Goal: Task Accomplishment & Management: Manage account settings

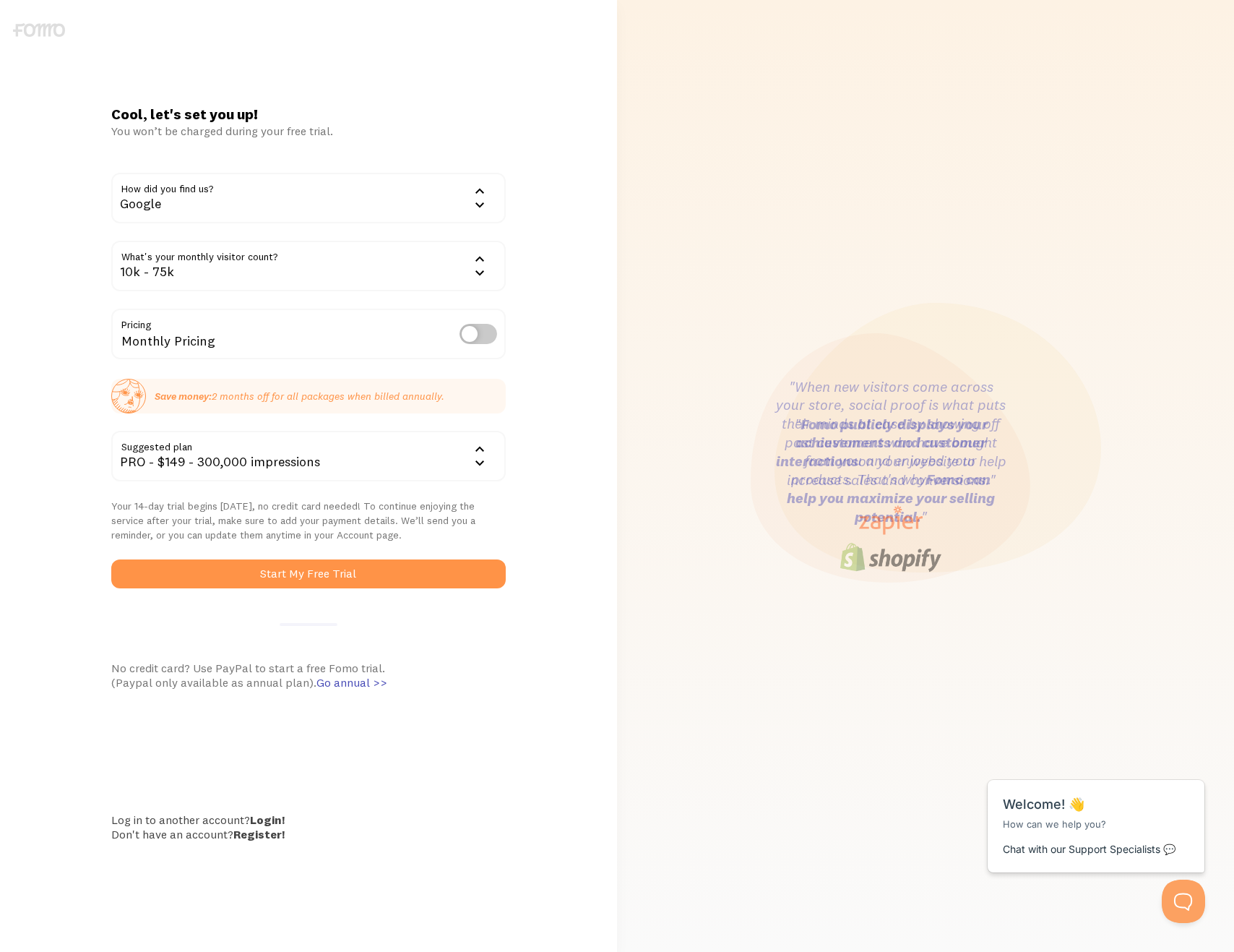
click at [459, 272] on div "10k - 75k" at bounding box center [308, 266] width 394 height 50
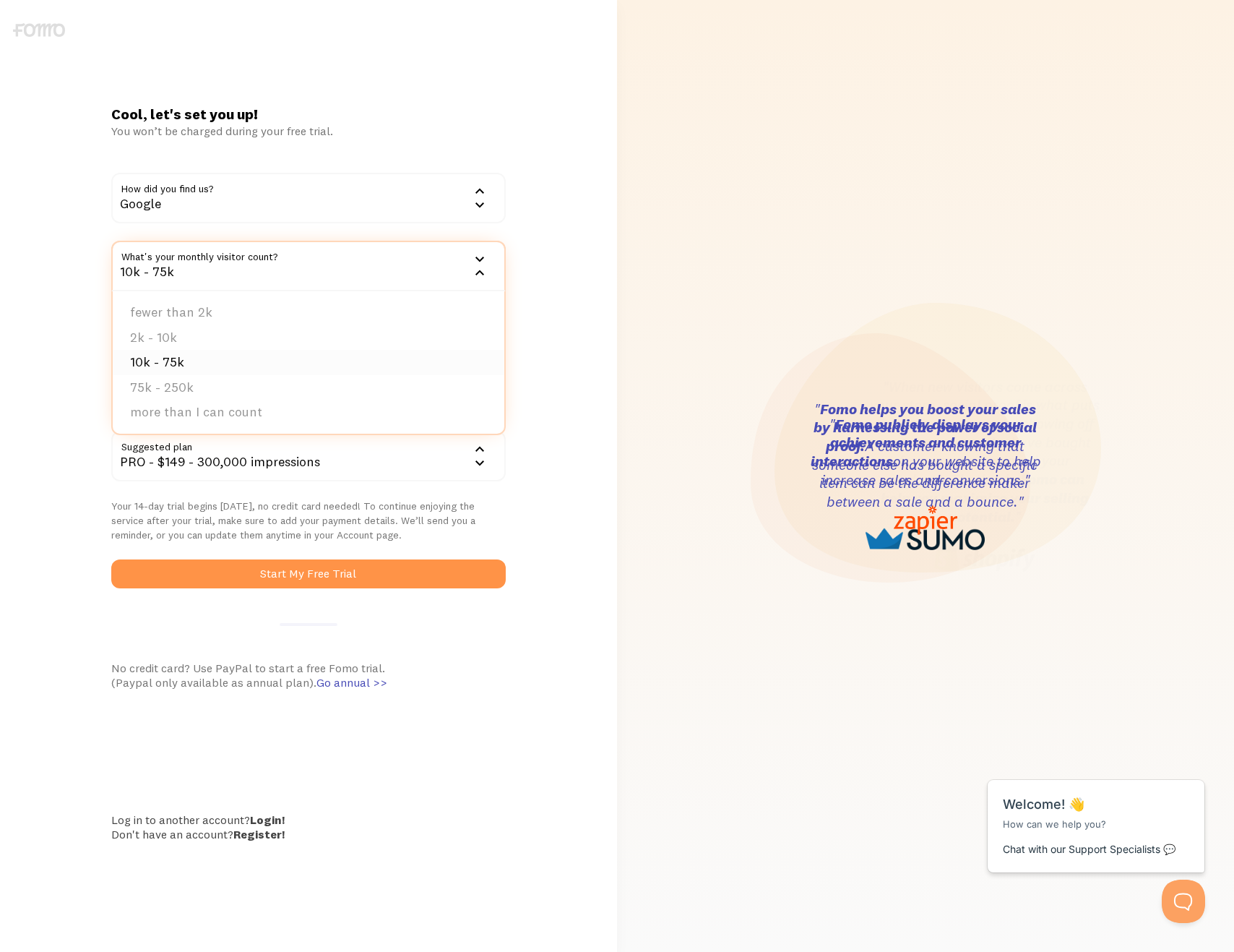
click at [397, 360] on li "10k - 75k" at bounding box center [308, 362] width 391 height 26
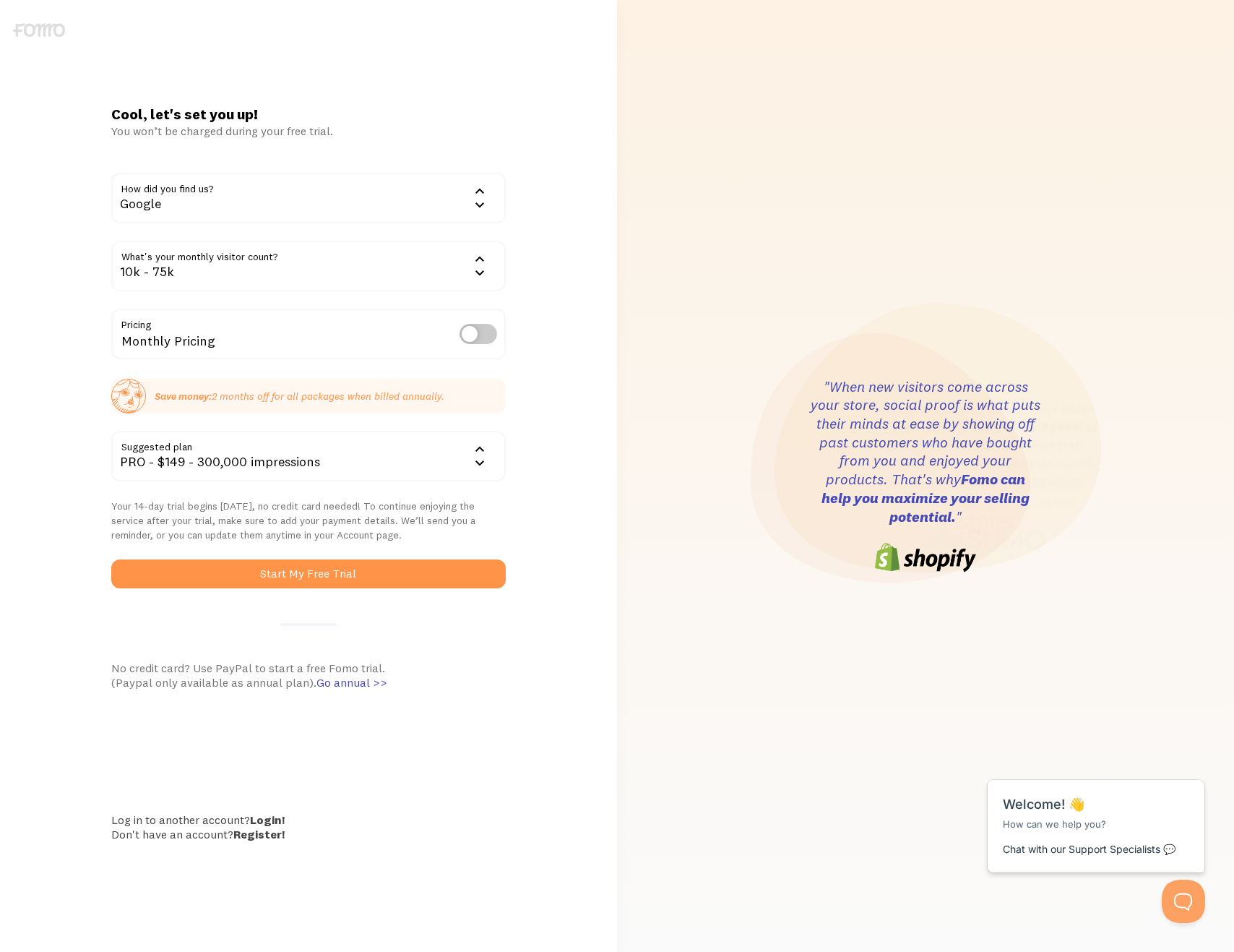
click at [485, 262] on icon at bounding box center [479, 259] width 17 height 17
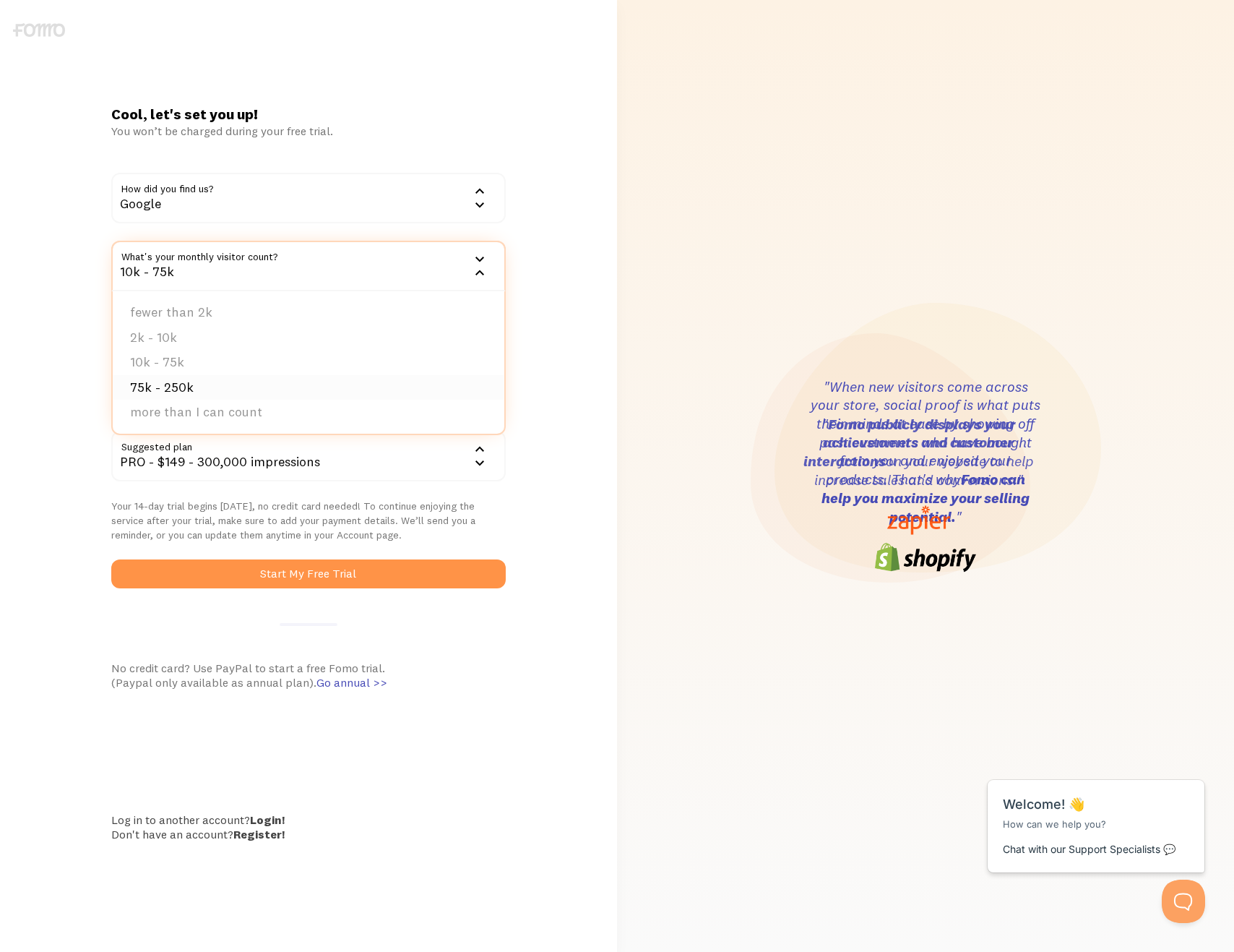
click at [379, 376] on li "75k - 250k" at bounding box center [308, 388] width 391 height 26
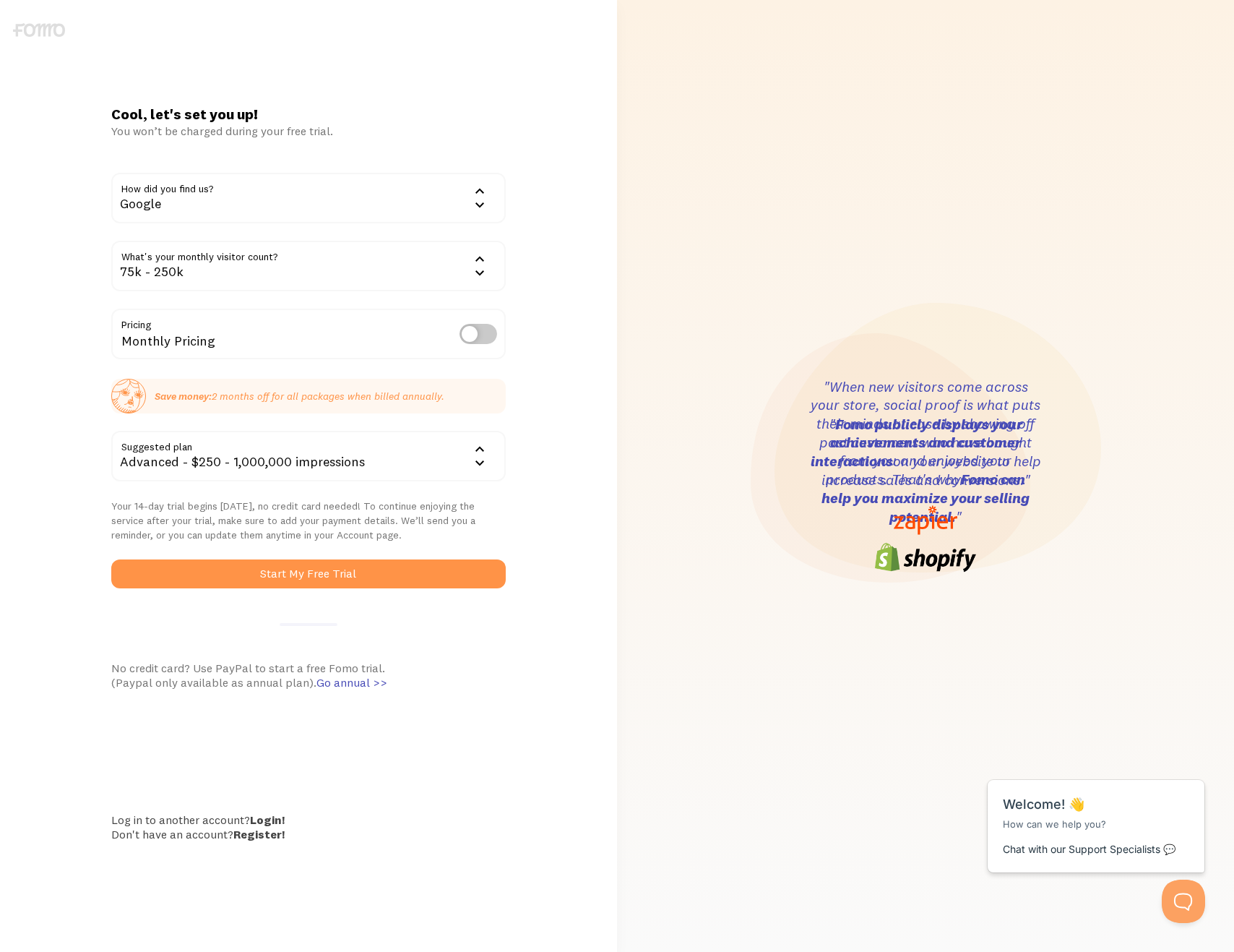
click at [626, 412] on div ""When new visitors come across your store, social proof is what puts their mind…" at bounding box center [925, 476] width 600 height 952
click at [630, 411] on div ""When new visitors come across your store, social proof is what puts their mind…" at bounding box center [925, 476] width 600 height 952
click at [360, 571] on button "Start My Free Trial" at bounding box center [308, 574] width 394 height 29
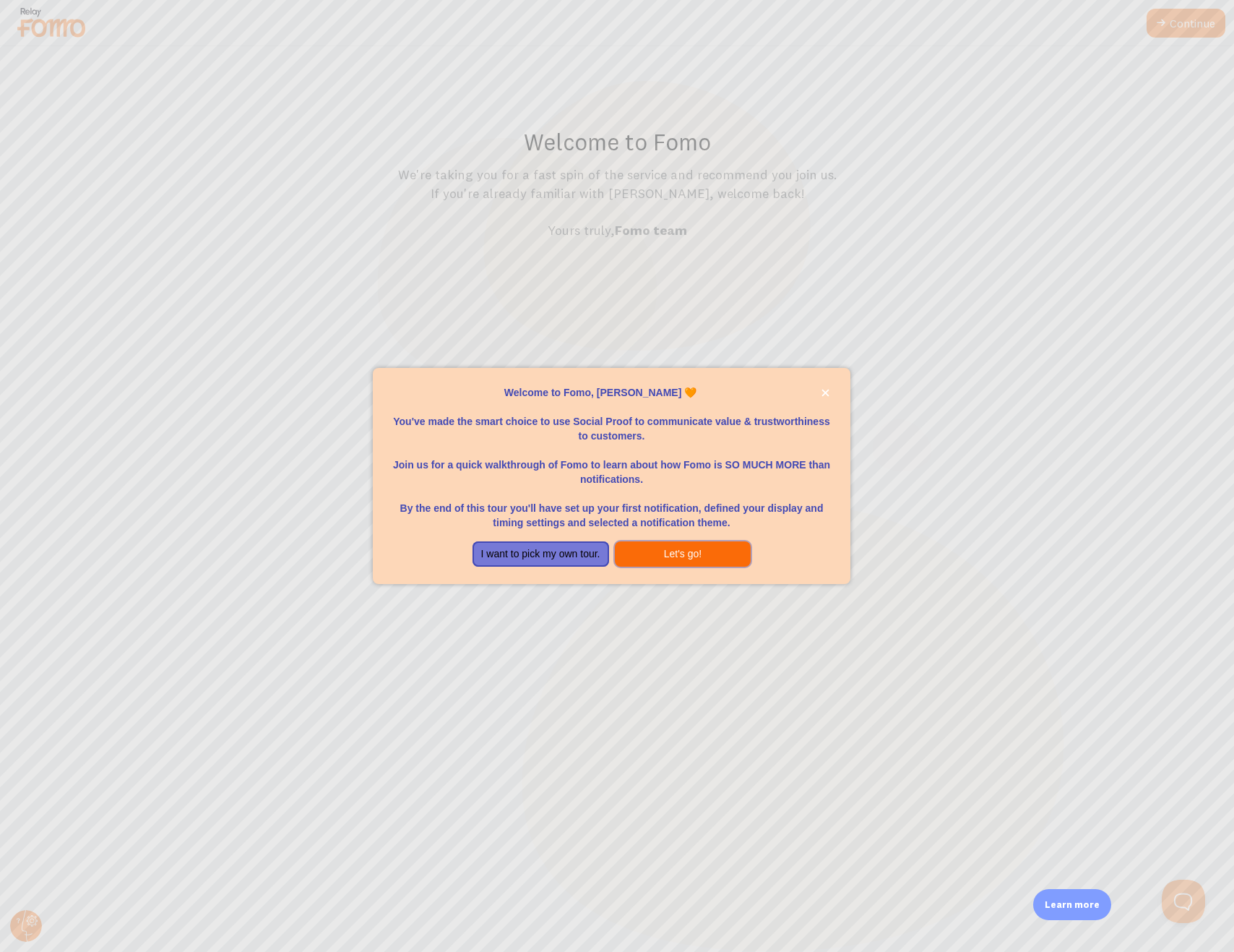
click at [649, 555] on button "Let's go!" at bounding box center [684, 554] width 137 height 26
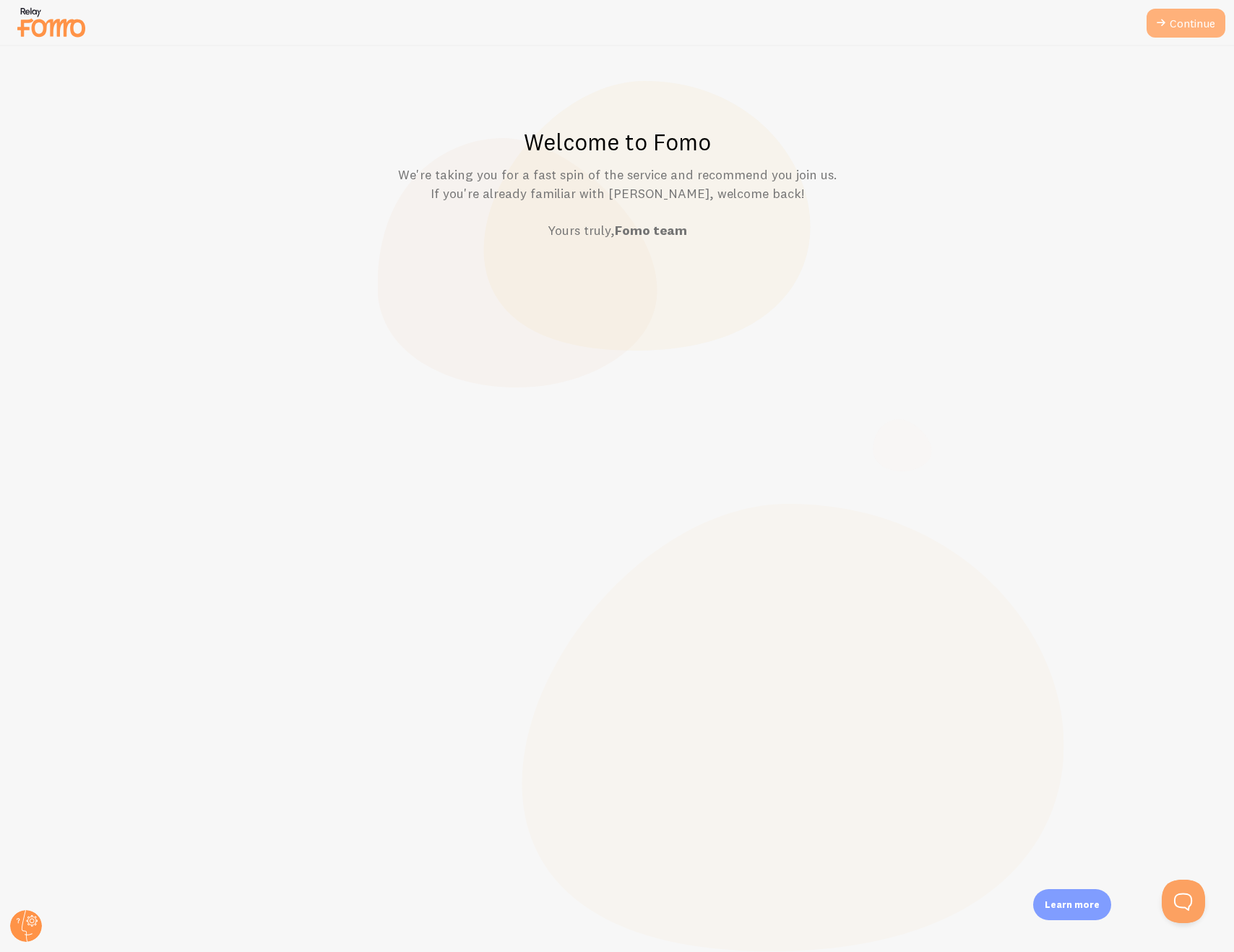
click at [1200, 12] on link "Continue" at bounding box center [1186, 23] width 79 height 29
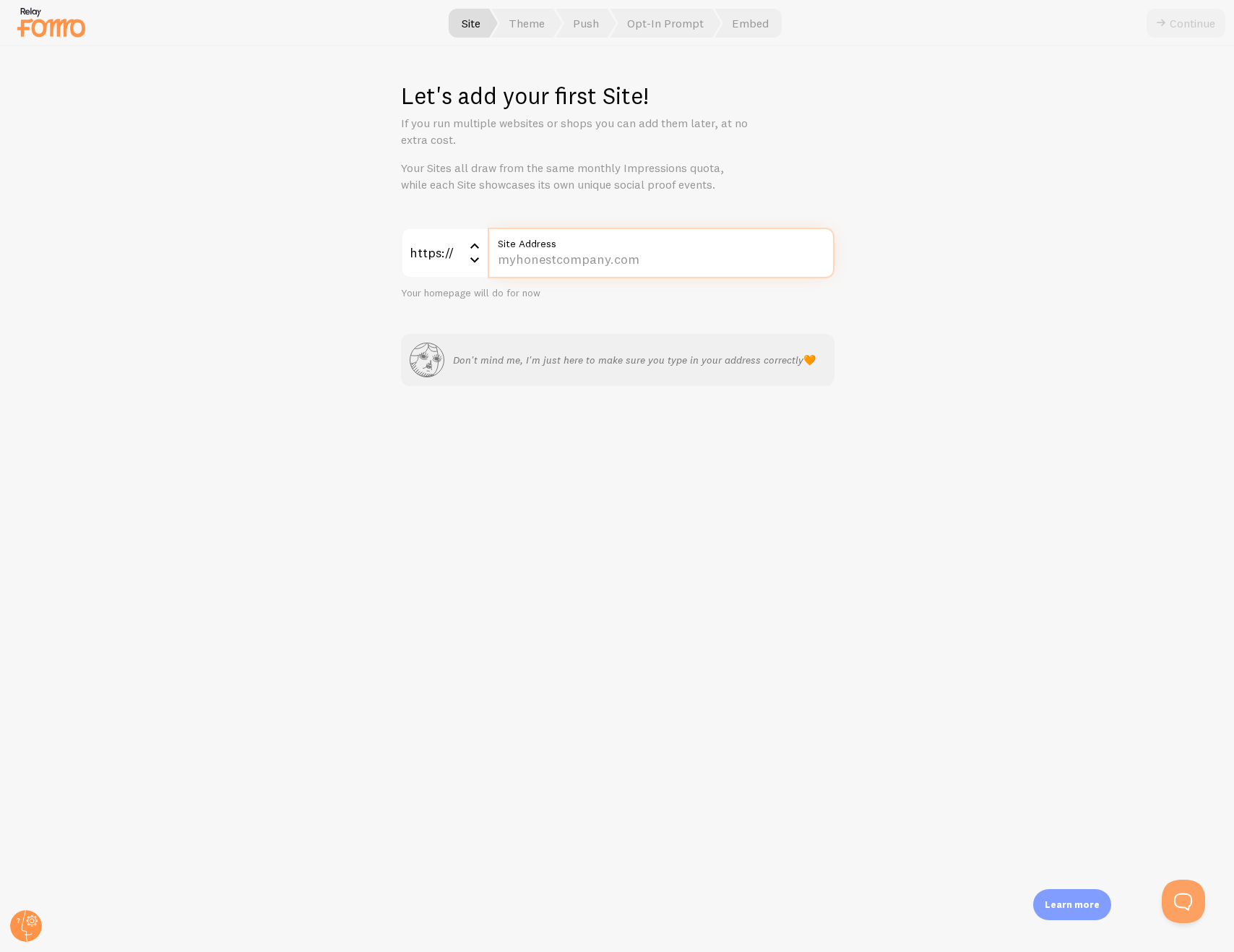
click at [545, 268] on input "Site Address" at bounding box center [661, 252] width 347 height 50
type input "trypineapple.com"
click at [955, 199] on div "Let's add your first Site! If you run multiple websites or shops you can add th…" at bounding box center [618, 499] width 1234 height 906
click at [1197, 21] on button "Continue" at bounding box center [1186, 23] width 79 height 29
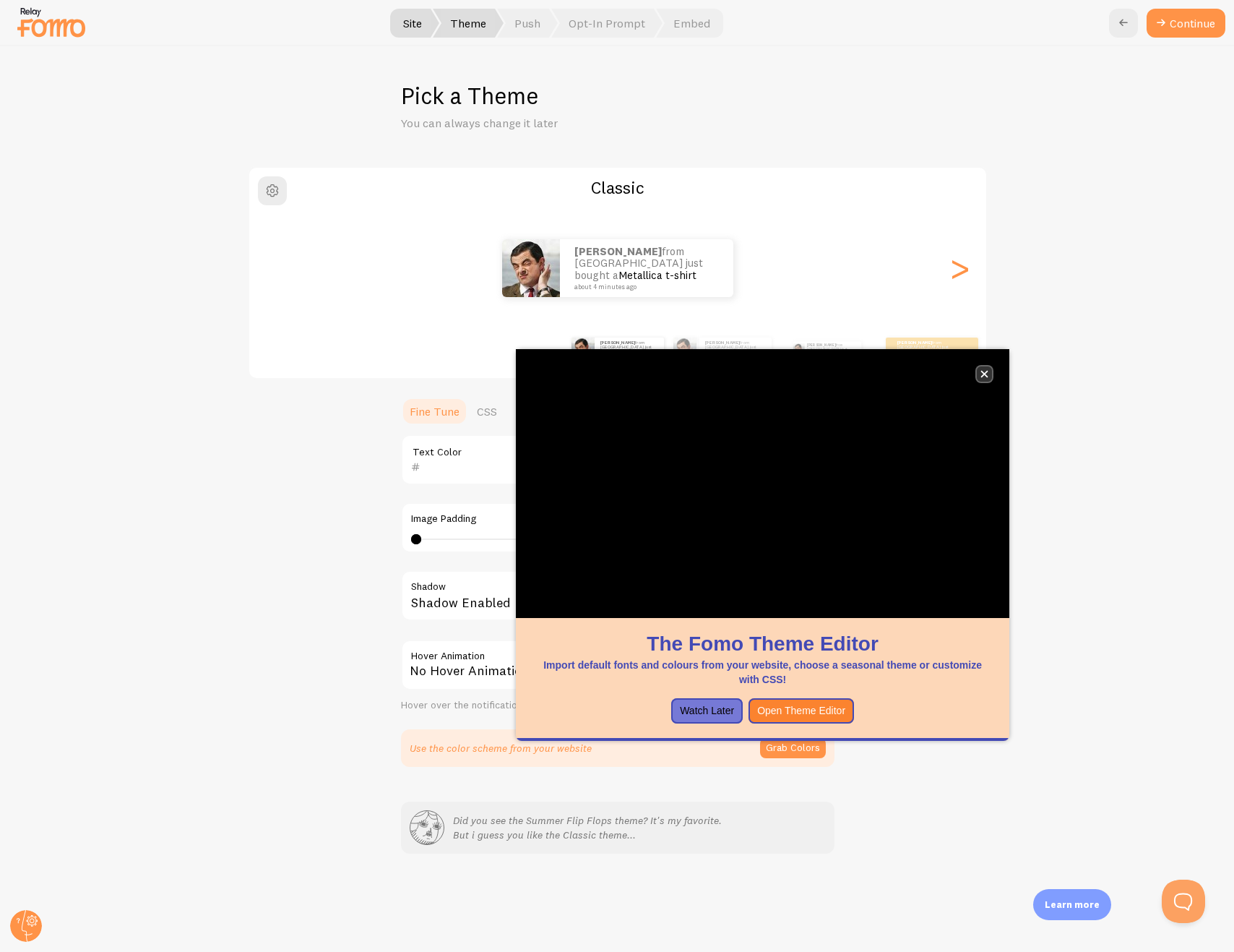
click at [987, 373] on icon "close," at bounding box center [984, 373] width 8 height 8
click at [981, 370] on icon "close," at bounding box center [984, 373] width 8 height 8
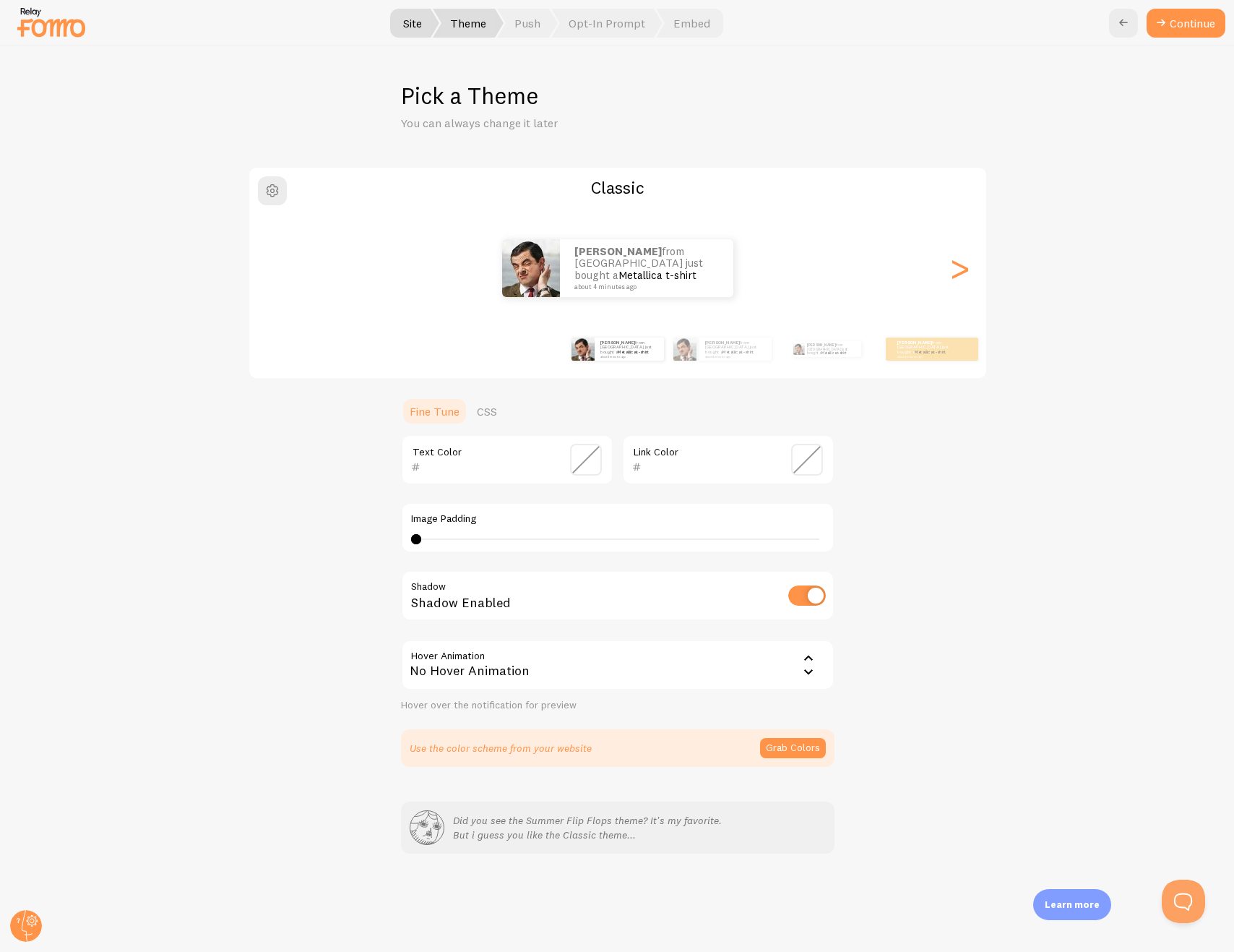
click at [803, 662] on icon at bounding box center [808, 658] width 17 height 17
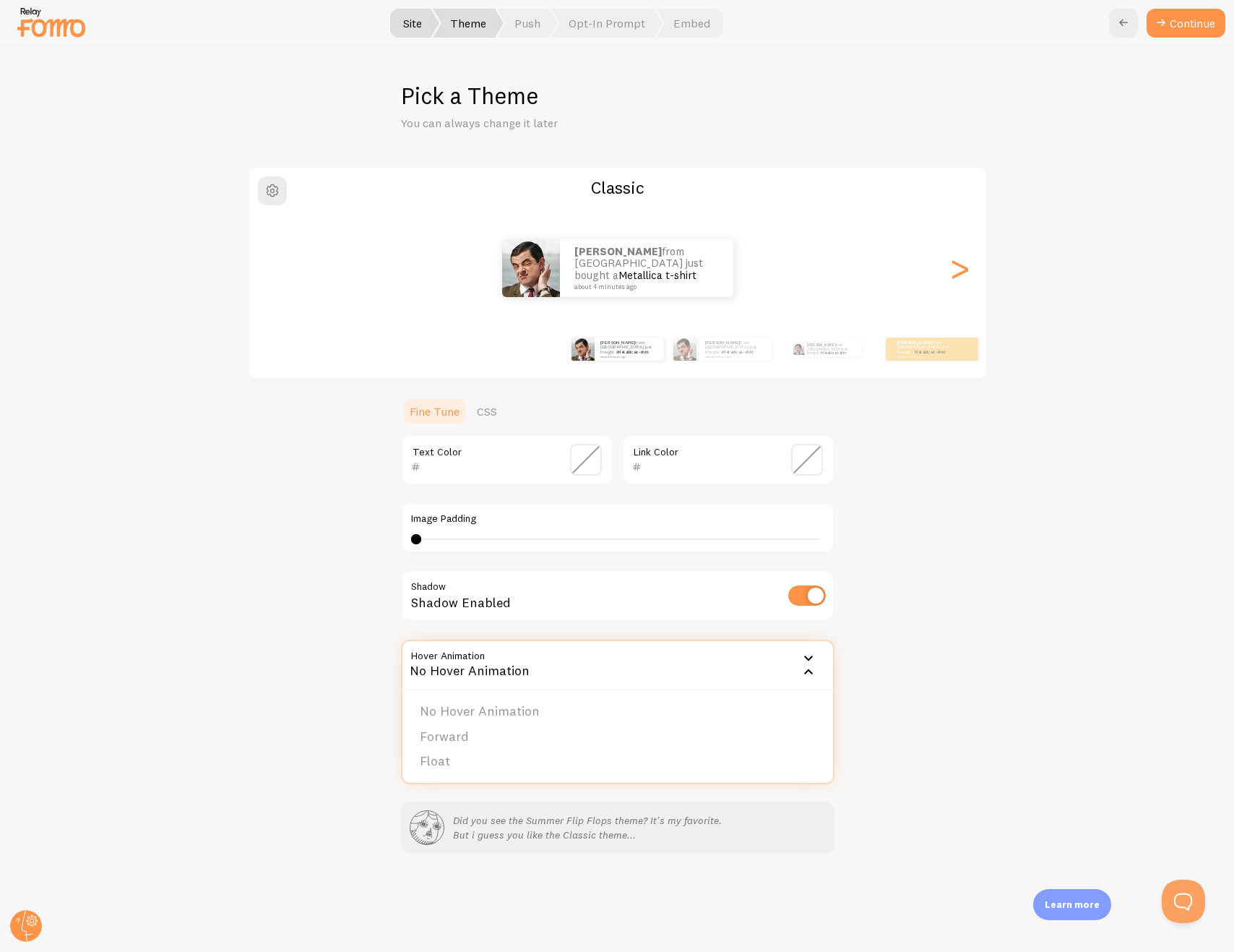
click at [803, 661] on icon at bounding box center [808, 658] width 17 height 17
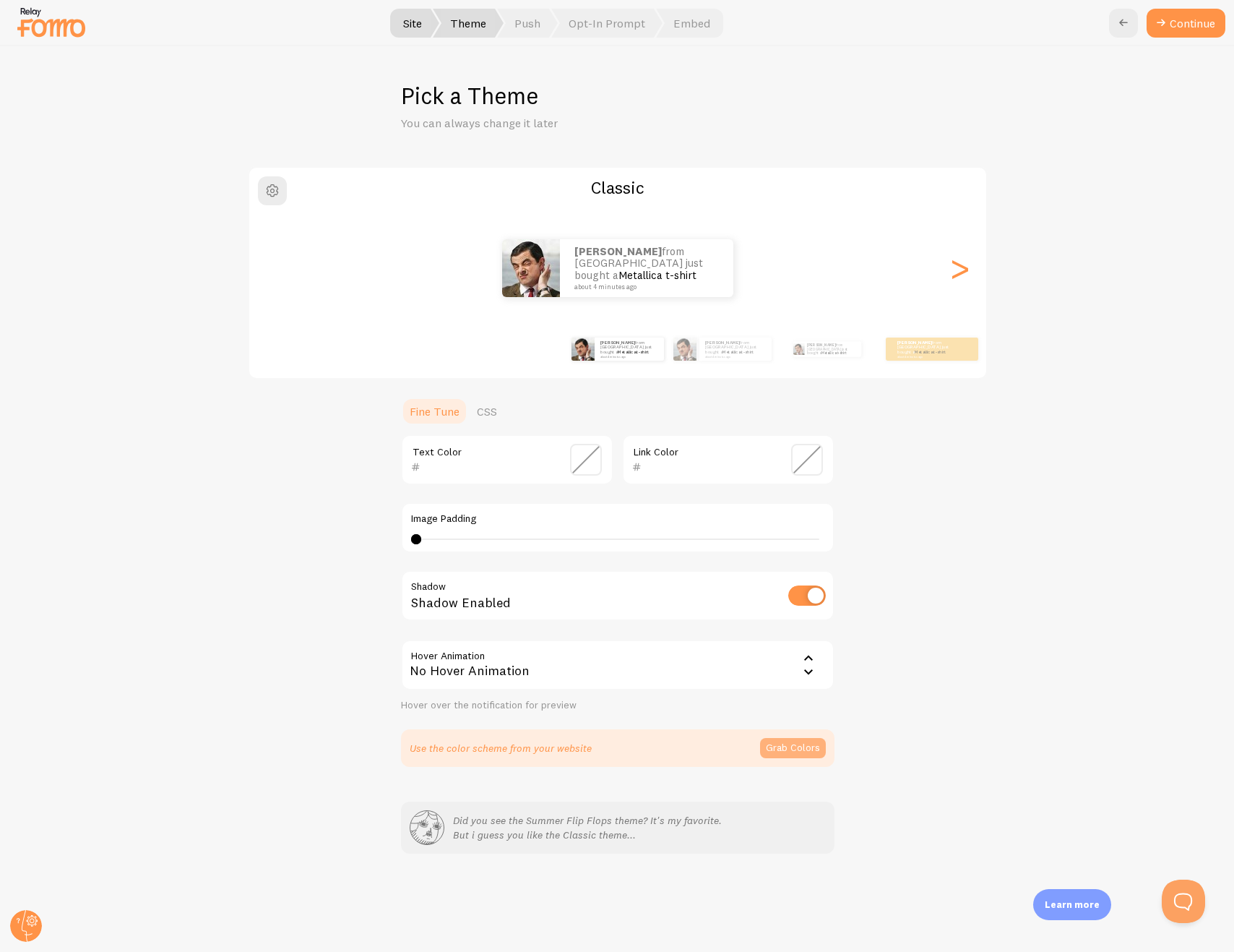
click at [800, 745] on button "Grab Colors" at bounding box center [793, 748] width 66 height 21
click at [943, 356] on div "Daniel from United States just bought a Metallica t-shirt about 4 minutes ago" at bounding box center [932, 349] width 92 height 23
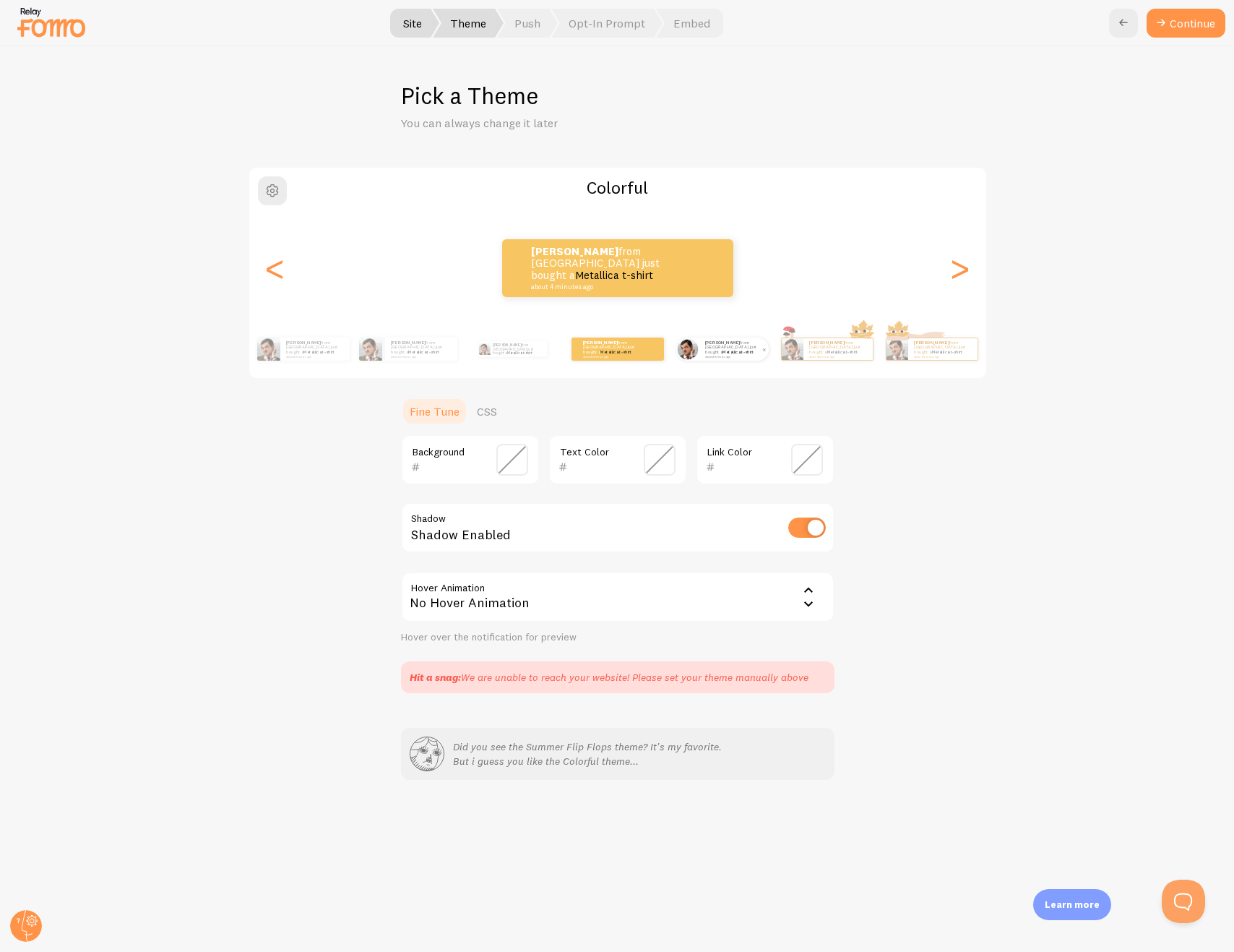
click at [711, 345] on strong "[PERSON_NAME]" at bounding box center [722, 342] width 35 height 6
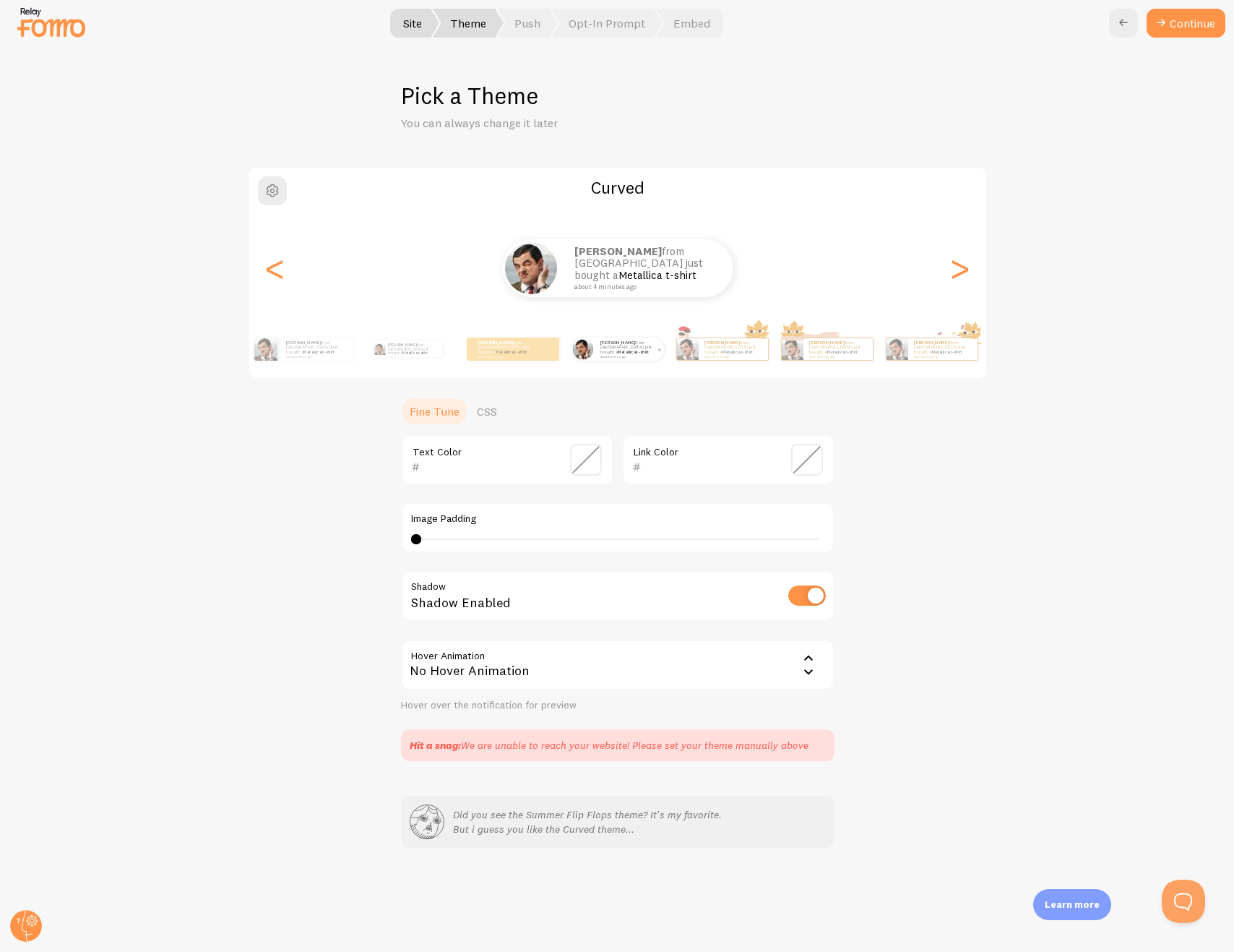
click at [632, 358] on div "Daniel from United States just bought a Metallica t-shirt about 4 minutes ago" at bounding box center [629, 349] width 69 height 23
click at [426, 354] on p "Daniel from United States just bought a Metallica t-shirt about 4 minutes ago" at bounding box center [412, 349] width 49 height 16
type input "0"
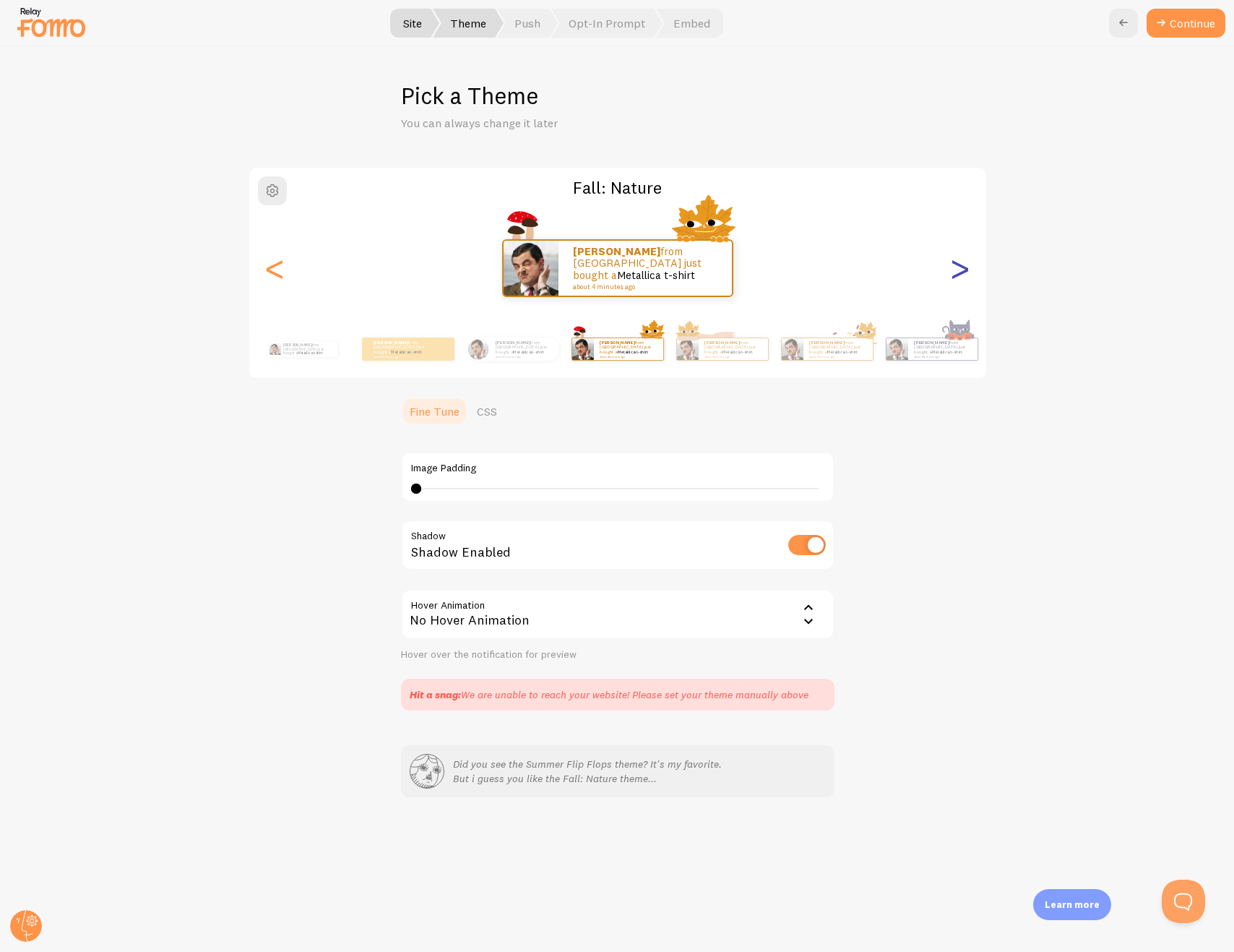
click at [955, 267] on div ">" at bounding box center [961, 268] width 17 height 104
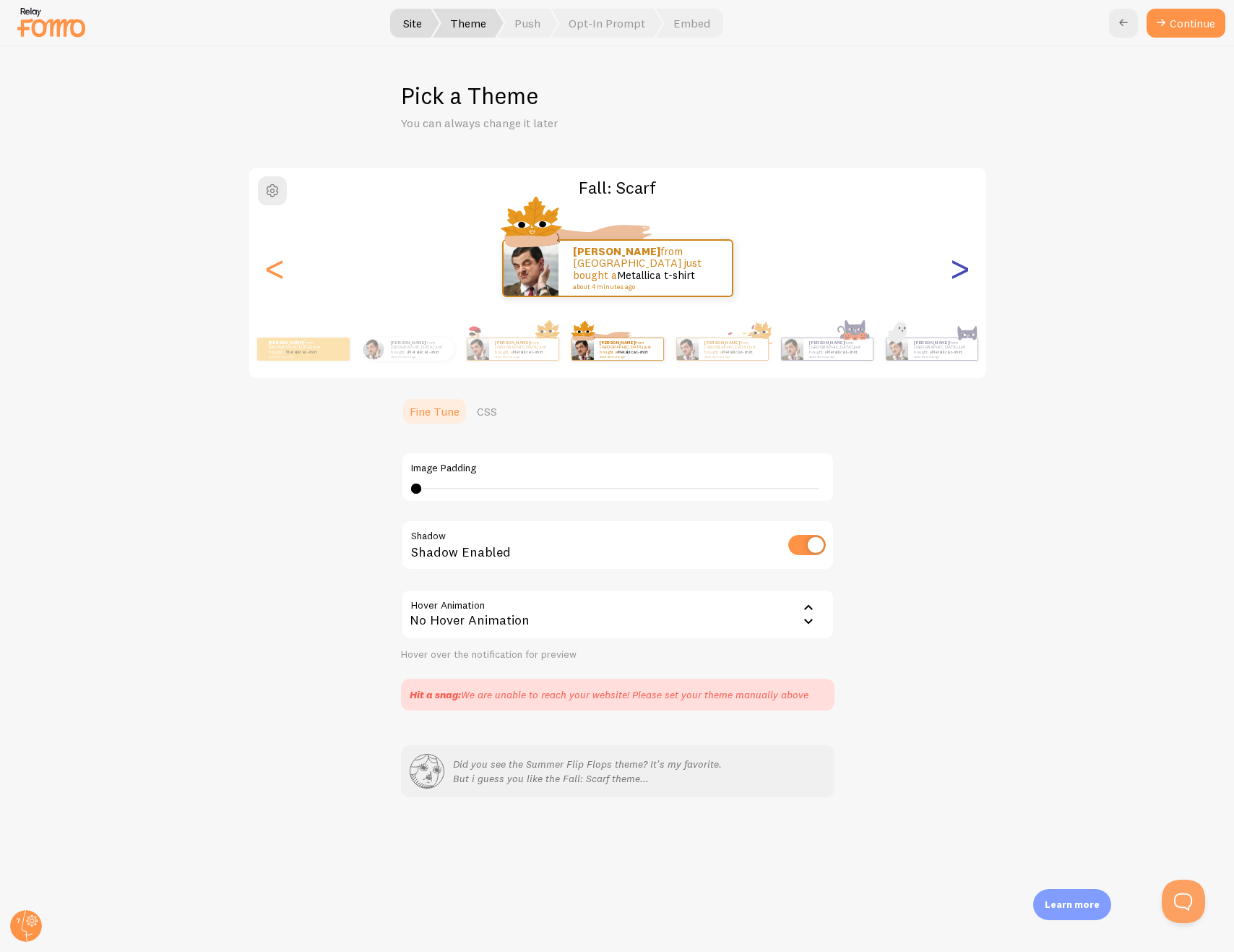
click at [955, 267] on div ">" at bounding box center [961, 268] width 17 height 104
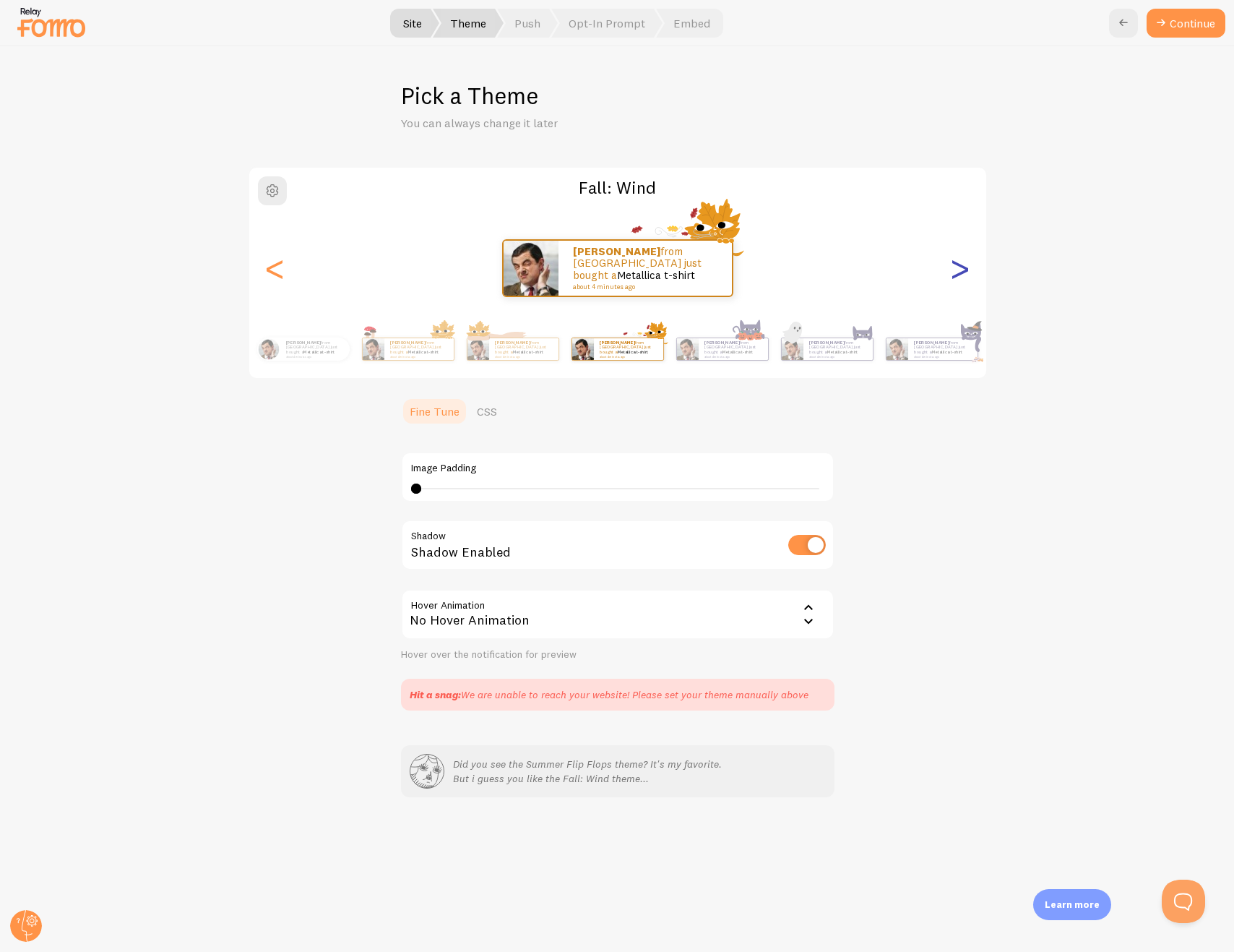
click at [953, 268] on div ">" at bounding box center [961, 268] width 17 height 104
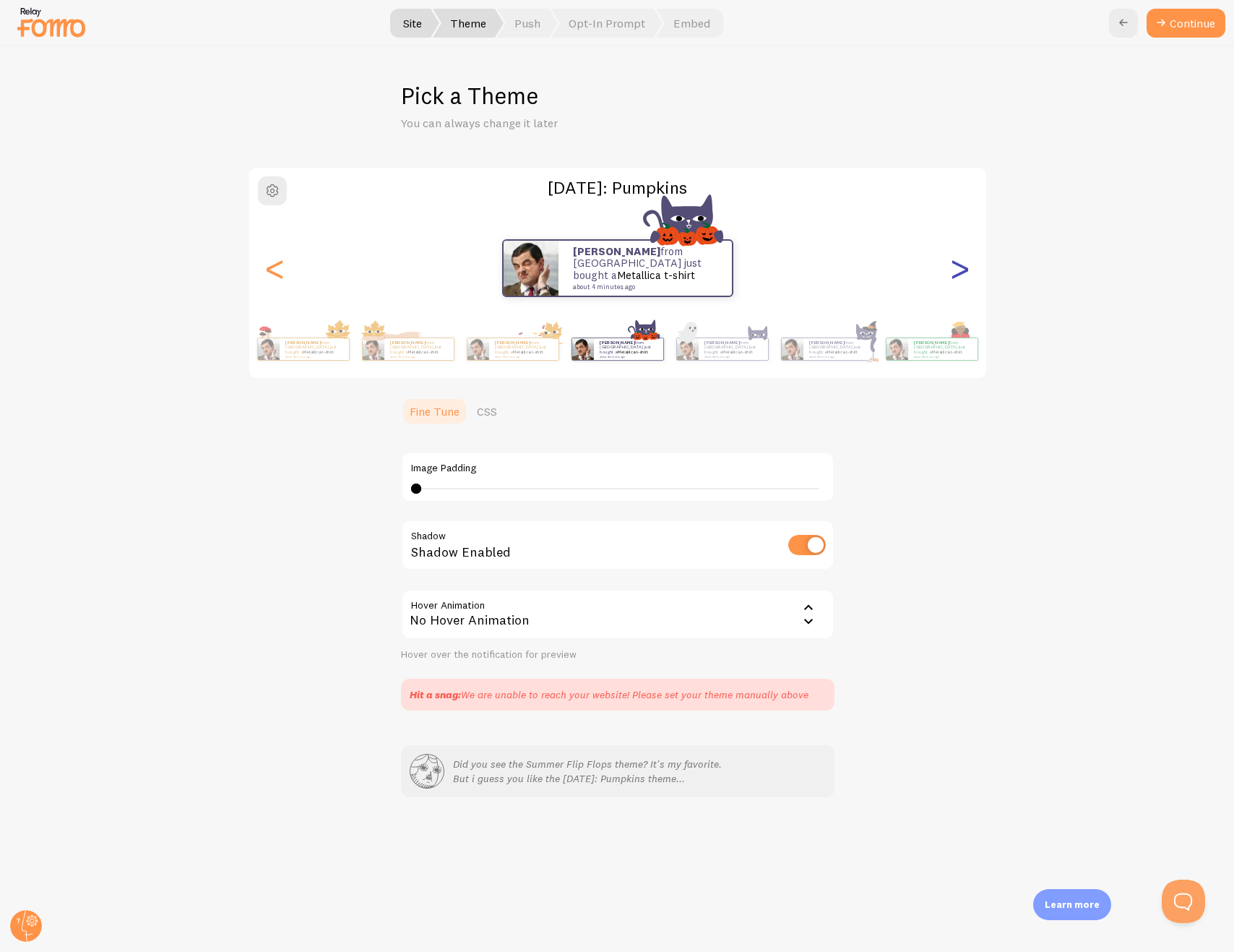
click at [953, 268] on div ">" at bounding box center [961, 268] width 17 height 104
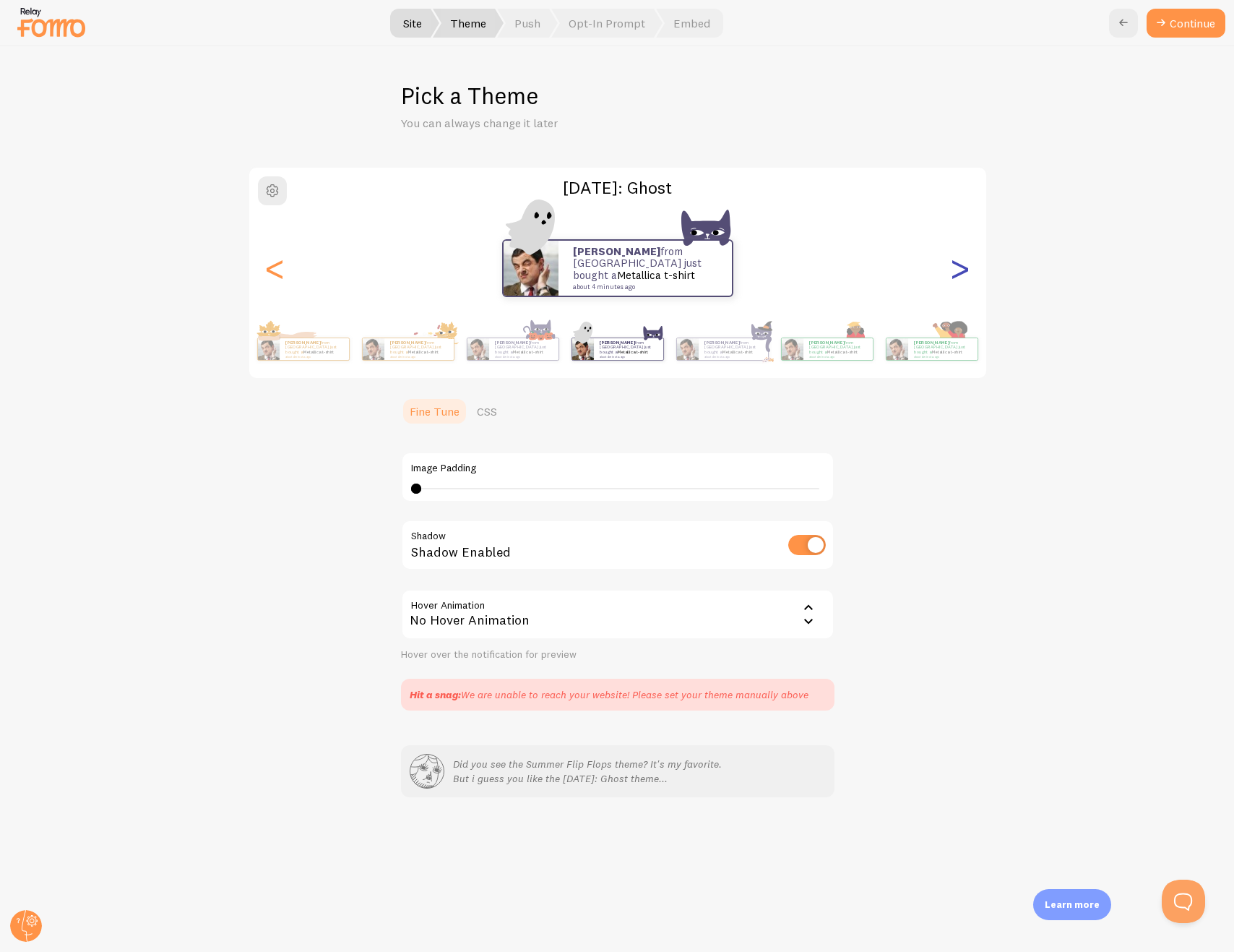
click at [953, 268] on div ">" at bounding box center [961, 268] width 17 height 104
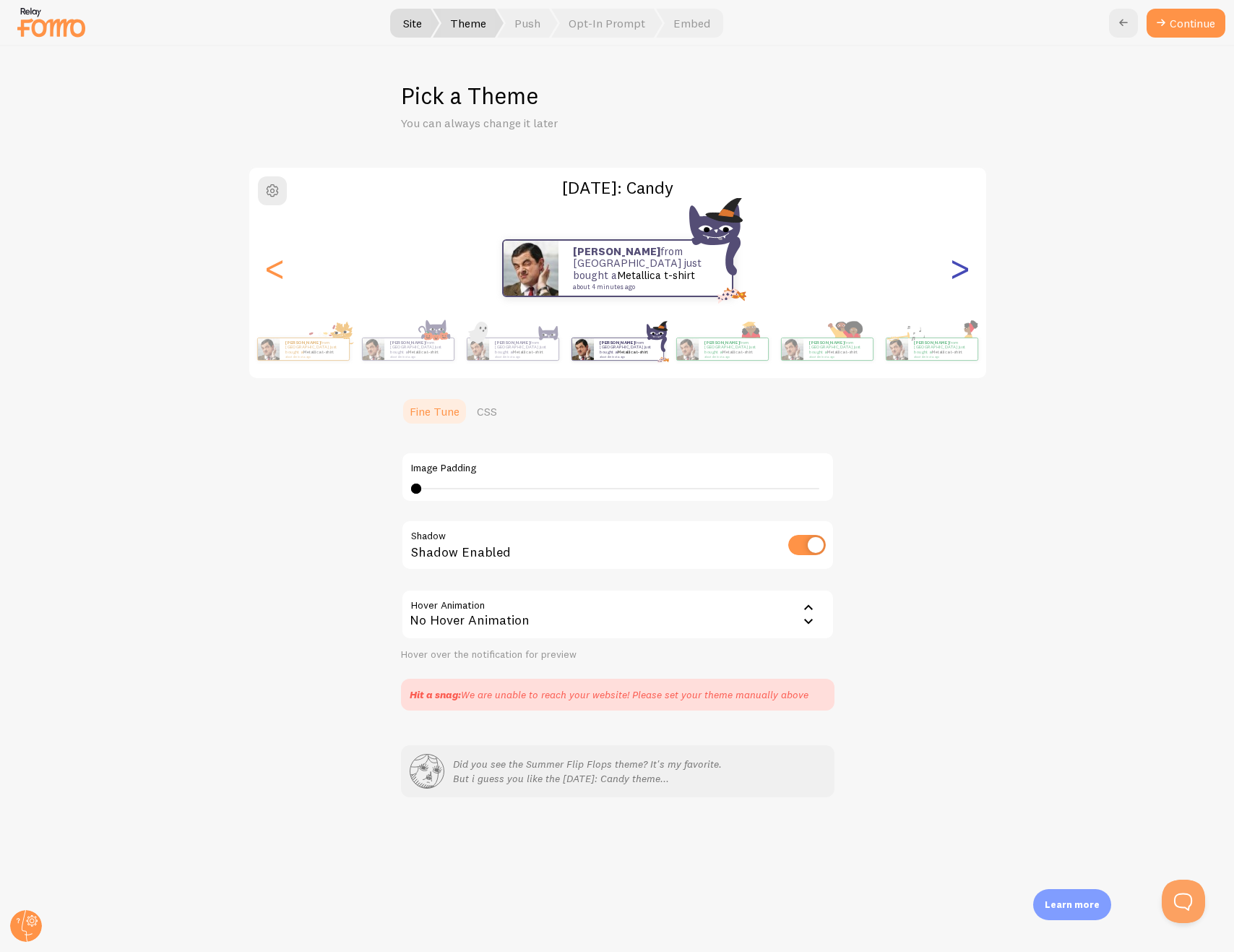
click at [954, 268] on div ">" at bounding box center [961, 268] width 17 height 104
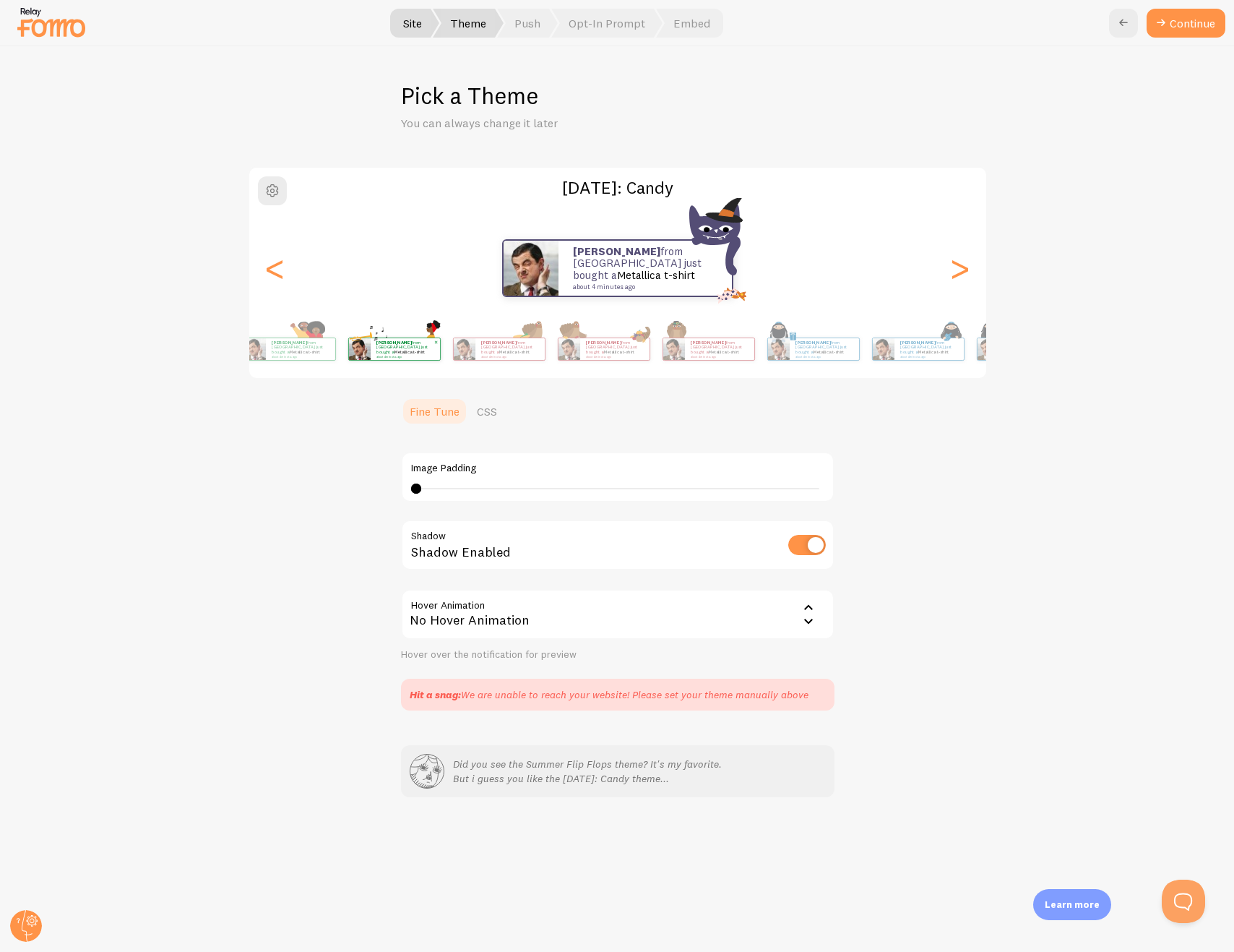
click at [272, 342] on p "Daniel from United States just bought a Metallica t-shirt about 4 minutes ago" at bounding box center [301, 348] width 58 height 18
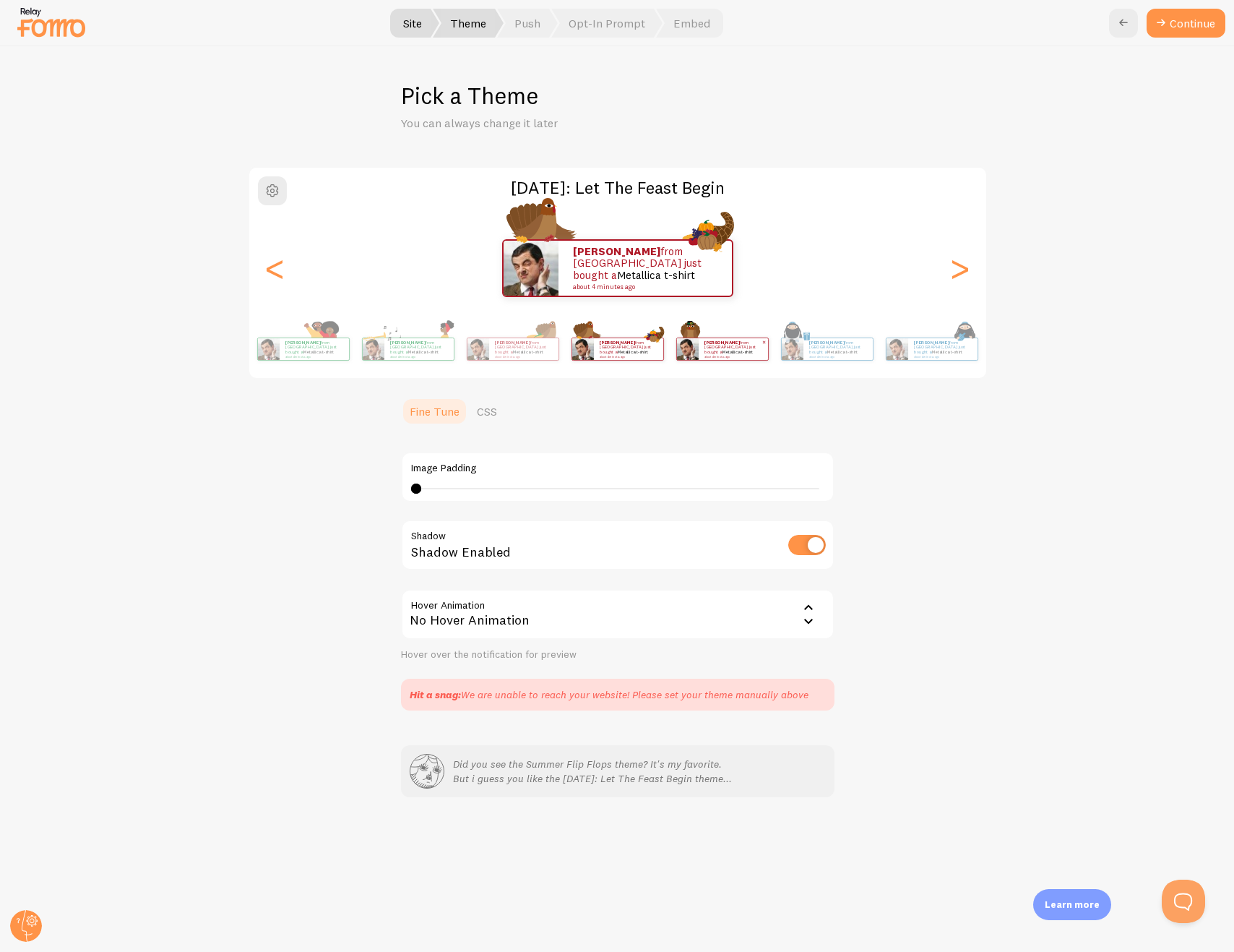
click at [677, 341] on div "Daniel from United States just bought a Metallica t-shirt about 4 minutes ago" at bounding box center [723, 349] width 93 height 40
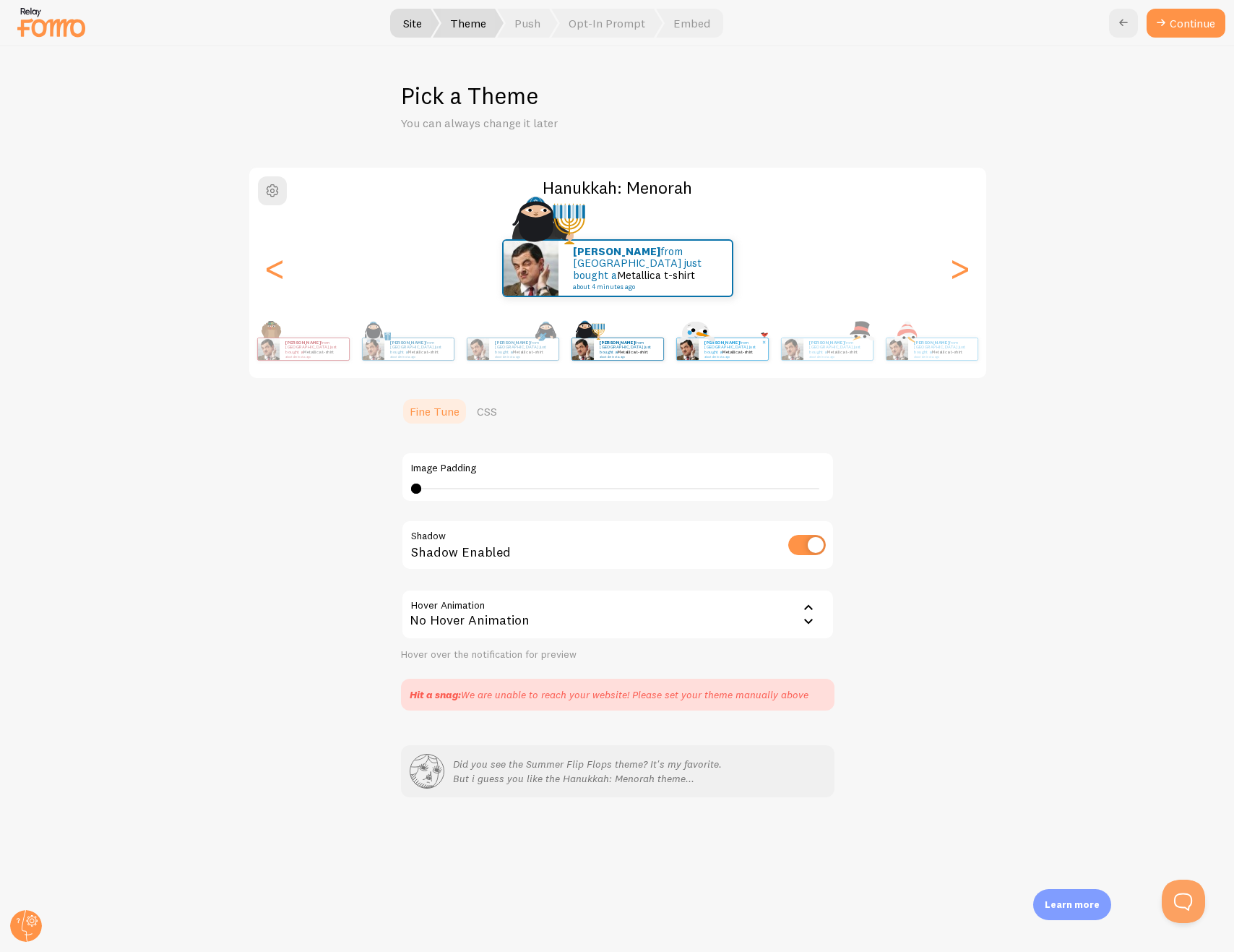
click at [699, 343] on div "Daniel from United States just bought a Metallica t-shirt about 4 minutes ago" at bounding box center [733, 349] width 69 height 21
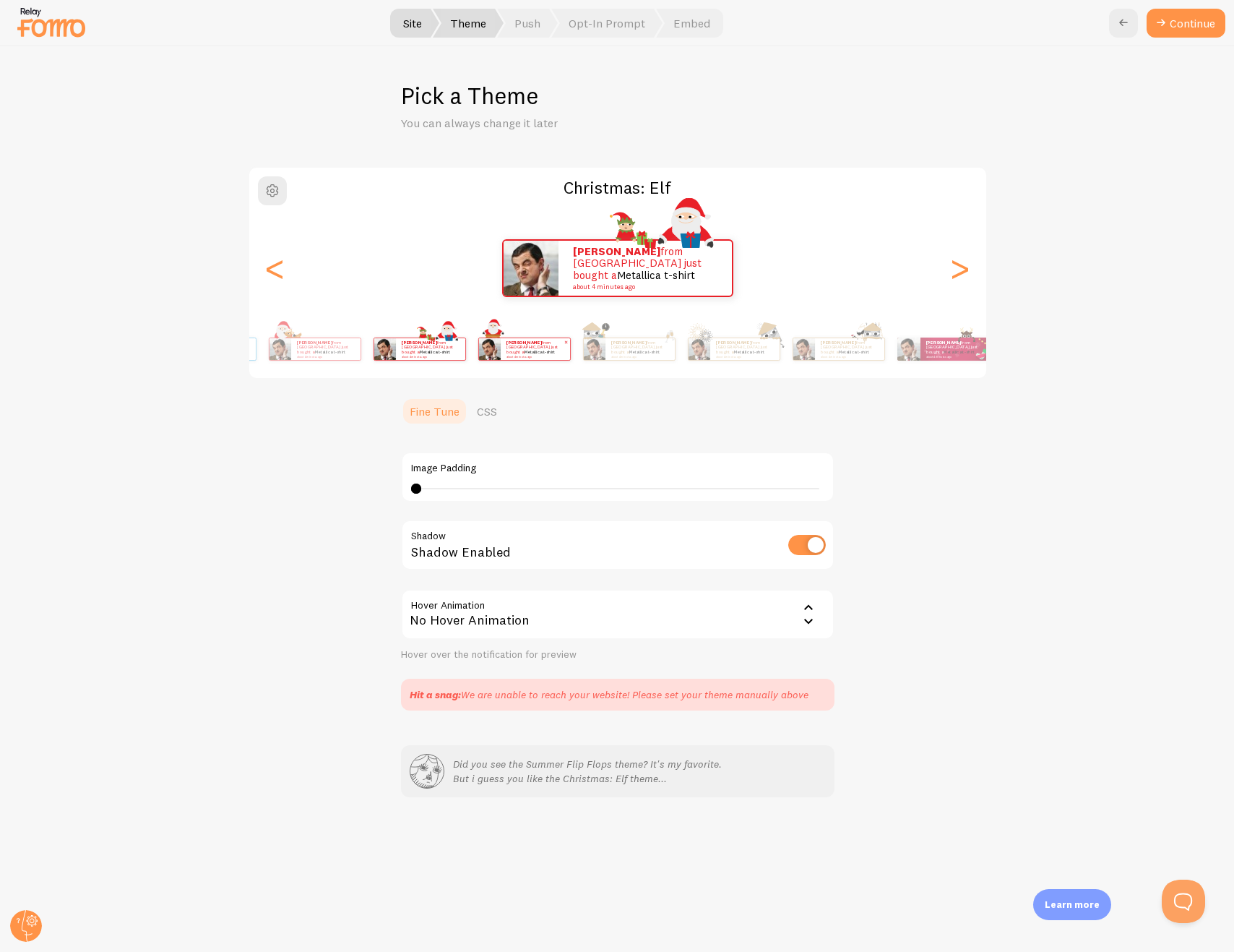
click at [479, 335] on div "Daniel from United States just bought a Metallica t-shirt about 4 minutes ago" at bounding box center [525, 349] width 93 height 40
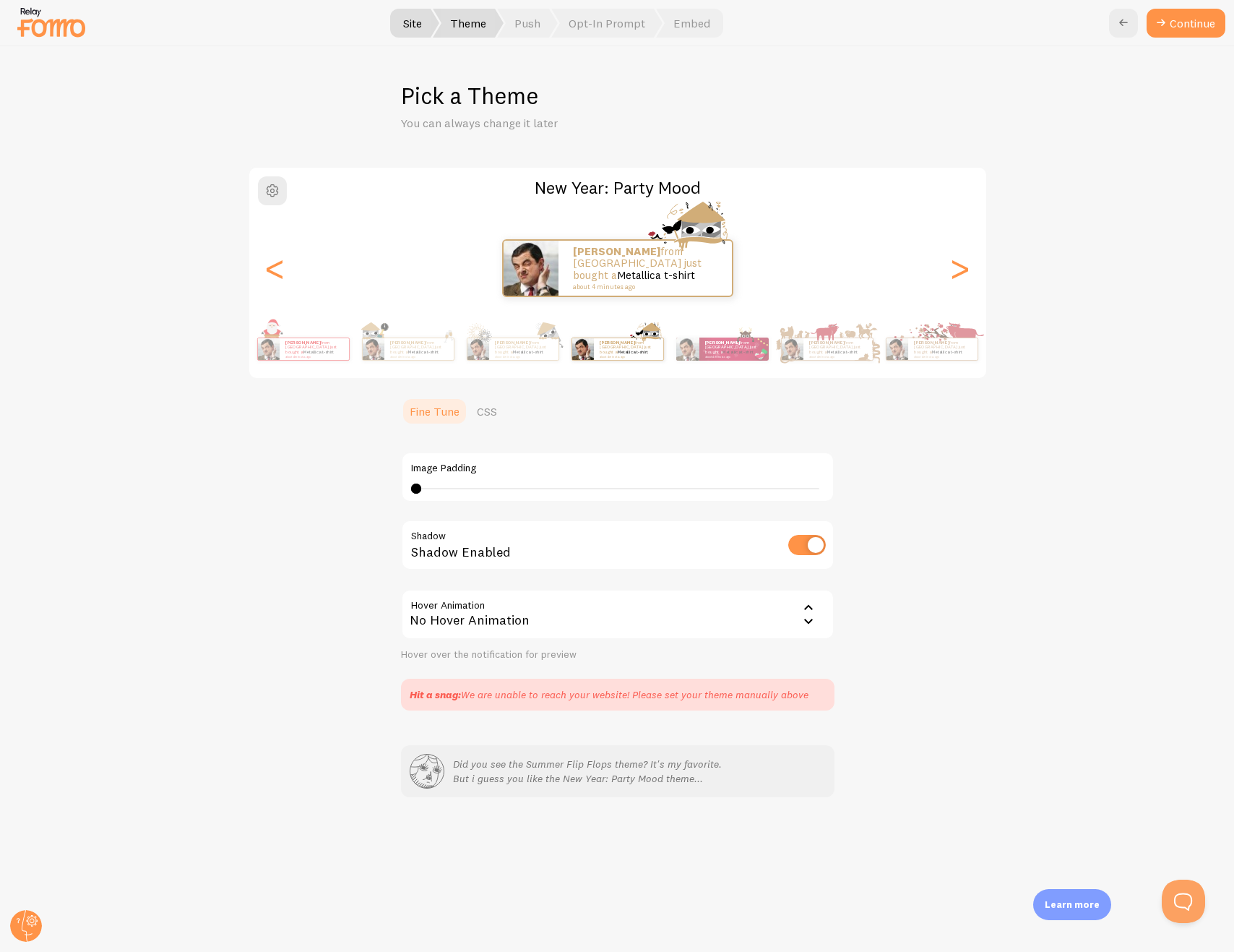
click at [560, 359] on div "Daniel from United States just bought a Metallica t-shirt about 4 minutes ago" at bounding box center [513, 349] width 93 height 40
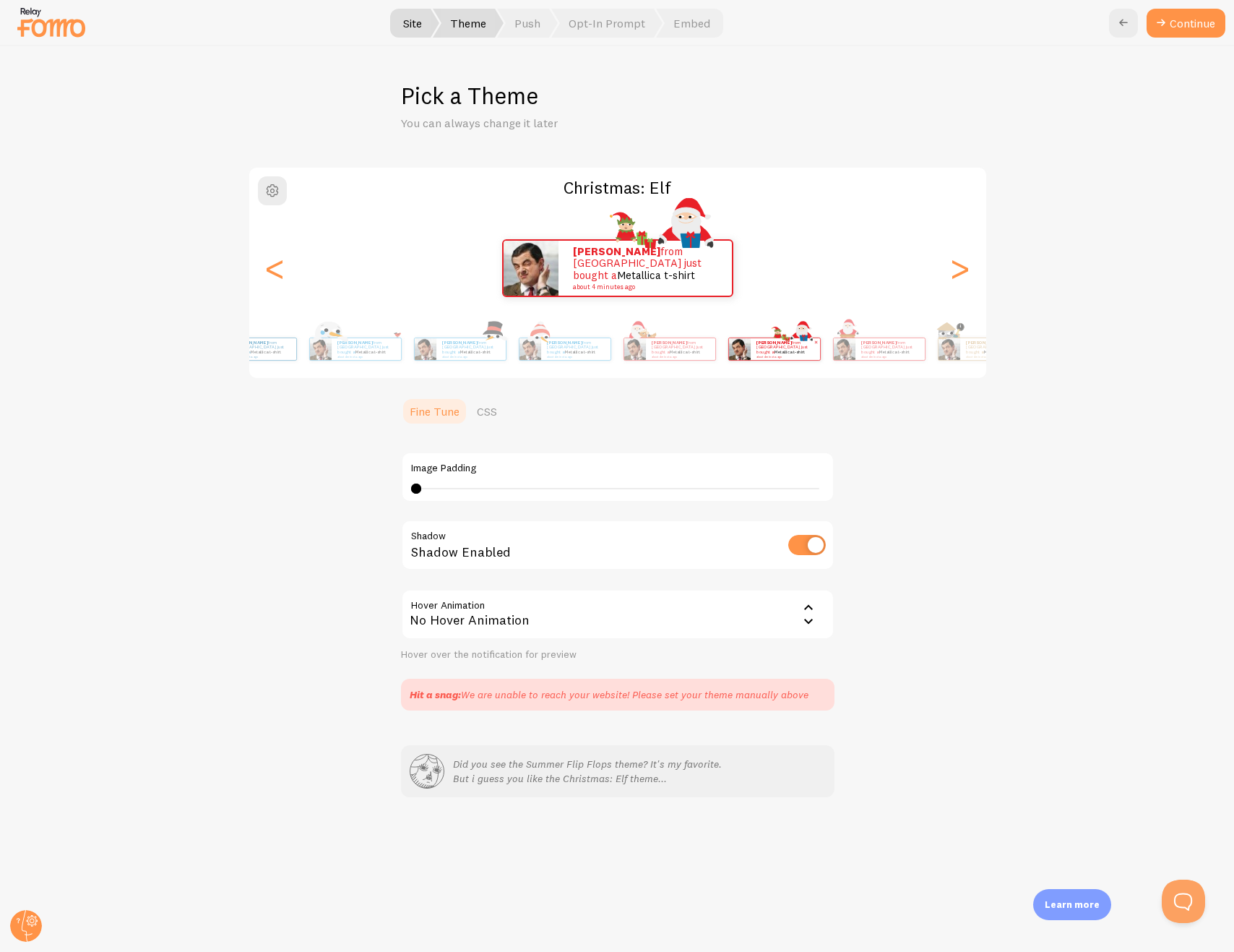
click at [1086, 332] on div "Christmas: Elf Daniel from United States just bought a Metallica t-shirt about …" at bounding box center [617, 438] width 1164 height 544
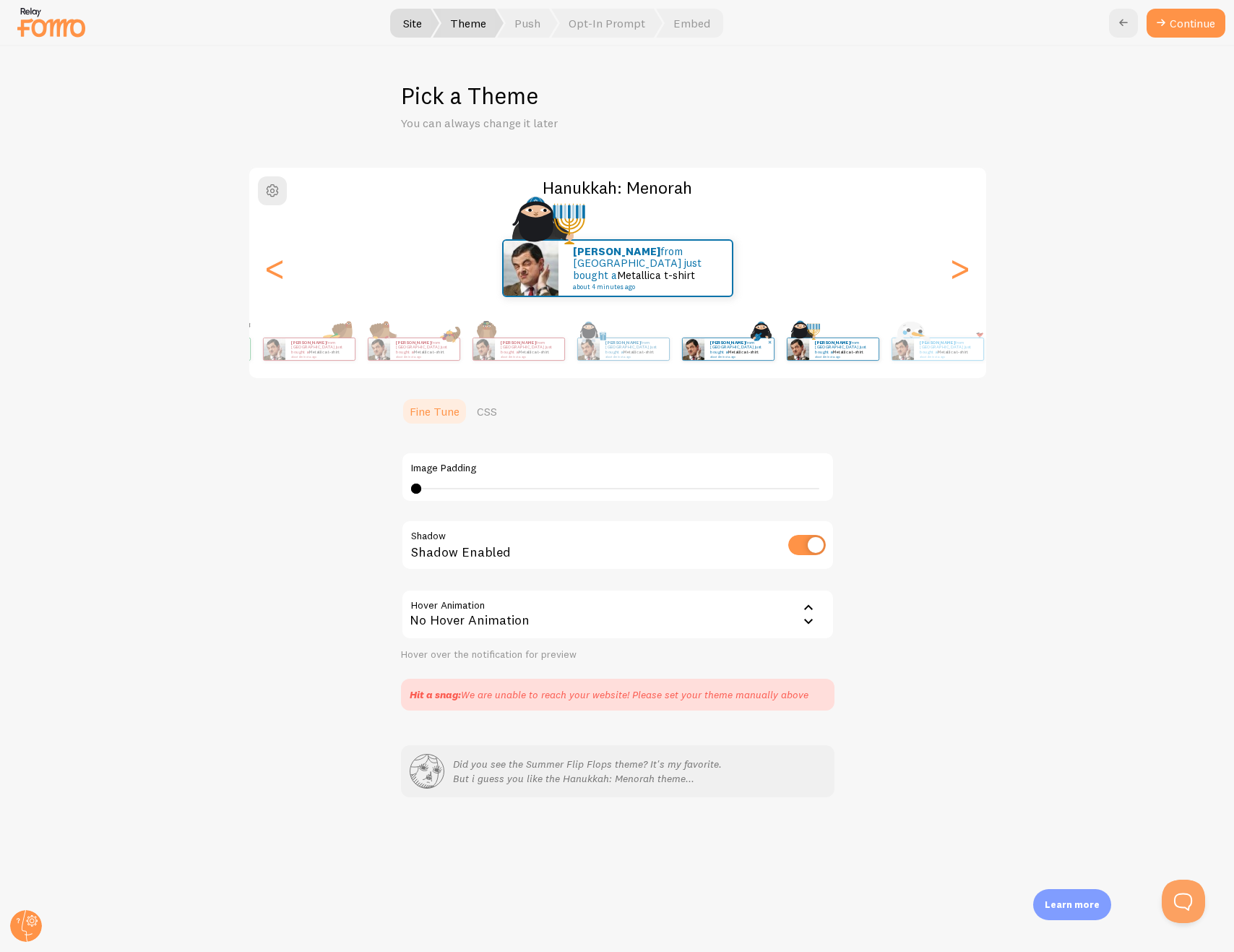
click at [864, 349] on link "Metallica t-shirt" at bounding box center [849, 351] width 31 height 6
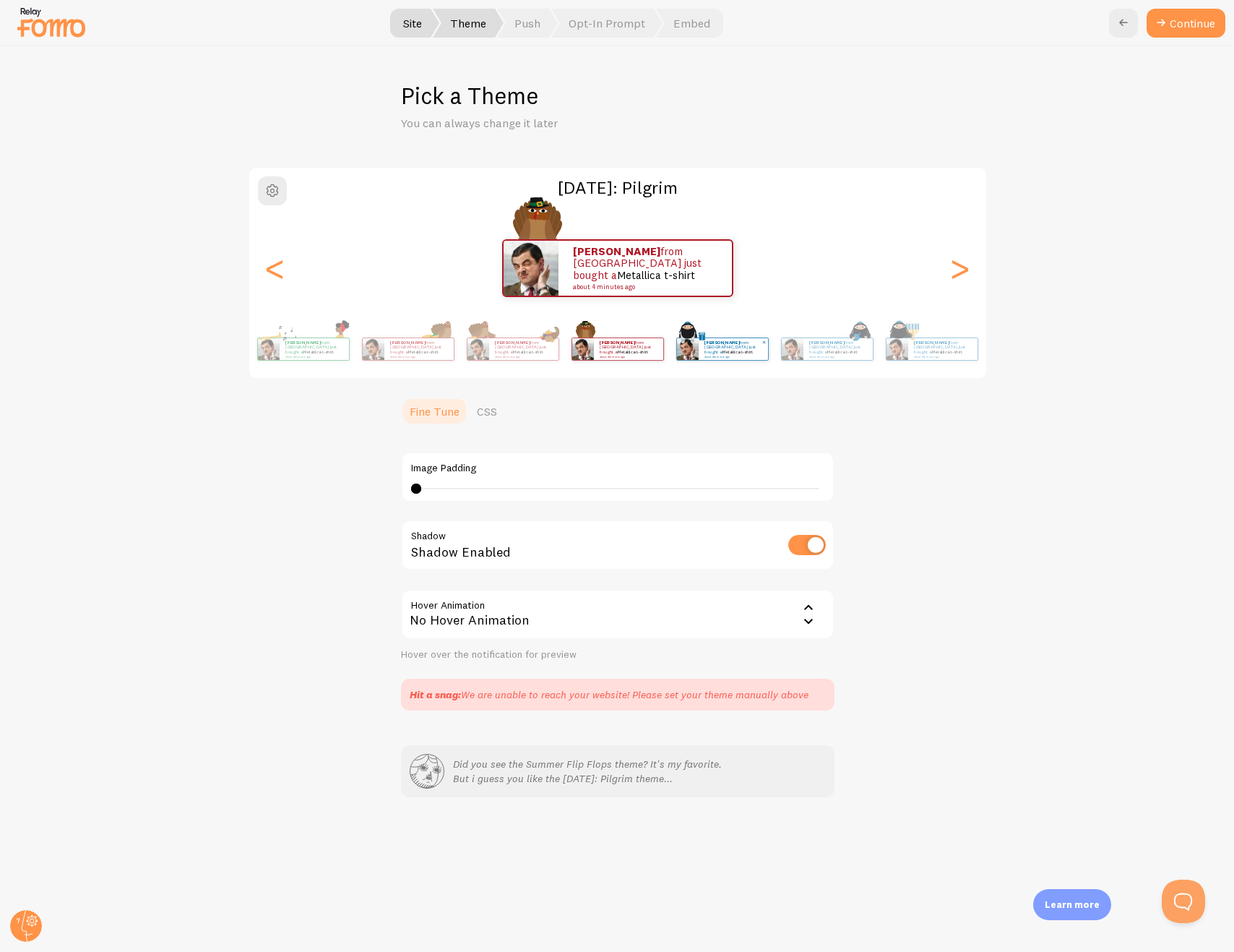
click at [990, 361] on div "Thanksgiving: Pilgrim Daniel from United States just bought a Metallica t-shirt…" at bounding box center [617, 438] width 1164 height 544
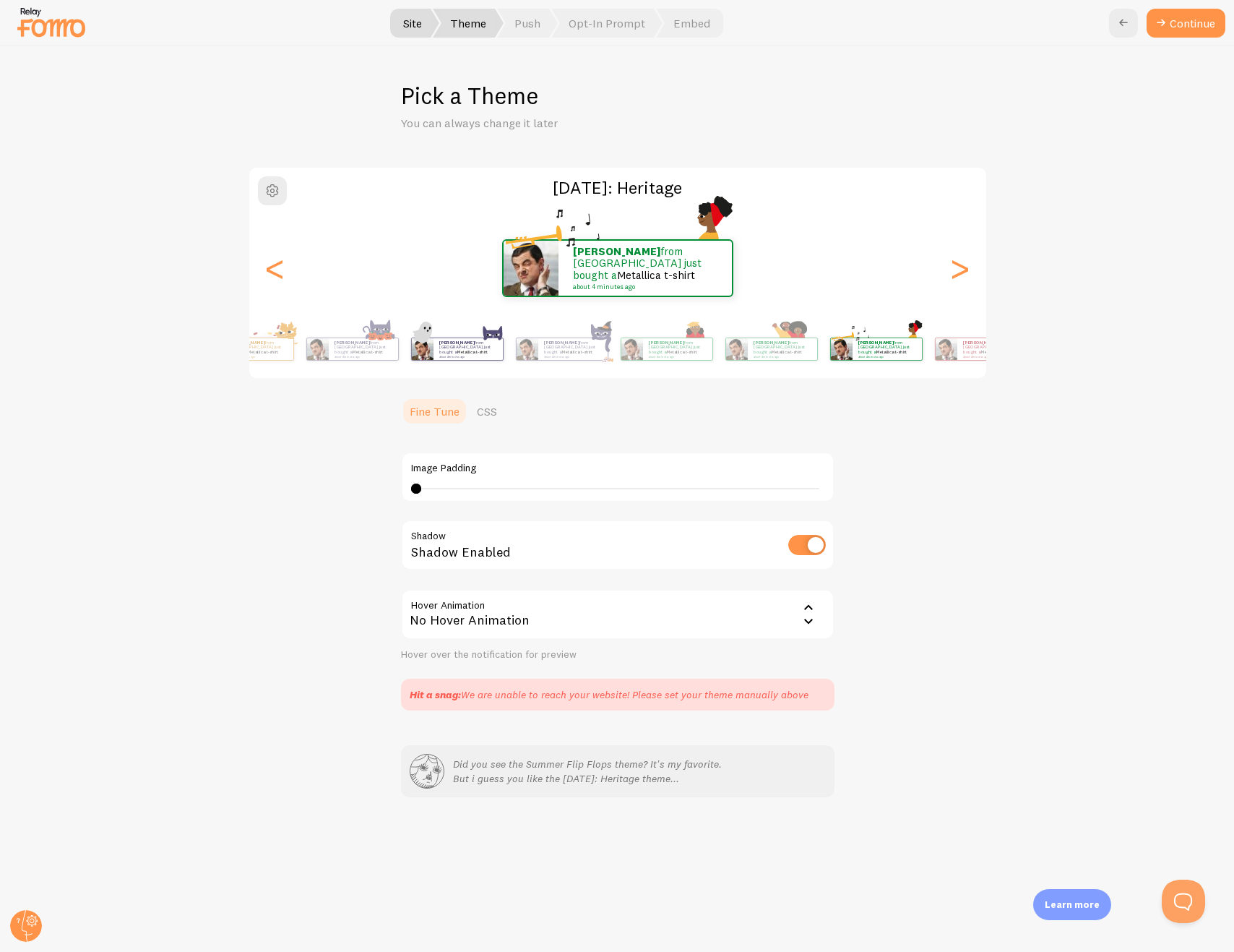
click at [1032, 355] on div "Black History Month: Heritage Daniel from United States just bought a Metallica…" at bounding box center [617, 438] width 1164 height 544
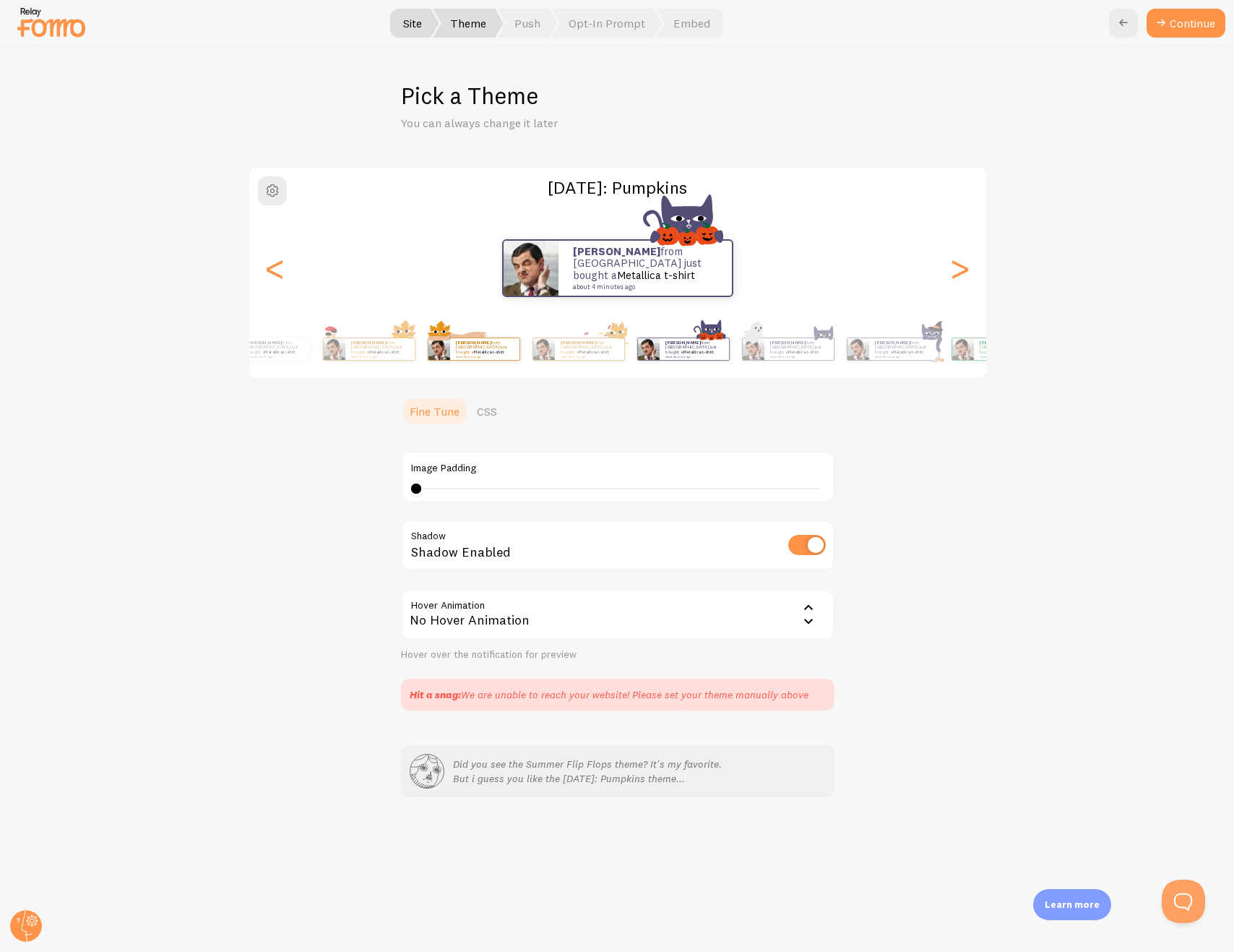
click at [660, 356] on img at bounding box center [649, 349] width 21 height 21
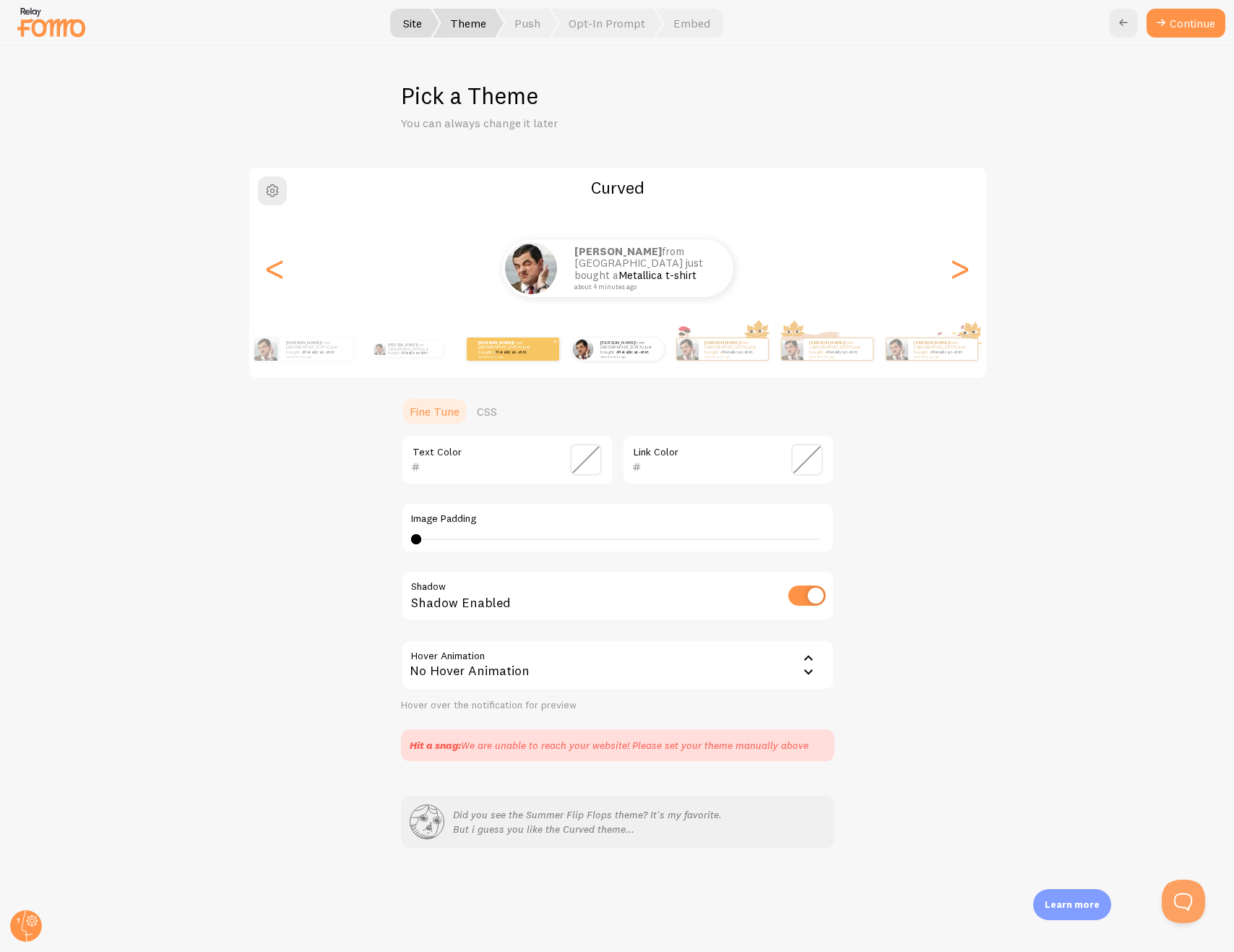
click at [548, 359] on div "Daniel from United States just bought a Metallica t-shirt about 4 minutes ago" at bounding box center [513, 349] width 92 height 23
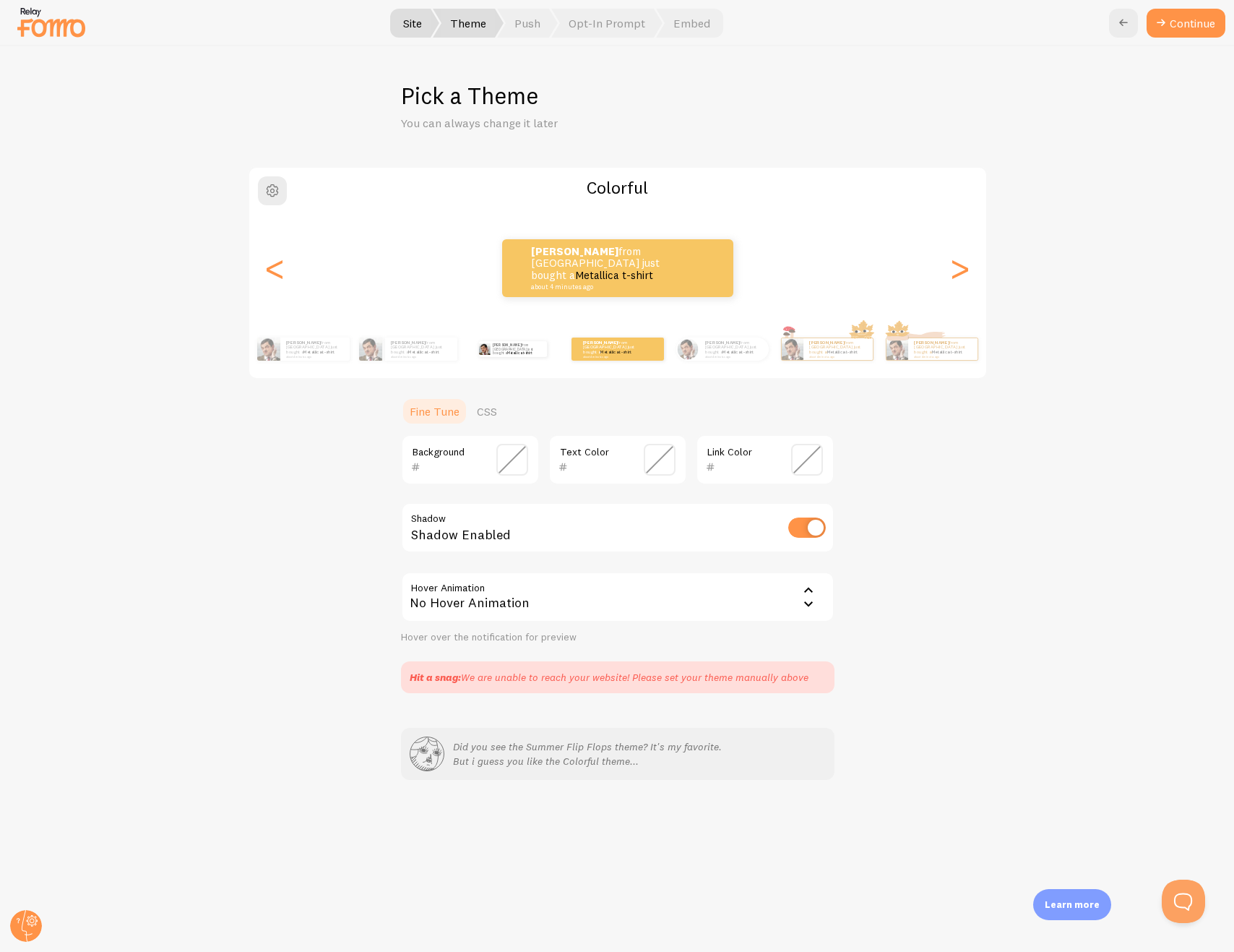
click at [519, 357] on div "Daniel from United States just bought a Metallica t-shirt about 4 minutes ago" at bounding box center [513, 349] width 93 height 40
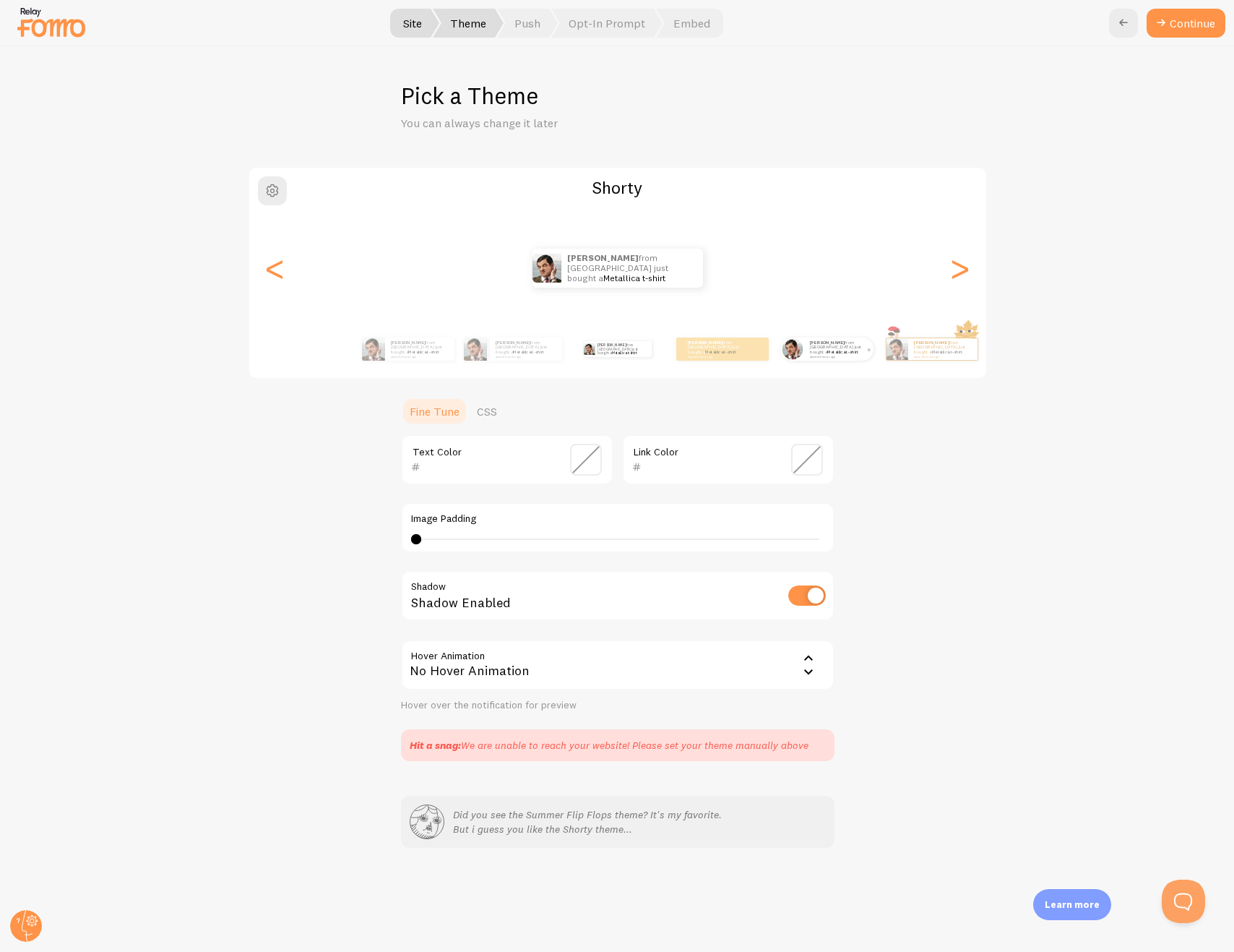
click at [842, 355] on small "about 4 minutes ago" at bounding box center [838, 356] width 56 height 3
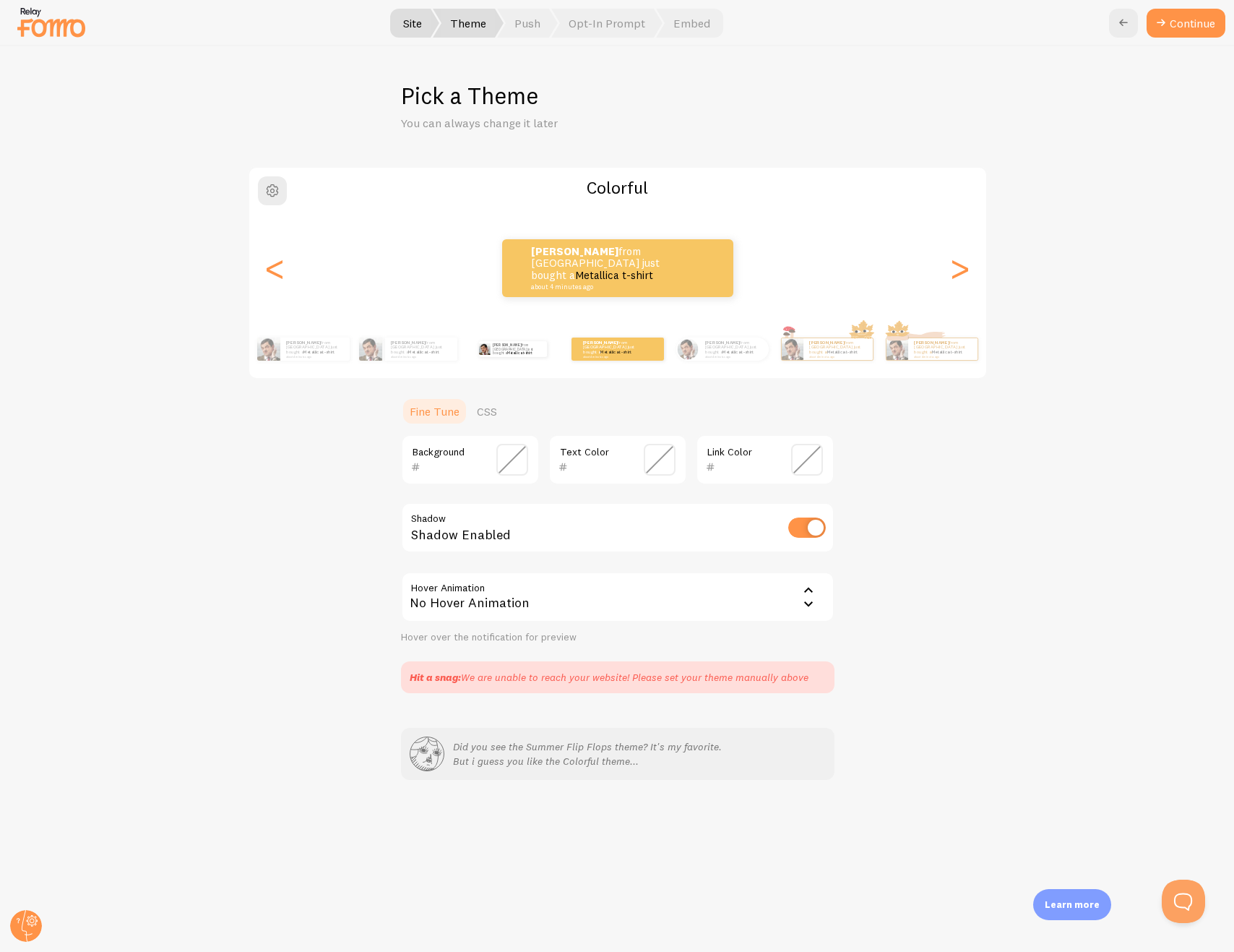
click at [525, 361] on div "Daniel from United States just bought a Metallica t-shirt about 4 minutes ago" at bounding box center [513, 349] width 93 height 40
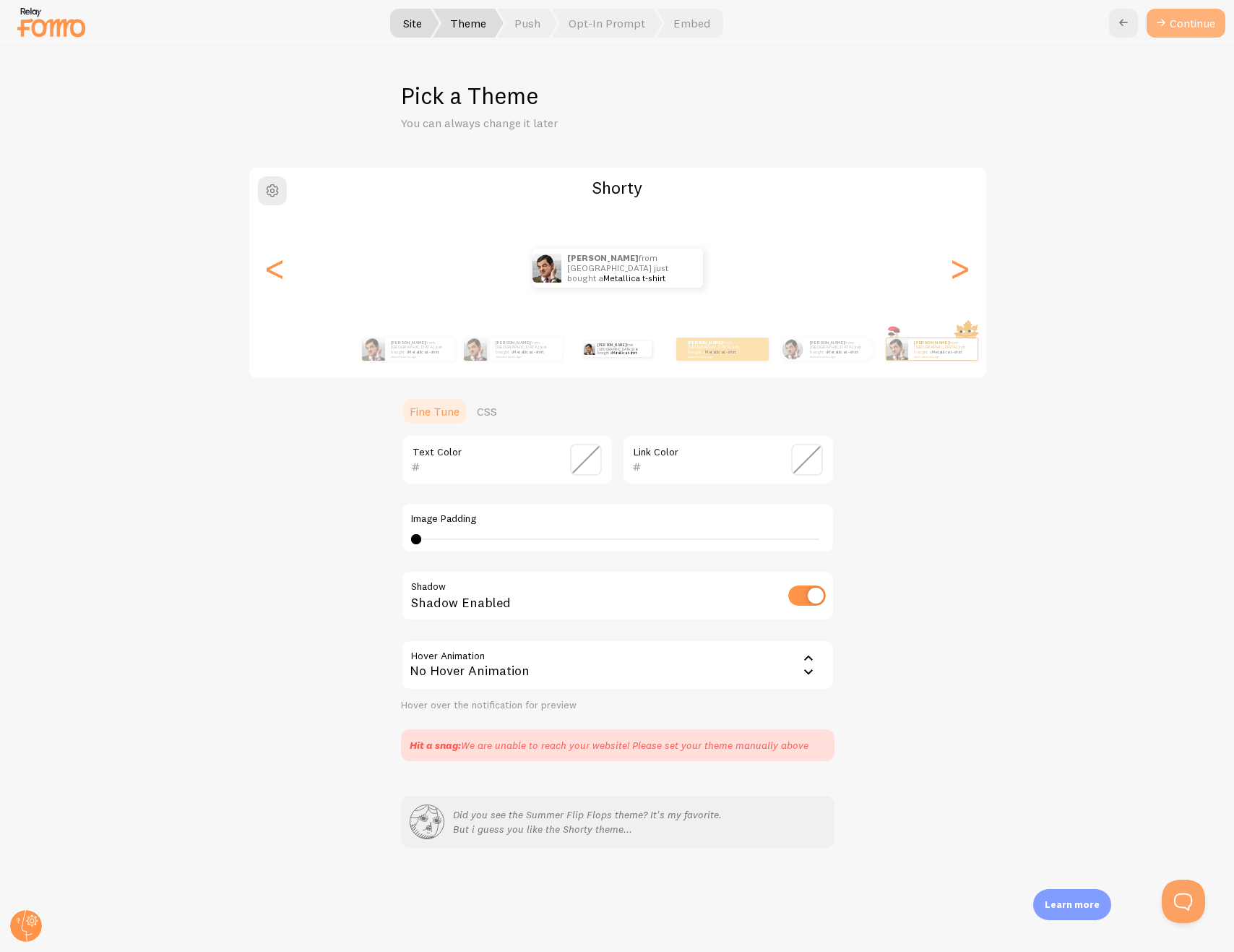
click at [1183, 27] on button "Continue" at bounding box center [1186, 23] width 79 height 29
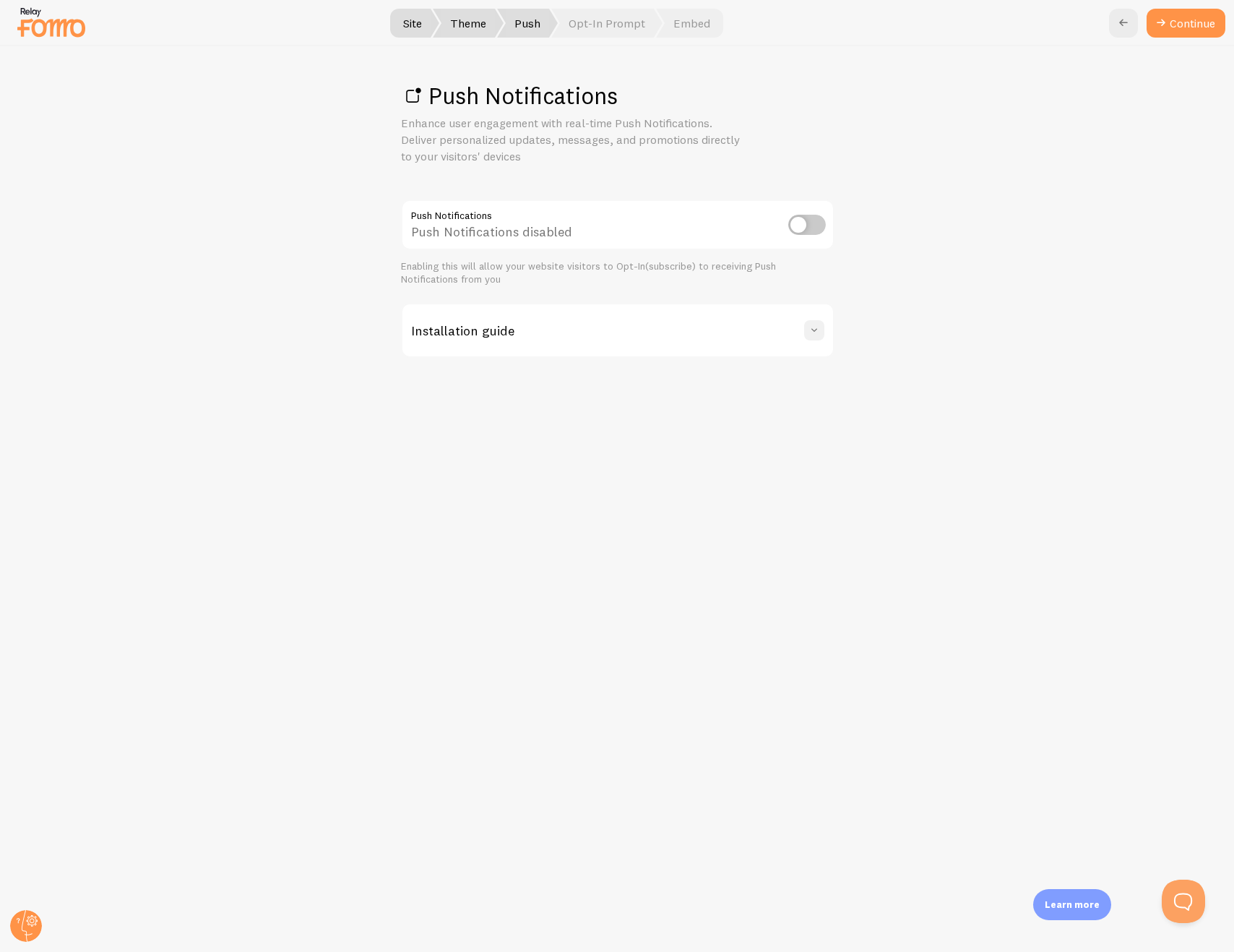
click at [814, 324] on span at bounding box center [814, 330] width 15 height 15
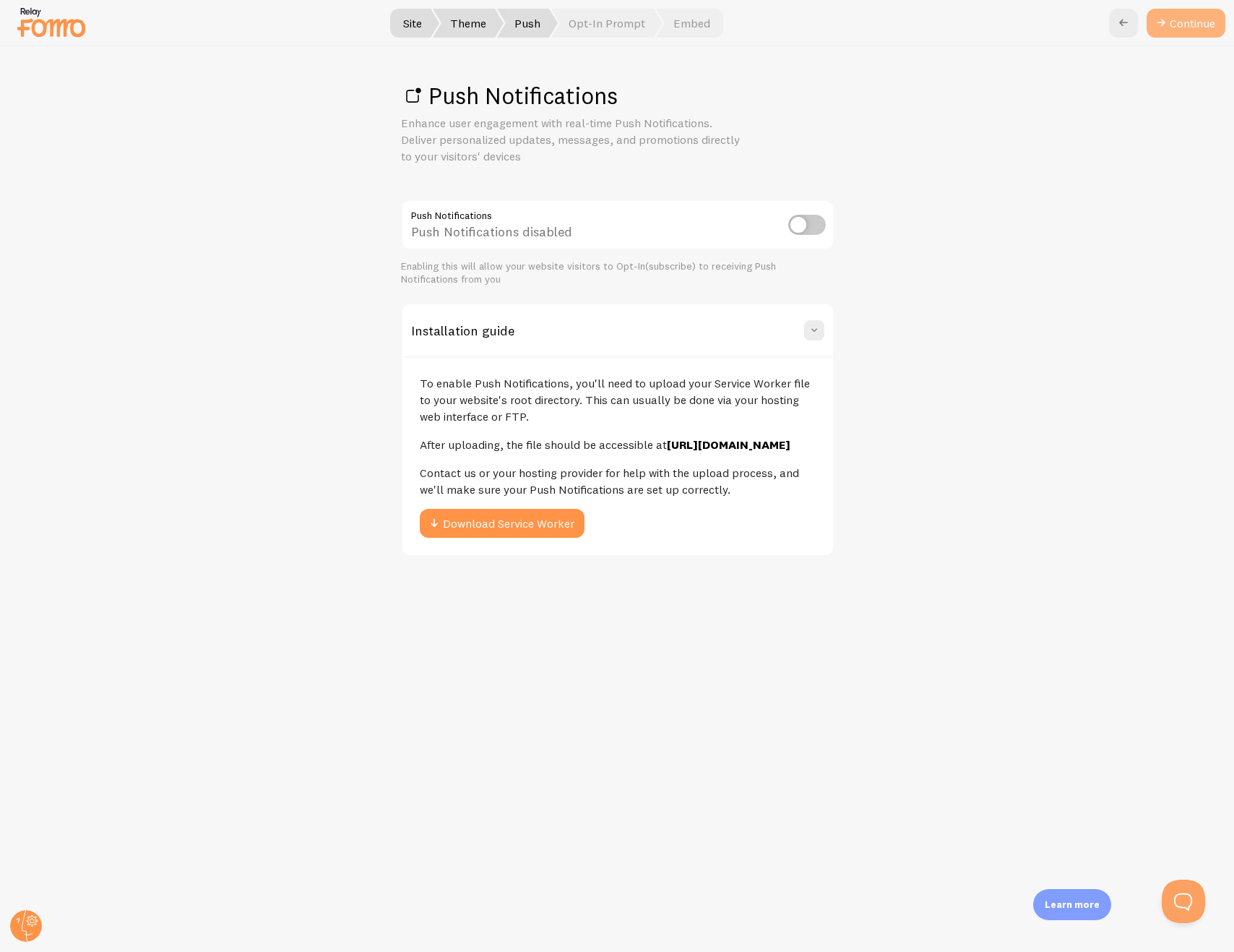
click at [1180, 26] on link "Continue" at bounding box center [1186, 23] width 79 height 29
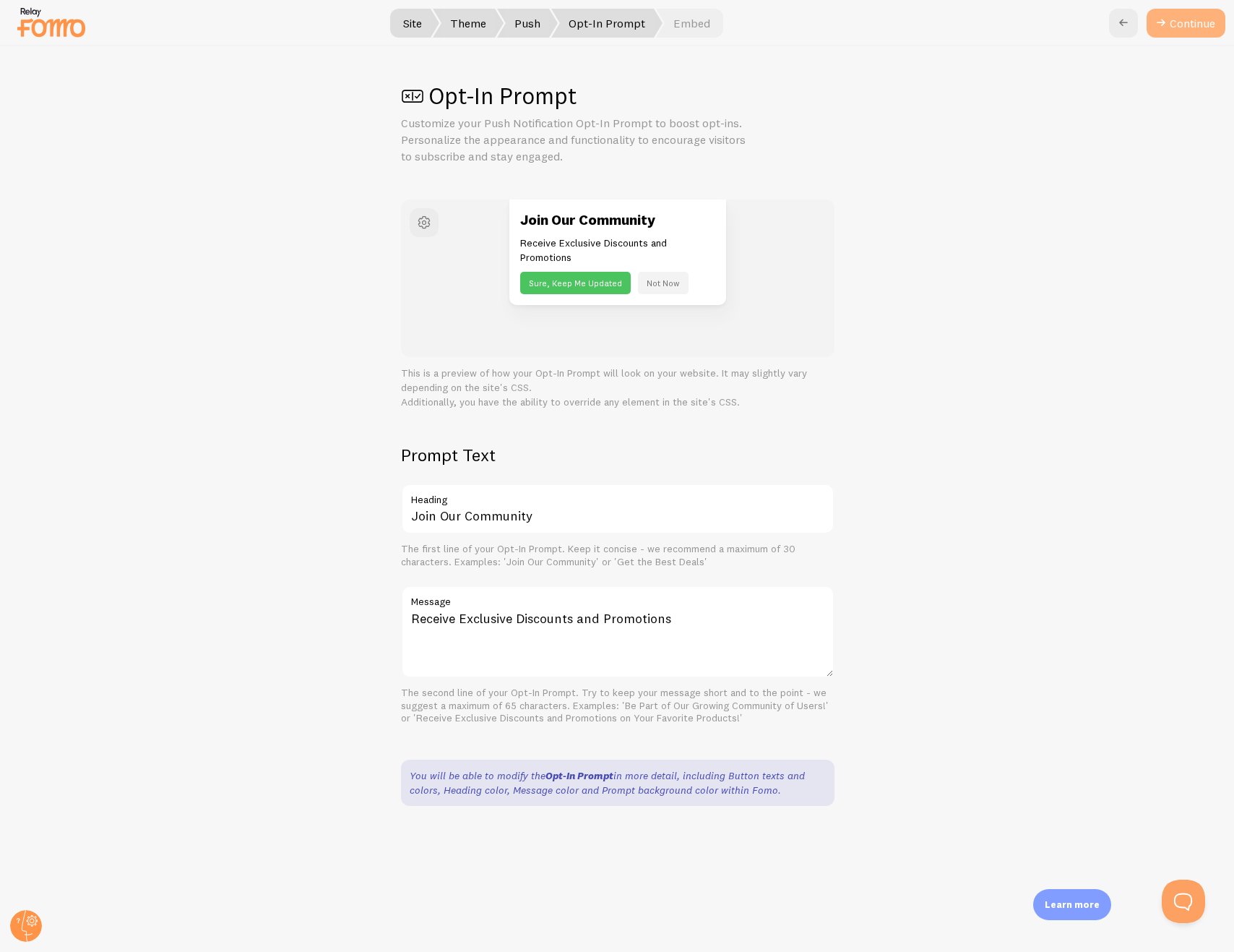
click at [1187, 27] on button "Continue" at bounding box center [1186, 23] width 79 height 29
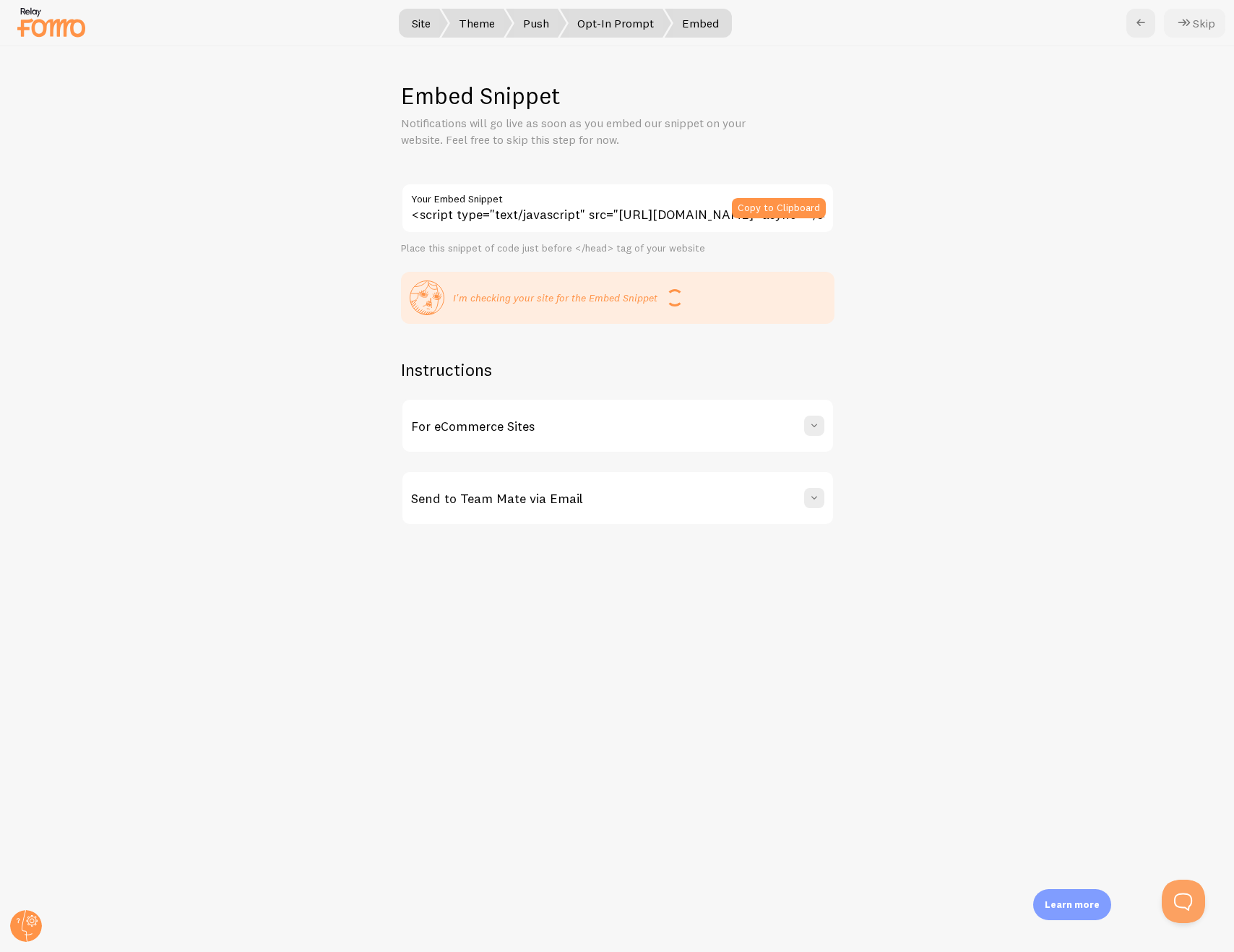
click at [1187, 27] on icon at bounding box center [1184, 23] width 17 height 17
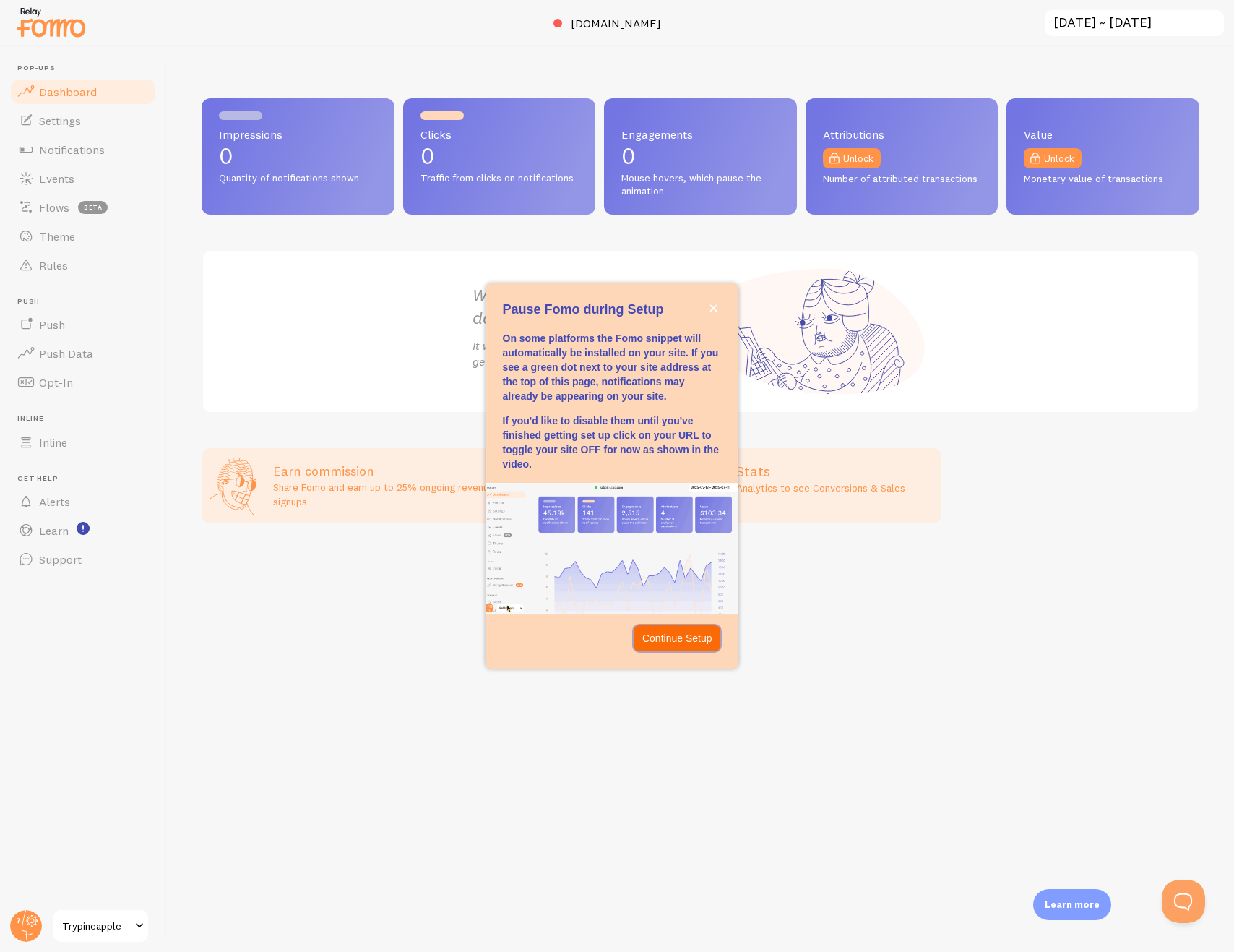
click at [689, 639] on p "Continue Setup" at bounding box center [678, 638] width 70 height 15
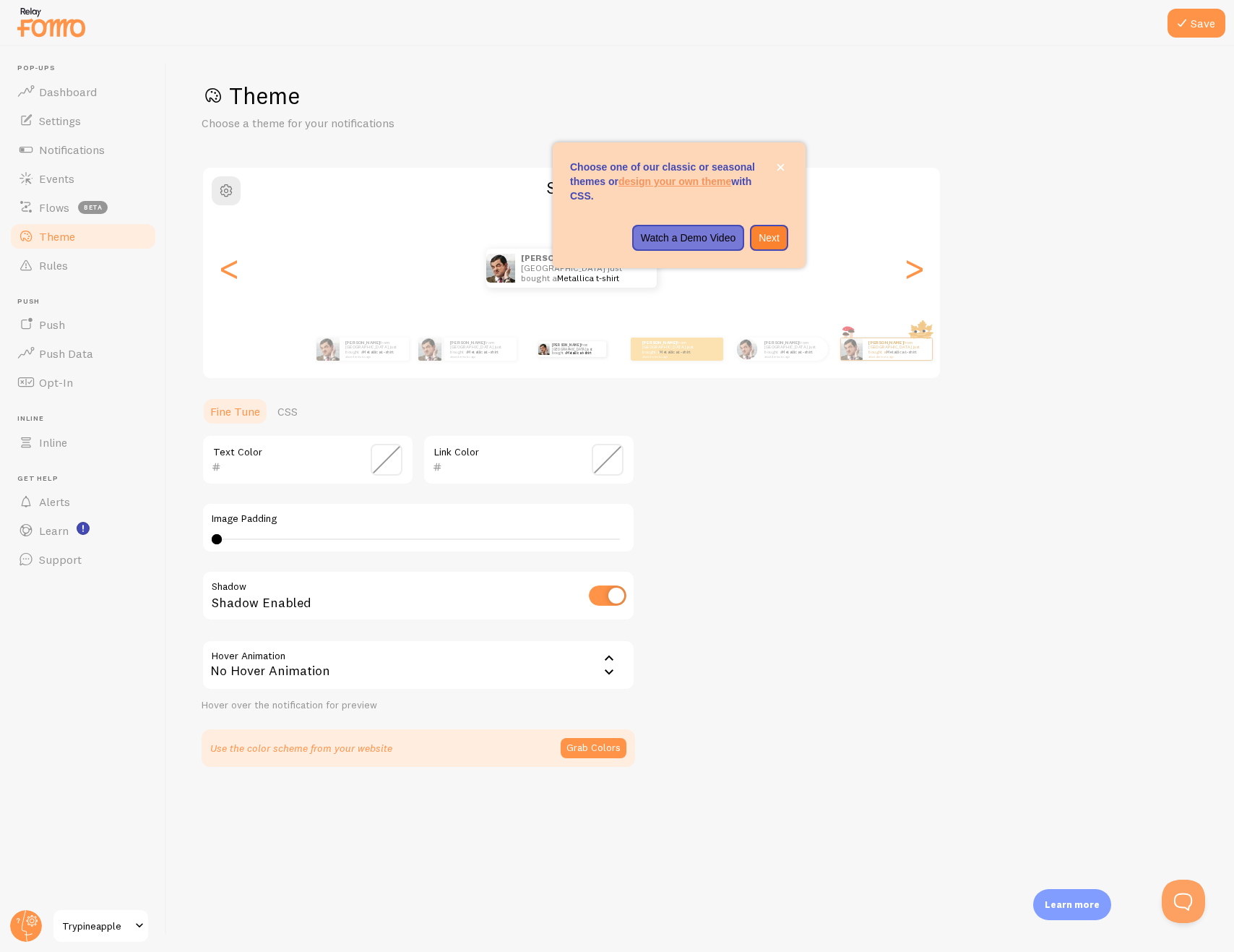
click at [101, 238] on link "Theme" at bounding box center [83, 237] width 149 height 29
click at [779, 163] on icon "close," at bounding box center [780, 167] width 8 height 8
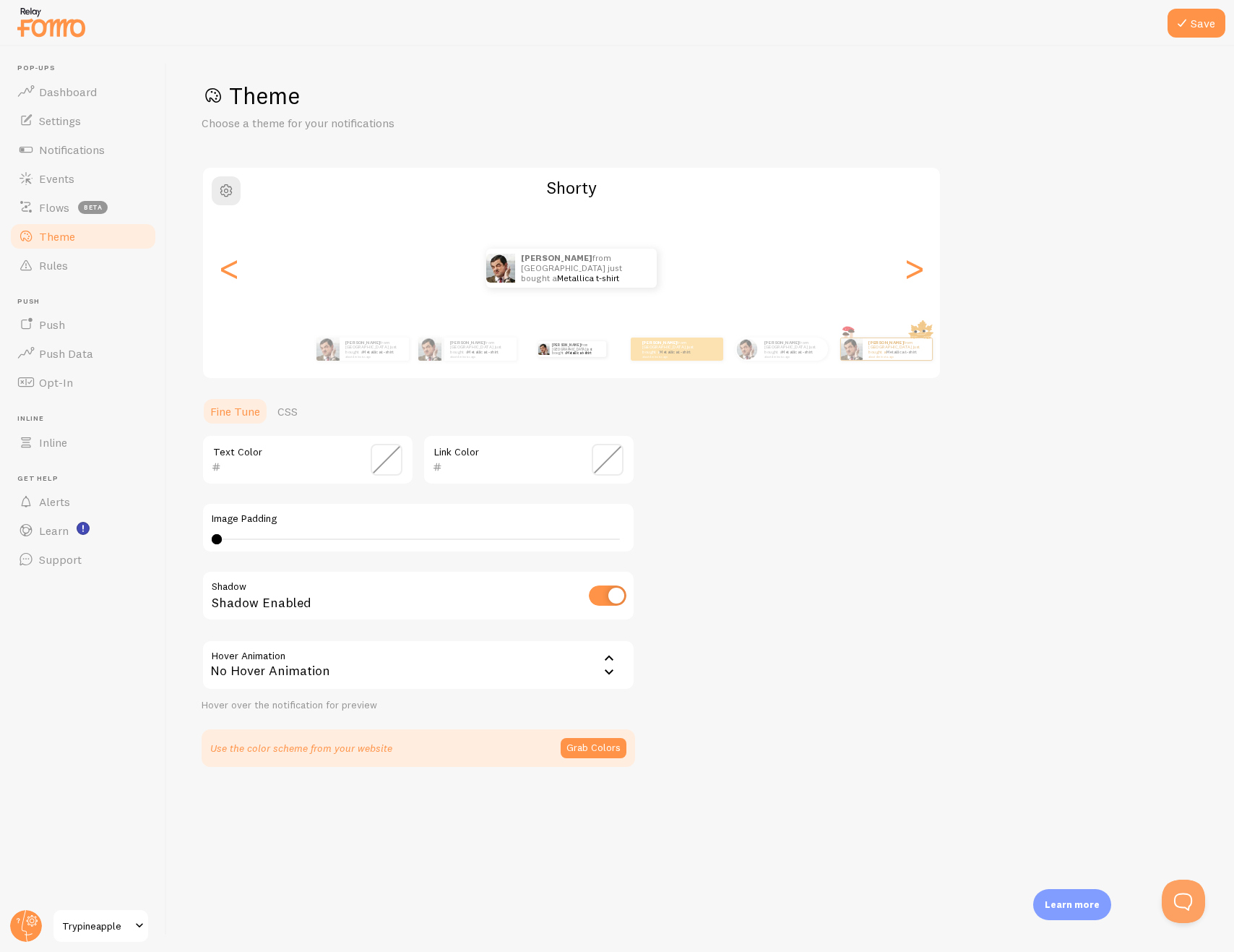
click at [120, 926] on span "Trypineapple" at bounding box center [97, 926] width 68 height 17
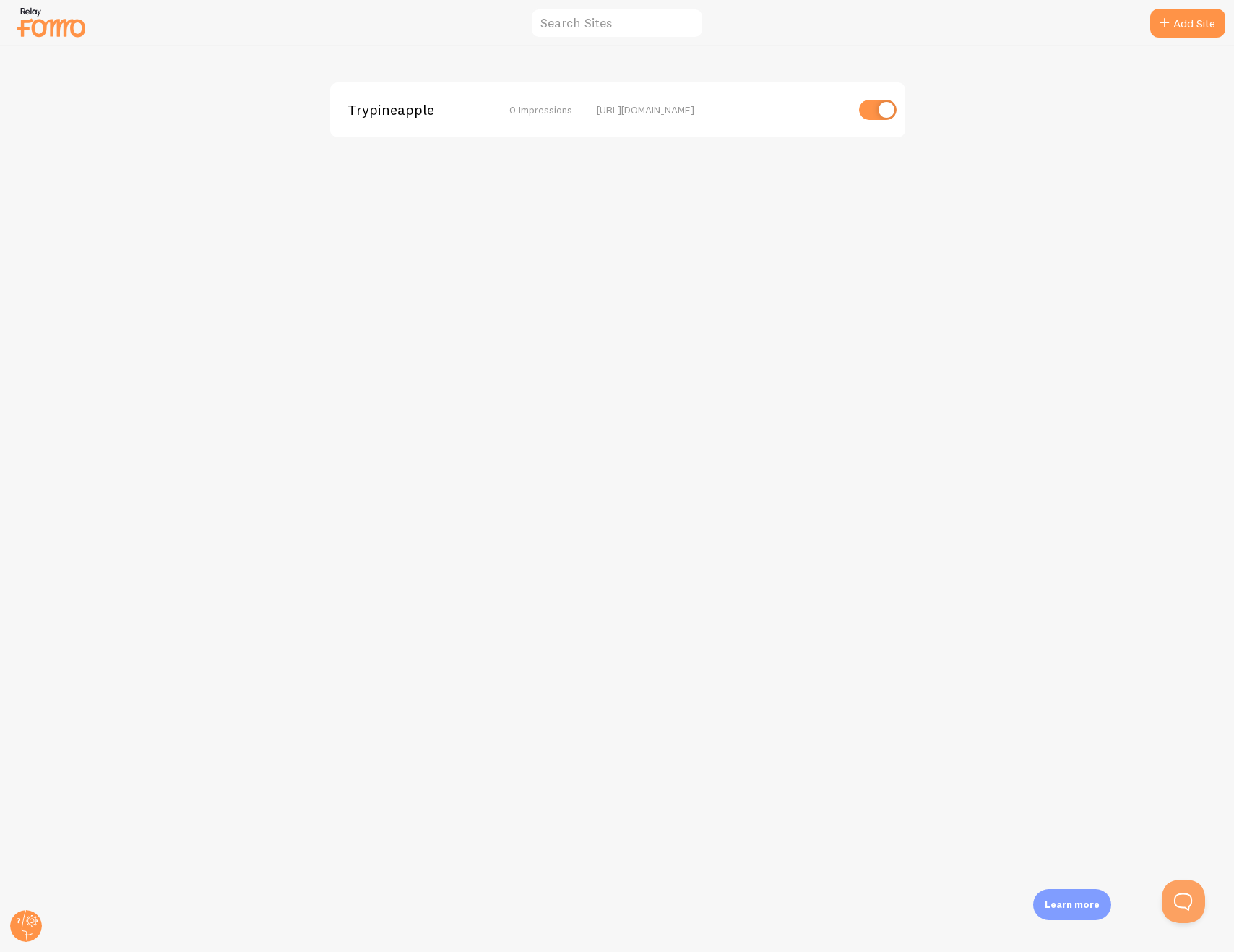
click at [872, 115] on input "checkbox" at bounding box center [878, 110] width 38 height 21
checkbox input "false"
click at [22, 931] on circle at bounding box center [26, 926] width 32 height 32
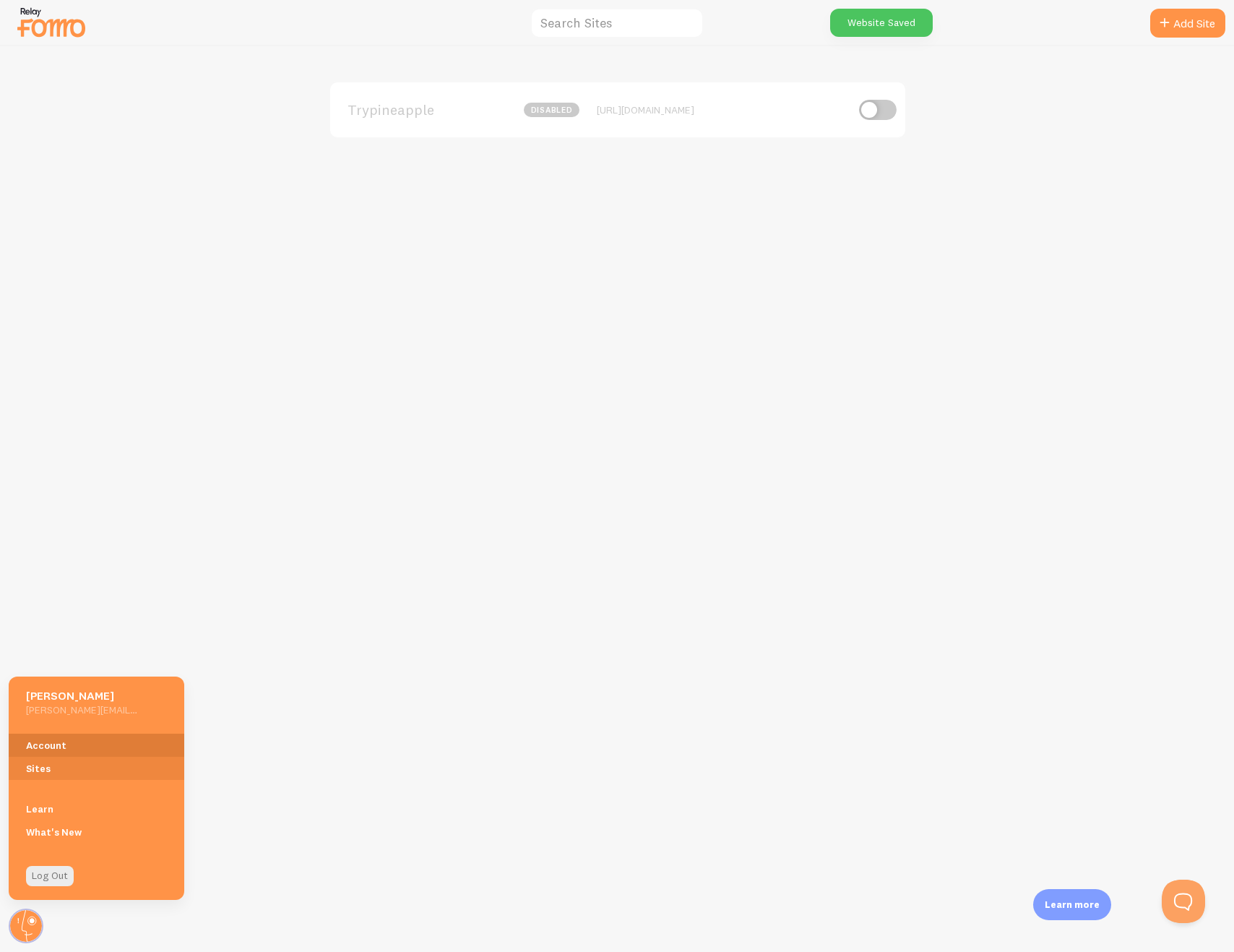
click at [63, 741] on link "Account" at bounding box center [96, 744] width 175 height 23
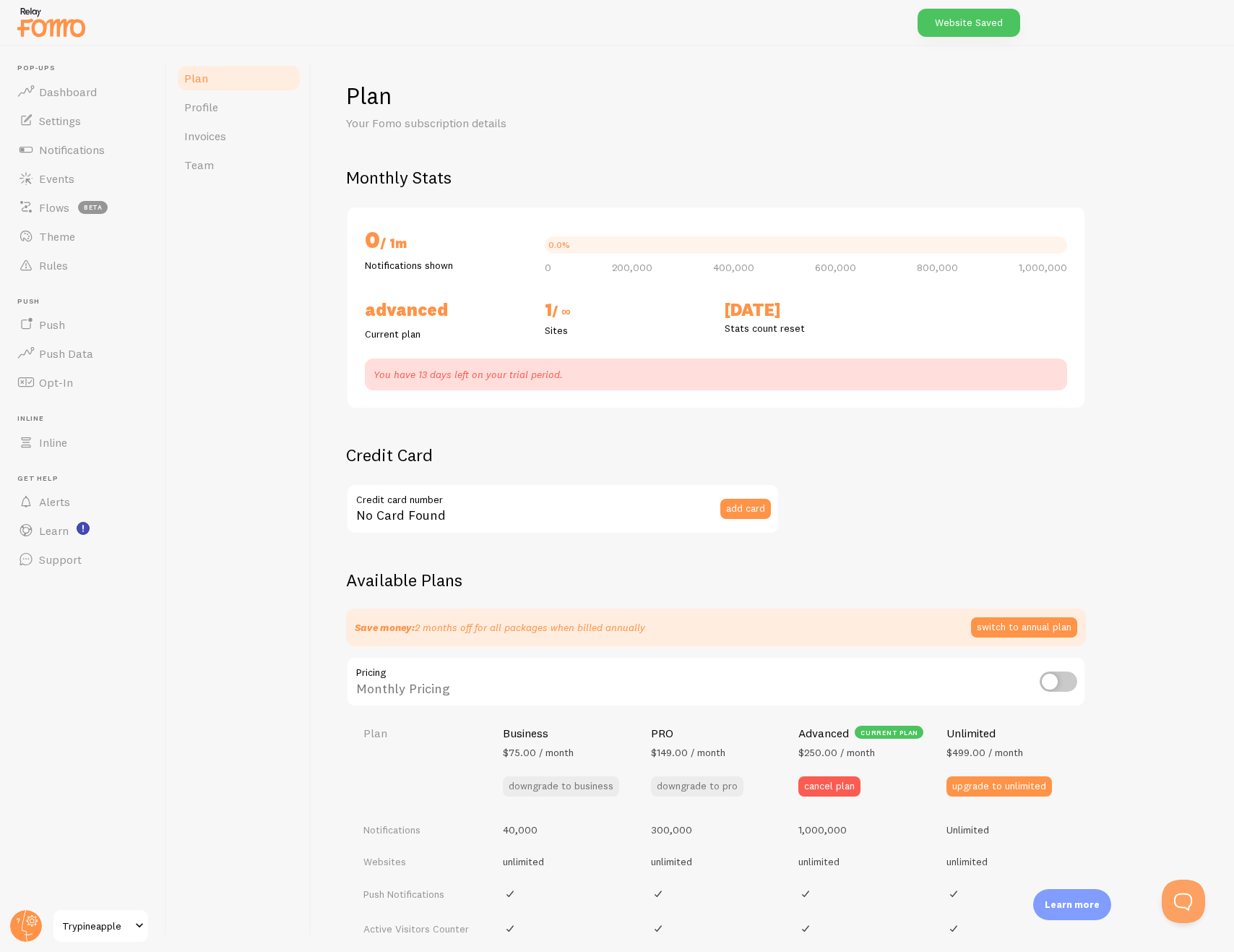
checkbox input "true"
click at [111, 116] on link "Settings" at bounding box center [83, 120] width 149 height 29
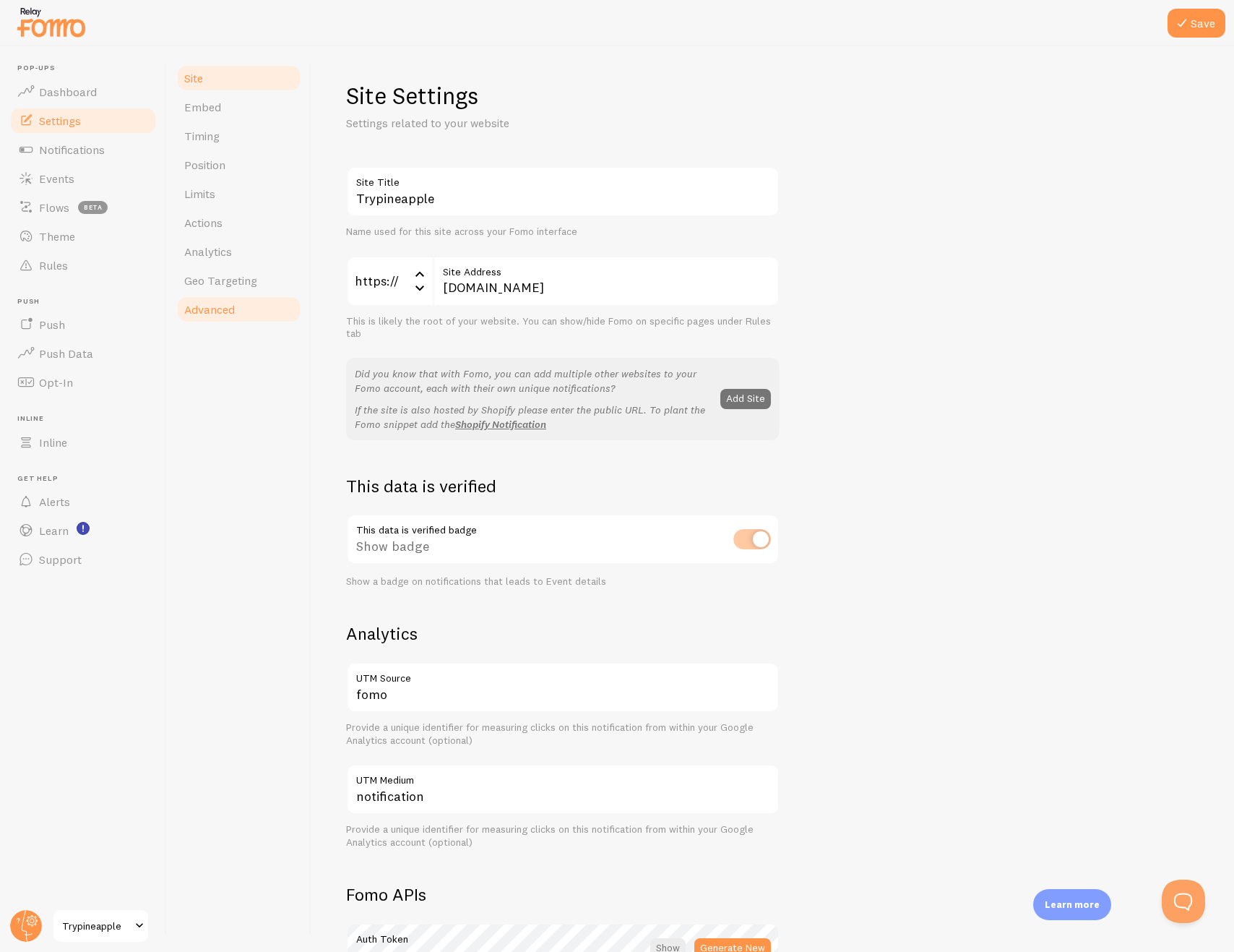
click at [222, 313] on span "Advanced" at bounding box center [209, 309] width 50 height 15
click at [1213, 26] on button "Save" at bounding box center [1197, 23] width 58 height 29
click at [88, 97] on span "Dashboard" at bounding box center [68, 91] width 58 height 15
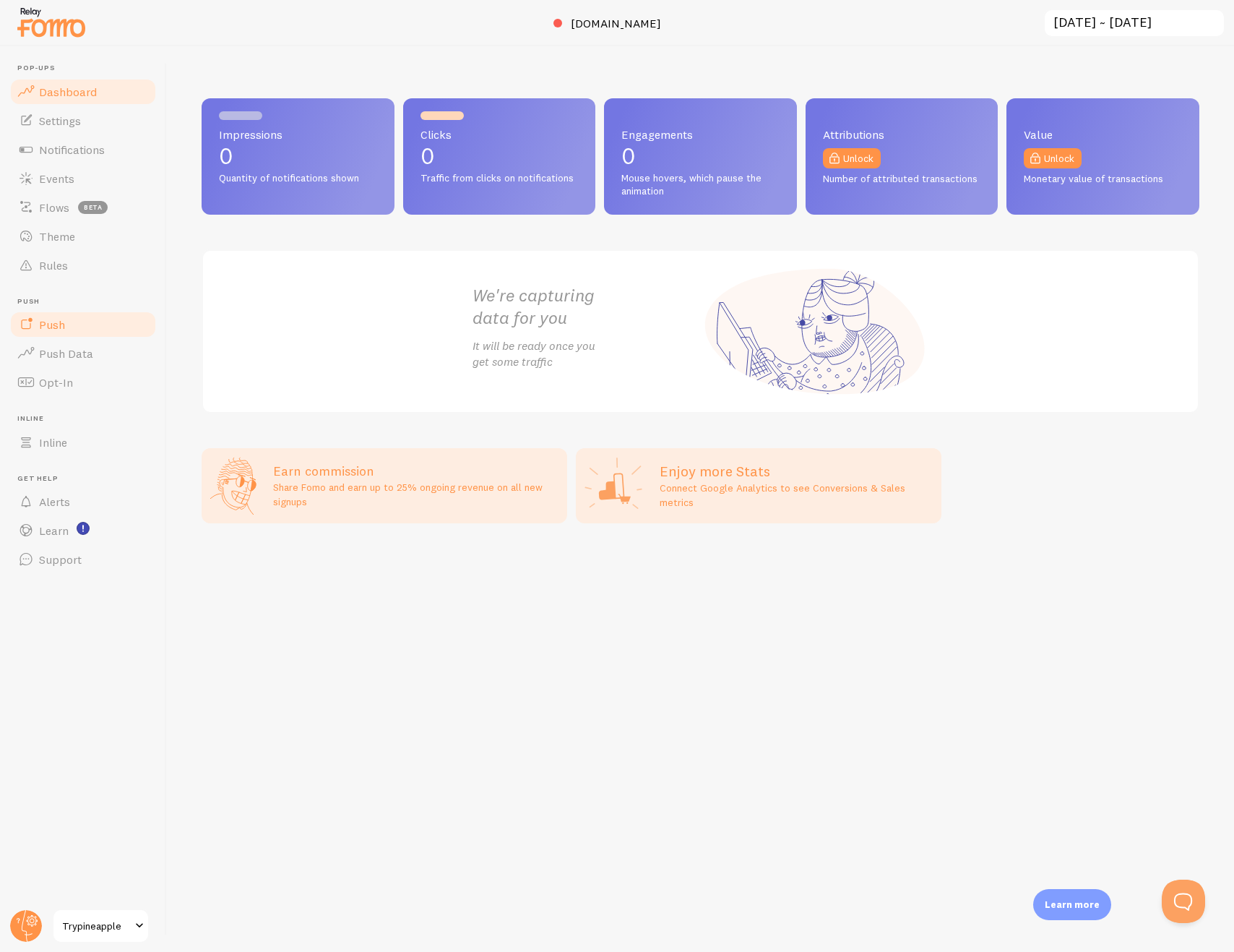
click at [89, 325] on link "Push" at bounding box center [83, 325] width 149 height 29
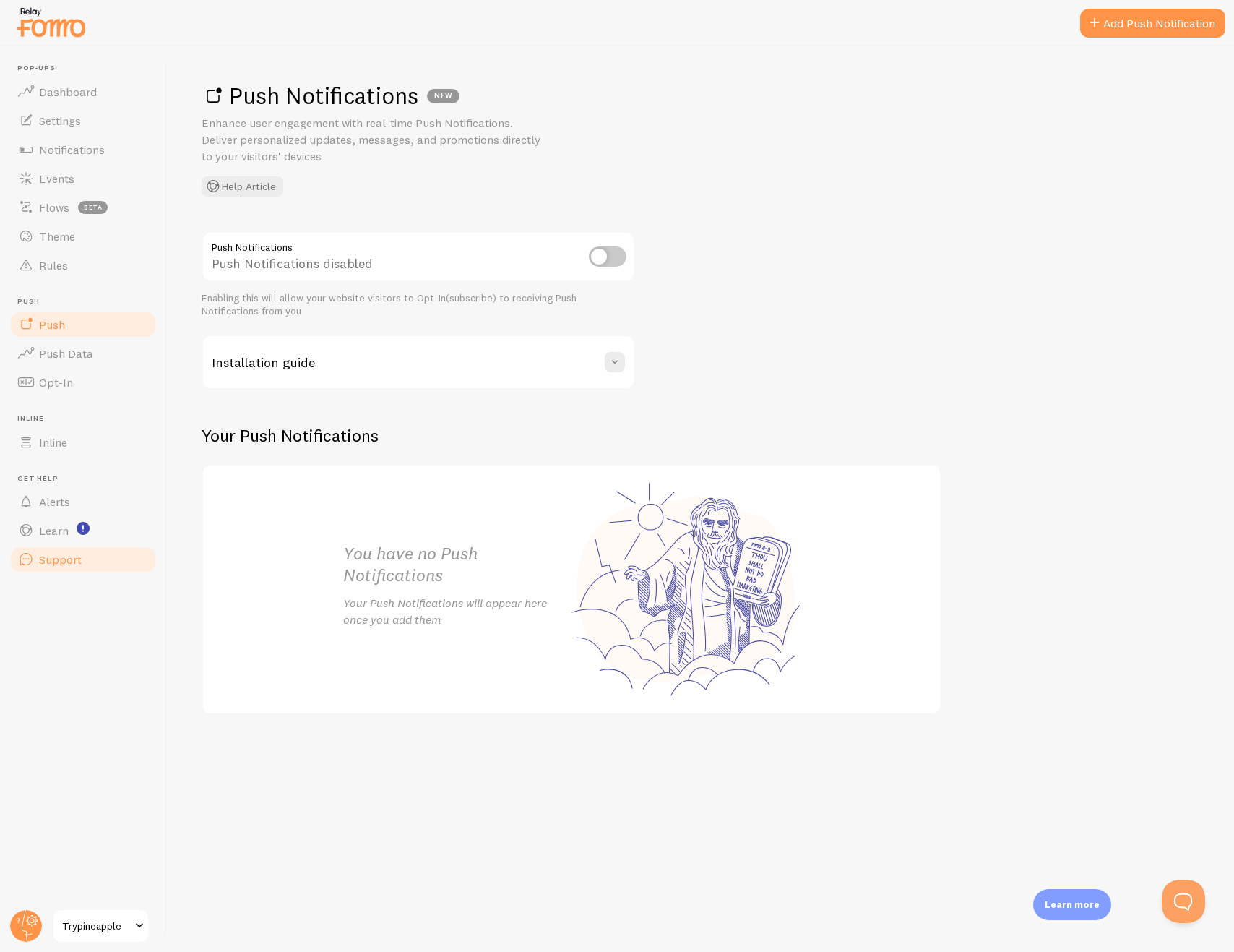
click at [65, 554] on span "Support" at bounding box center [61, 559] width 43 height 15
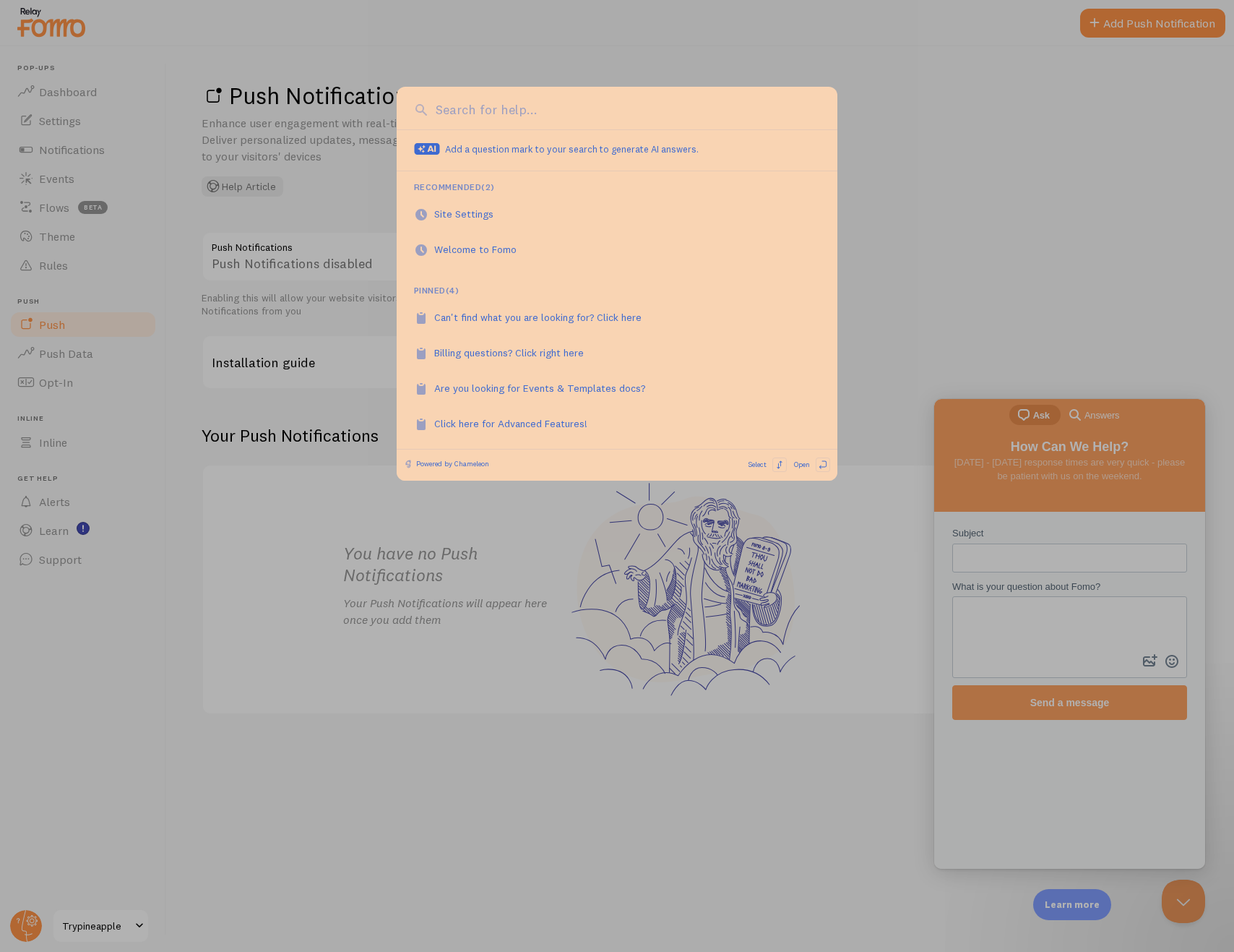
click at [937, 185] on div at bounding box center [617, 476] width 1234 height 952
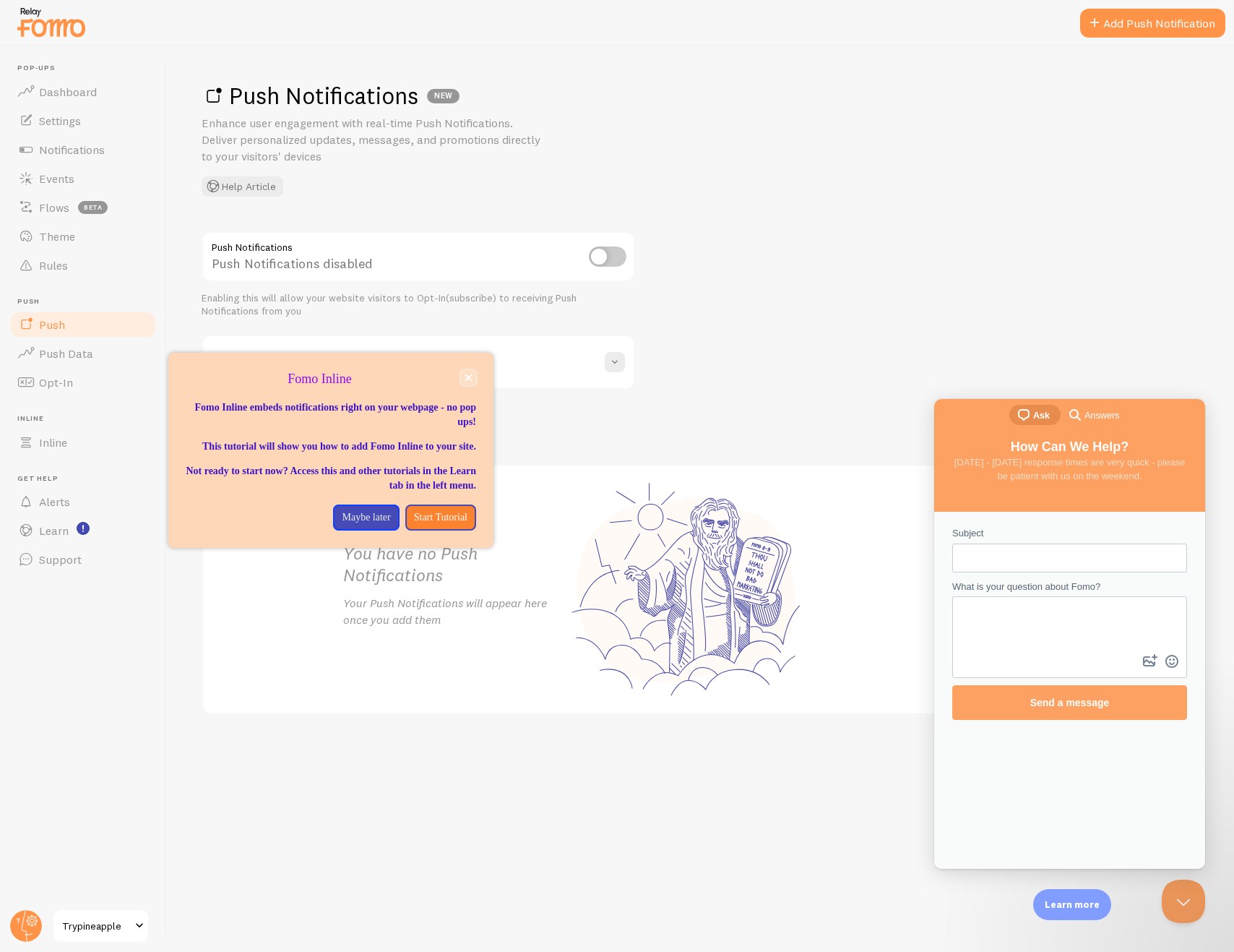
click at [469, 379] on icon "close," at bounding box center [469, 378] width 7 height 7
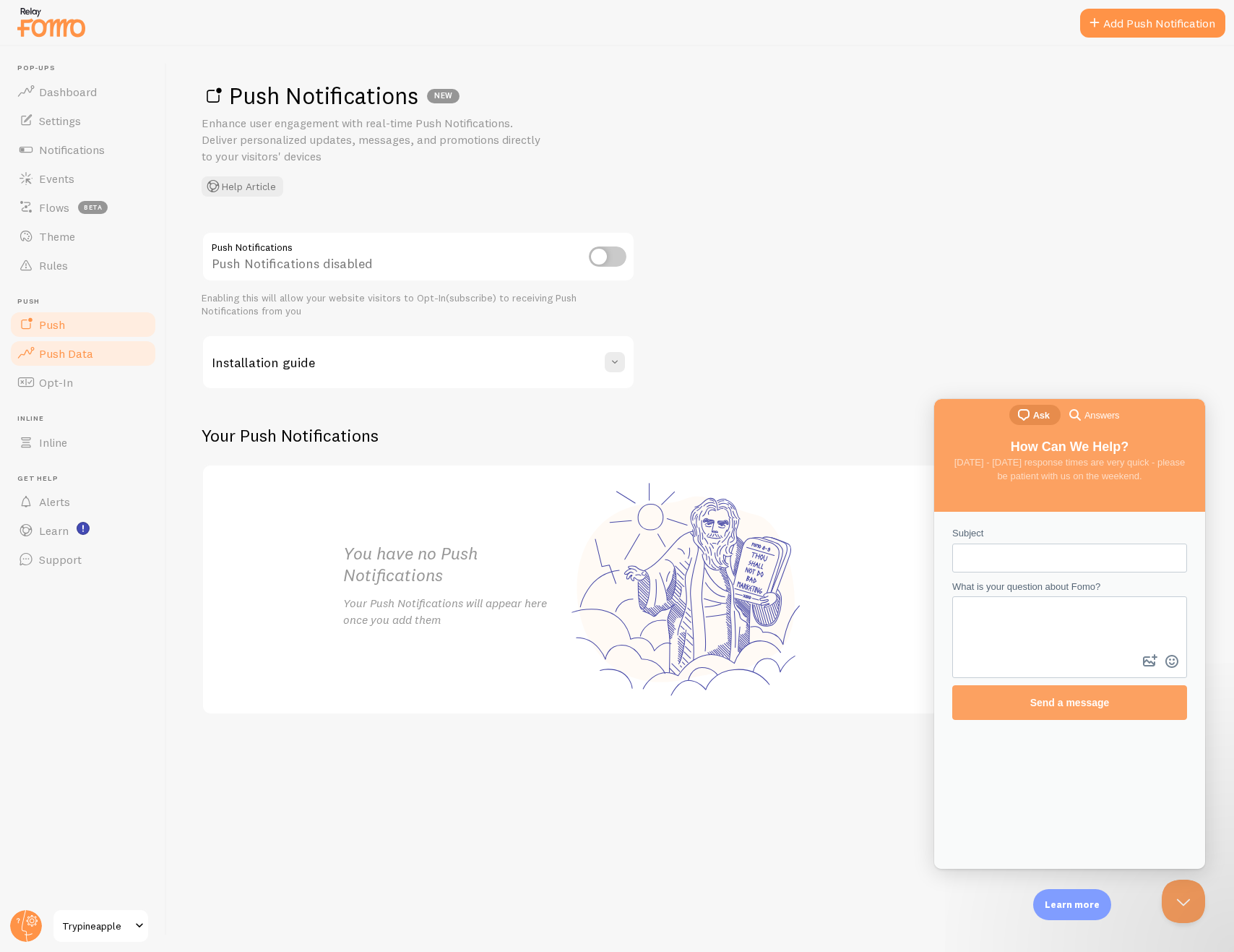
click at [82, 357] on span "Push Data" at bounding box center [66, 353] width 54 height 15
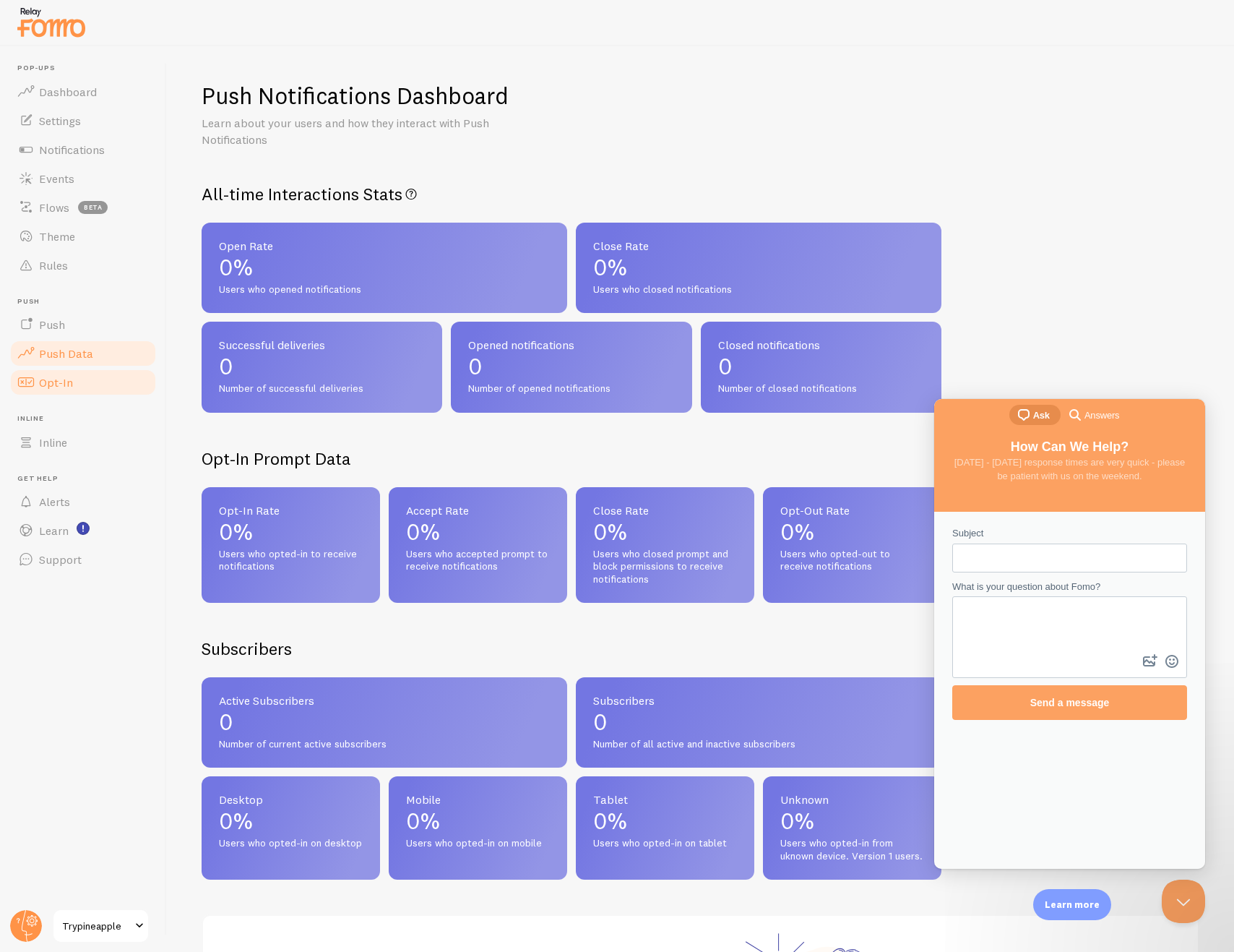
click at [89, 390] on link "Opt-In" at bounding box center [83, 382] width 149 height 29
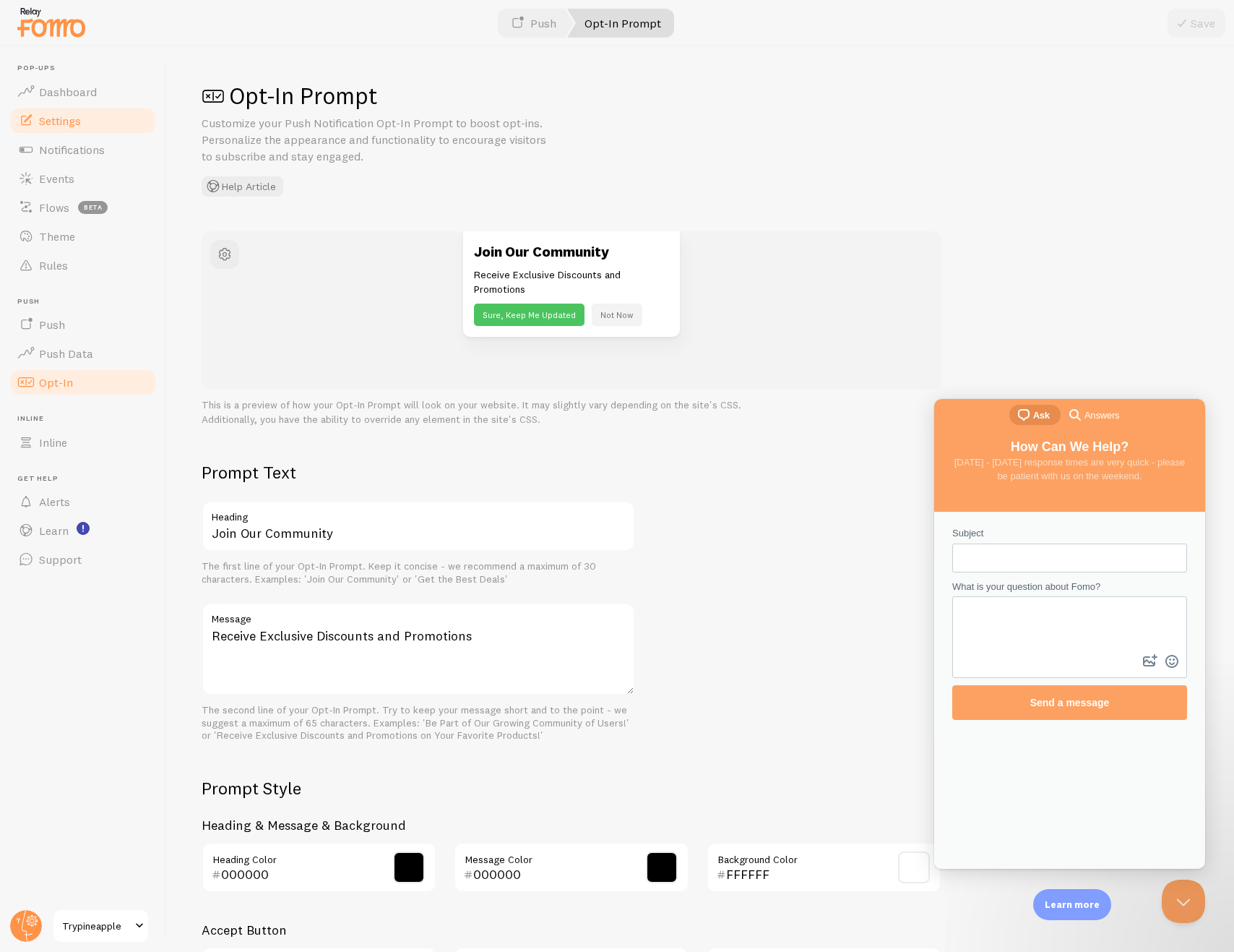
click at [85, 129] on link "Settings" at bounding box center [83, 120] width 149 height 29
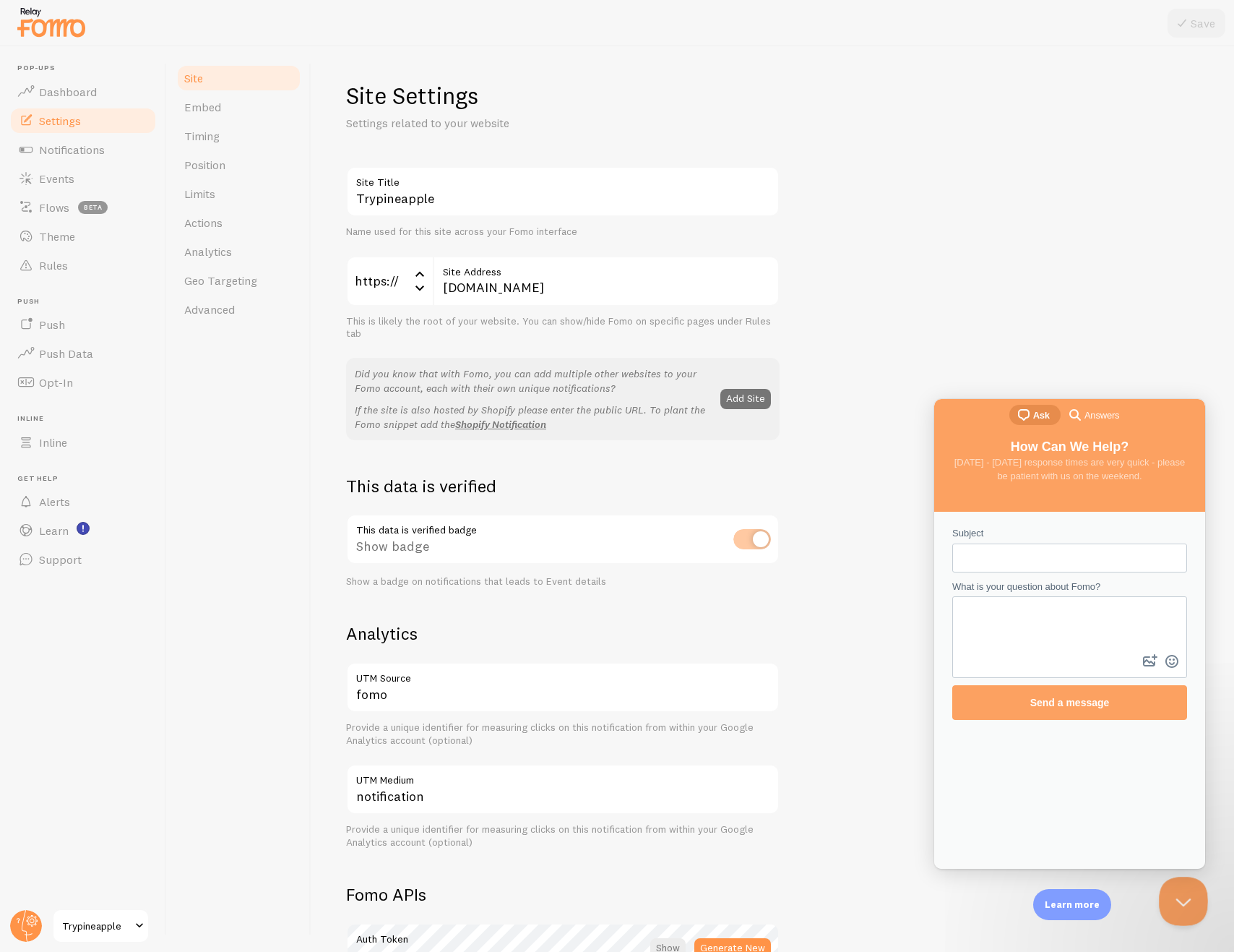
click at [1185, 906] on button "Close Beacon popover" at bounding box center [1180, 898] width 44 height 44
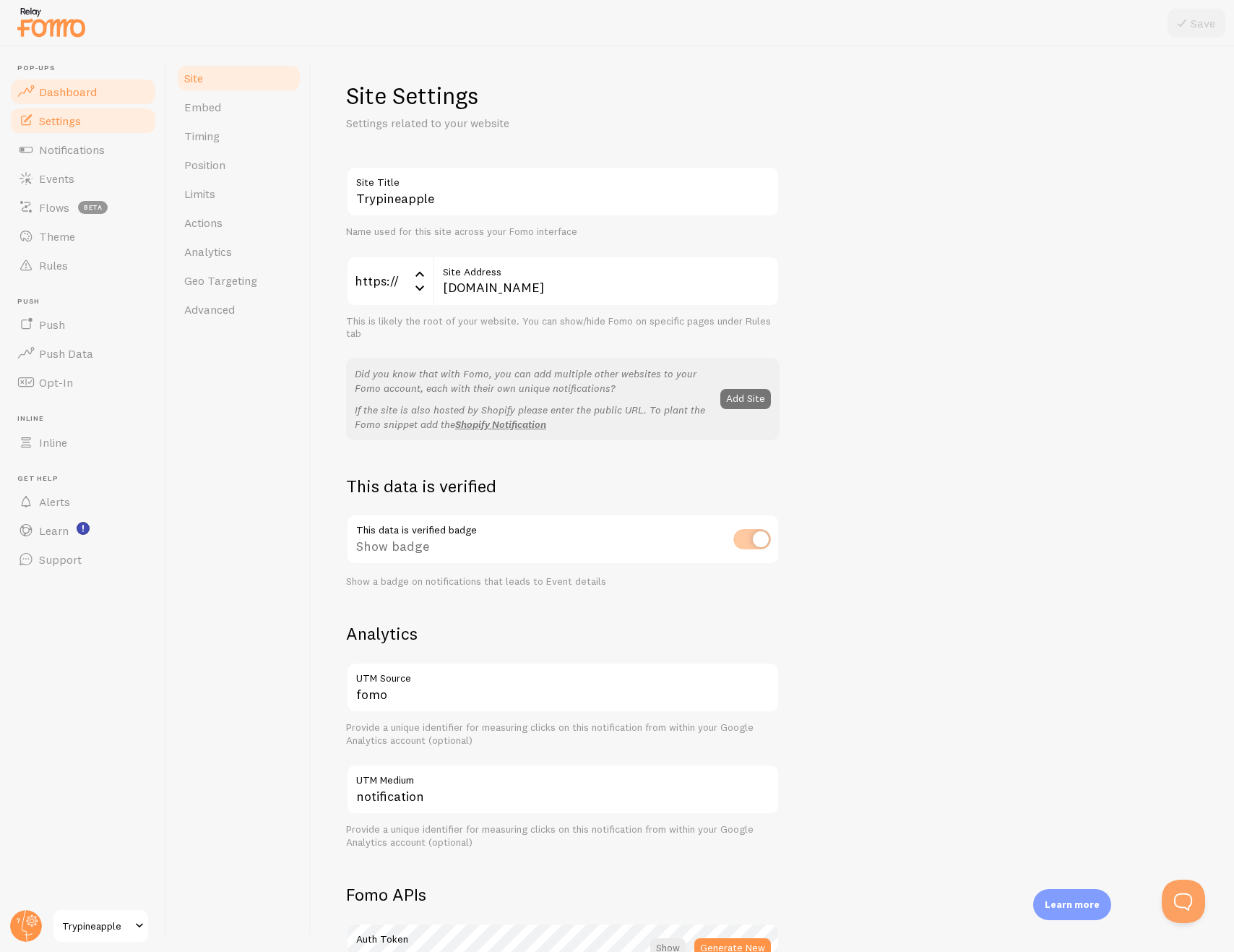
click at [82, 100] on link "Dashboard" at bounding box center [83, 91] width 149 height 29
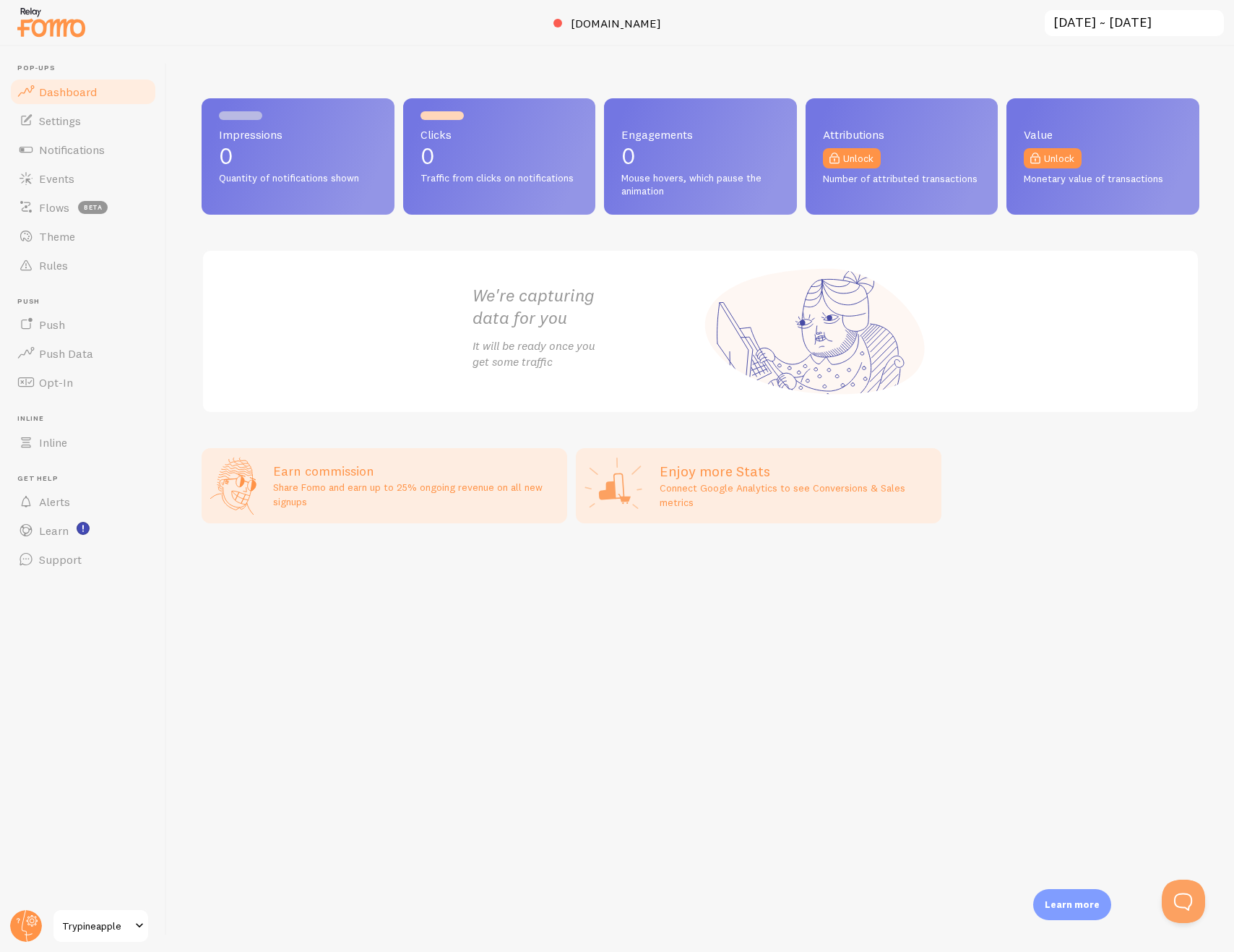
click at [67, 24] on img at bounding box center [51, 21] width 73 height 37
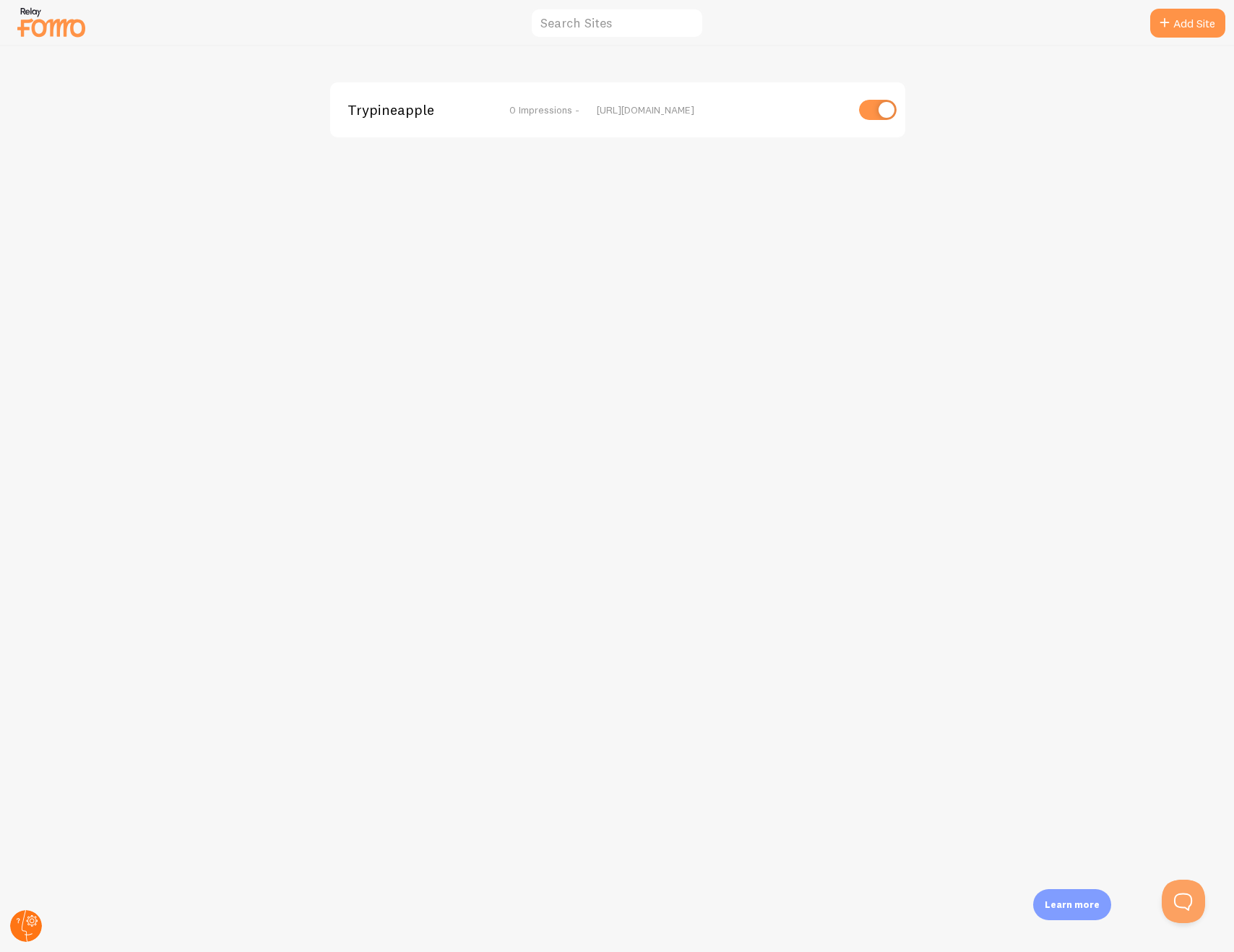
click at [32, 921] on icon at bounding box center [32, 921] width 5 height 5
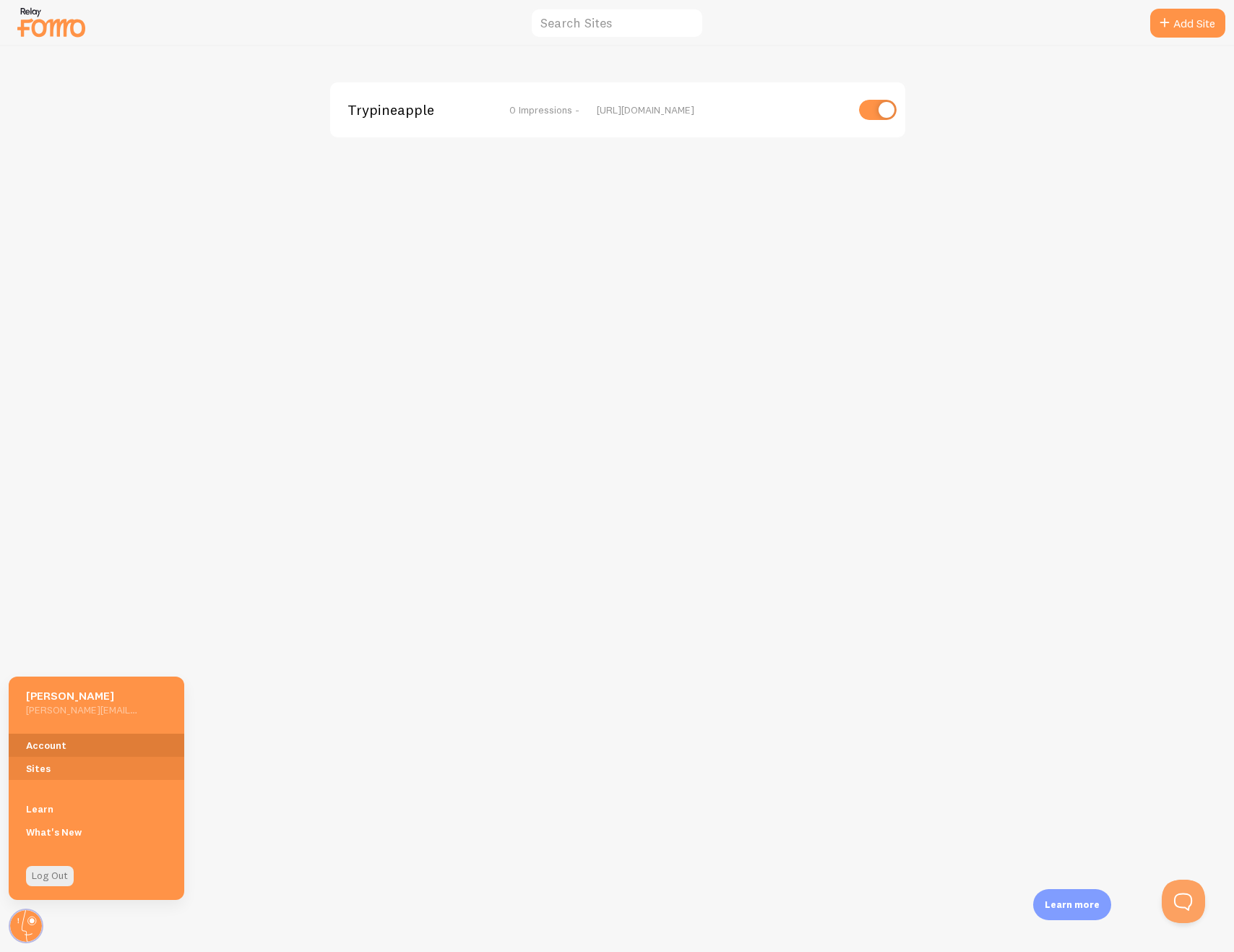
click at [74, 749] on link "Account" at bounding box center [96, 744] width 175 height 23
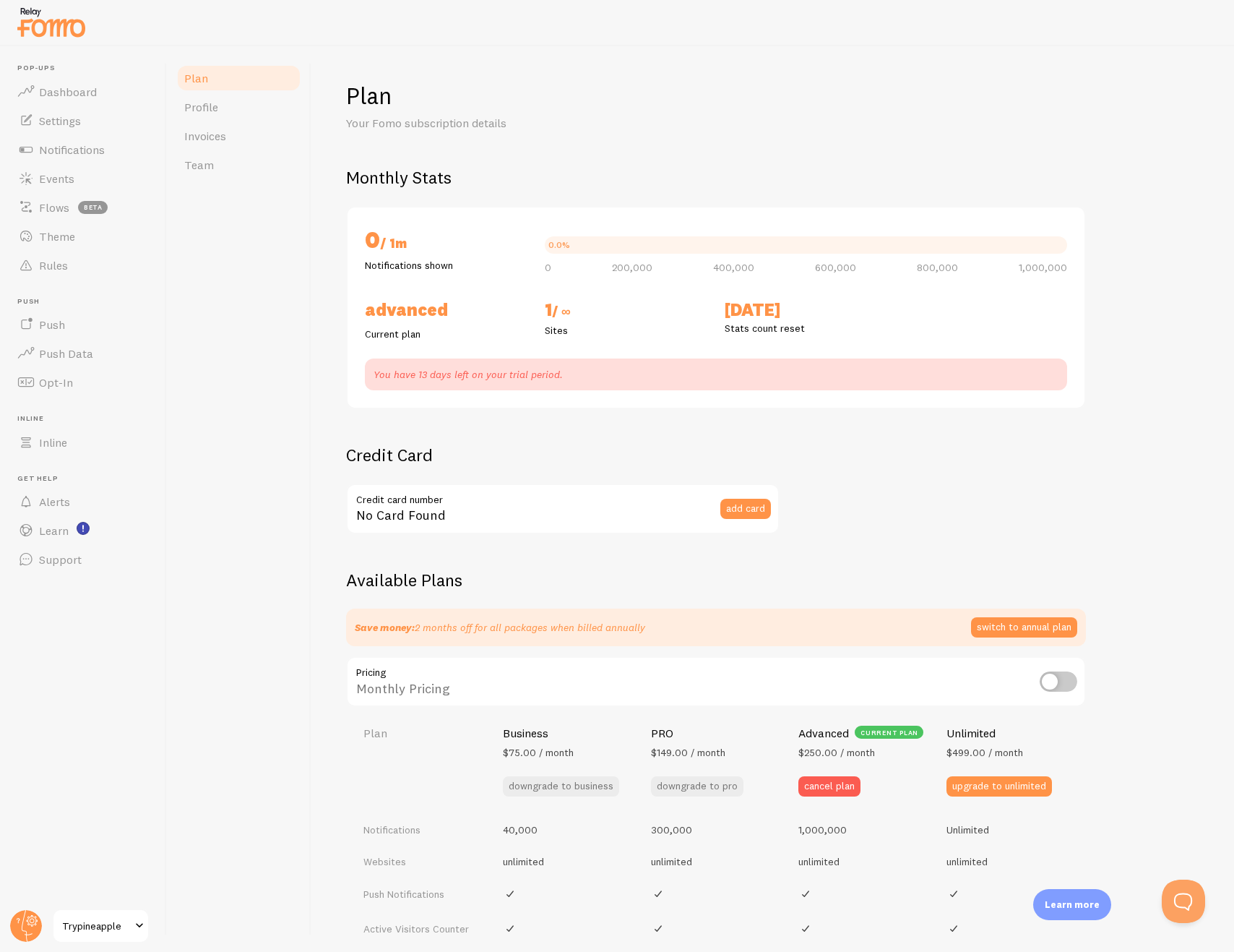
checkbox input "true"
click at [233, 169] on link "Team" at bounding box center [238, 165] width 126 height 29
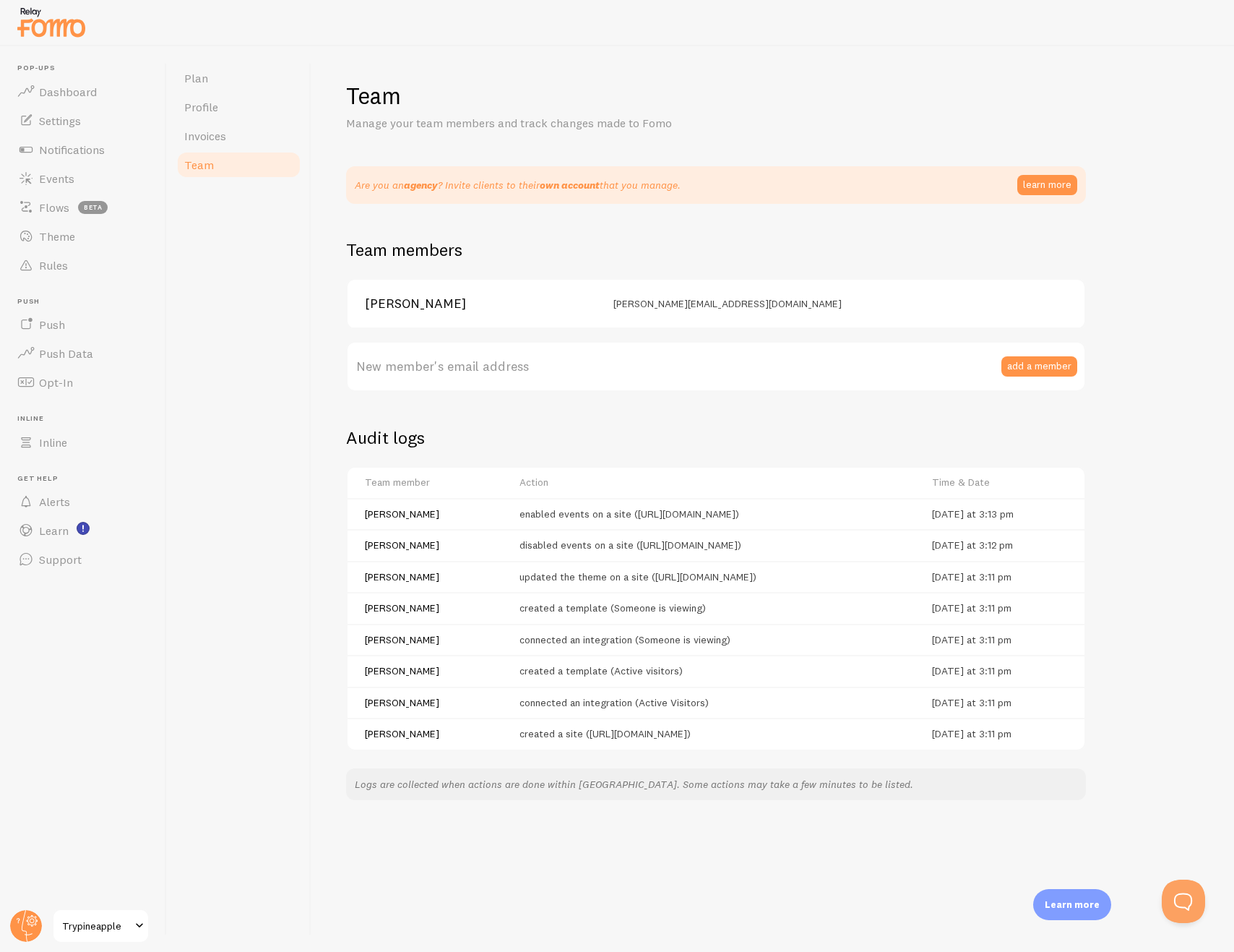
click at [858, 367] on label "New member's email address" at bounding box center [716, 366] width 740 height 50
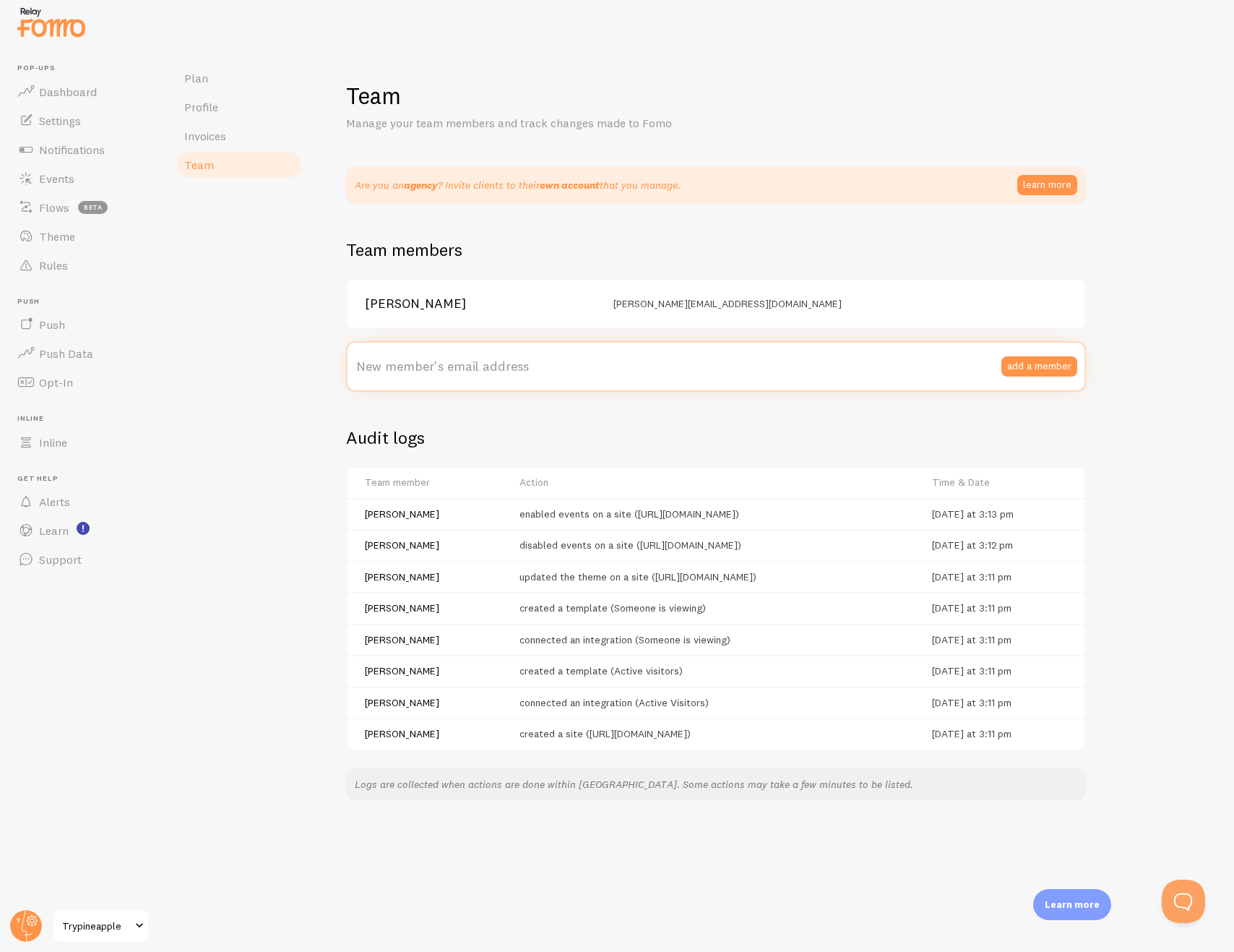
click at [858, 367] on input "New member's email address" at bounding box center [716, 366] width 740 height 50
type input "[EMAIL_ADDRESS][DOMAIN_NAME]"
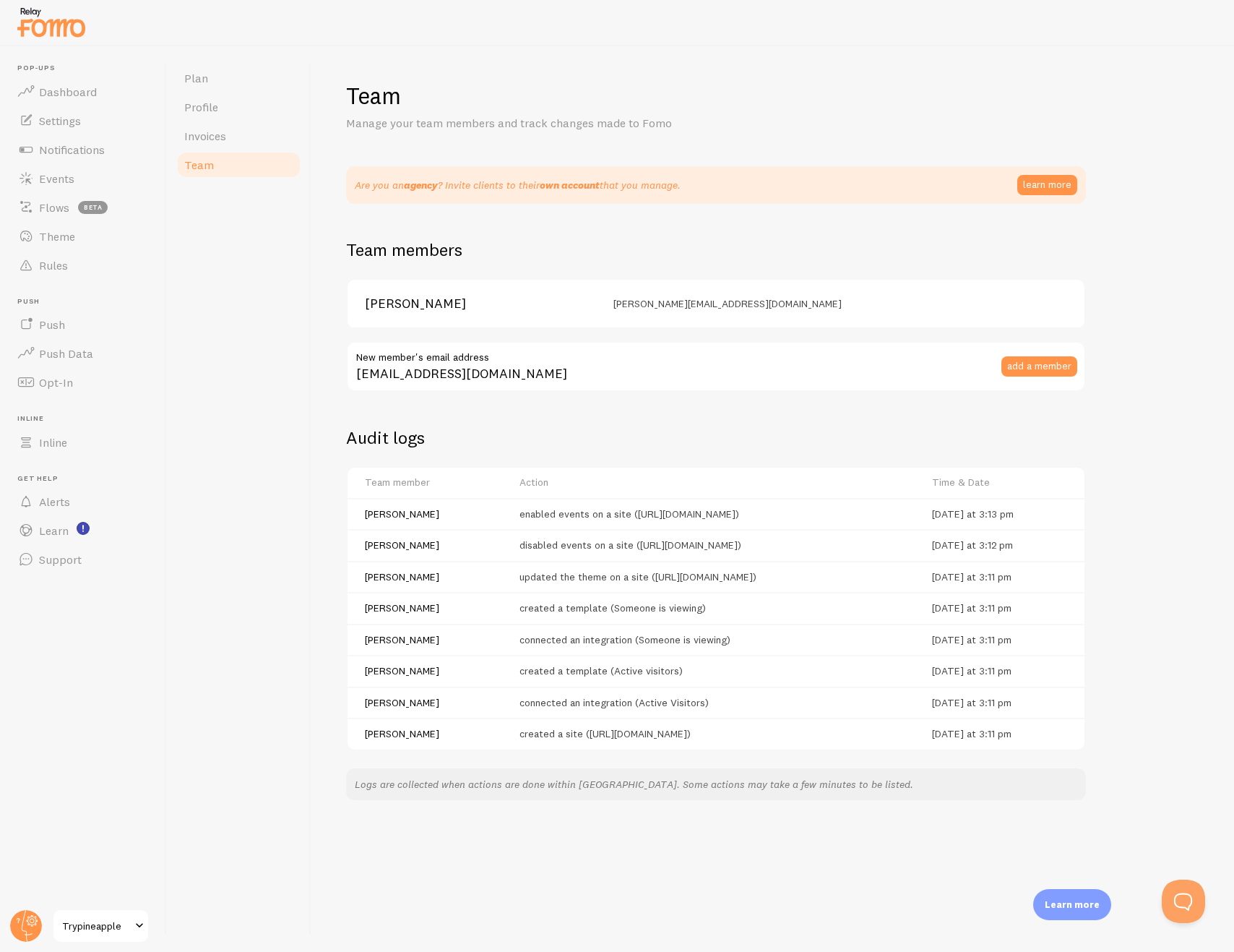
click at [924, 452] on div "Team Manage your team members and track changes made to Fomo Are you an agency …" at bounding box center [773, 440] width 854 height 719
click at [1015, 363] on button "add a member" at bounding box center [1039, 367] width 76 height 21
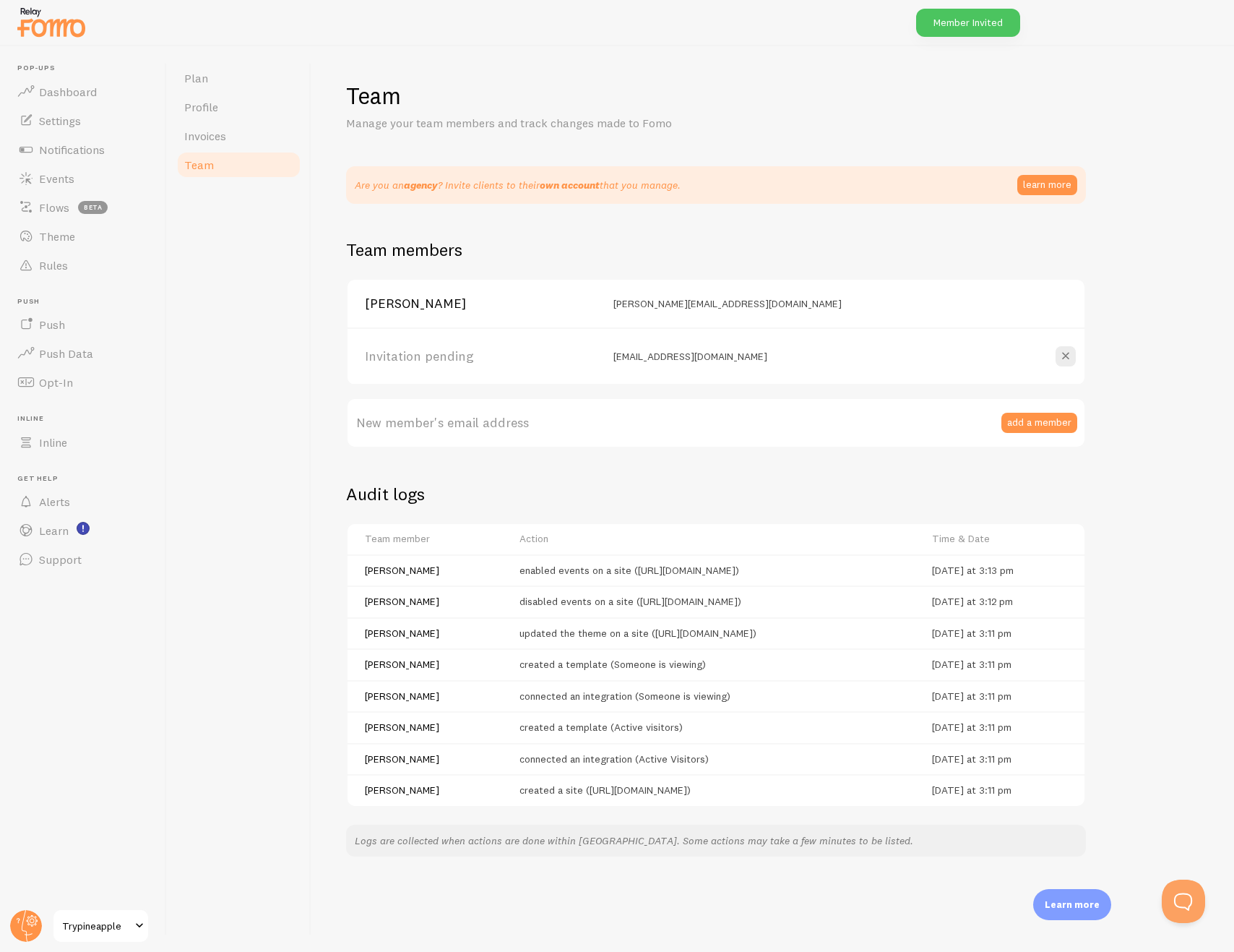
click at [846, 354] on div at bounding box center [961, 356] width 232 height 21
click at [1213, 319] on div "Team Manage your team members and track changes made to Fomo Are you an agency …" at bounding box center [773, 499] width 923 height 906
click at [261, 124] on link "Invoices" at bounding box center [238, 136] width 126 height 29
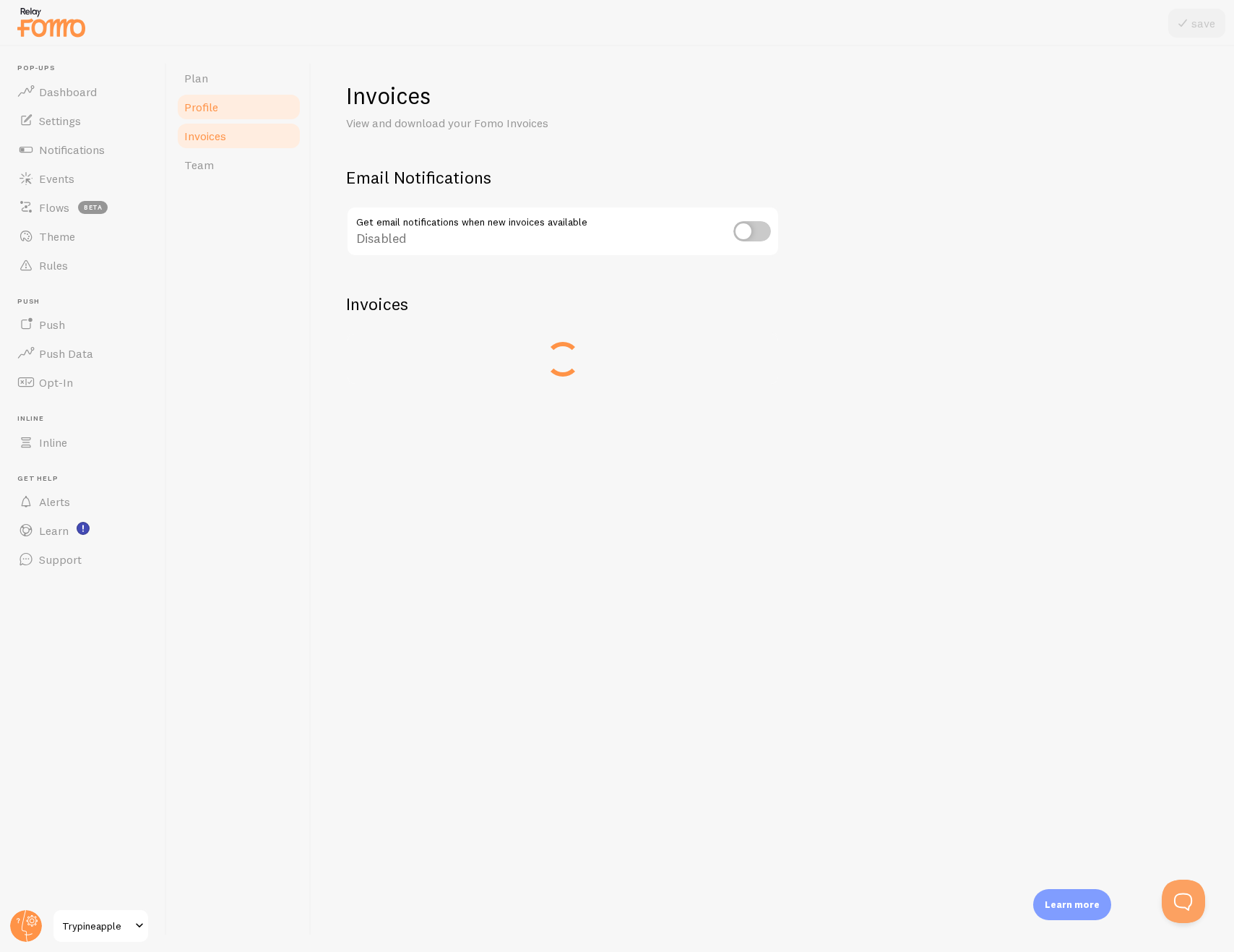
click at [250, 109] on link "Profile" at bounding box center [238, 107] width 126 height 29
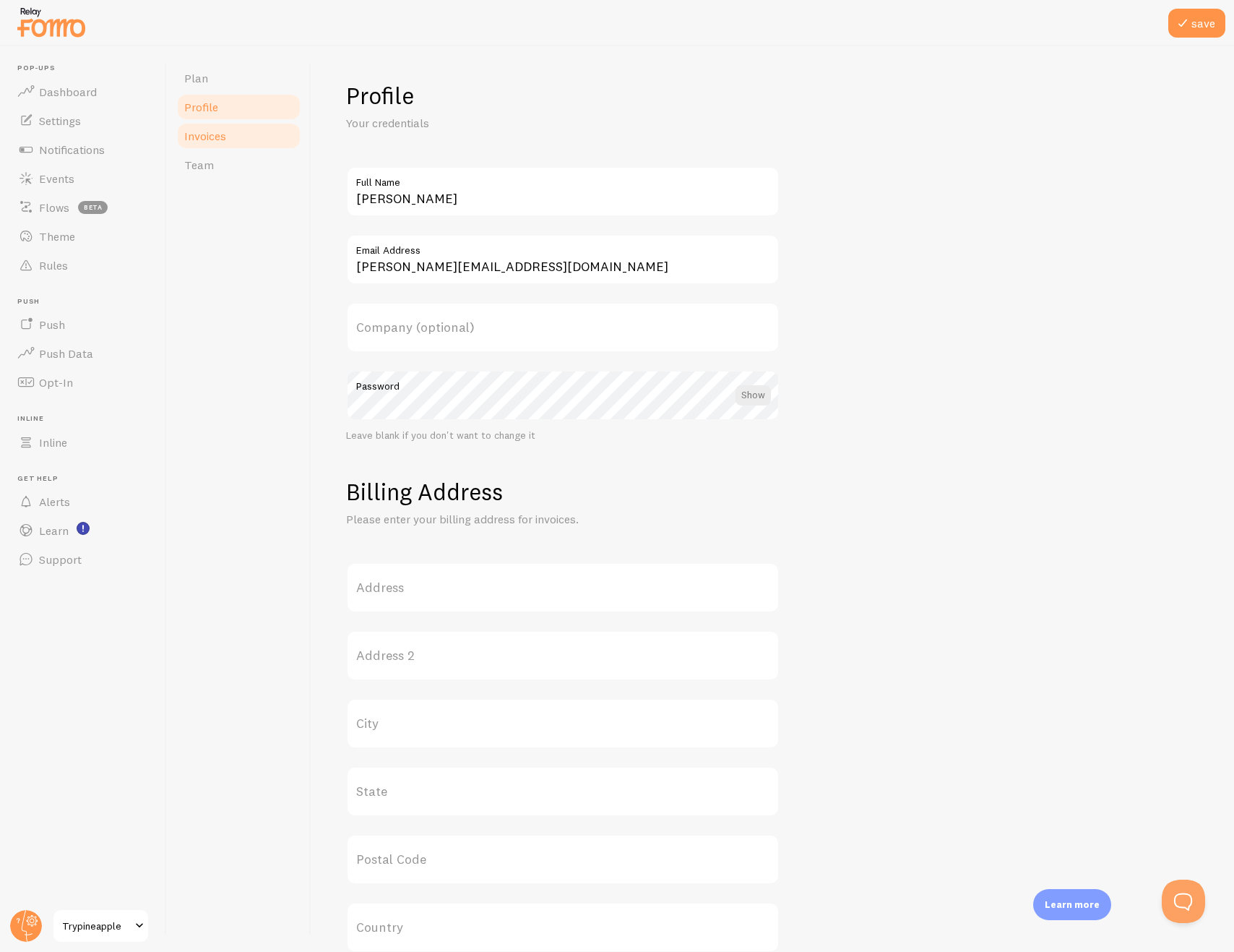
click at [245, 138] on link "Invoices" at bounding box center [238, 136] width 126 height 29
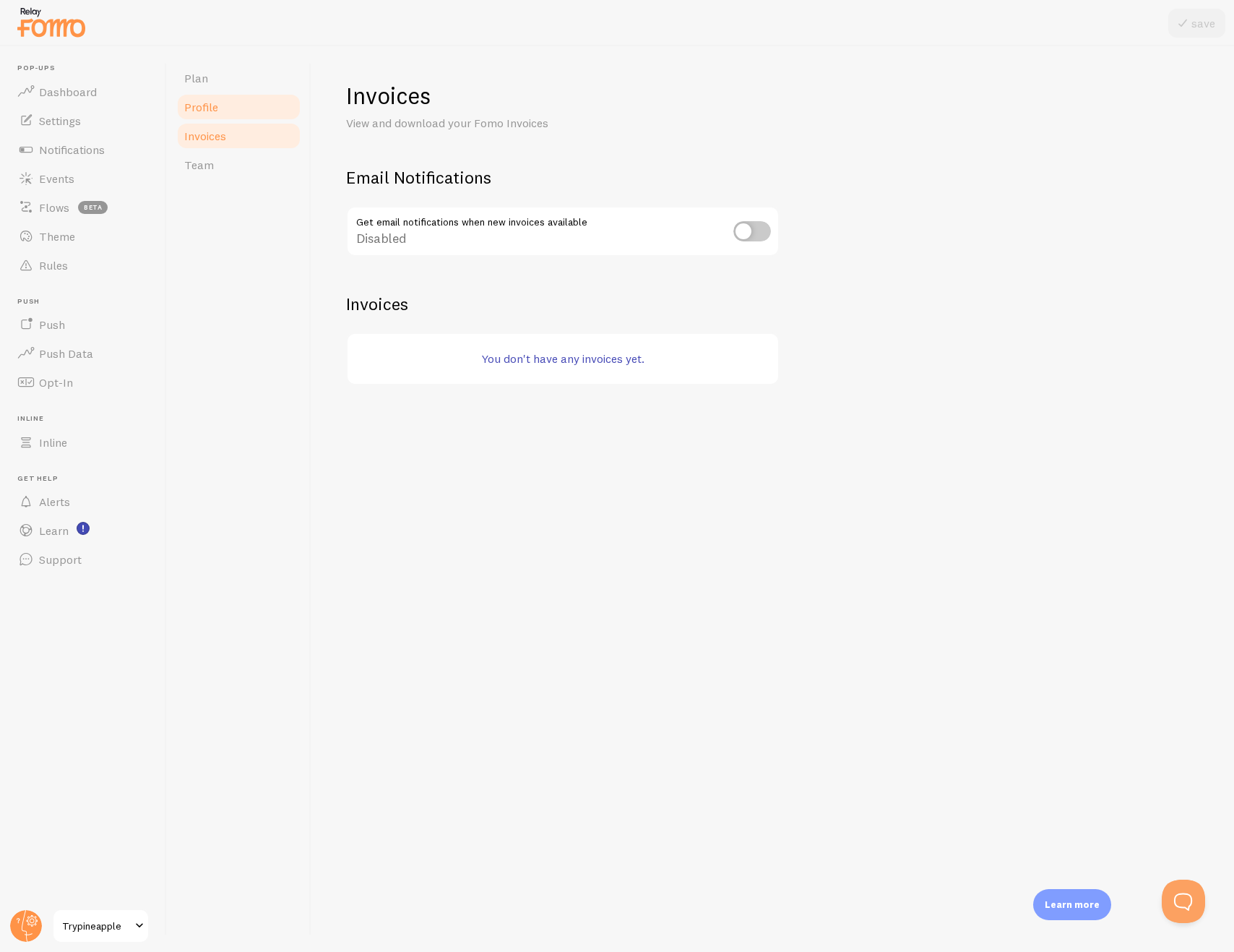
click at [244, 101] on link "Profile" at bounding box center [238, 107] width 126 height 29
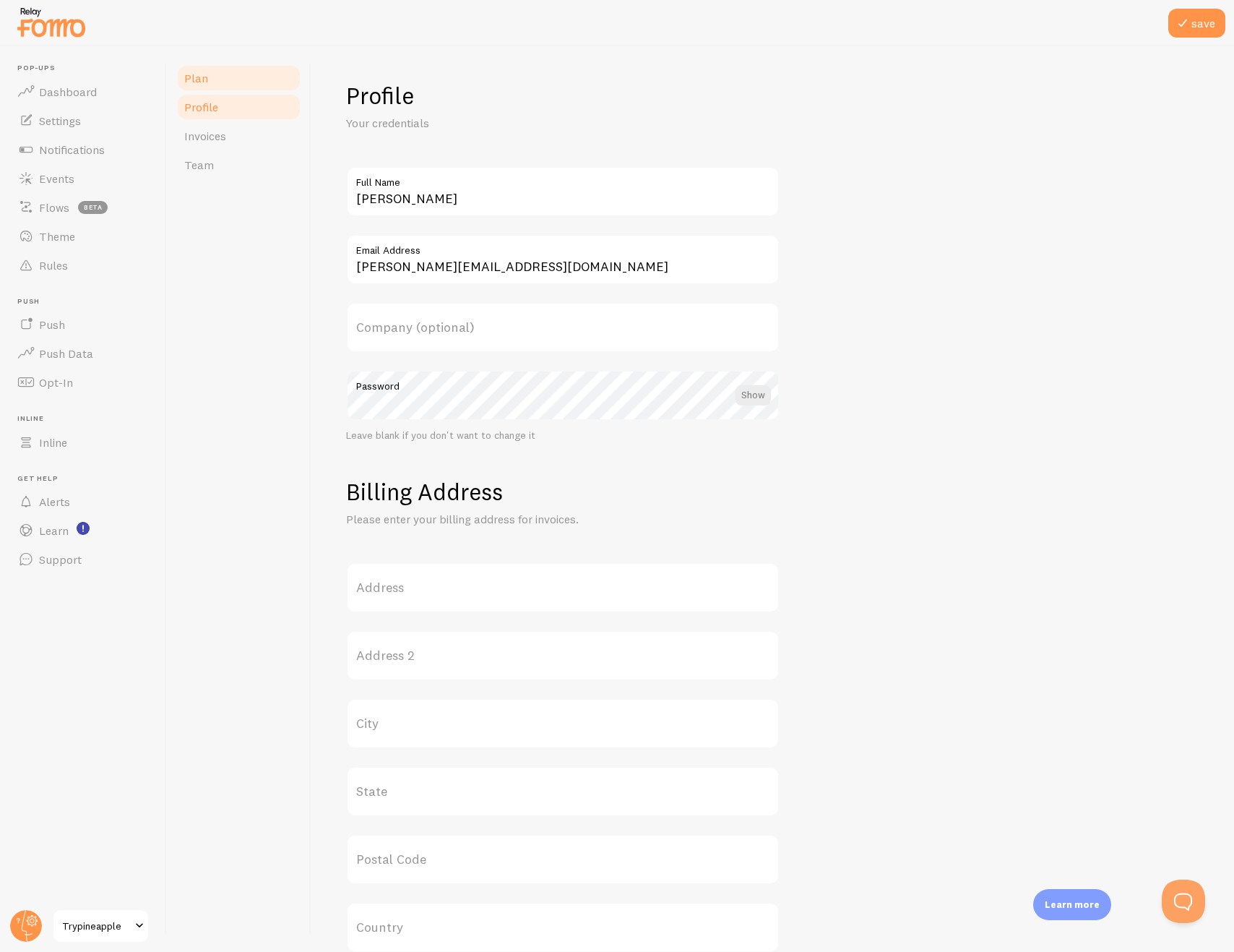
click at [248, 83] on link "Plan" at bounding box center [238, 78] width 126 height 29
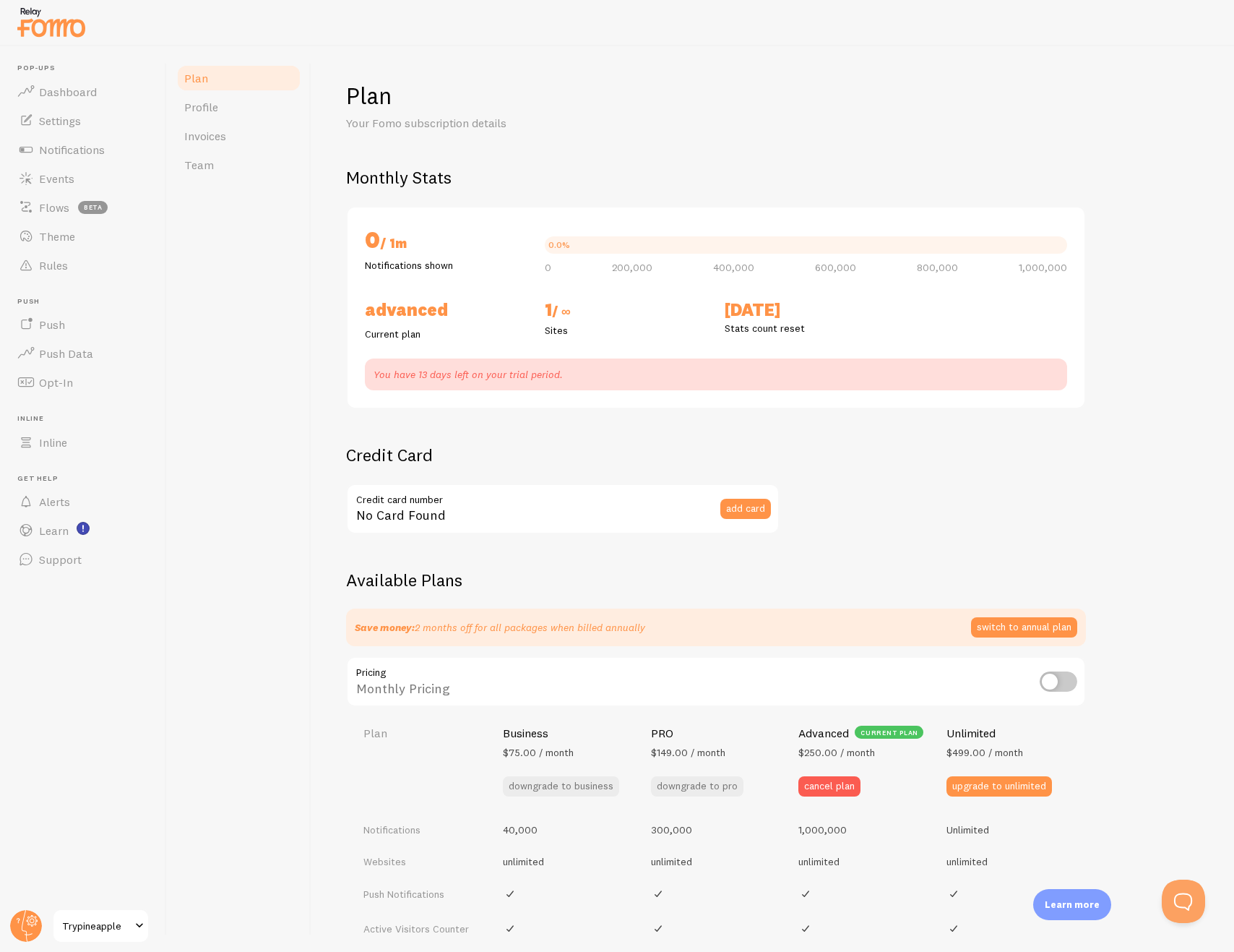
checkbox input "true"
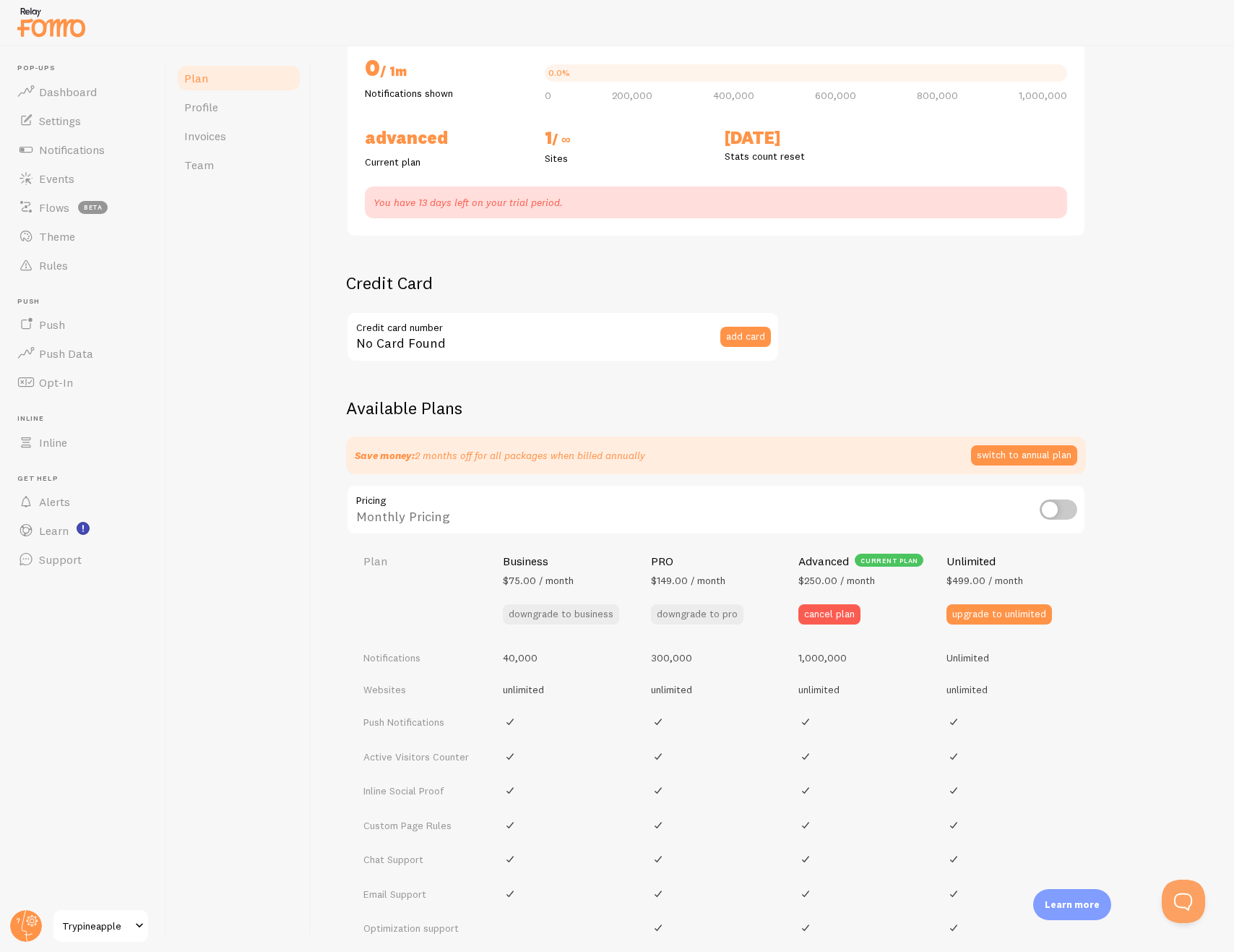
scroll to position [171, 0]
click at [743, 339] on span "add card" at bounding box center [746, 338] width 39 height 10
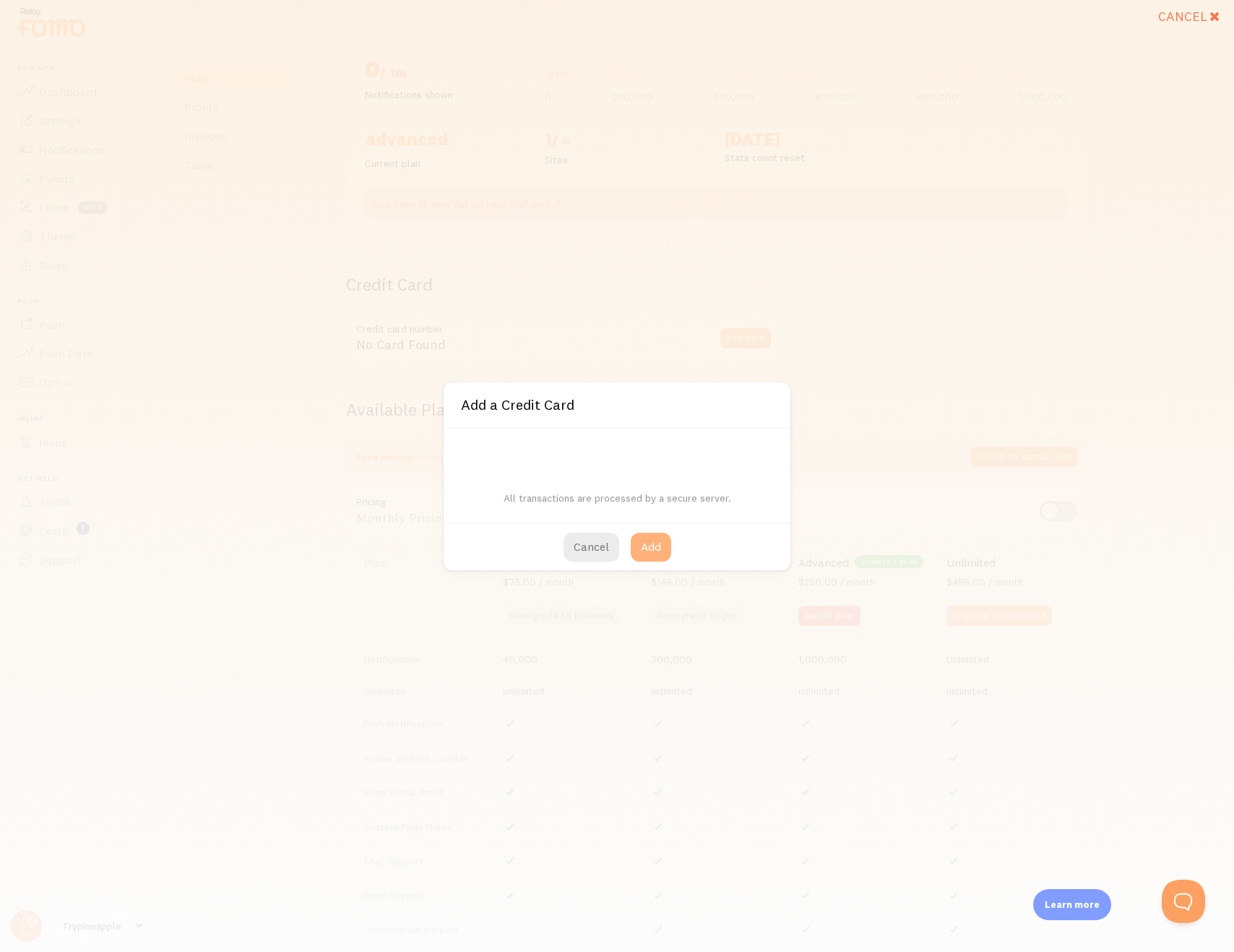
click at [655, 538] on button "Add" at bounding box center [650, 547] width 40 height 29
drag, startPoint x: 689, startPoint y: 526, endPoint x: 671, endPoint y: 539, distance: 22.2
click at [689, 526] on div "Cancel Add" at bounding box center [617, 546] width 347 height 48
click at [661, 547] on button "Add" at bounding box center [650, 547] width 40 height 29
type input "**** **** **** 6024"
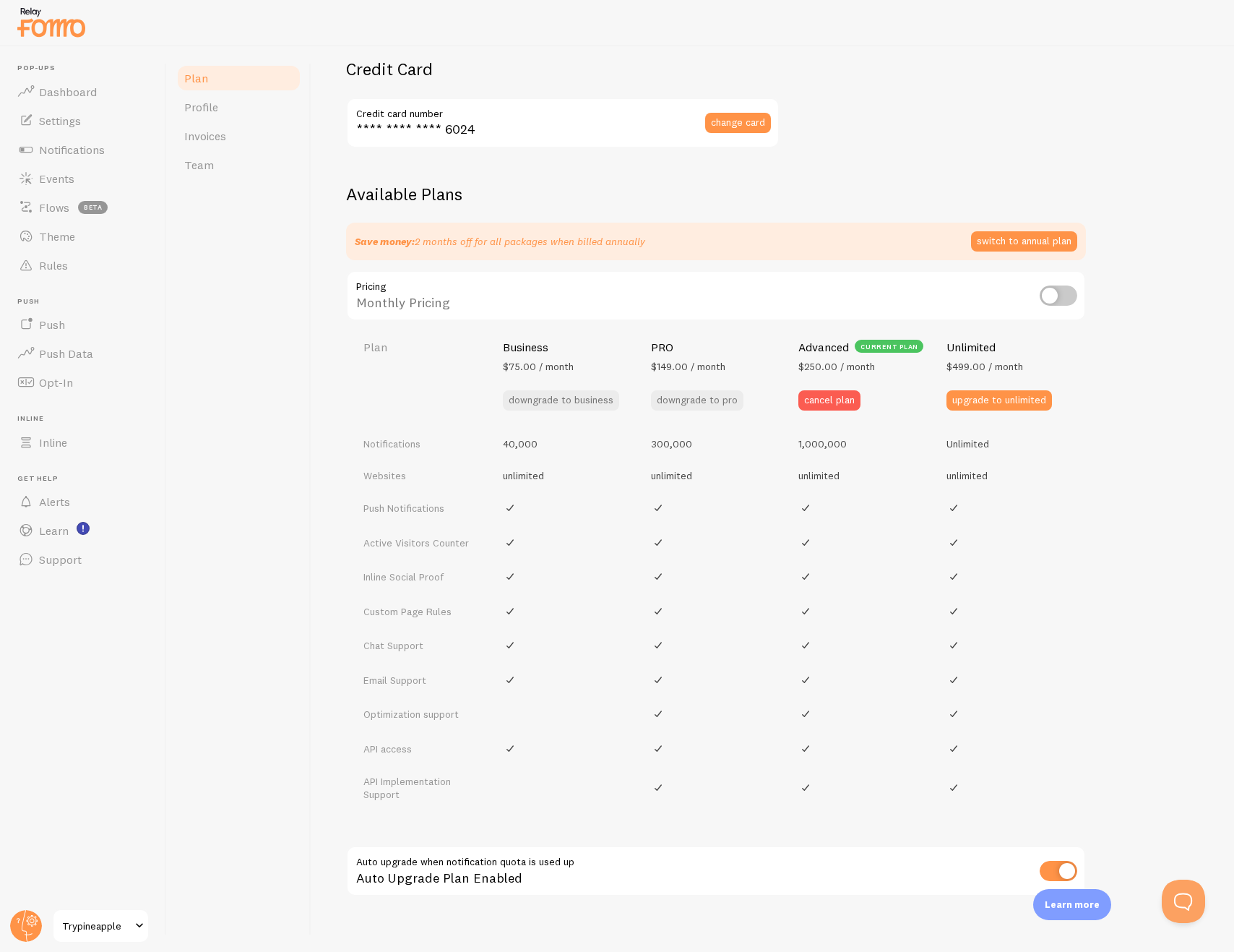
scroll to position [419, 0]
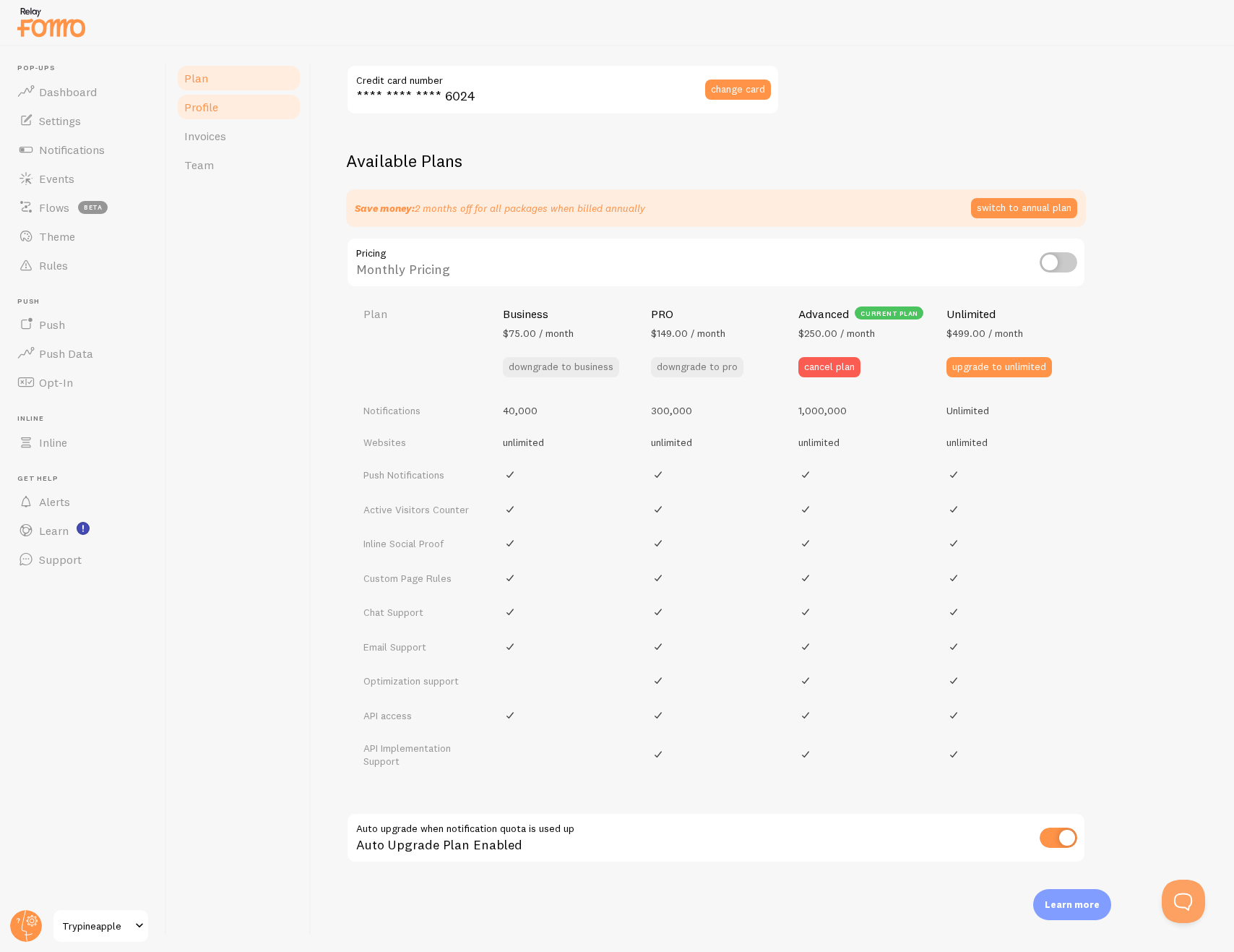
click at [267, 111] on link "Profile" at bounding box center [238, 107] width 126 height 29
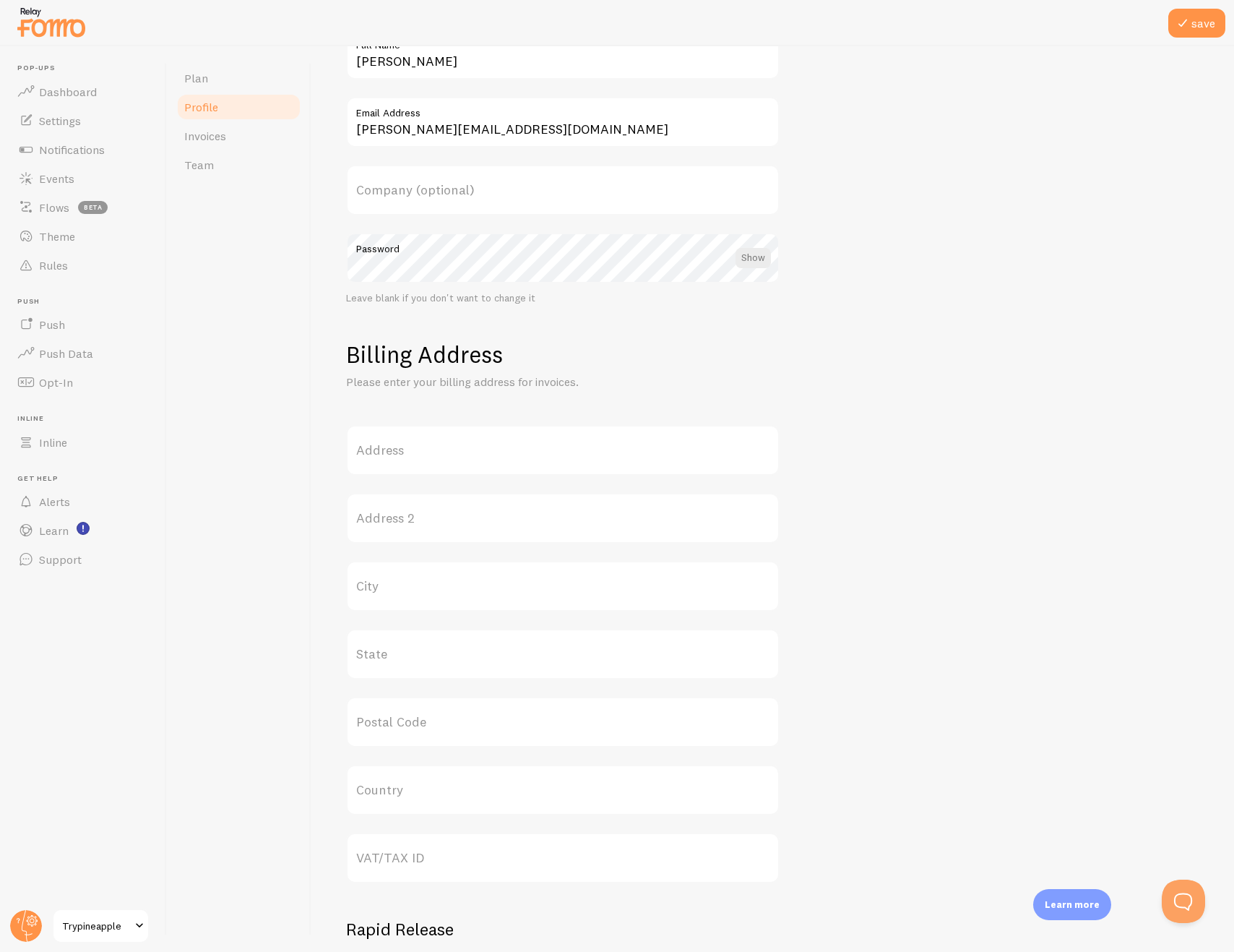
scroll to position [142, 0]
click at [506, 451] on label "Address" at bounding box center [562, 445] width 433 height 50
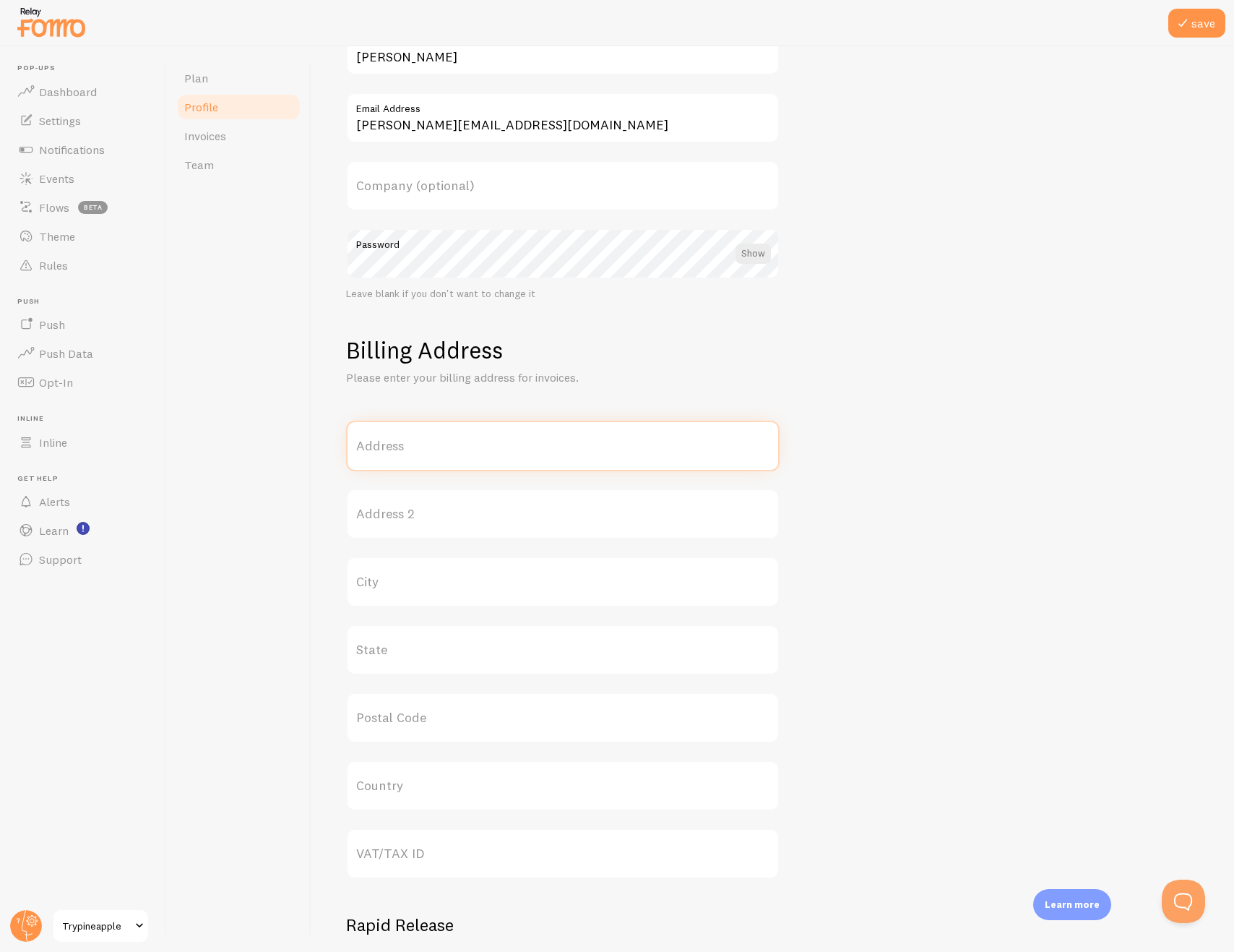
click at [506, 451] on input "Address" at bounding box center [562, 445] width 433 height 50
type input "4990 E Mediterranean Dr"
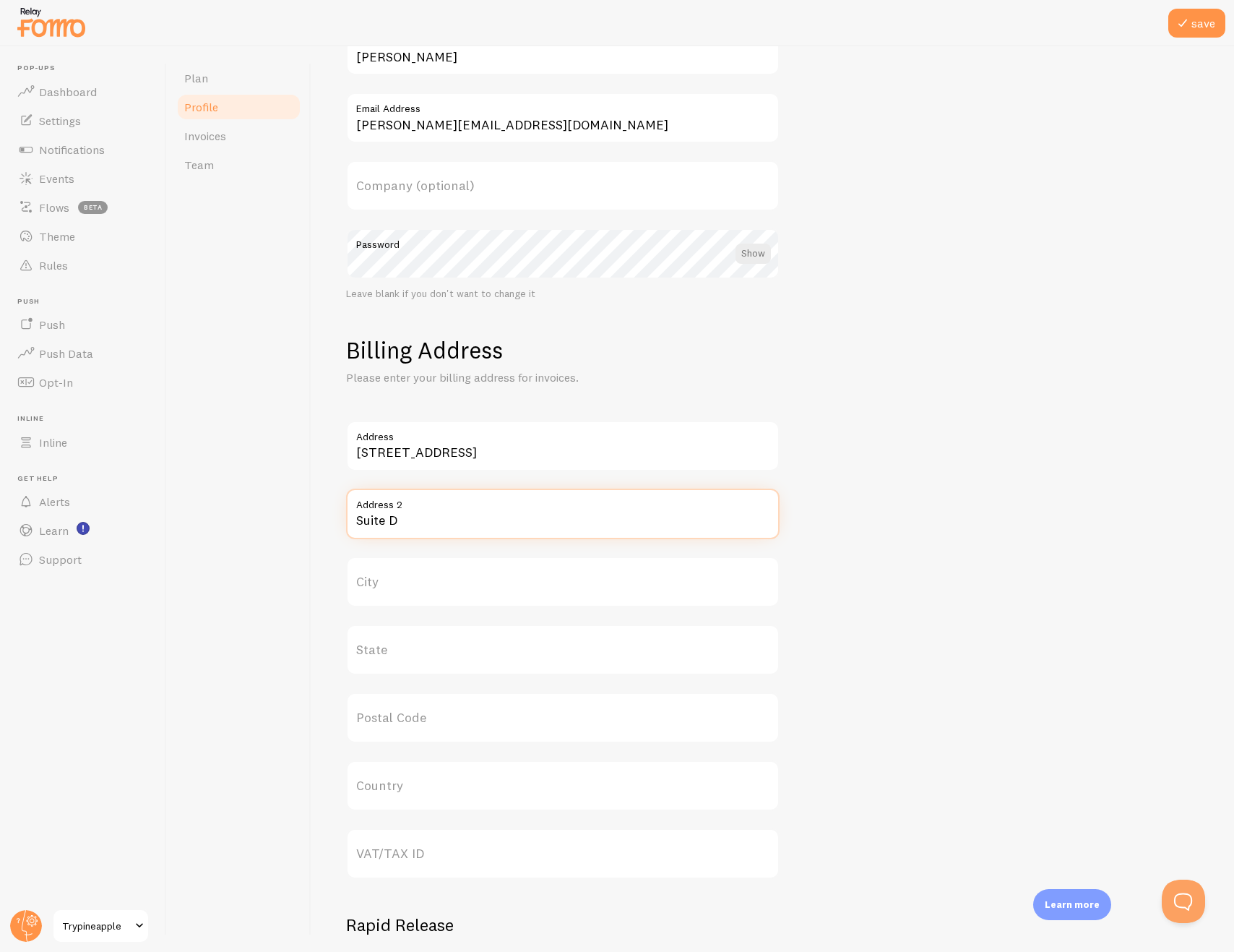
type input "Suite D"
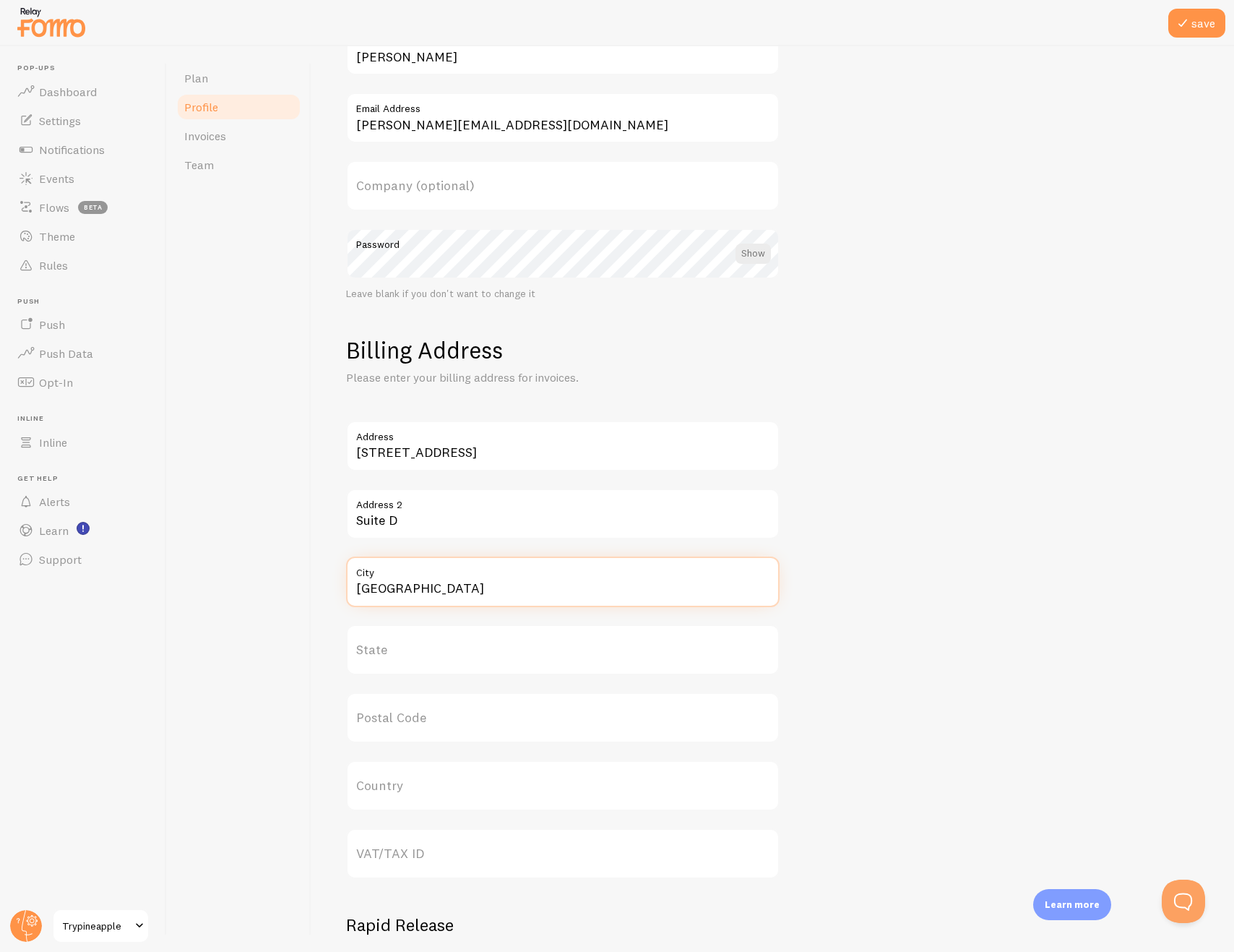
type input "Sierra Vista"
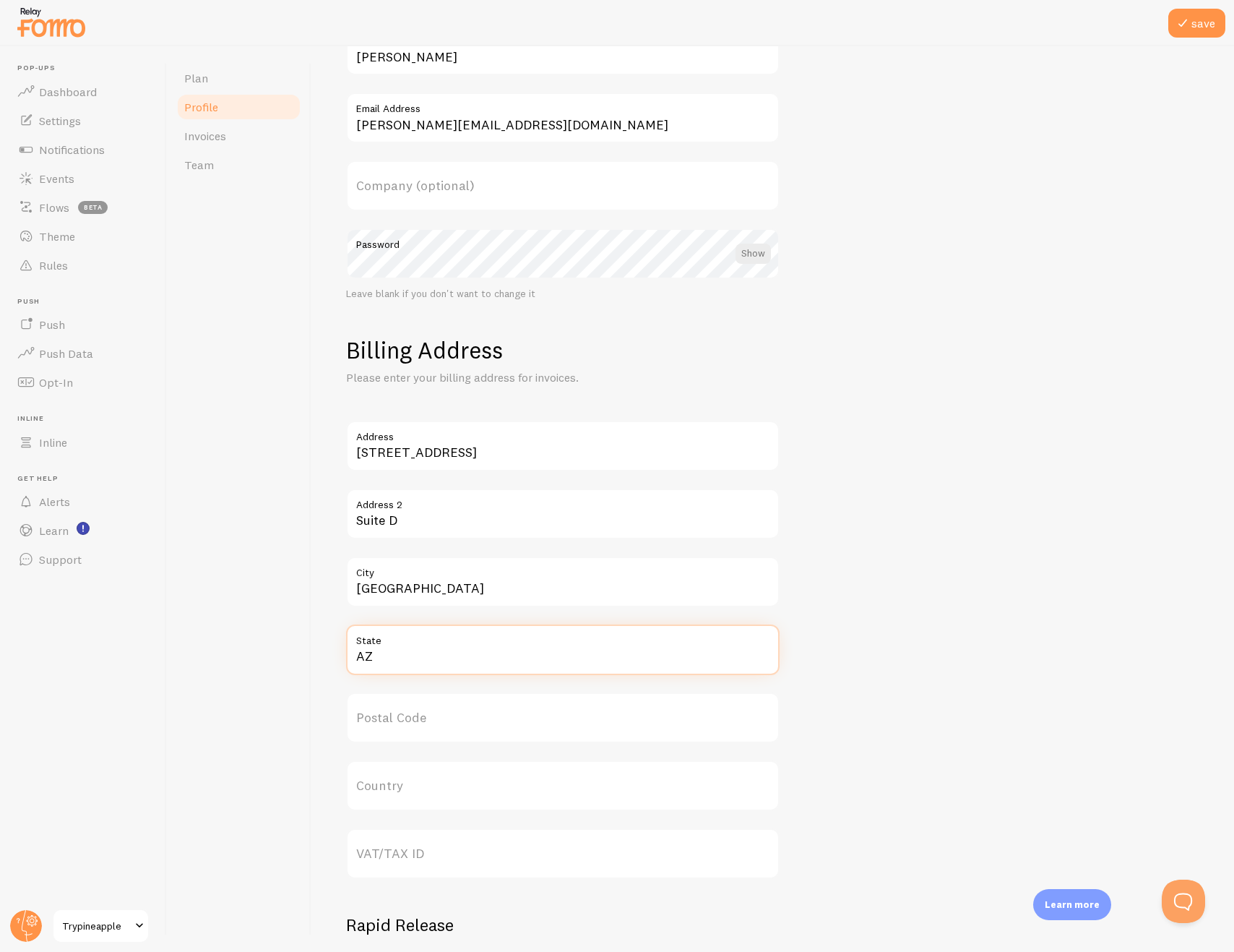
type input "AZ"
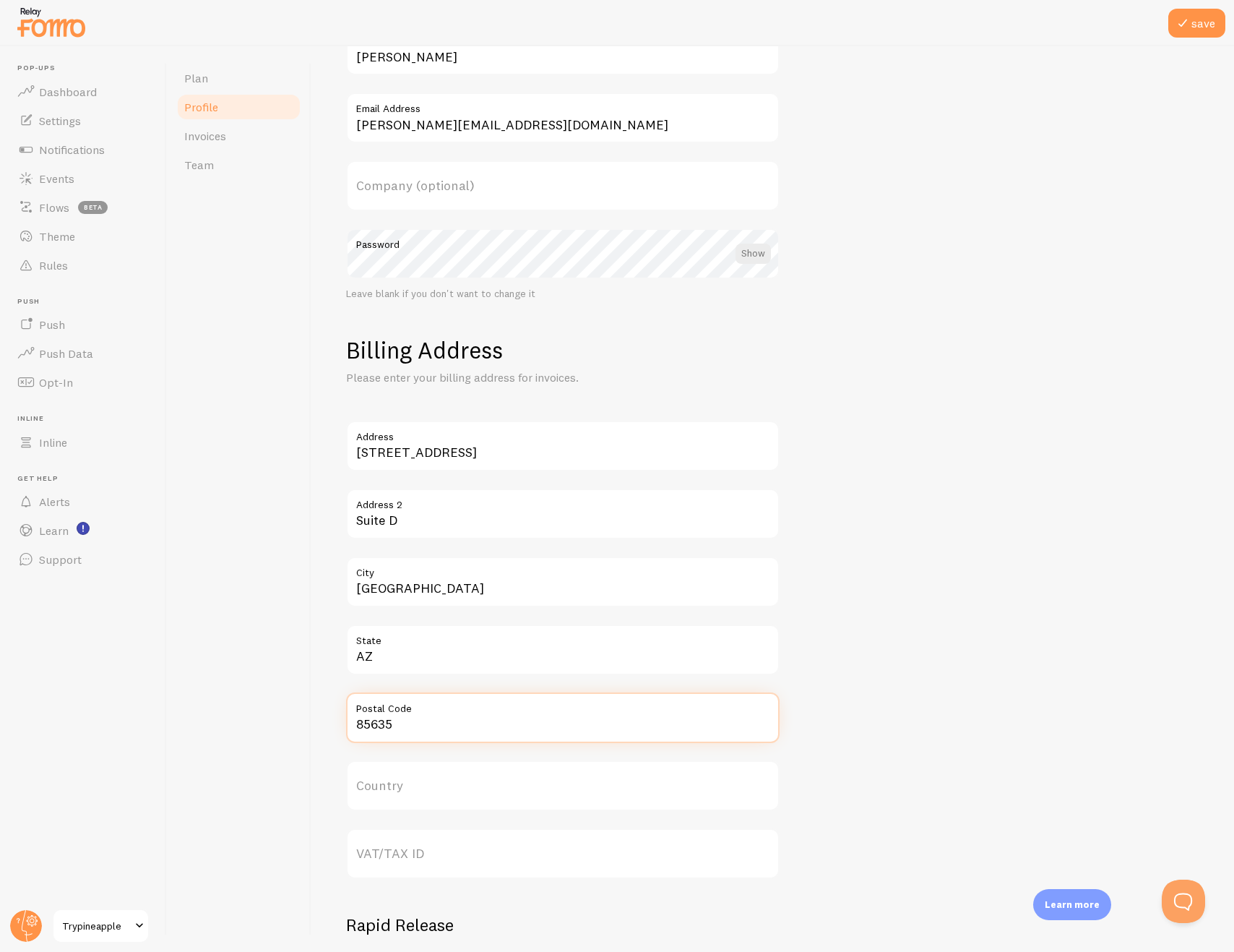
type input "85635"
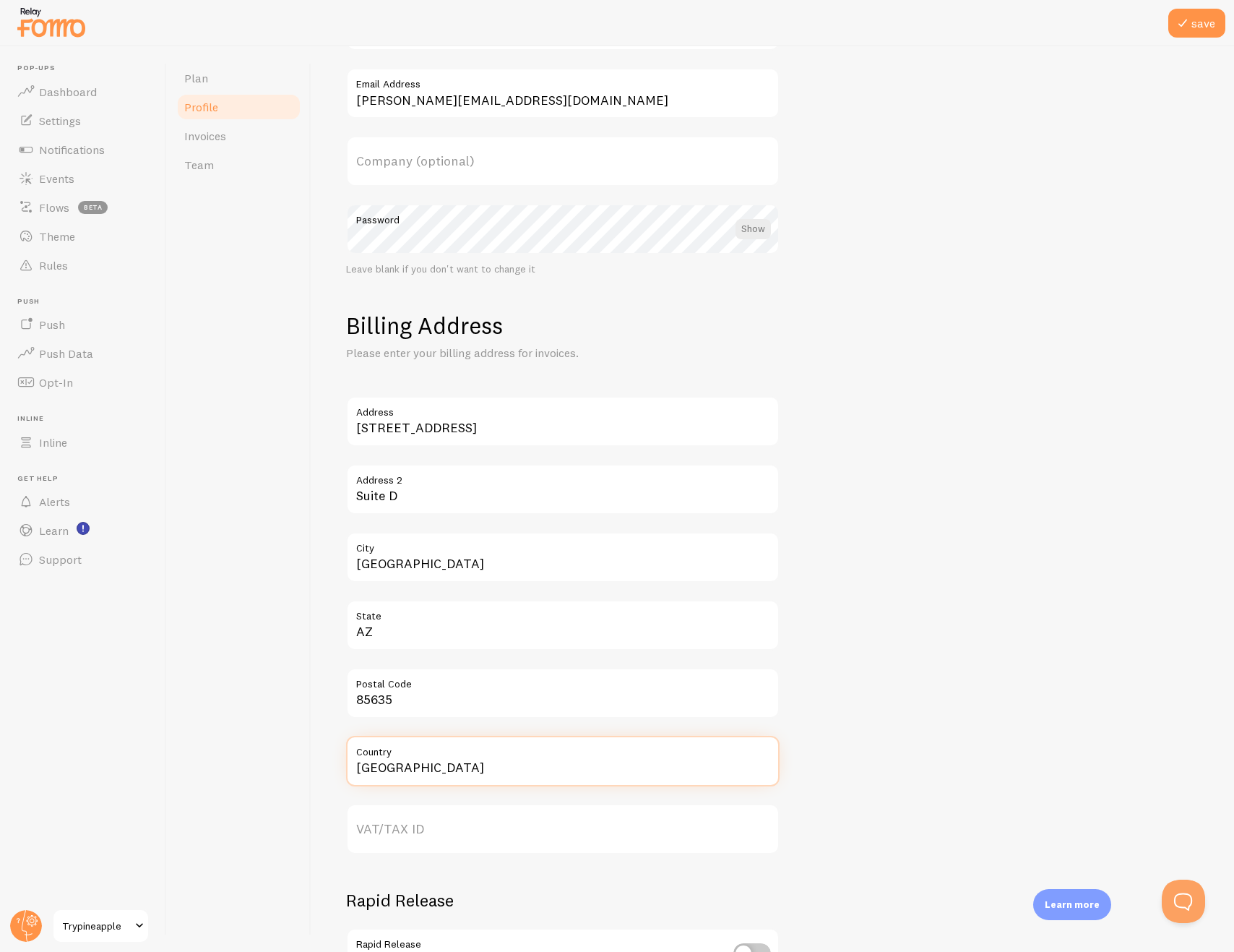
type input "USA"
click at [958, 523] on div "4990 E Mediterranean Dr Address Suite D Address 2 Sierra Vista City AZ State 85…" at bounding box center [773, 625] width 854 height 458
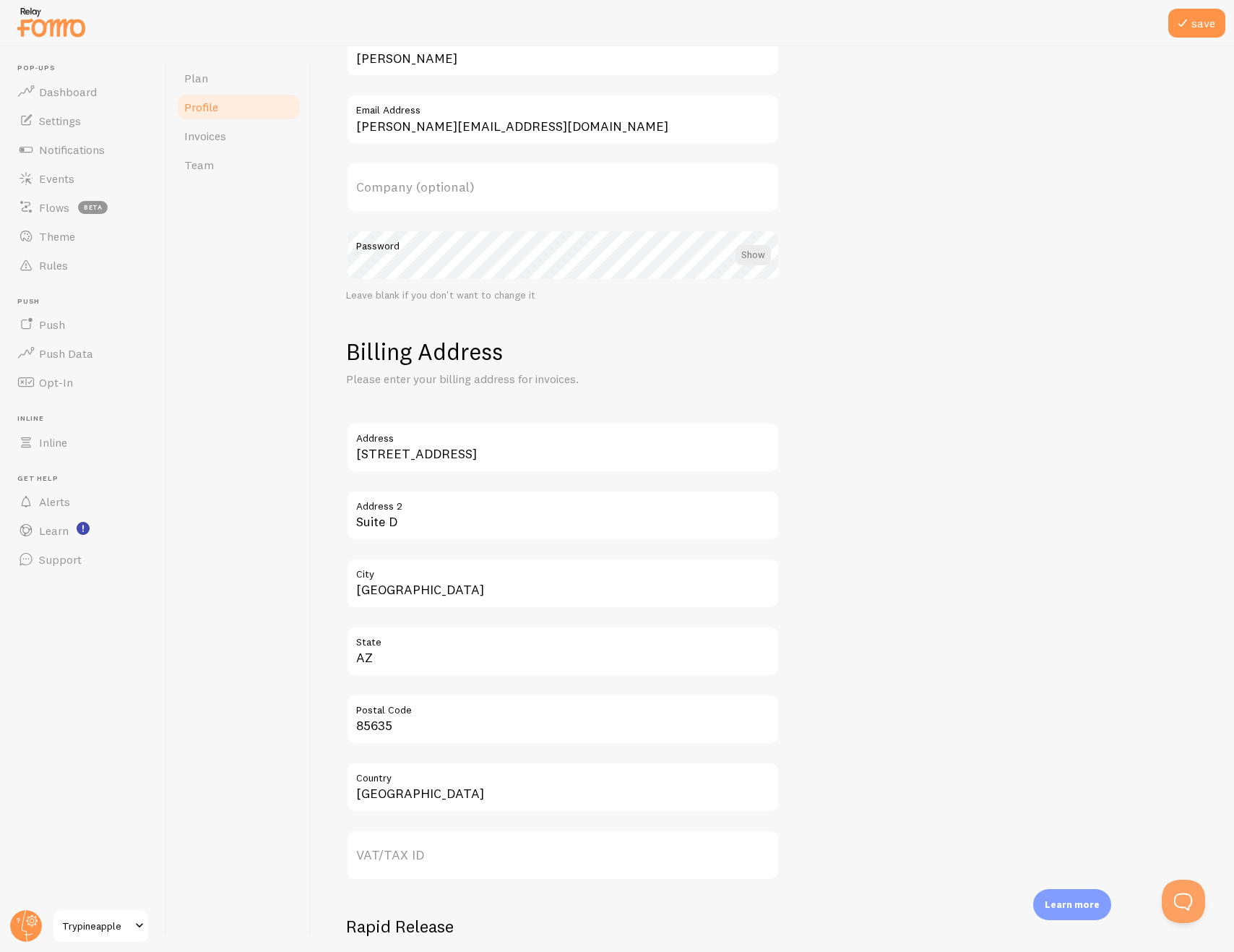
scroll to position [129, 0]
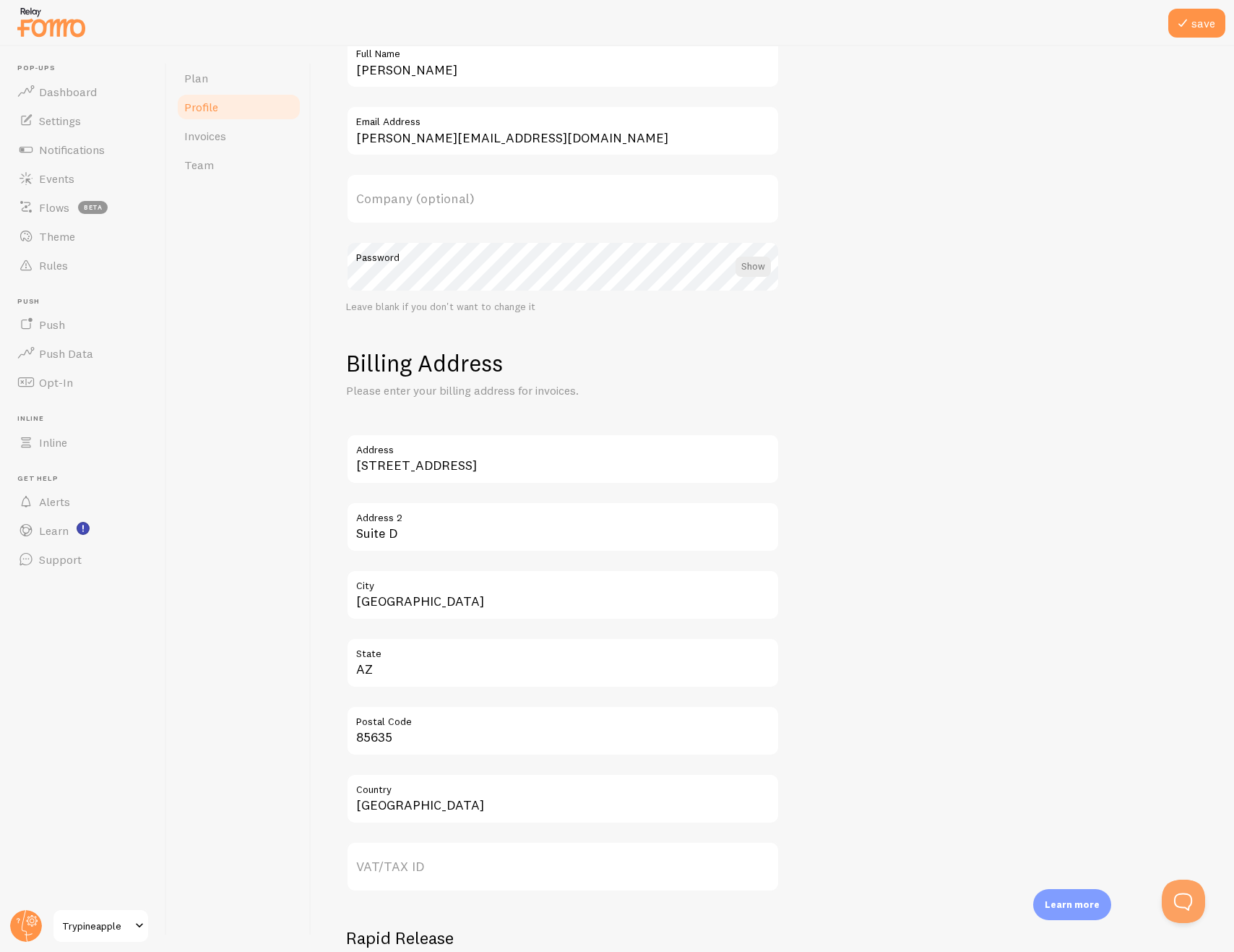
drag, startPoint x: 658, startPoint y: 204, endPoint x: 649, endPoint y: 206, distance: 9.2
click at [658, 204] on label "Company (optional)" at bounding box center [562, 198] width 433 height 50
click at [658, 204] on input "Company (optional)" at bounding box center [562, 198] width 433 height 50
type input "Temark International Inc"
click at [1014, 152] on form "Profile Your credentials Daniel Carnett Full Name daniel@temark.com Email Addre…" at bounding box center [773, 496] width 854 height 1087
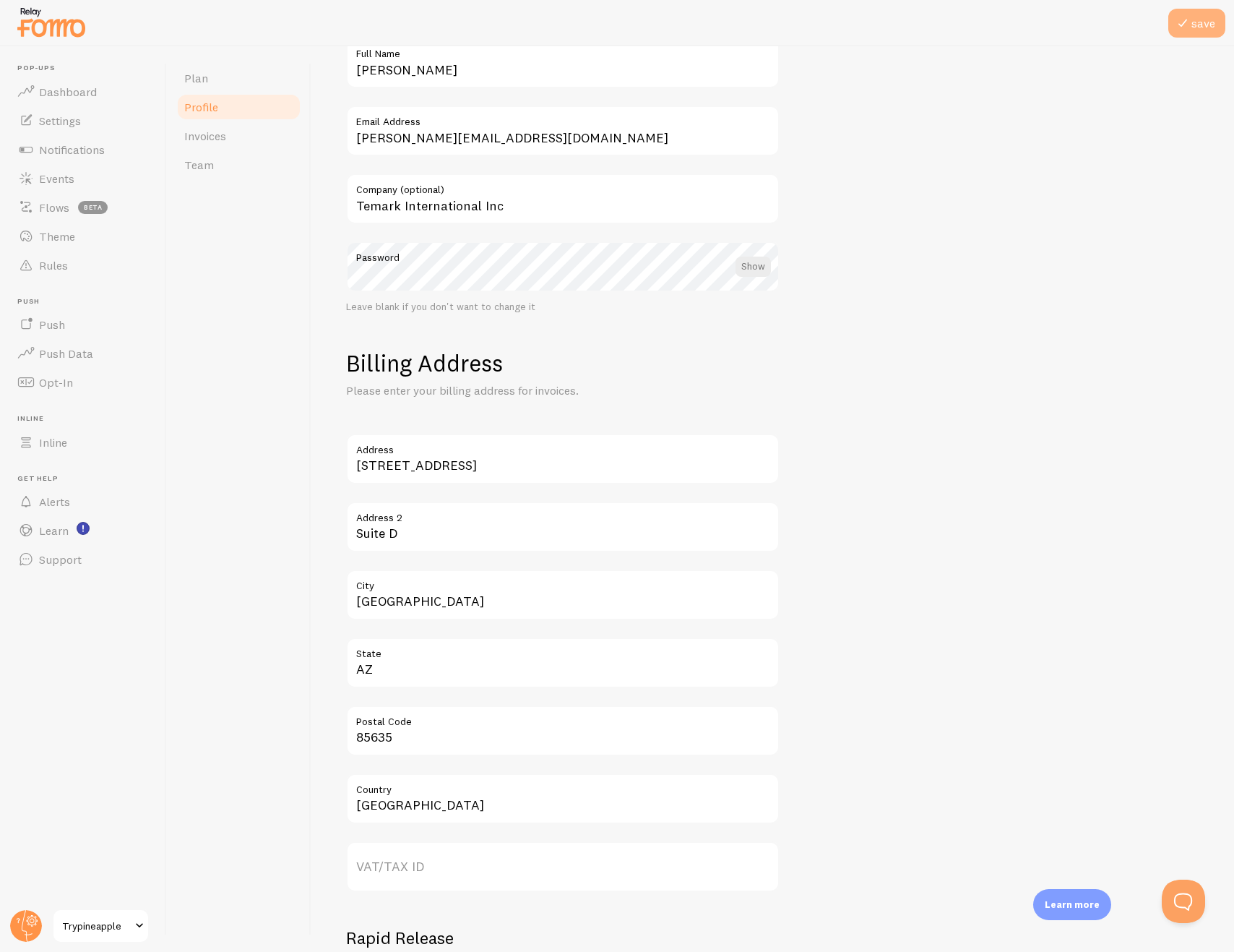
click at [1181, 24] on span at bounding box center [1183, 23] width 17 height 17
click at [1203, 15] on div "save" at bounding box center [1195, 23] width 63 height 29
drag, startPoint x: 969, startPoint y: 173, endPoint x: 693, endPoint y: 183, distance: 276.2
click at [969, 173] on form "Profile Your credentials Daniel Carnett Full Name daniel@temark.com Email Addre…" at bounding box center [773, 496] width 854 height 1087
click at [200, 138] on span "Invoices" at bounding box center [205, 136] width 42 height 15
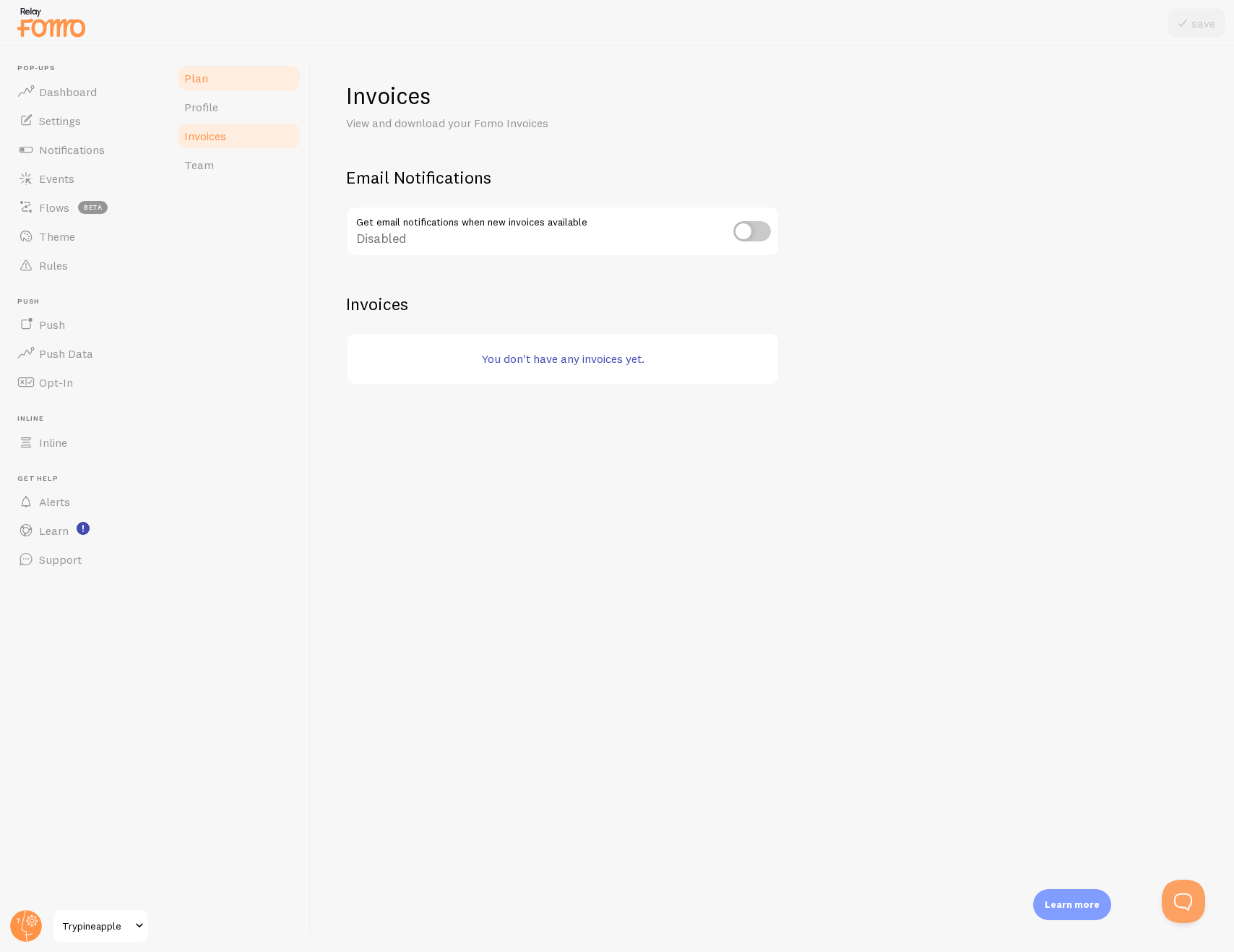
click at [218, 78] on link "Plan" at bounding box center [238, 78] width 126 height 29
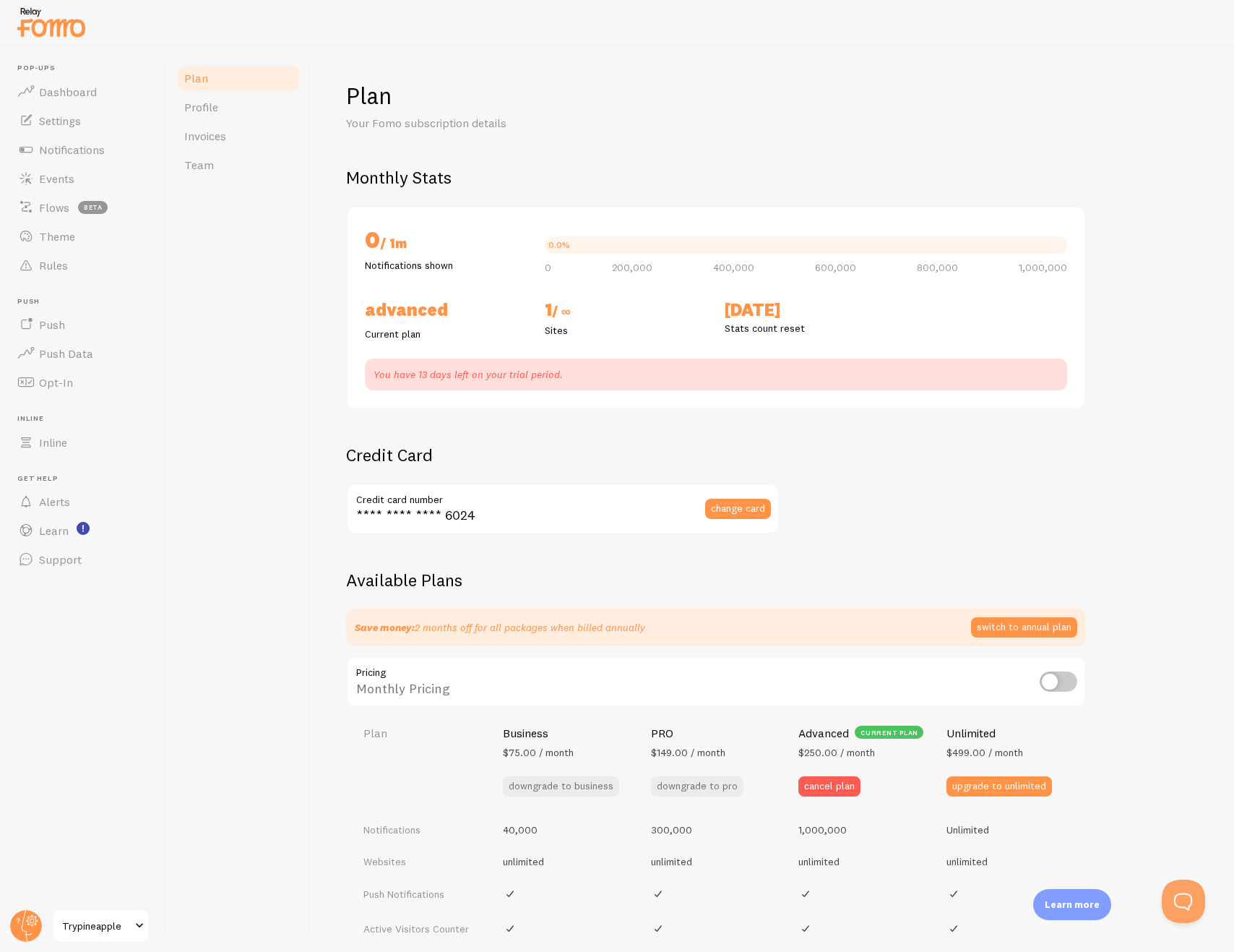
checkbox input "true"
click at [44, 91] on span "Dashboard" at bounding box center [68, 91] width 58 height 15
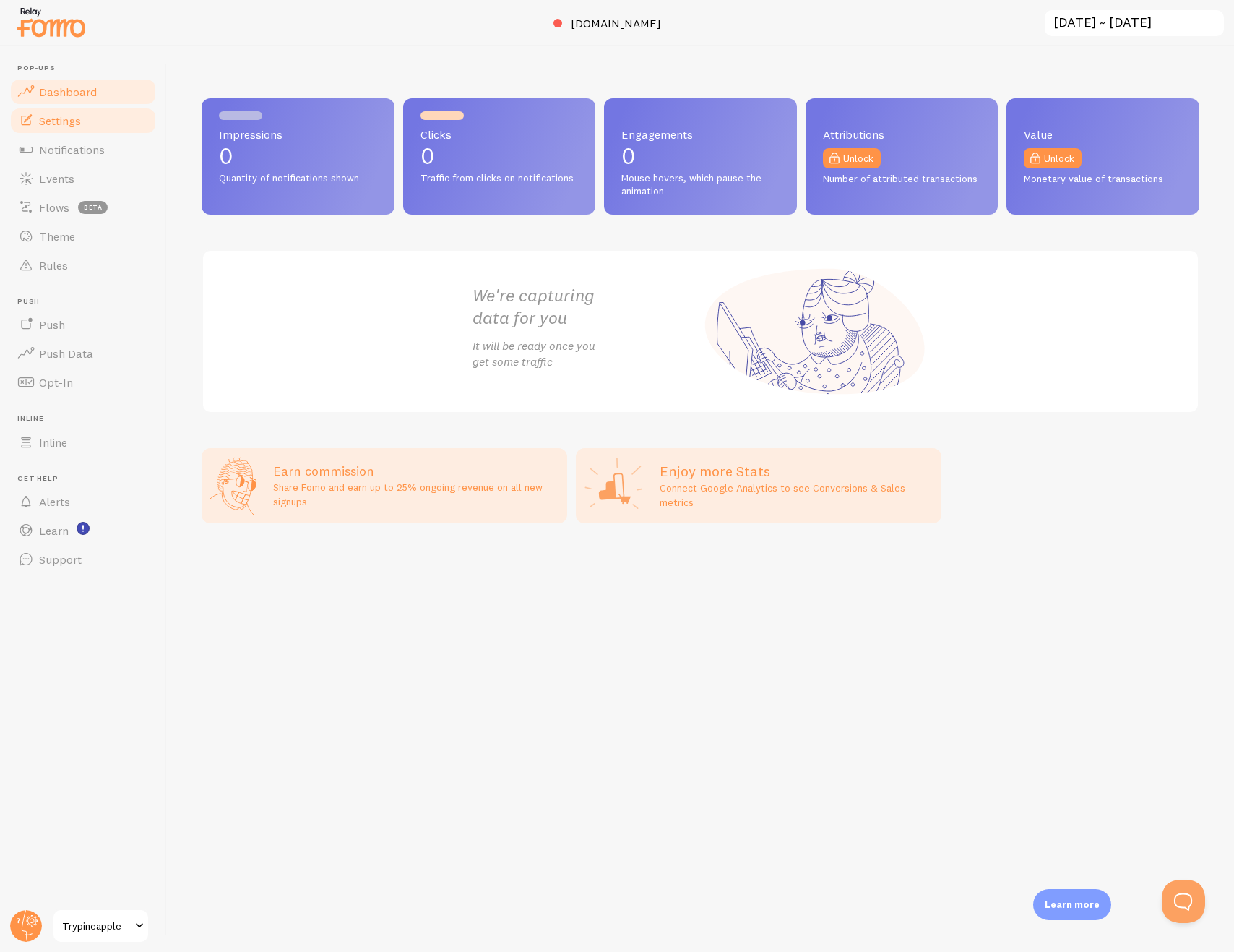
click at [109, 125] on link "Settings" at bounding box center [83, 120] width 149 height 29
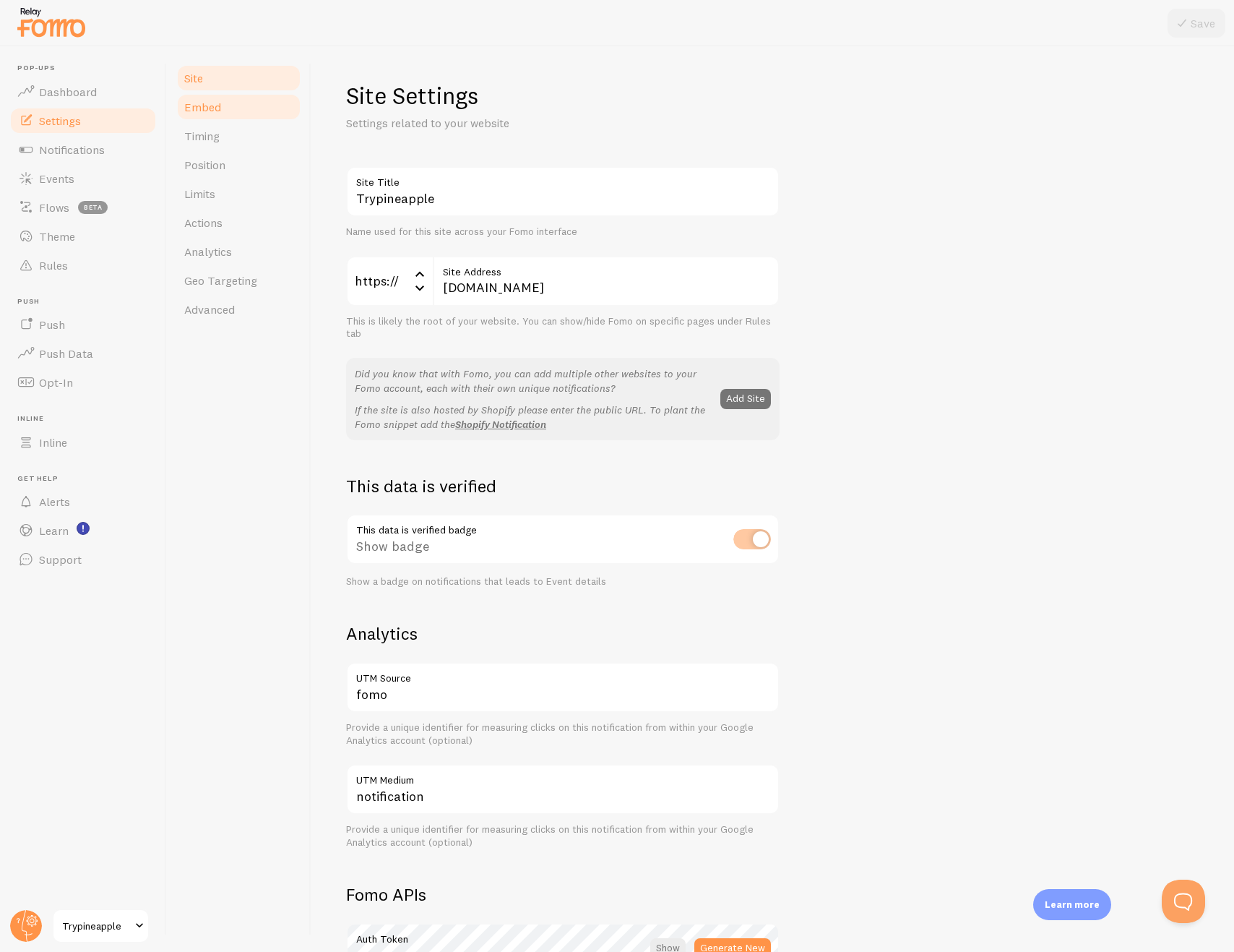
click at [226, 115] on link "Embed" at bounding box center [238, 107] width 126 height 29
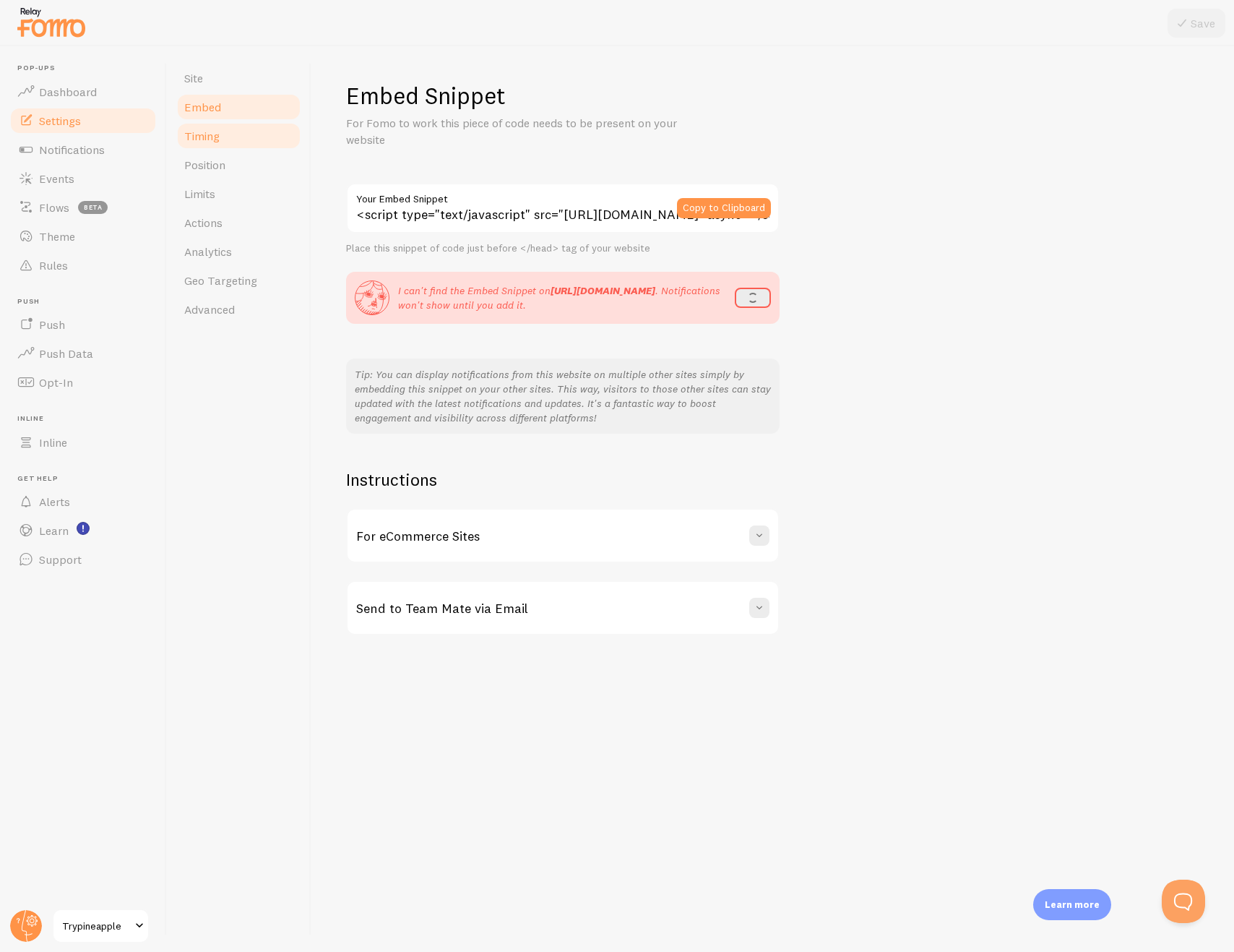
click at [232, 143] on link "Timing" at bounding box center [238, 136] width 126 height 29
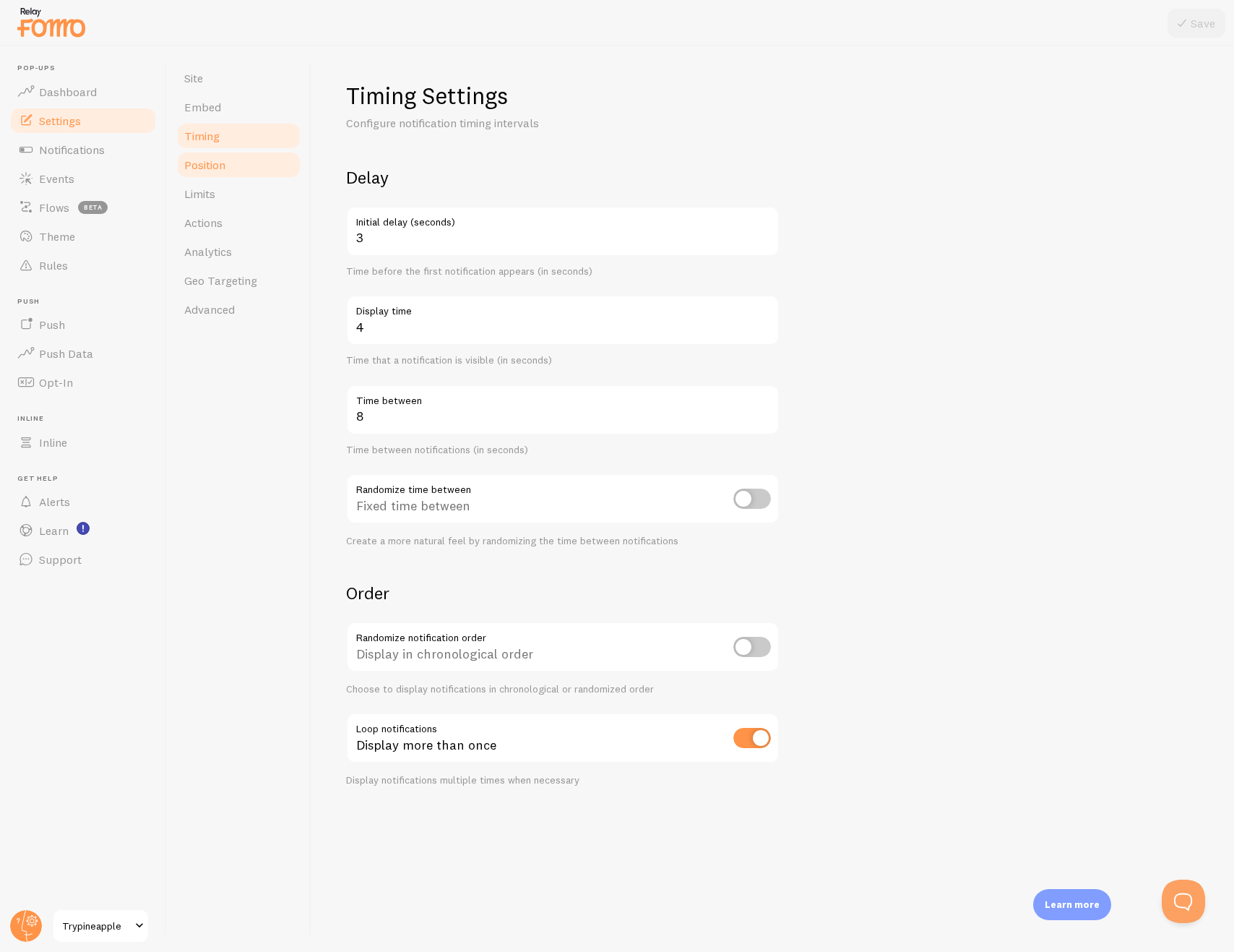
click at [232, 159] on link "Position" at bounding box center [238, 165] width 126 height 29
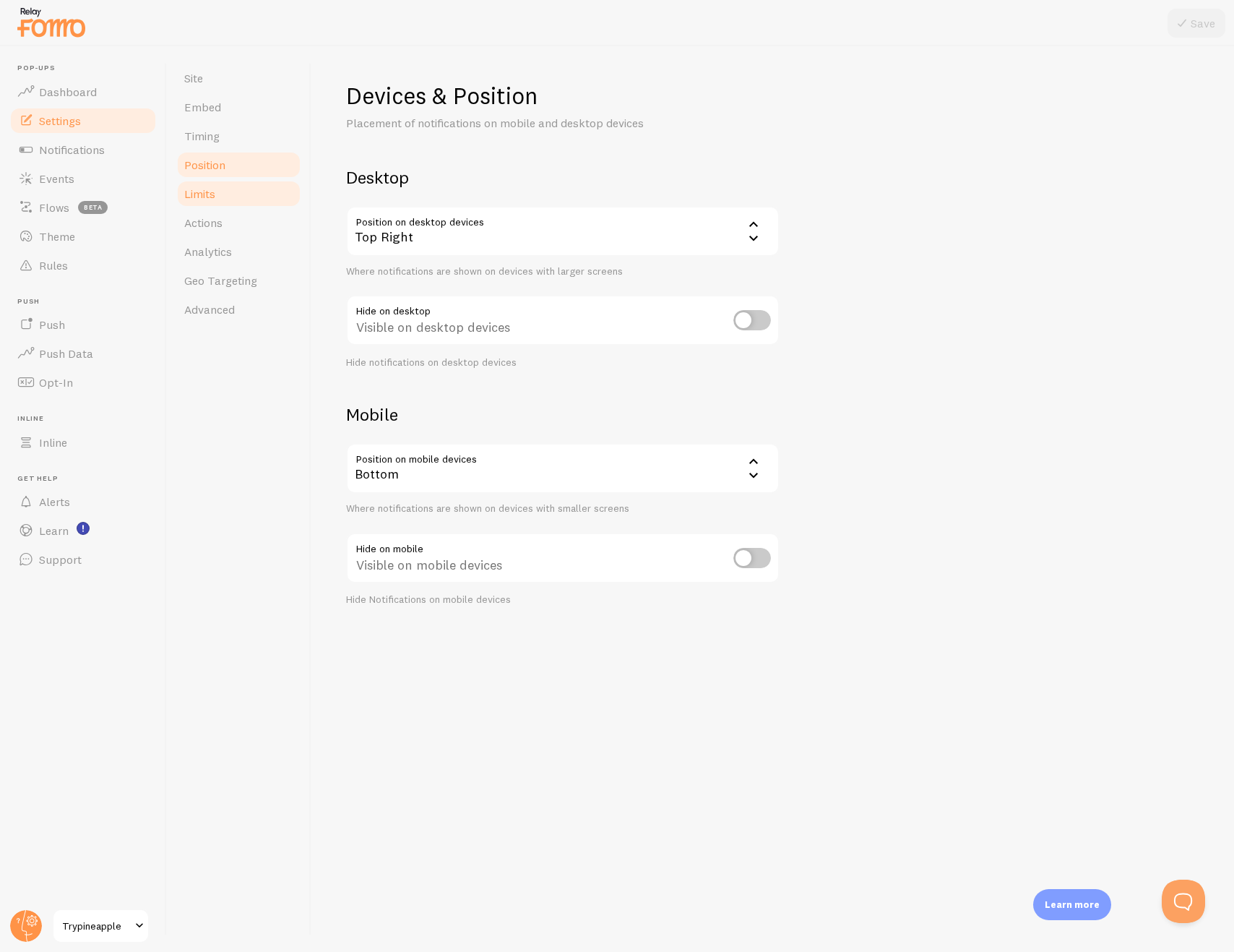
click at [237, 184] on link "Limits" at bounding box center [238, 194] width 126 height 29
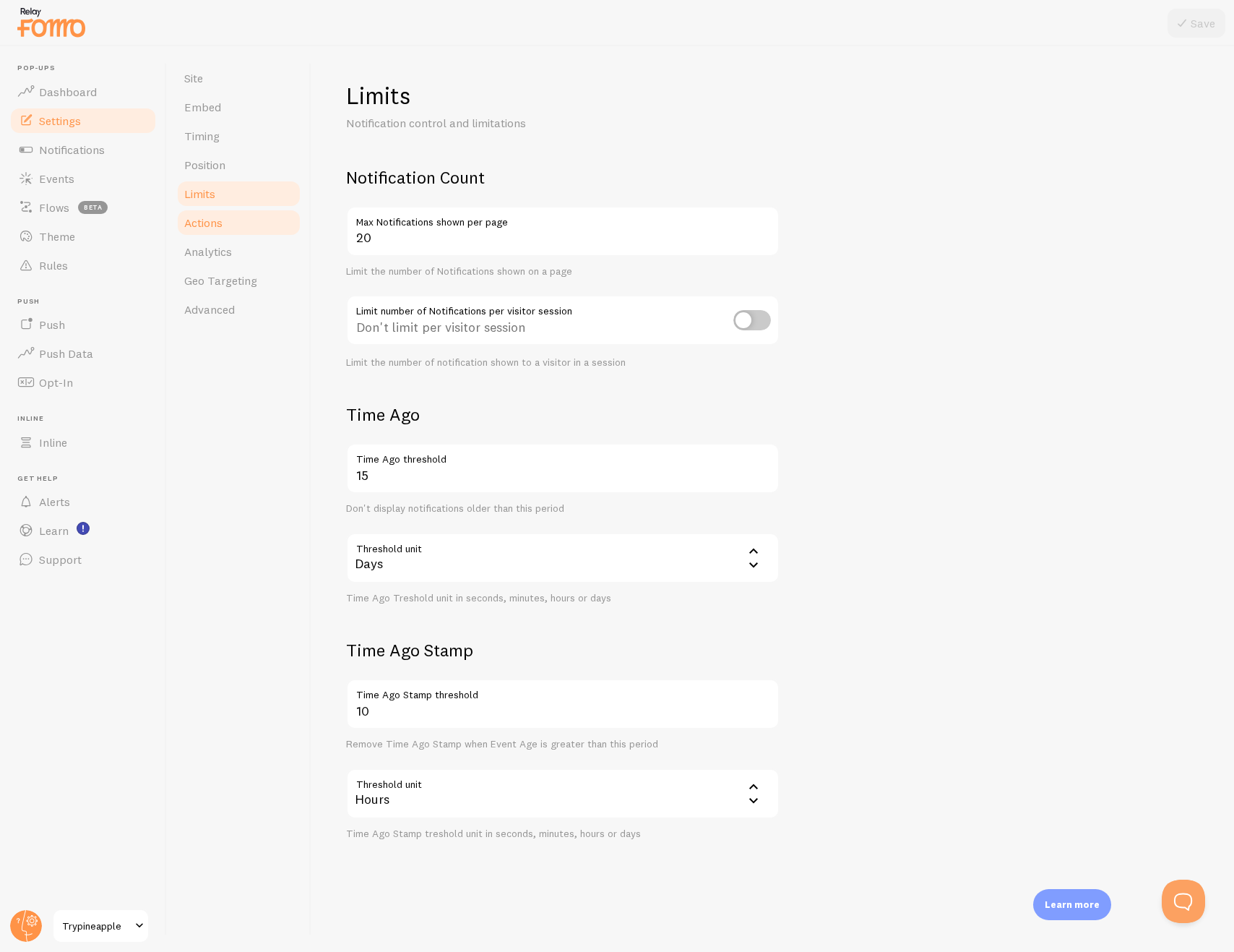
click at [226, 226] on link "Actions" at bounding box center [238, 223] width 126 height 29
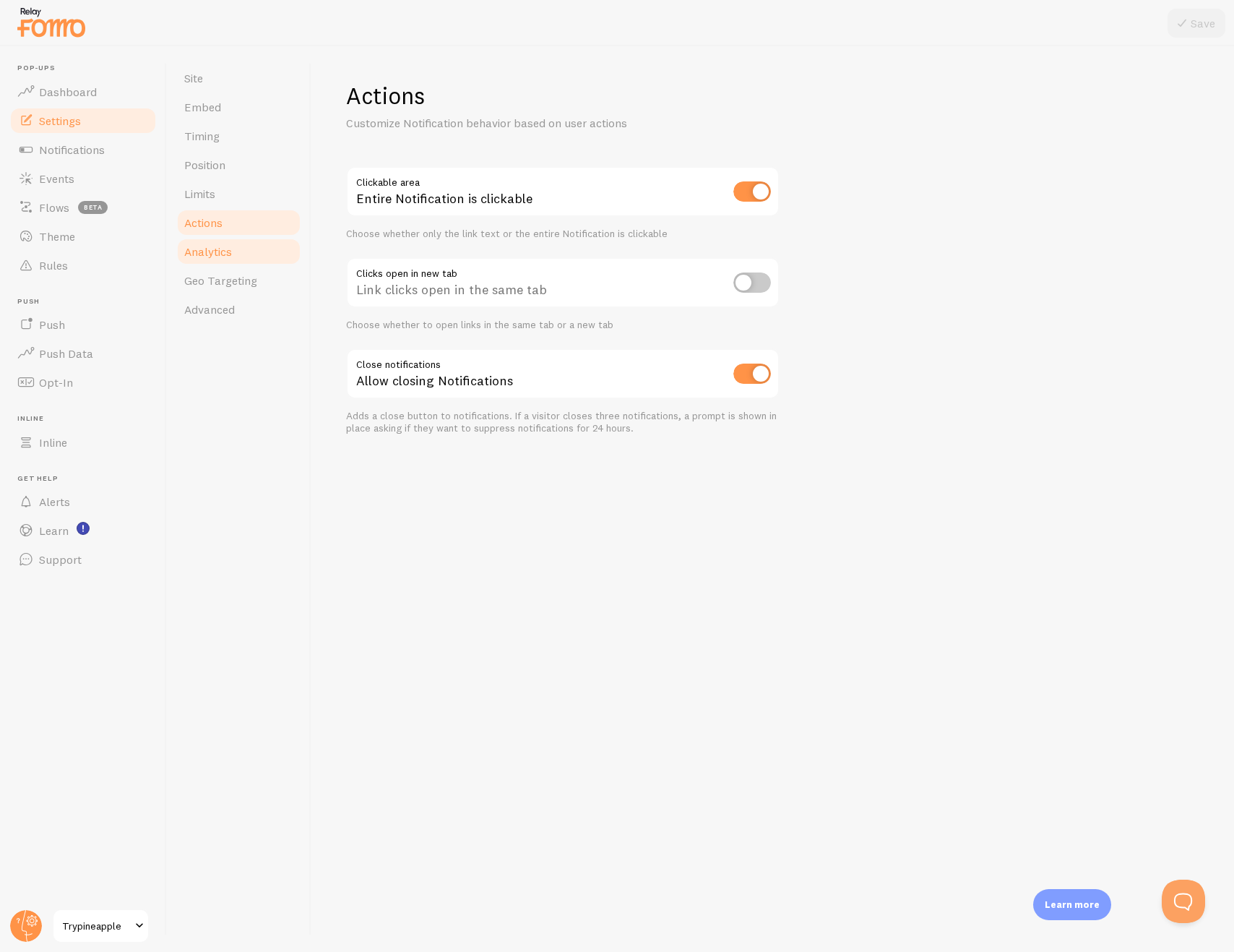
click at [241, 249] on link "Analytics" at bounding box center [238, 251] width 126 height 29
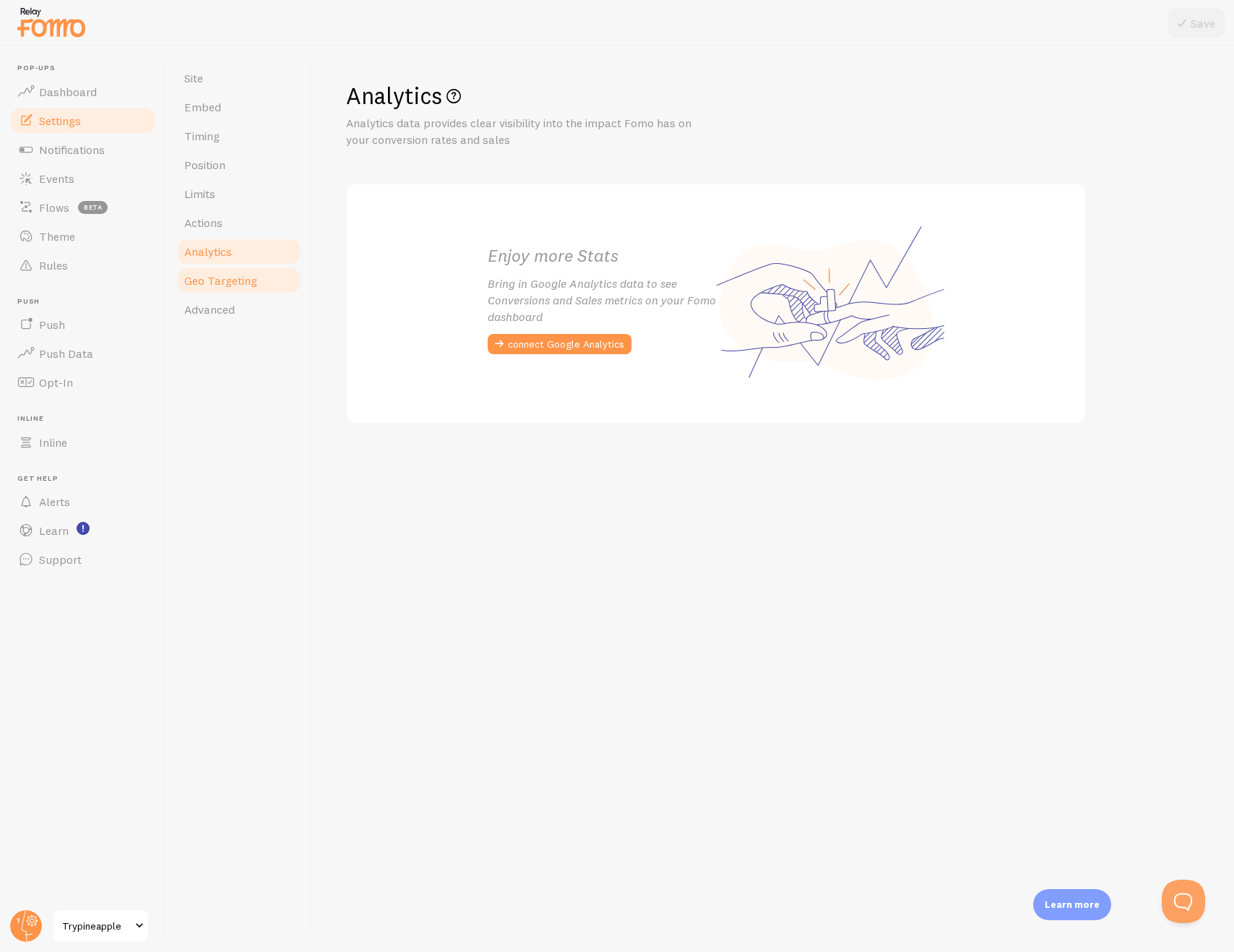
click at [237, 272] on link "Geo Targeting" at bounding box center [238, 280] width 126 height 29
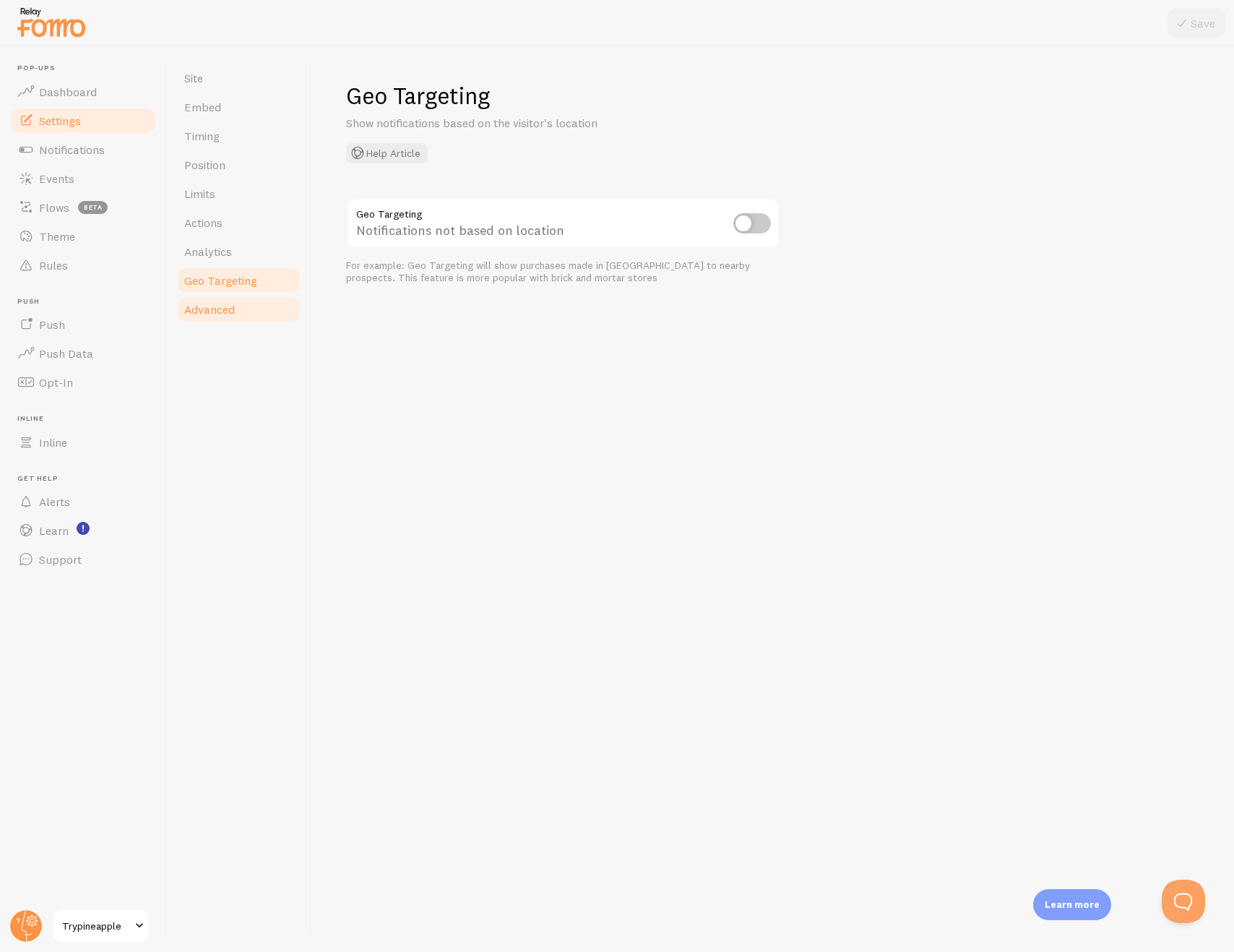
click at [228, 303] on span "Advanced" at bounding box center [209, 309] width 50 height 15
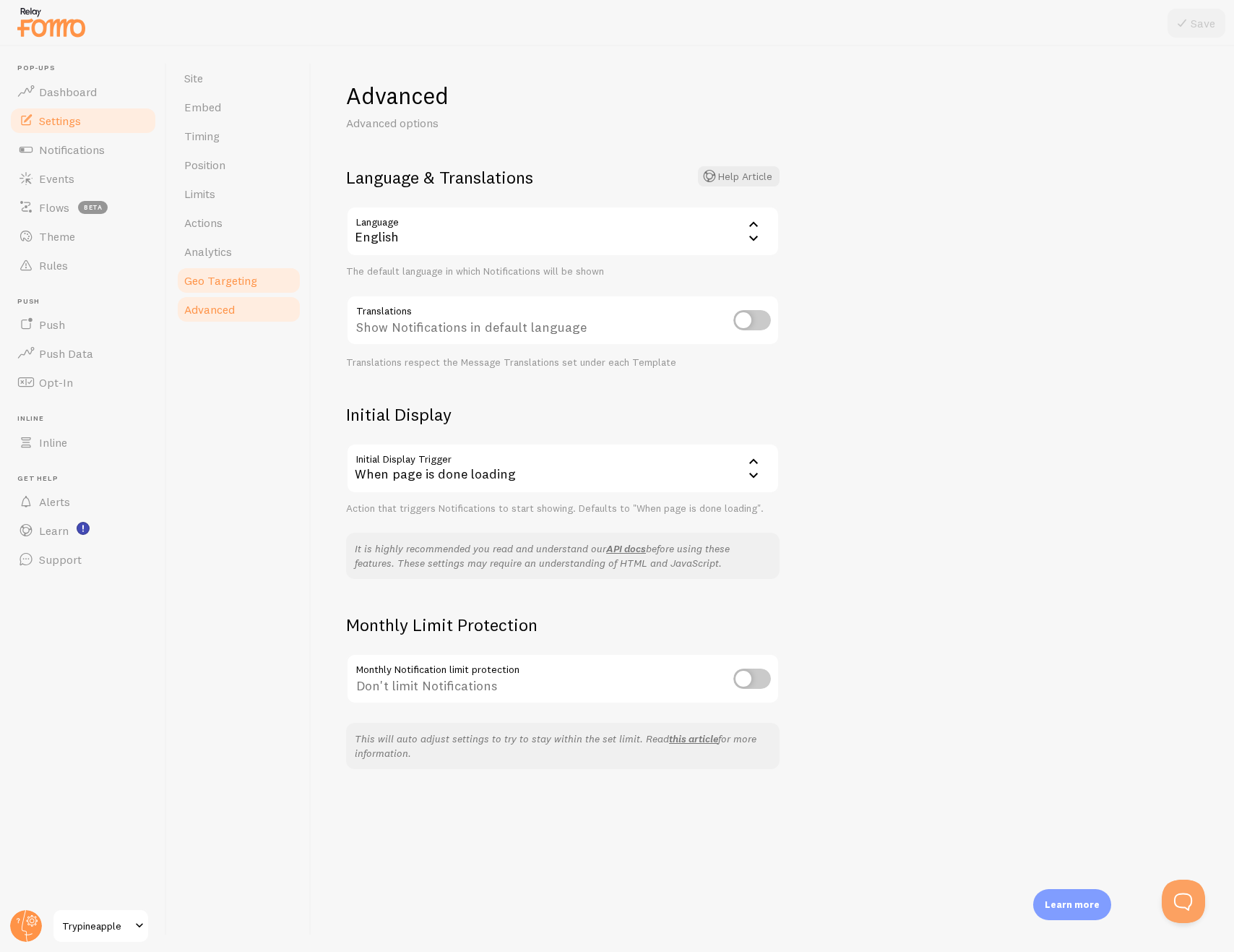
click at [230, 285] on span "Geo Targeting" at bounding box center [220, 280] width 73 height 15
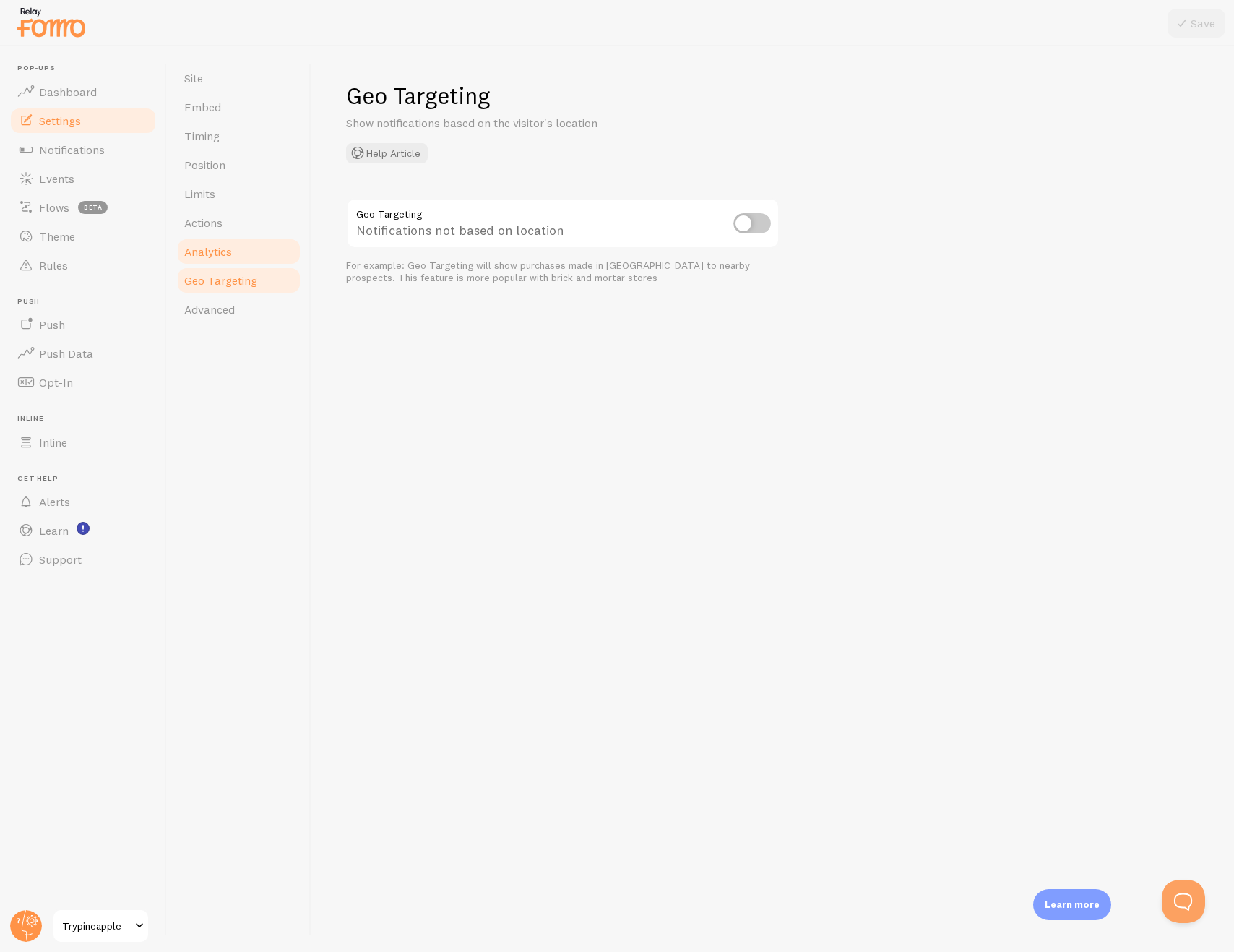
click at [231, 237] on link "Analytics" at bounding box center [238, 251] width 126 height 29
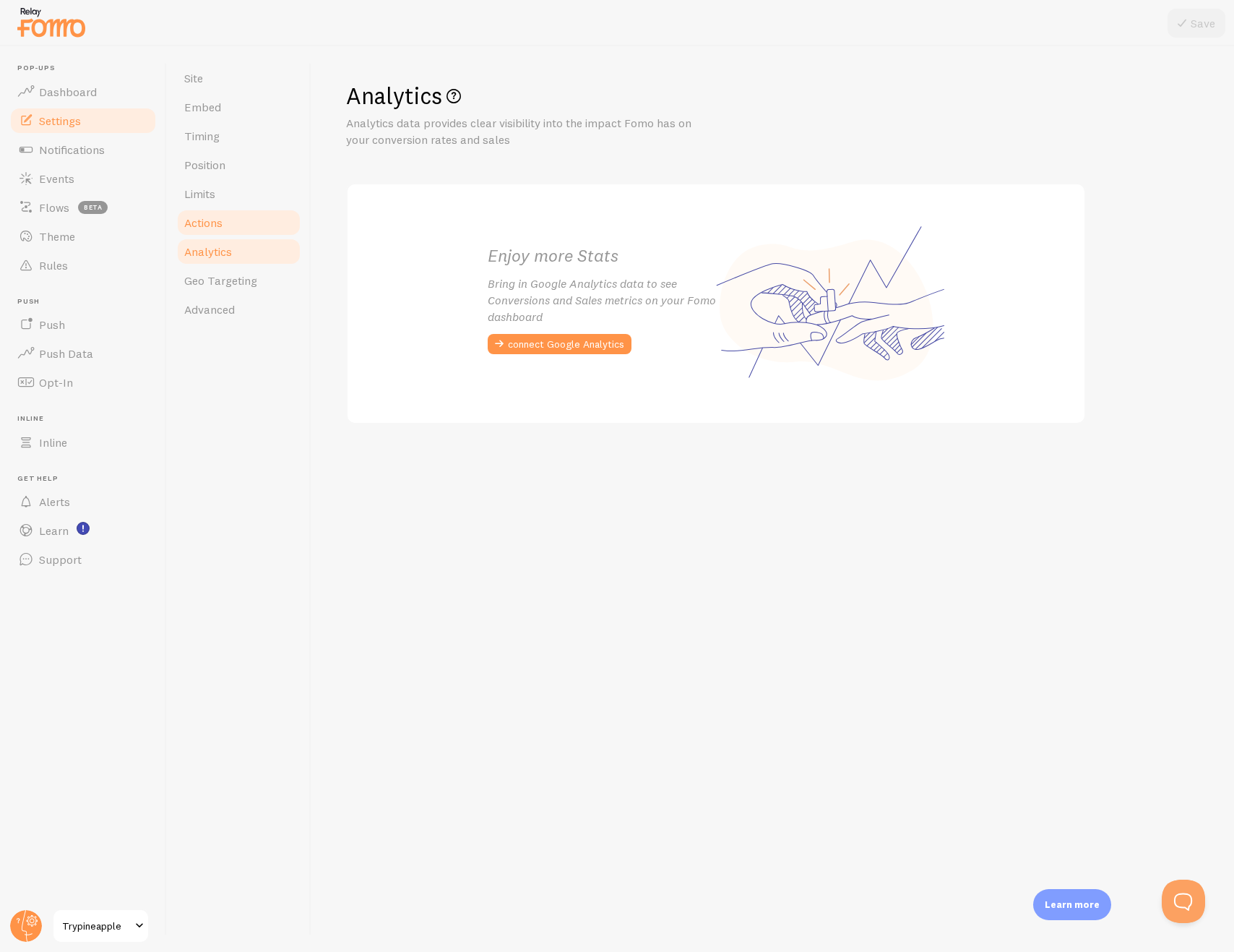
click at [232, 213] on link "Actions" at bounding box center [238, 223] width 126 height 29
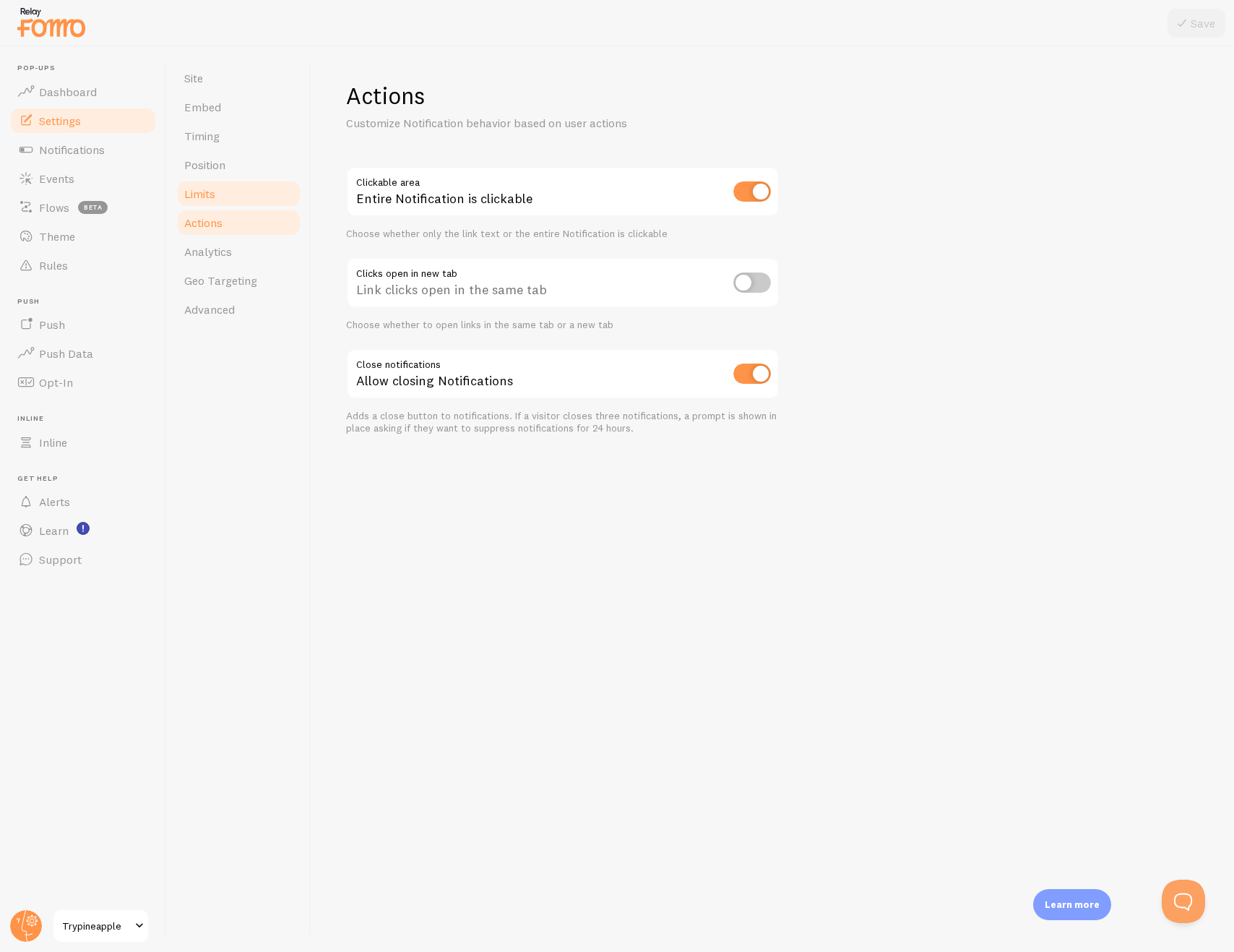
click at [232, 194] on link "Limits" at bounding box center [238, 194] width 126 height 29
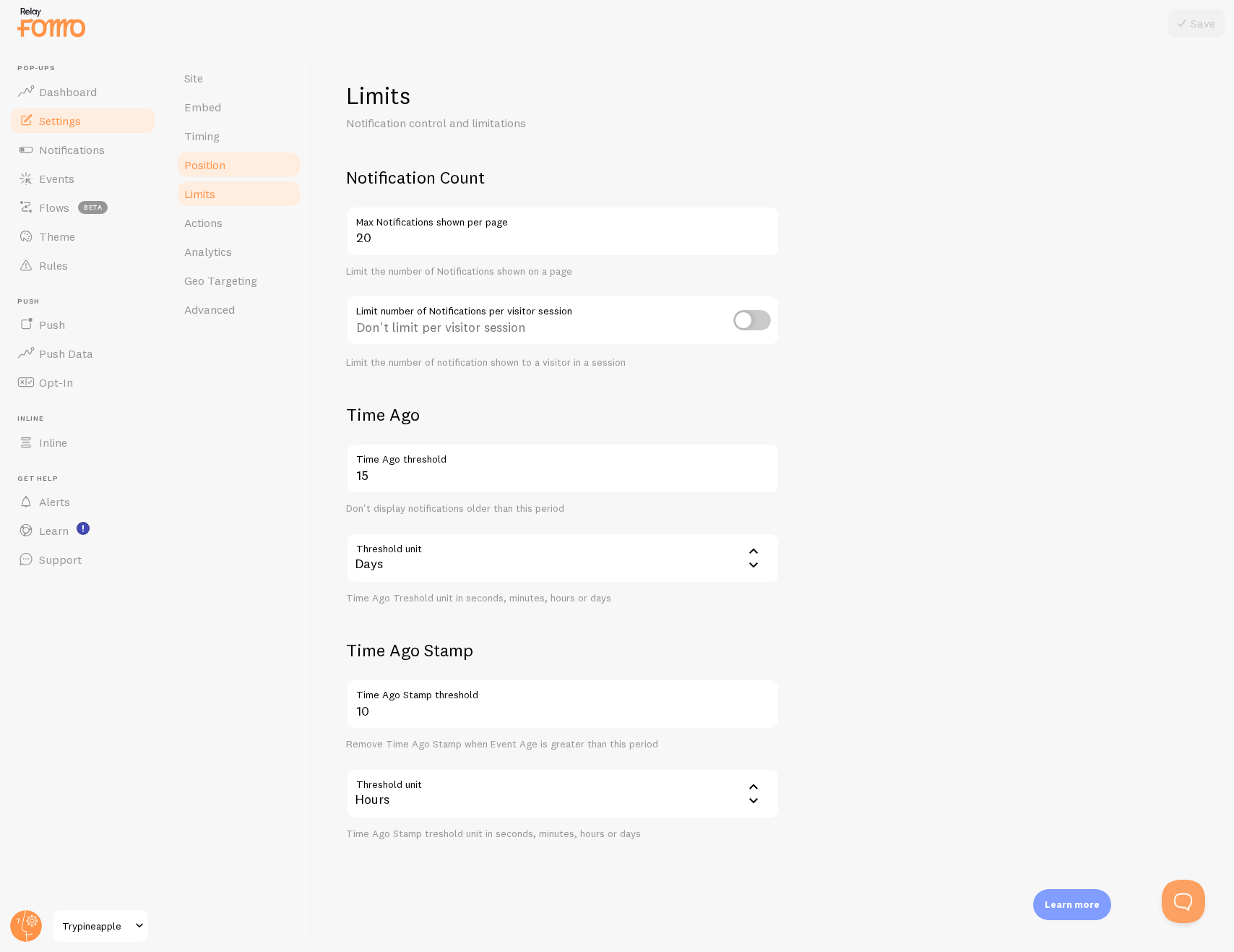
click at [226, 162] on span "Position" at bounding box center [205, 164] width 41 height 15
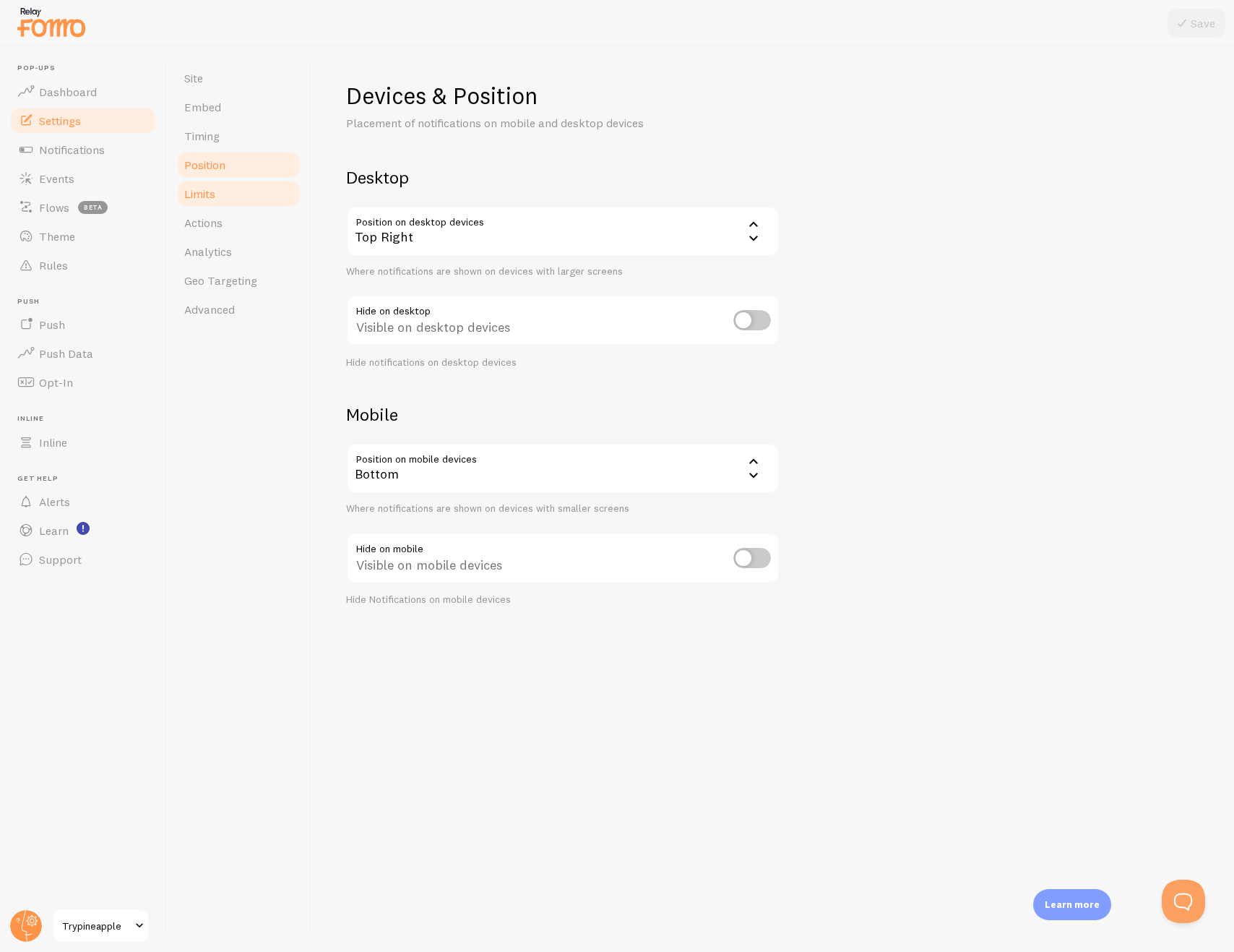
click at [225, 203] on link "Limits" at bounding box center [238, 194] width 126 height 29
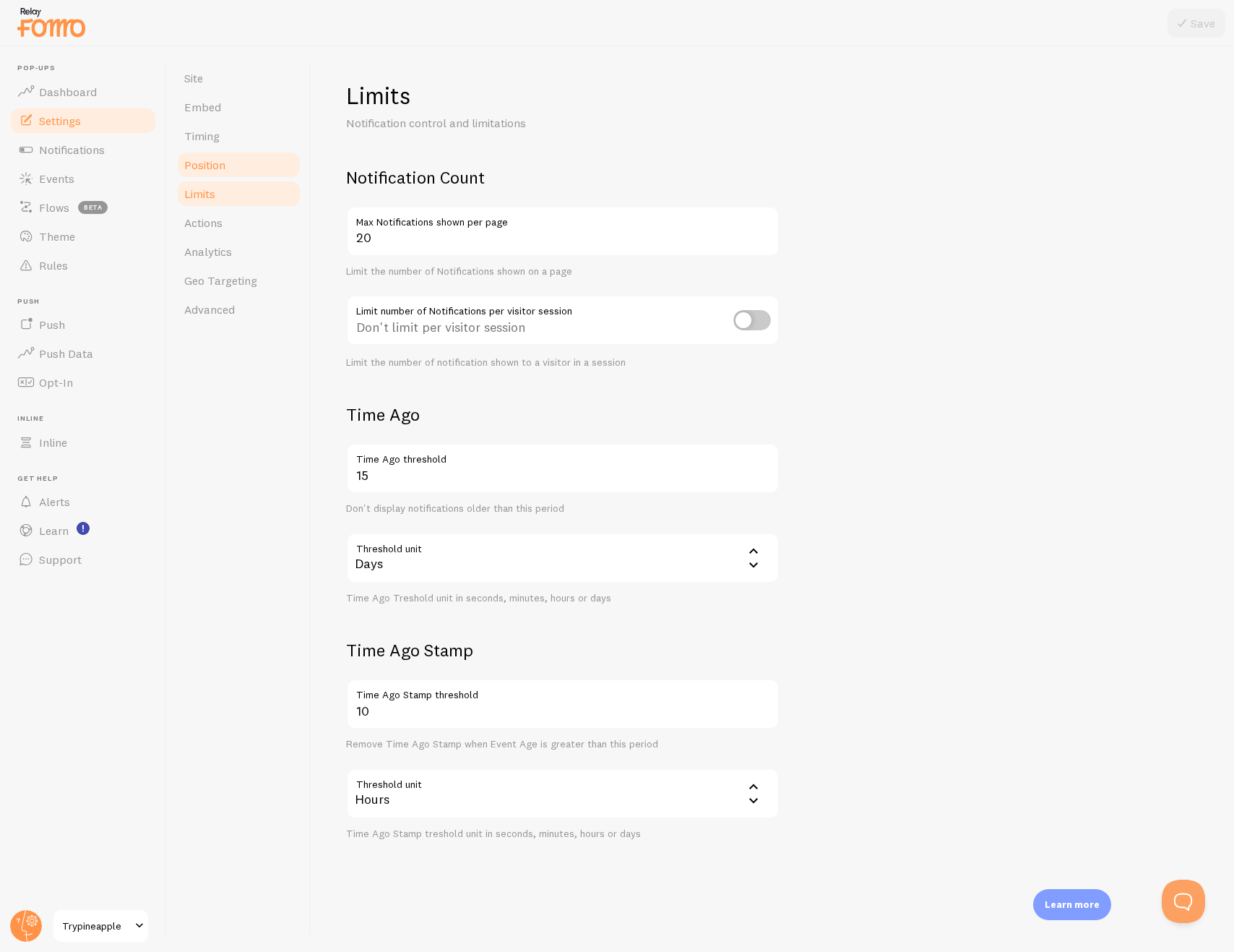
click at [236, 161] on link "Position" at bounding box center [238, 165] width 126 height 29
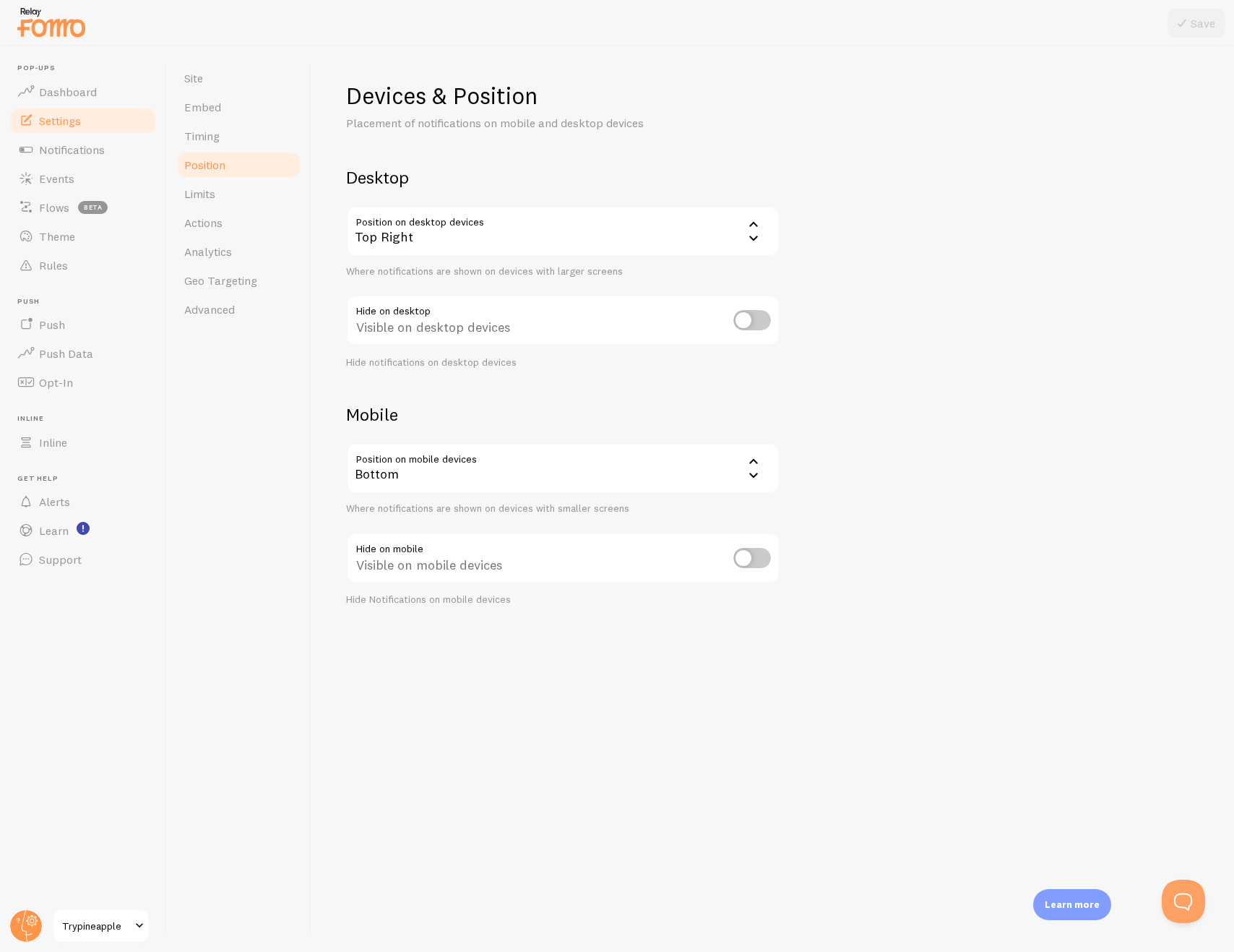
click at [609, 247] on div "Top Right" at bounding box center [562, 231] width 433 height 50
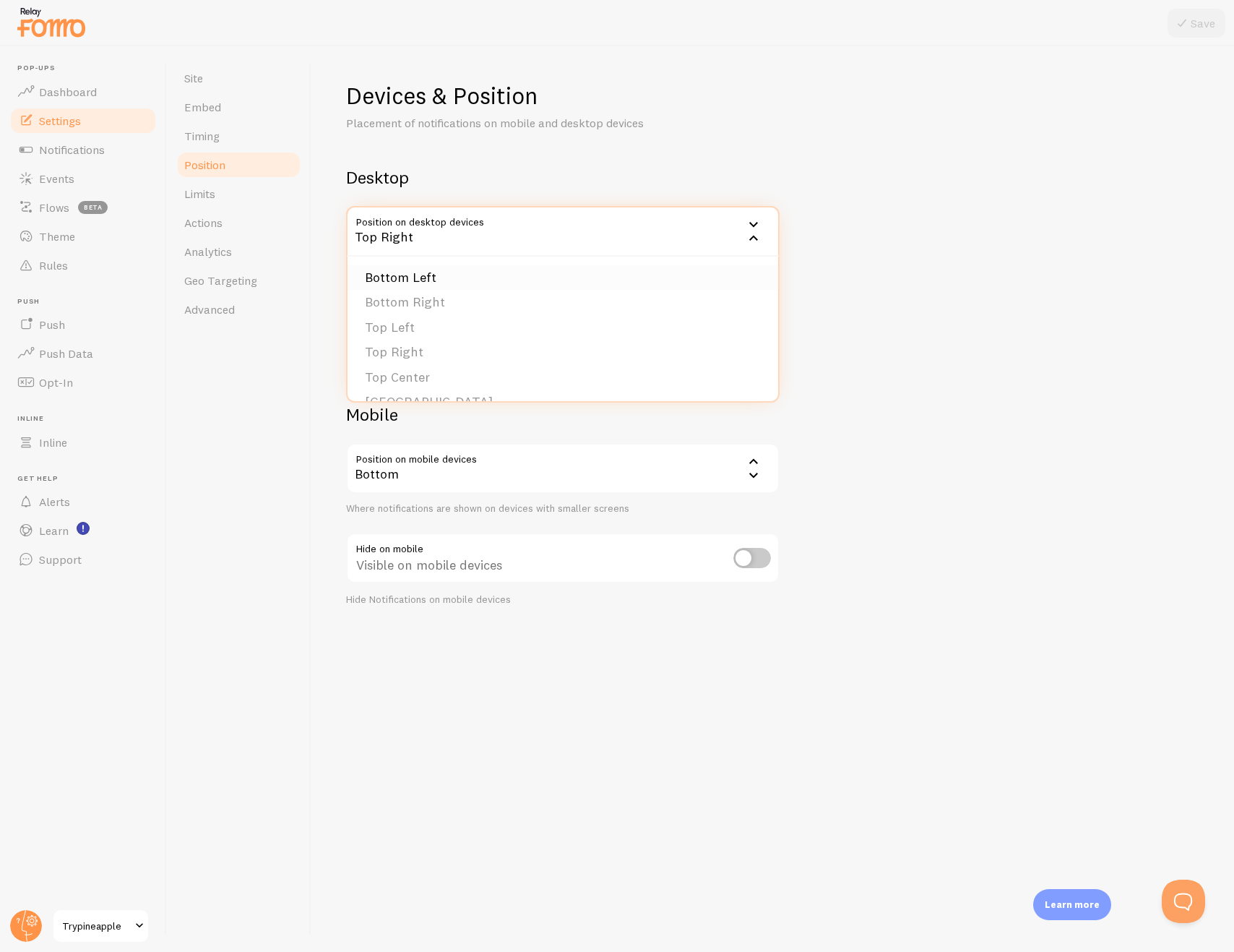
click at [428, 278] on li "Bottom Left" at bounding box center [563, 278] width 431 height 26
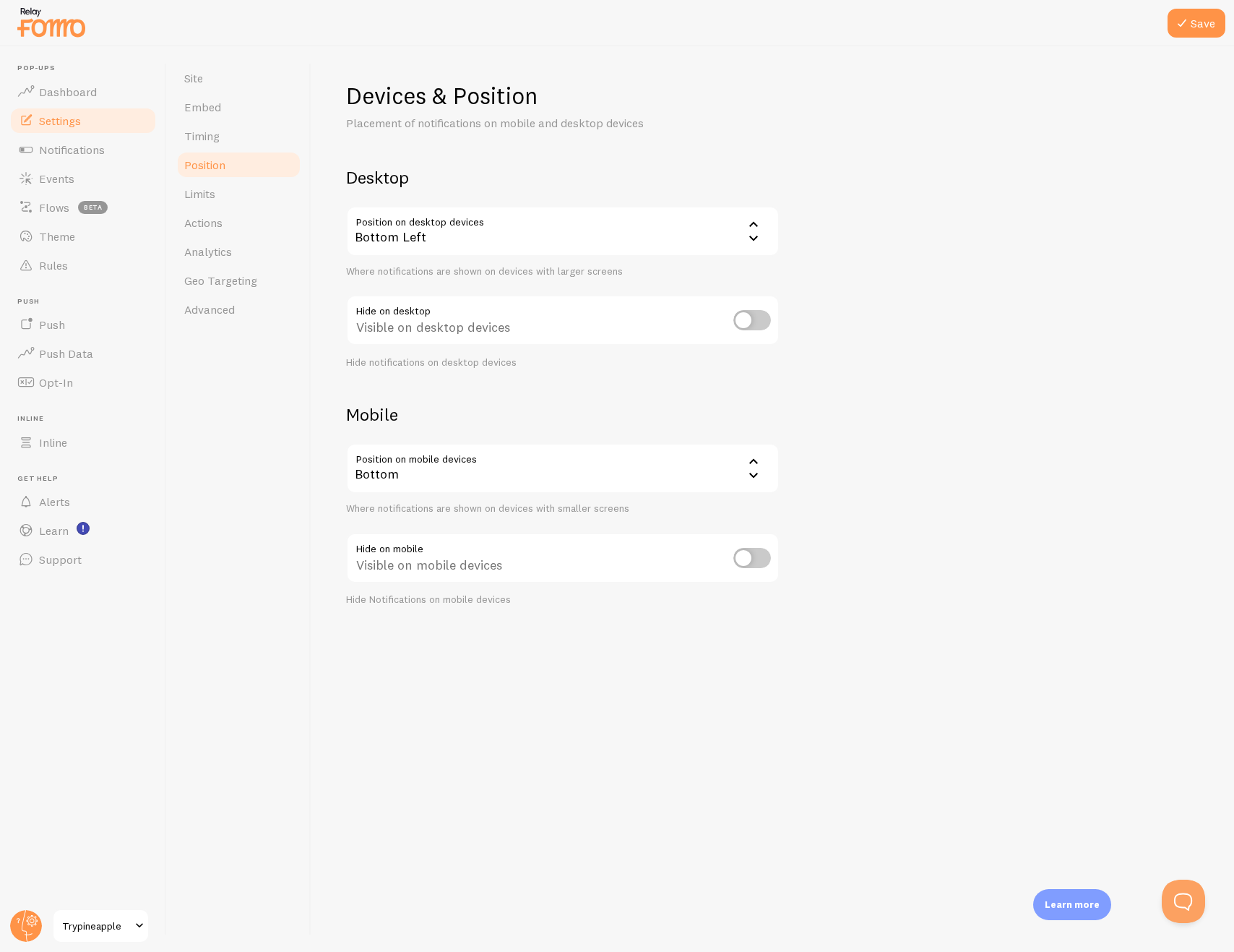
click at [691, 474] on div "Bottom" at bounding box center [562, 467] width 433 height 50
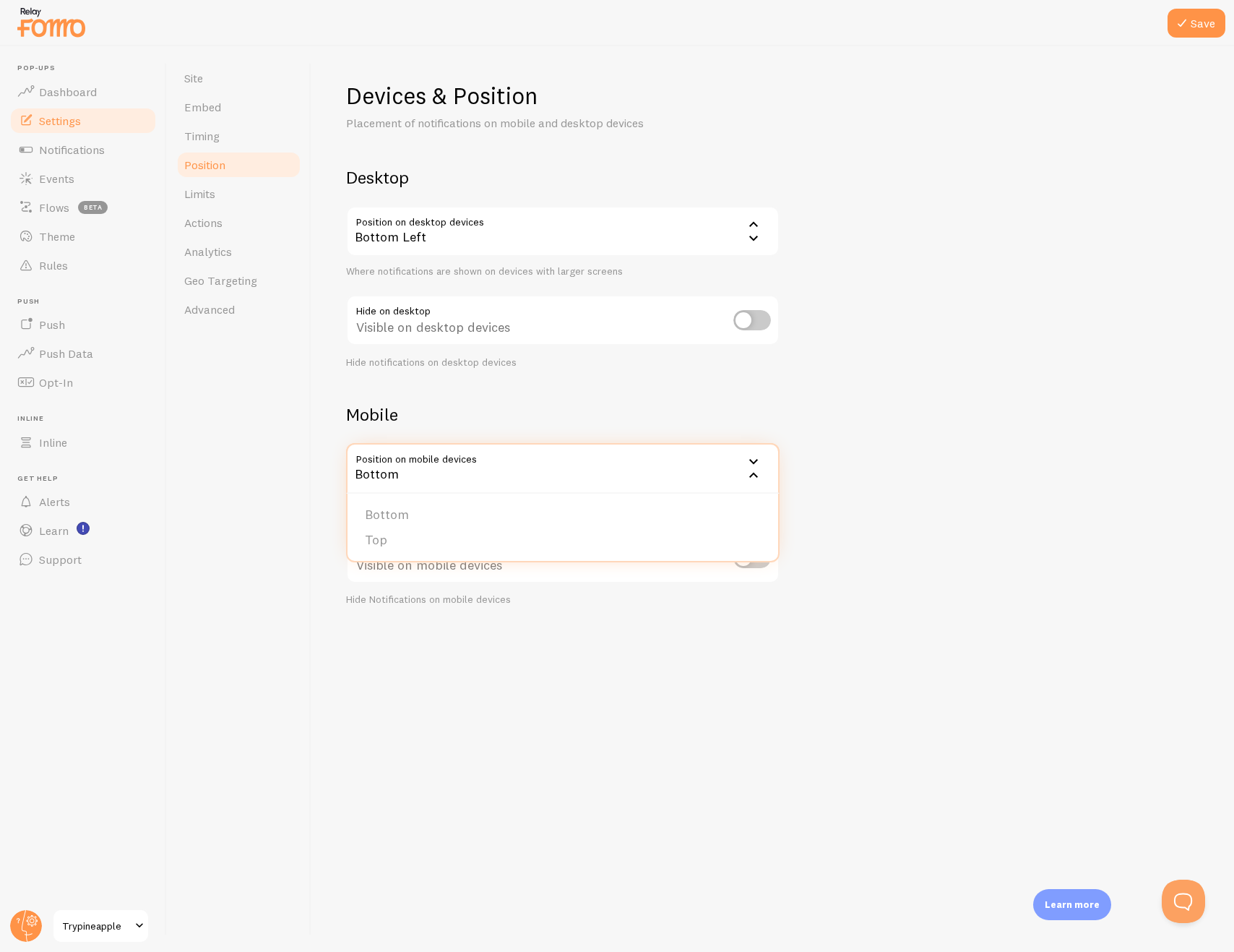
click at [986, 466] on div "Devices & Position Placement of notifications on mobile and desktop devices Des…" at bounding box center [773, 344] width 854 height 526
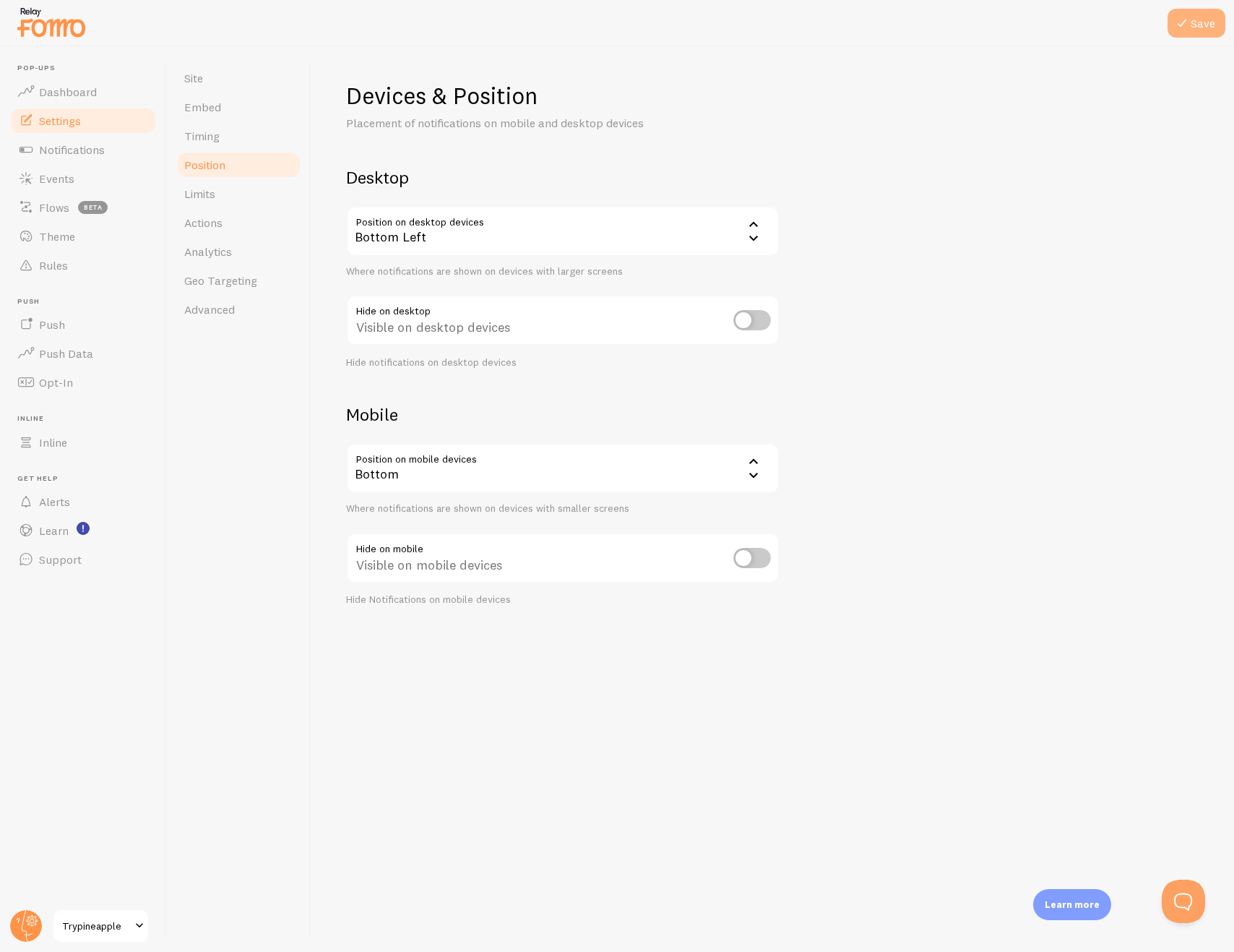
click at [1188, 25] on icon at bounding box center [1182, 23] width 17 height 17
click at [761, 318] on input "checkbox" at bounding box center [752, 320] width 38 height 21
checkbox input "false"
click at [226, 206] on link "Limits" at bounding box center [238, 194] width 126 height 29
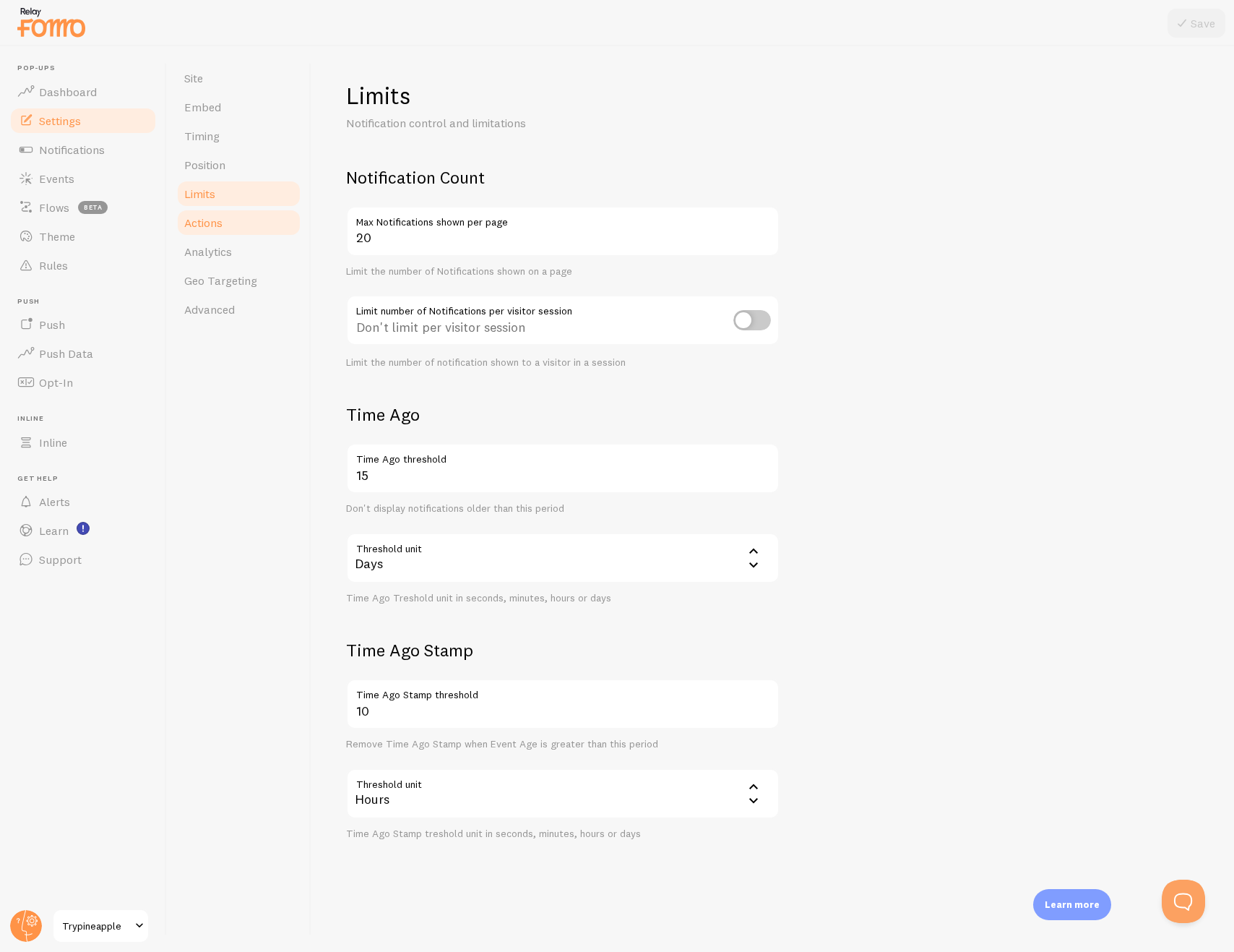
click at [237, 225] on link "Actions" at bounding box center [238, 223] width 126 height 29
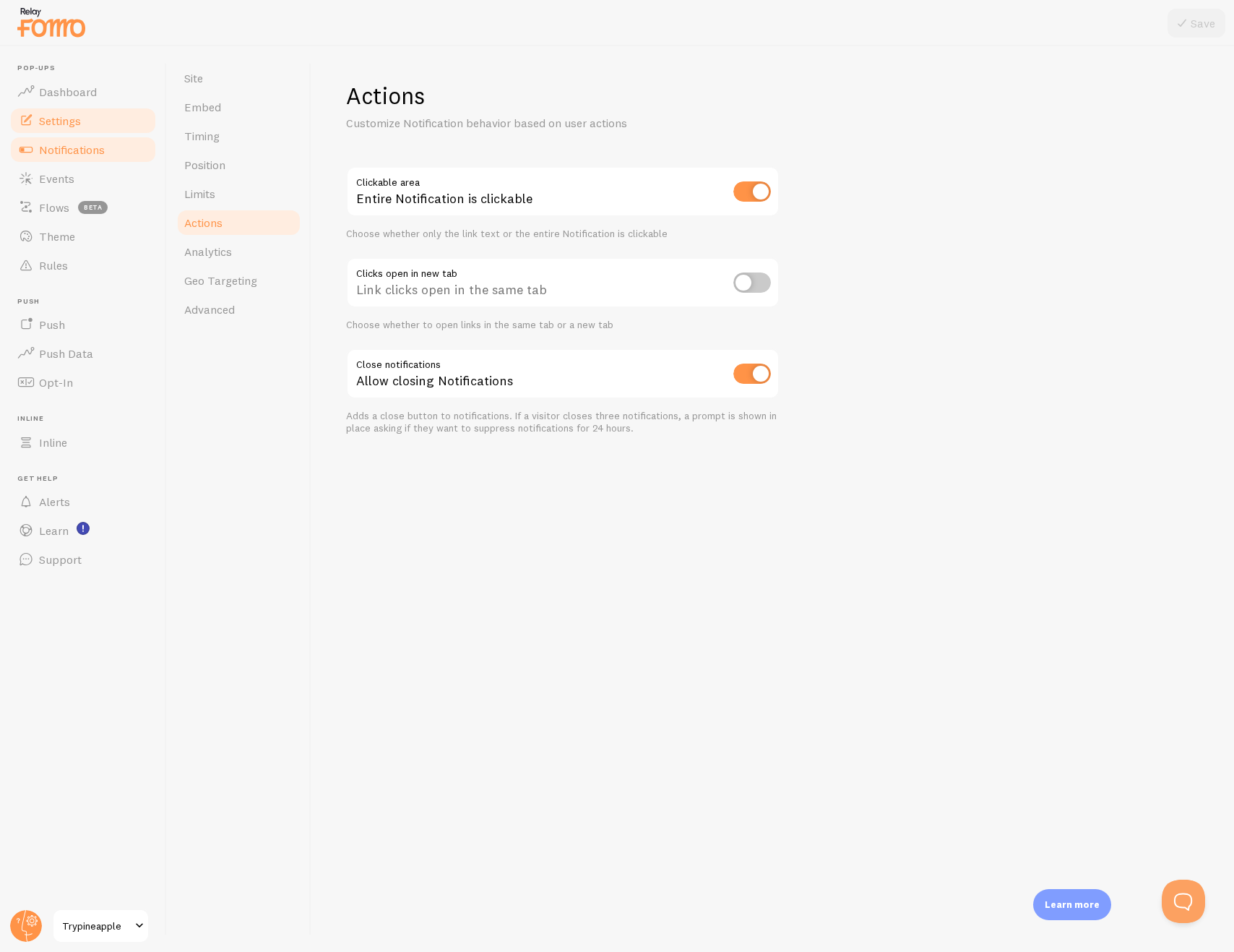
click at [86, 153] on span "Notifications" at bounding box center [72, 150] width 66 height 15
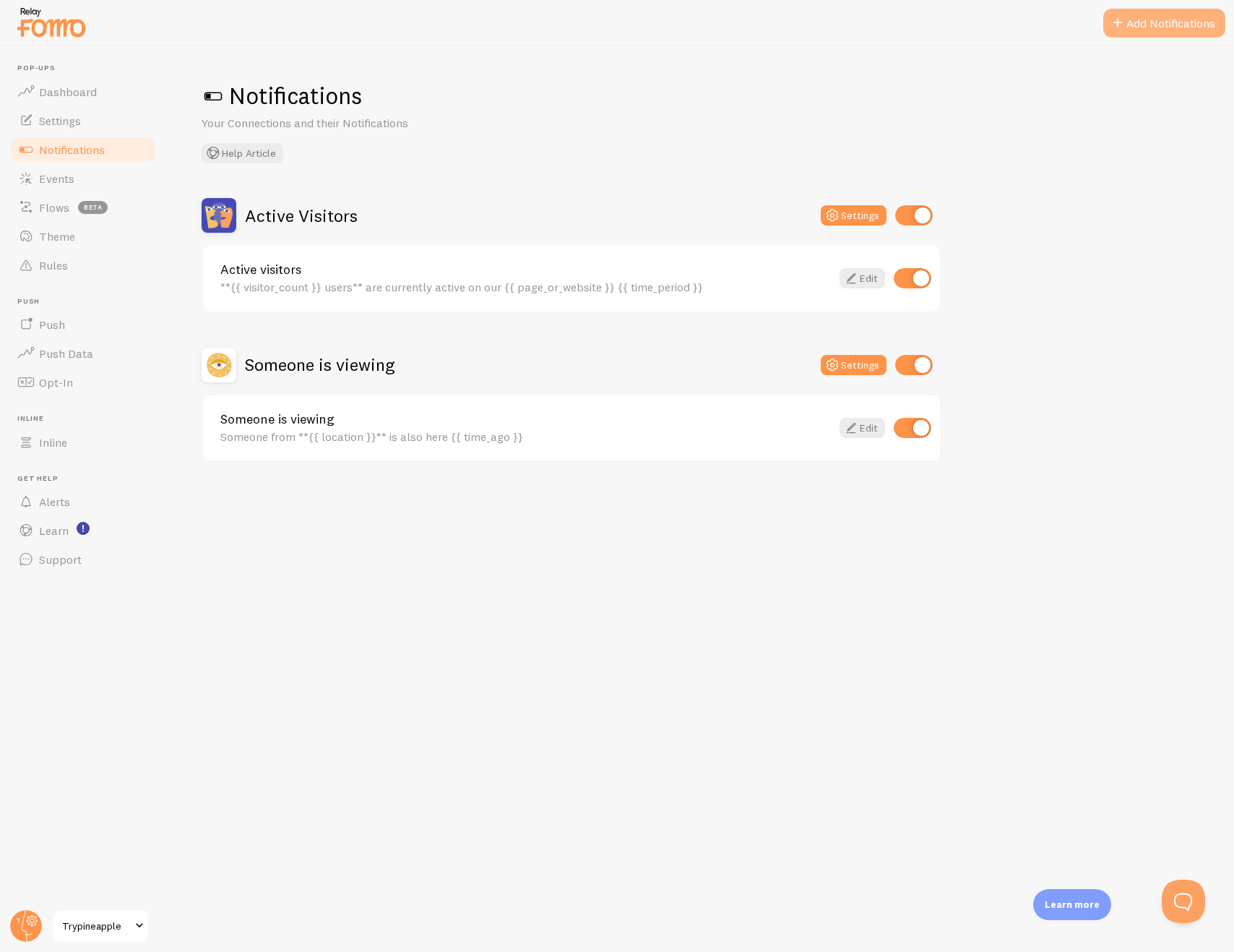
click at [1136, 30] on button "Add Notifications" at bounding box center [1164, 23] width 122 height 29
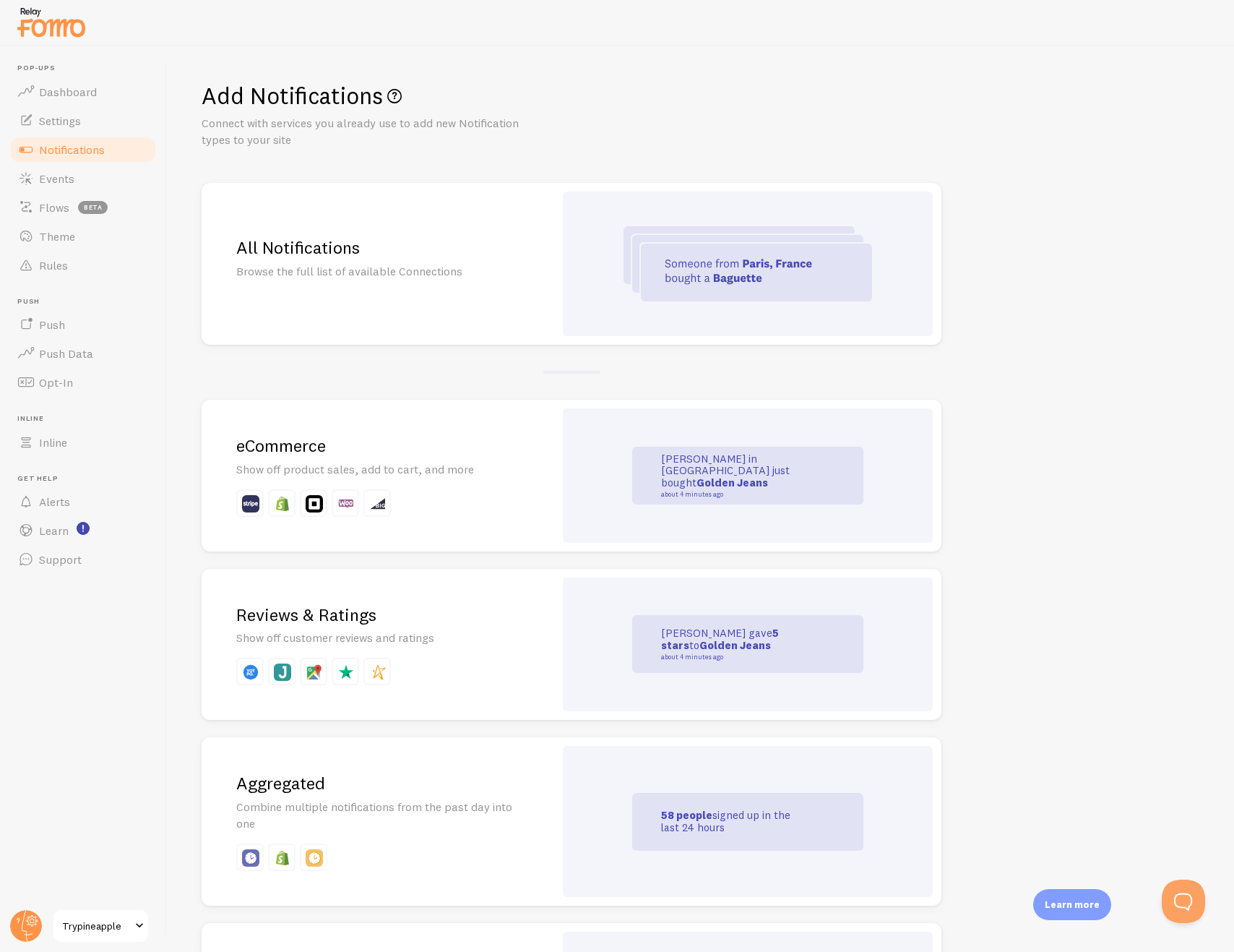
click at [433, 288] on div "All Notifications Browse the full list of available Connections" at bounding box center [378, 263] width 353 height 162
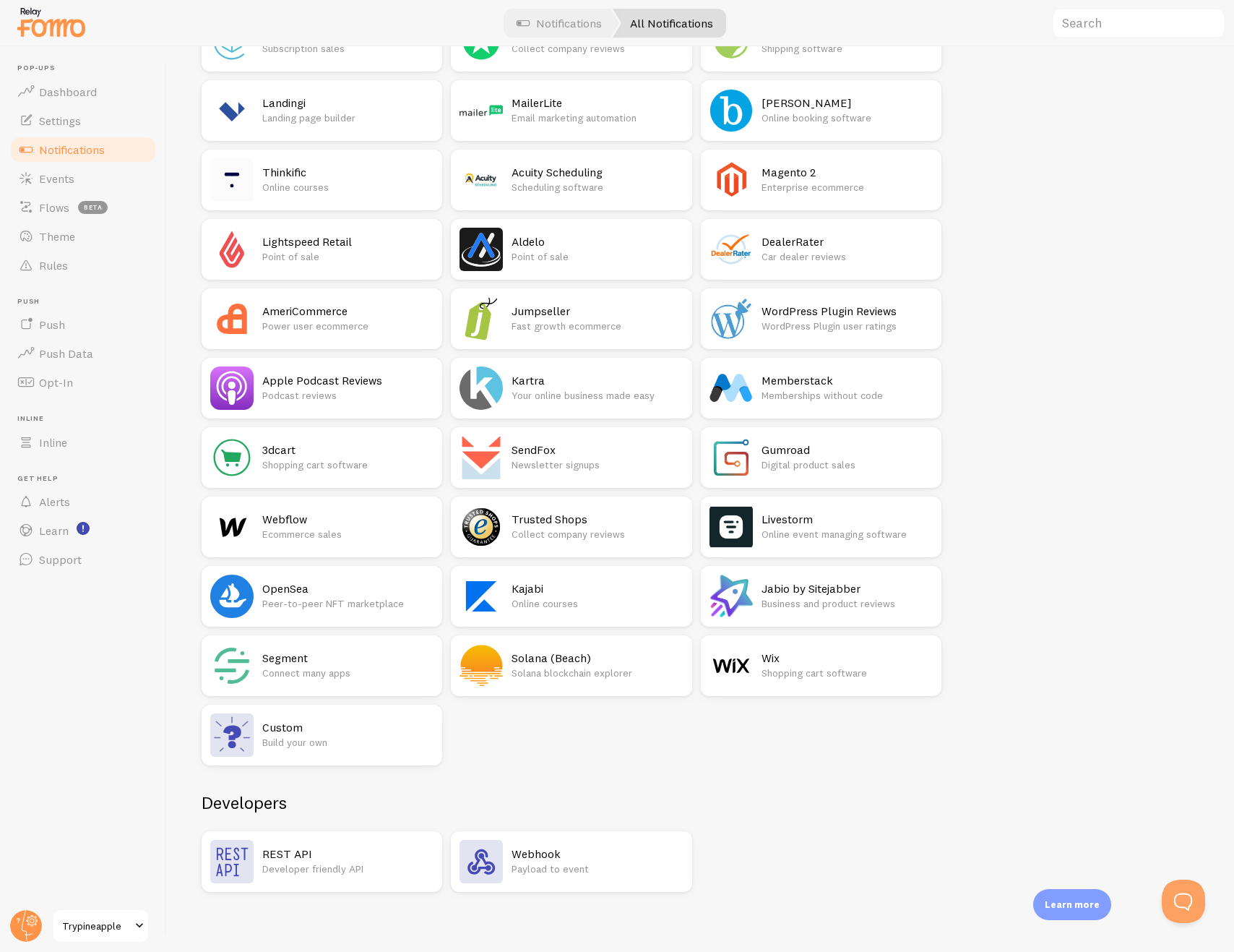
scroll to position [133, 0]
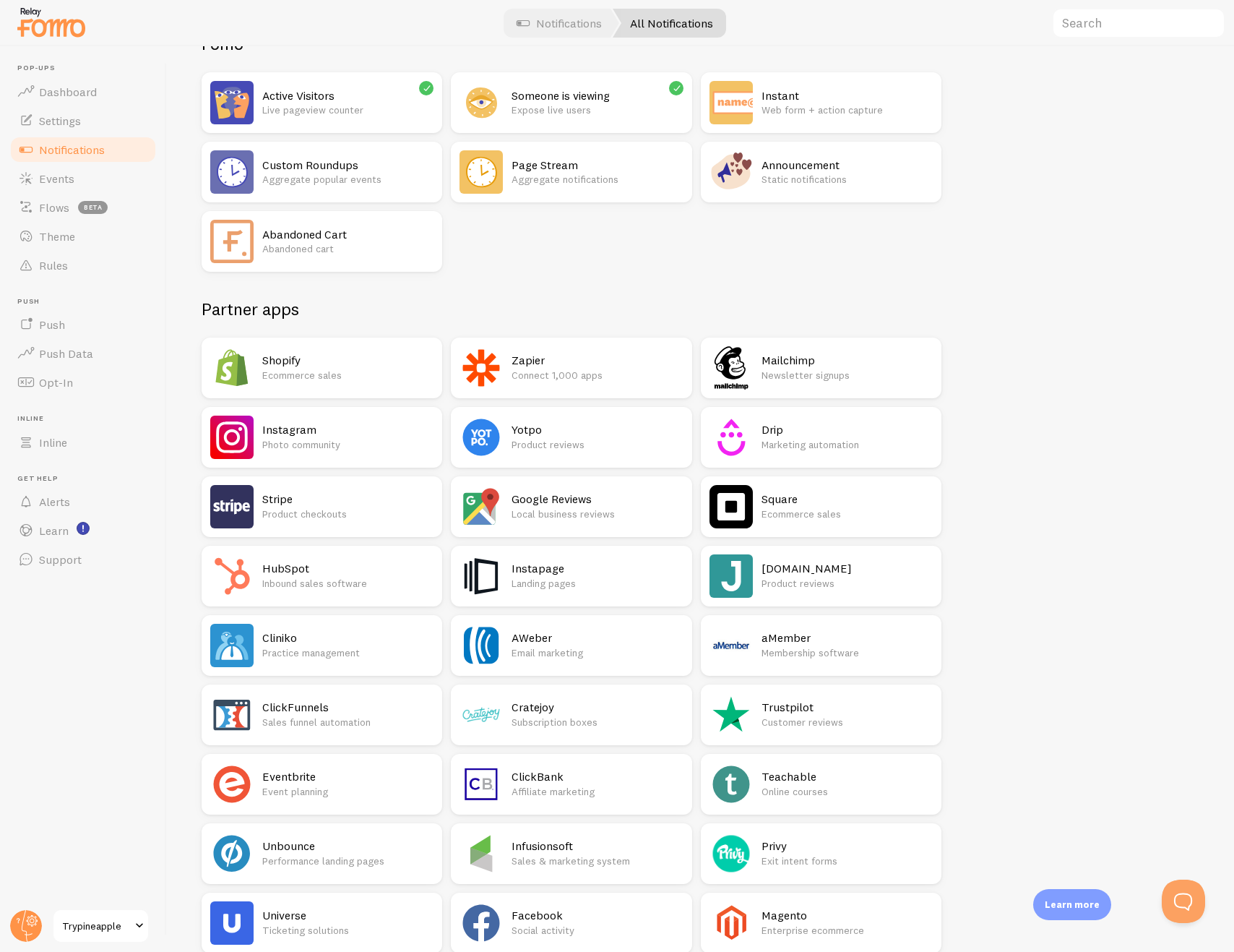
click at [334, 505] on h2 "Stripe" at bounding box center [348, 499] width 171 height 15
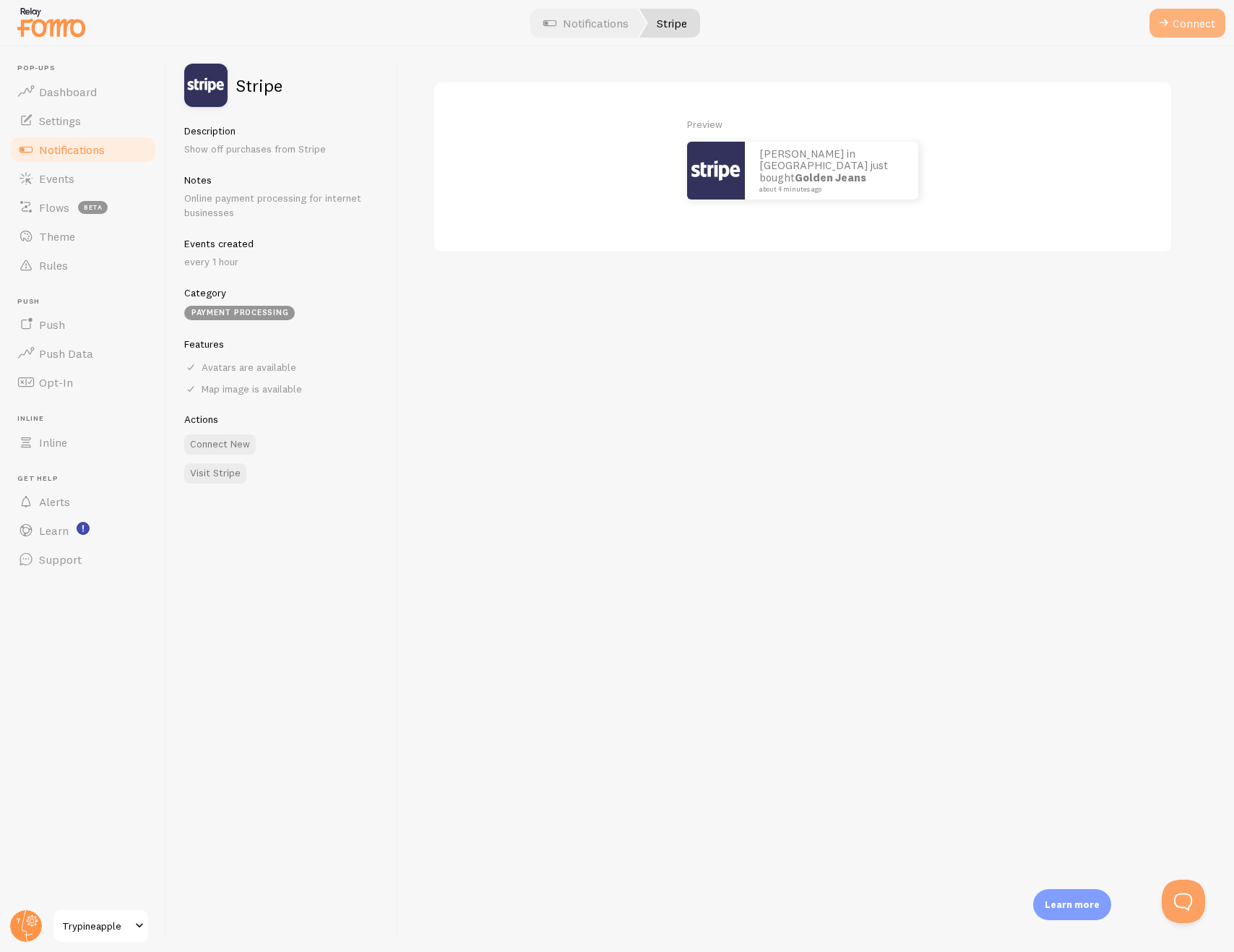
click at [1208, 23] on button "Connect" at bounding box center [1187, 23] width 76 height 29
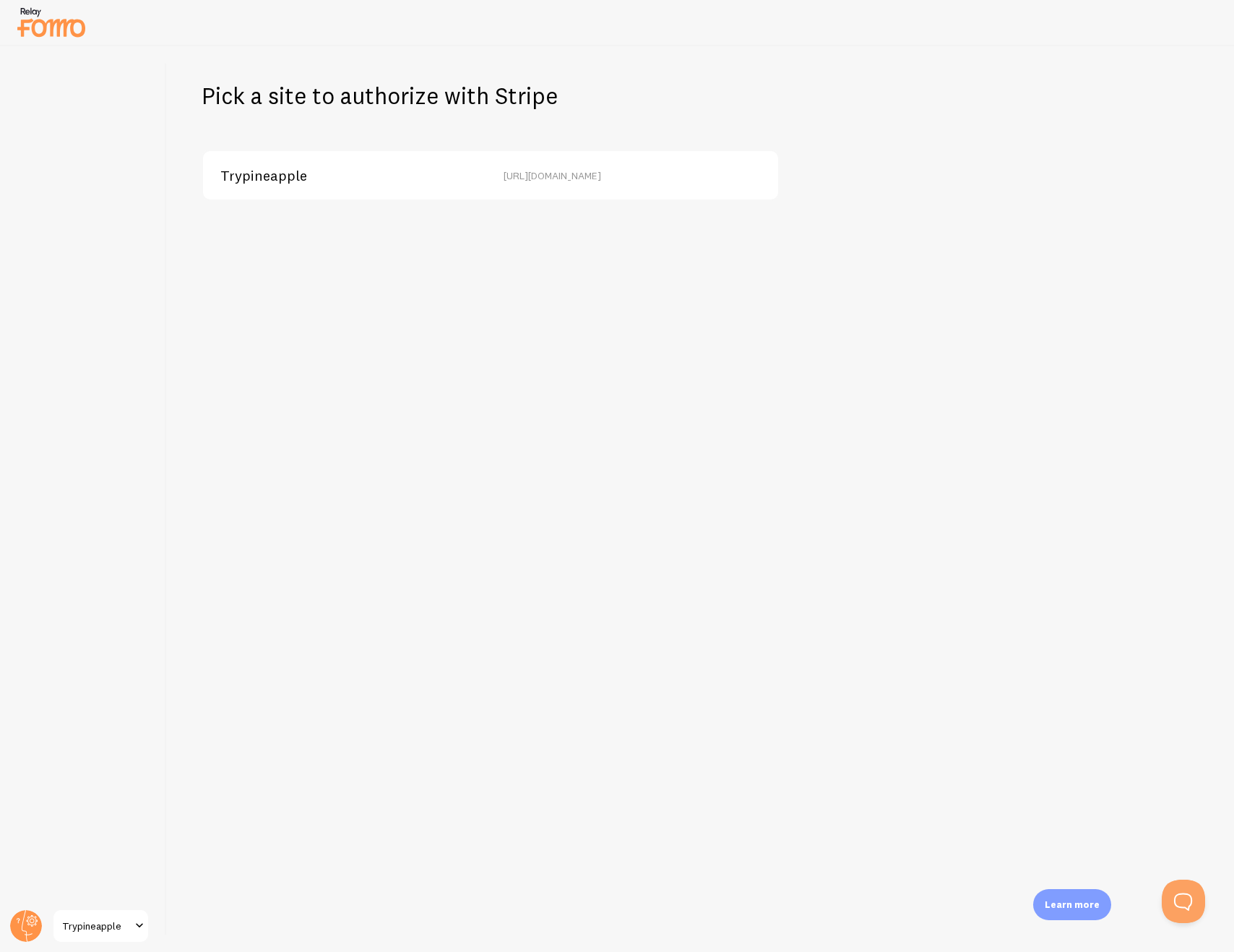
click at [299, 182] on span "Trypineapple" at bounding box center [263, 175] width 86 height 13
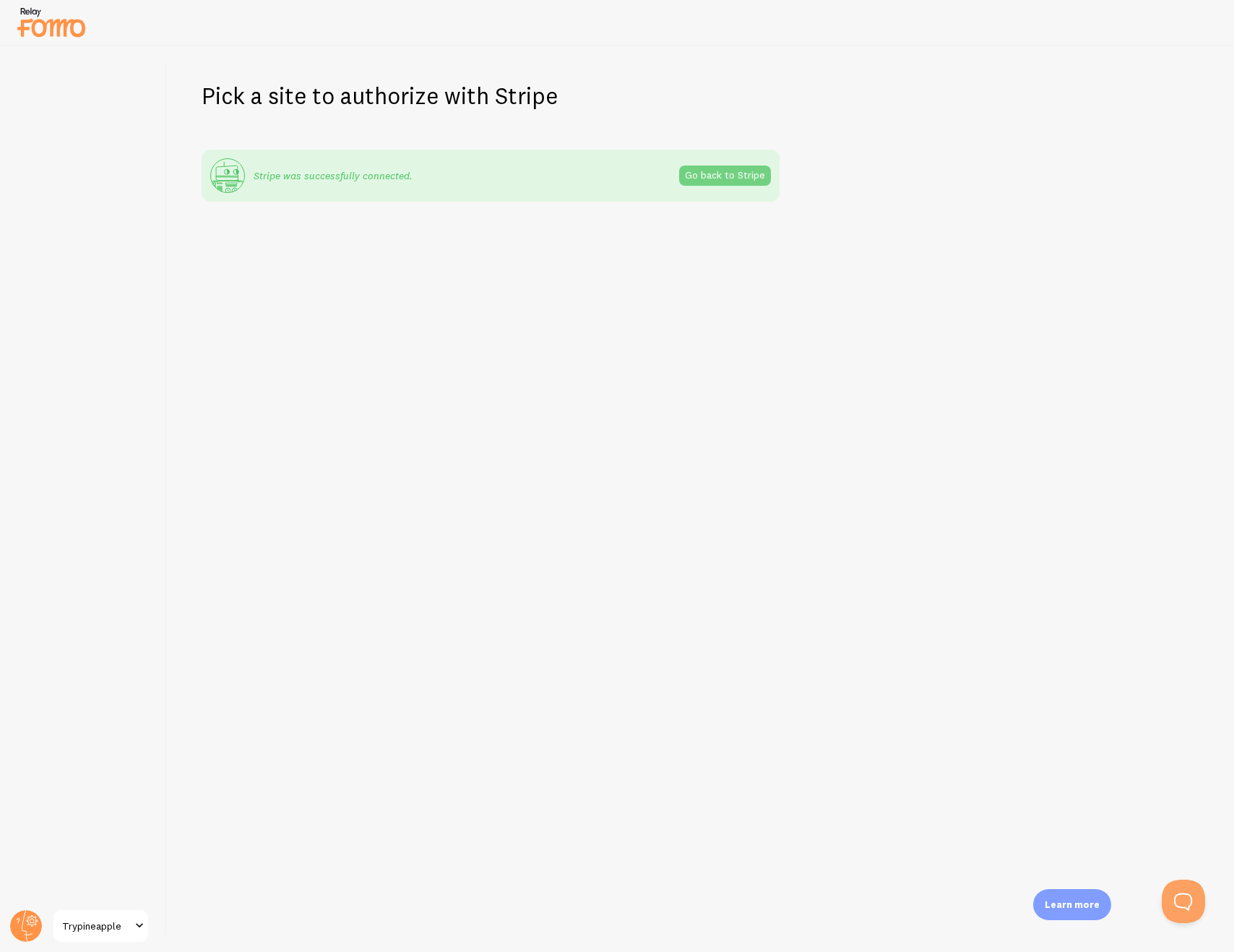
click at [753, 178] on link "Go back to Stripe" at bounding box center [725, 176] width 91 height 21
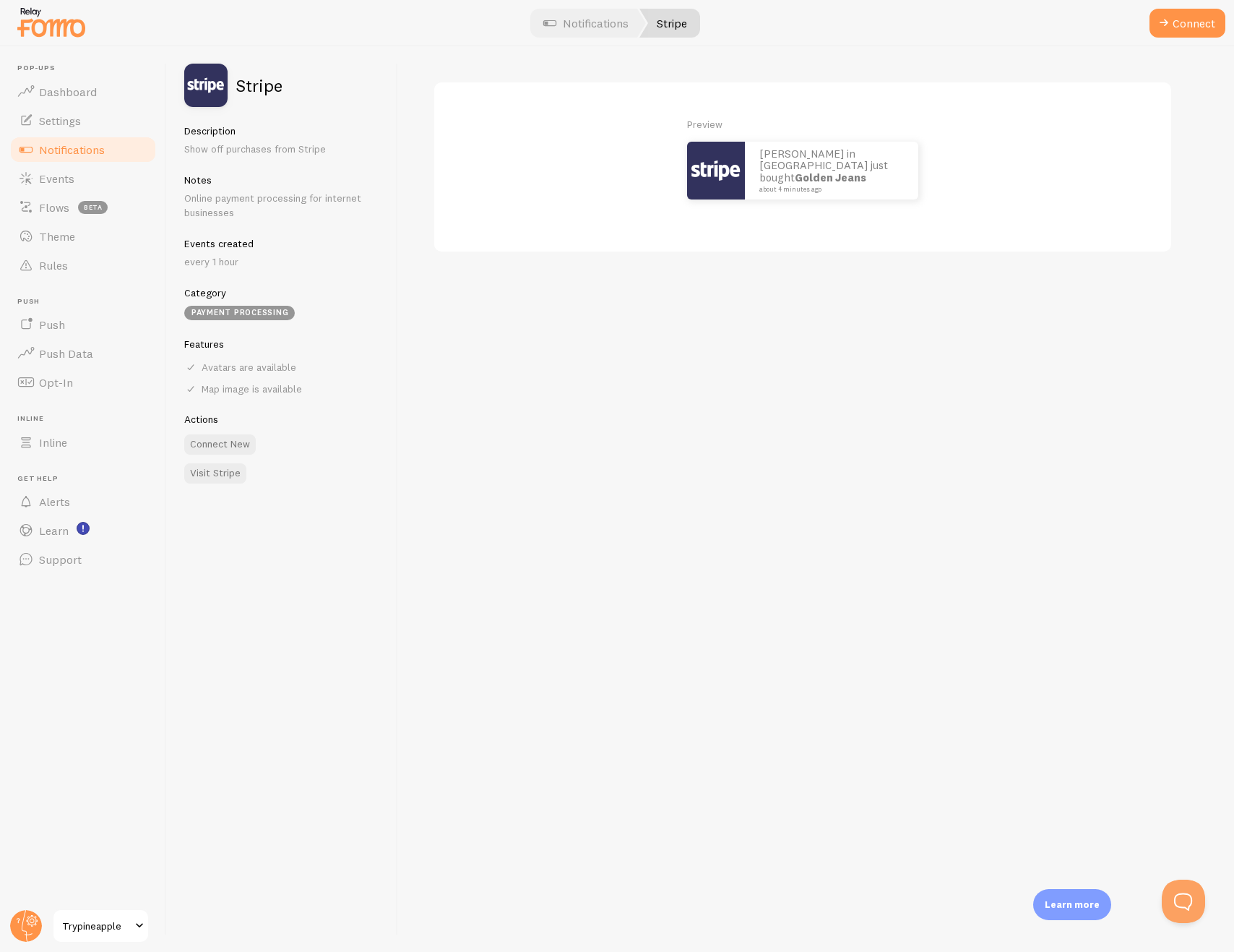
click at [123, 157] on link "Notifications" at bounding box center [83, 150] width 149 height 29
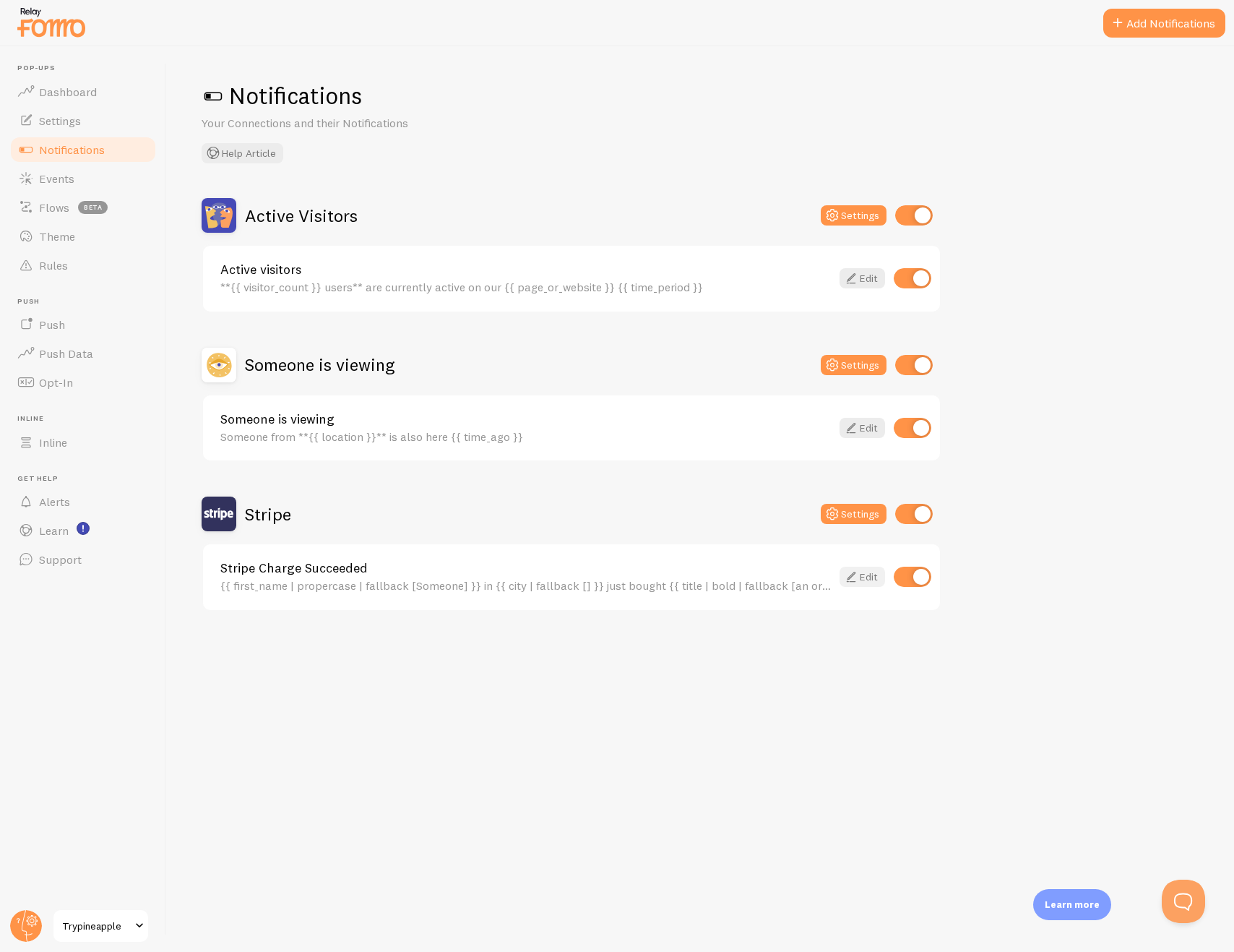
click at [855, 575] on icon at bounding box center [851, 577] width 17 height 17
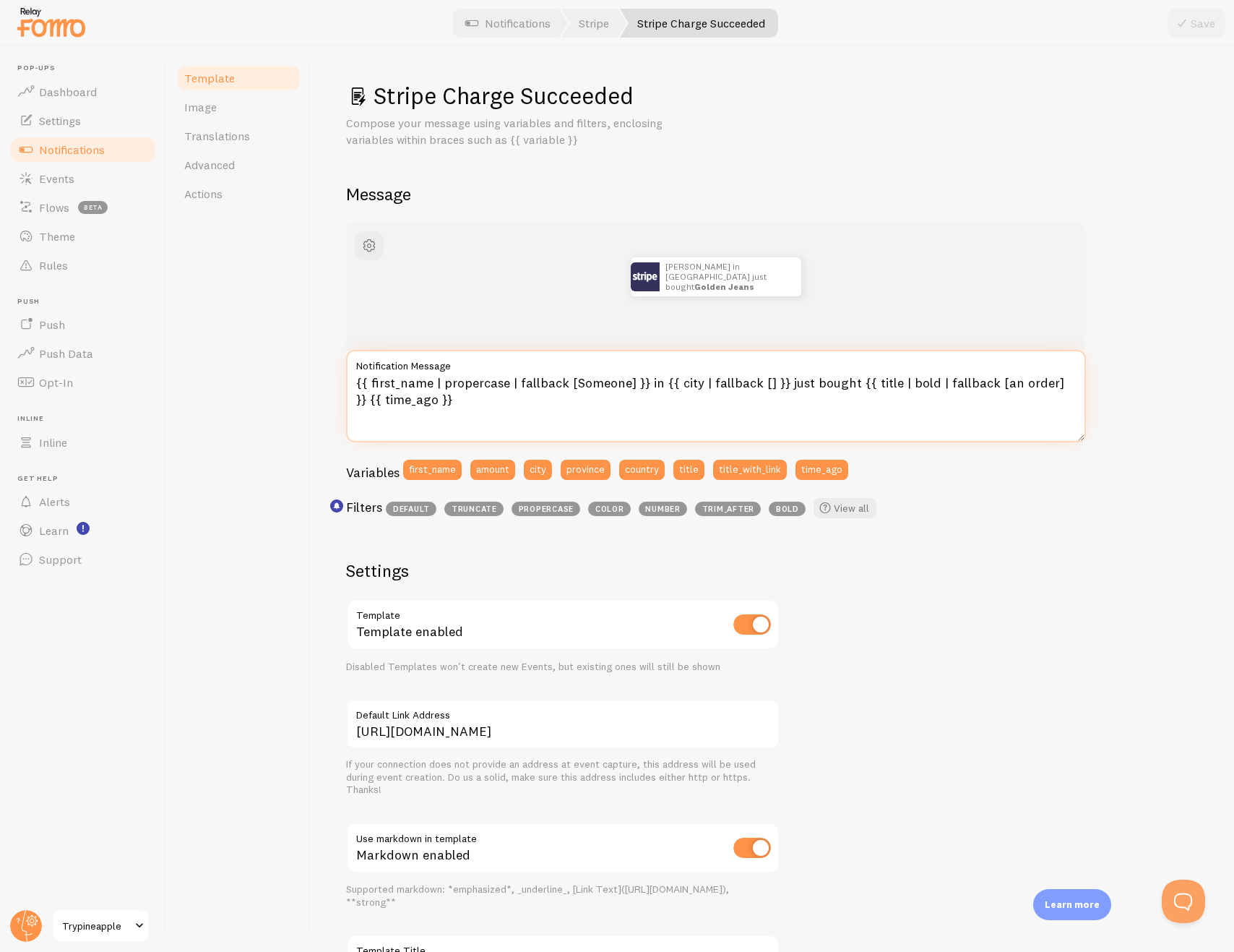
drag, startPoint x: 548, startPoint y: 409, endPoint x: 342, endPoint y: 372, distance: 209.3
click at [342, 372] on div "Stripe Charge Succeeded Compose your message using variables and filters, enclo…" at bounding box center [773, 499] width 923 height 906
click at [414, 513] on span "default" at bounding box center [411, 508] width 50 height 15
click at [417, 508] on span "default" at bounding box center [411, 508] width 50 height 15
click at [366, 241] on span "button" at bounding box center [369, 245] width 17 height 17
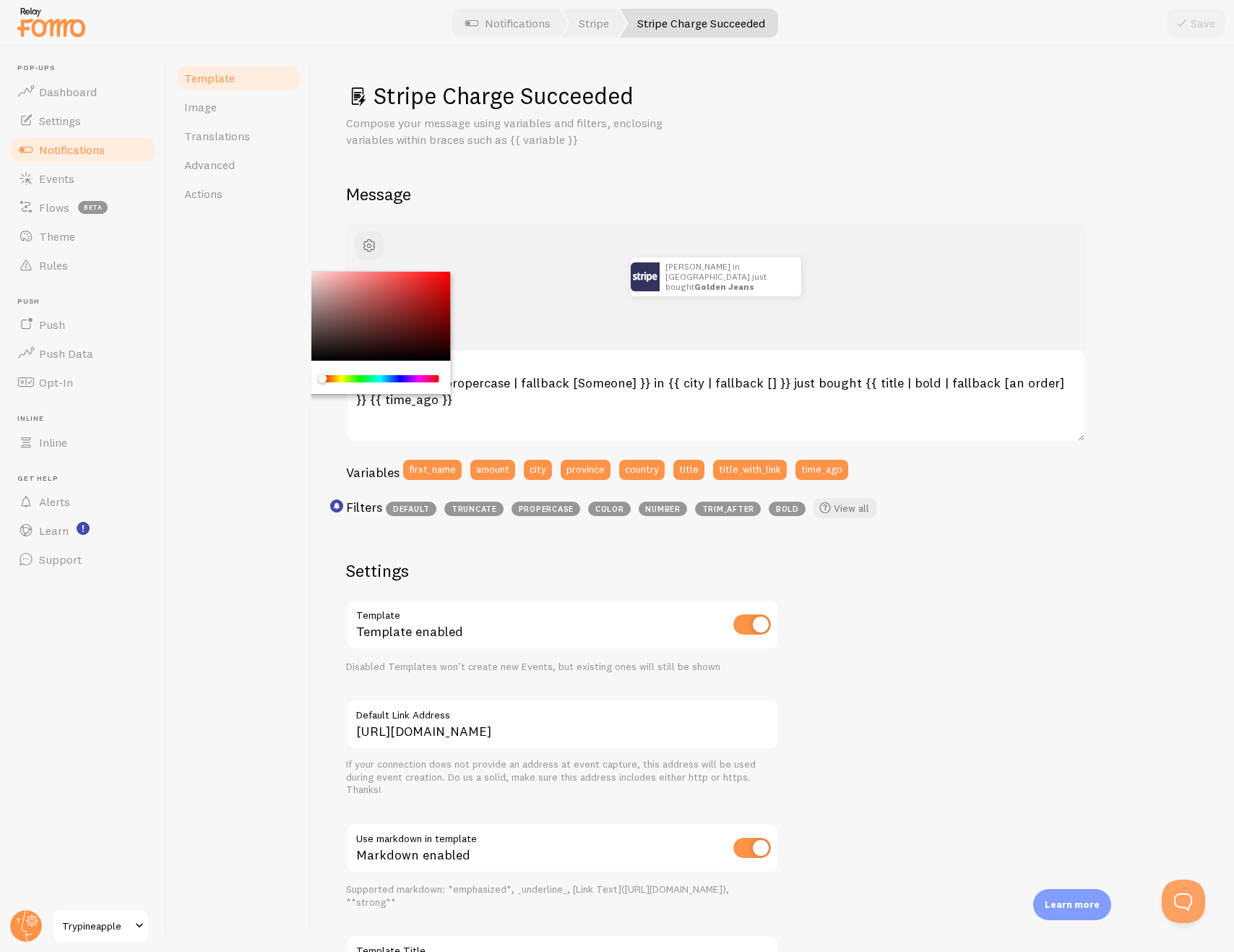
click at [480, 220] on div "Stripe Charge Succeeded Compose your message using variables and filters, enclo…" at bounding box center [773, 550] width 854 height 938
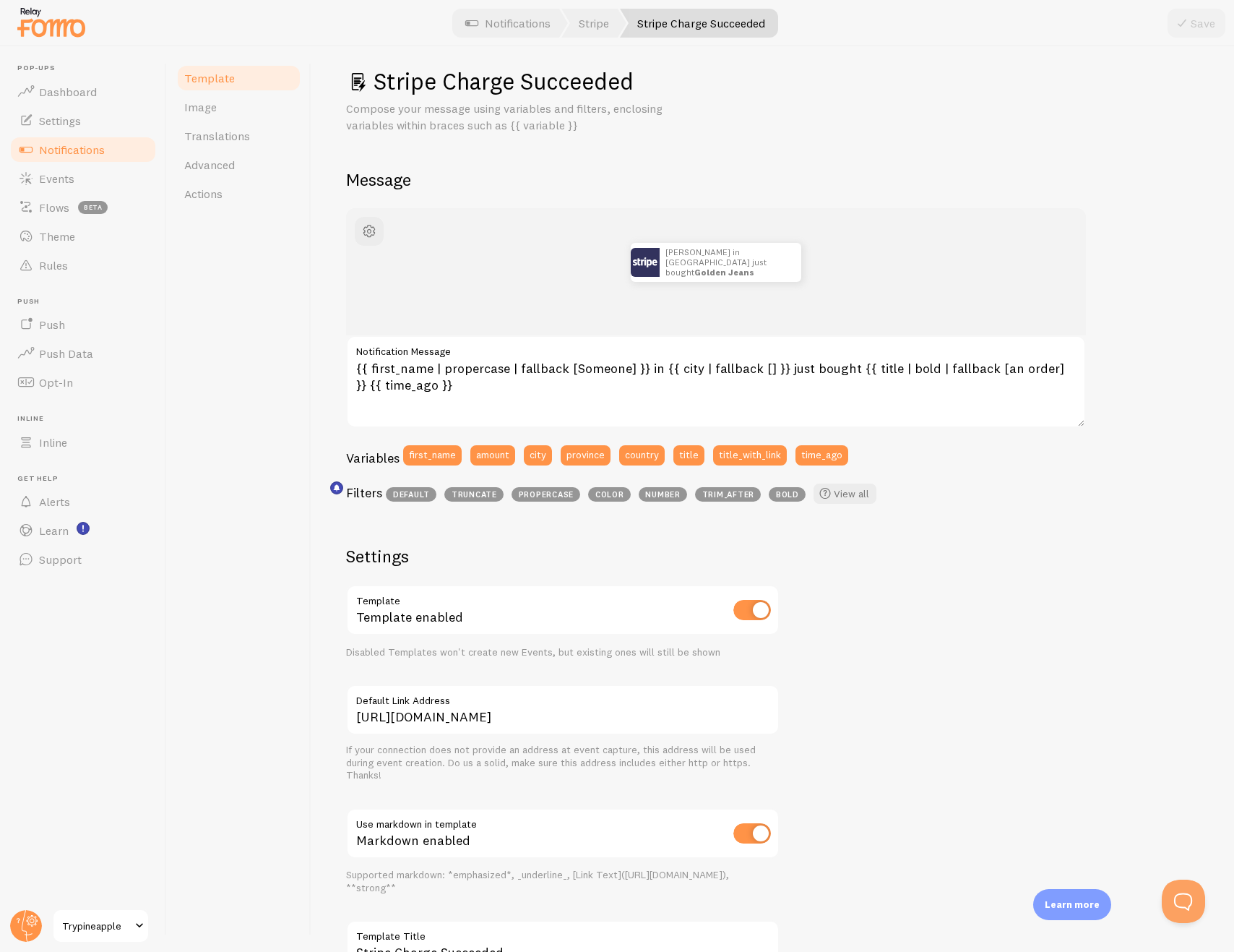
scroll to position [12, 0]
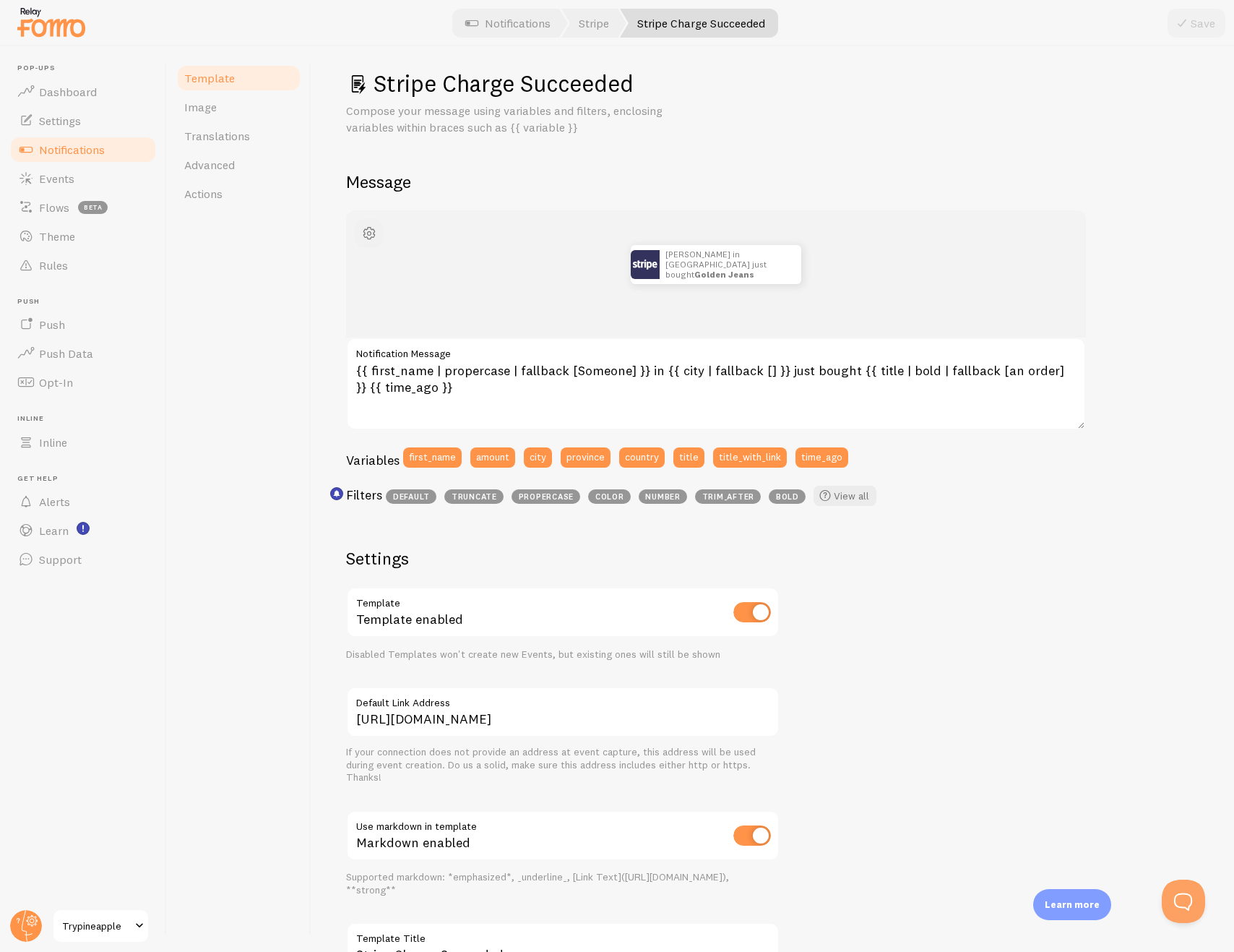
click at [366, 233] on span "button" at bounding box center [369, 233] width 17 height 17
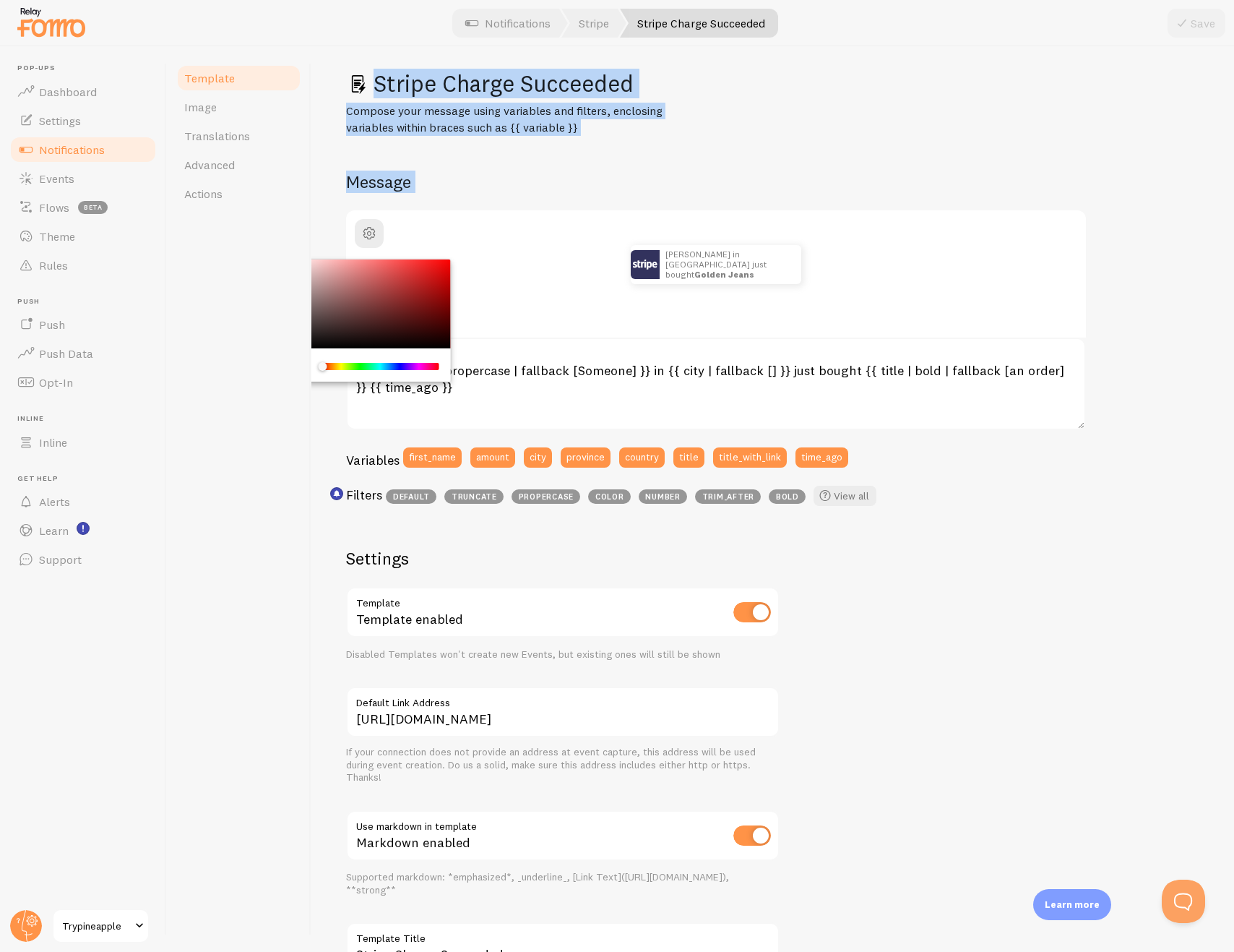
drag, startPoint x: 364, startPoint y: 315, endPoint x: 240, endPoint y: 213, distance: 160.6
click at [241, 209] on div "Template Image Translations Advanced Actions Stripe Charge Succeeded Compose yo…" at bounding box center [700, 499] width 1067 height 906
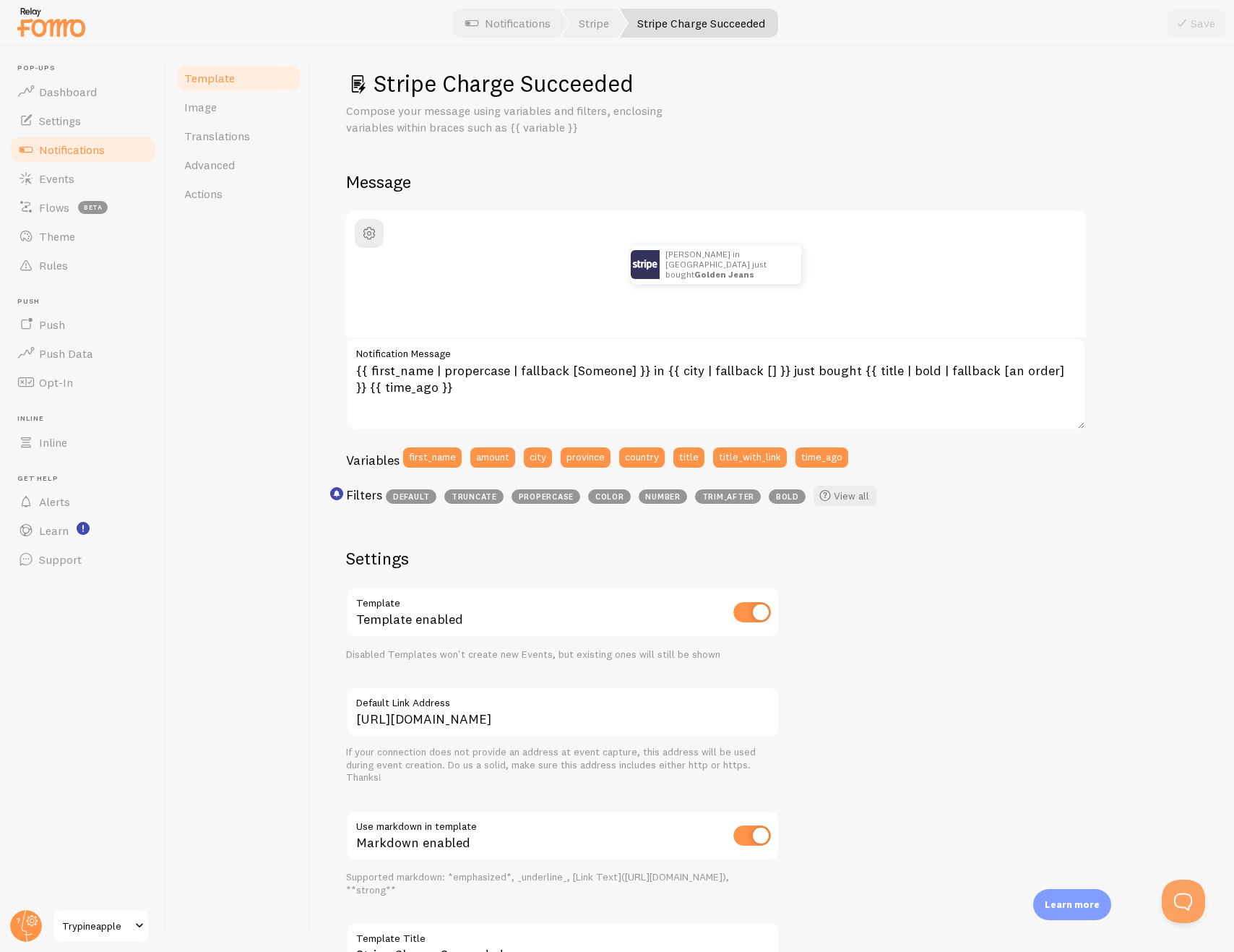
click at [244, 254] on div "Template Image Translations Advanced Actions" at bounding box center [238, 499] width 144 height 906
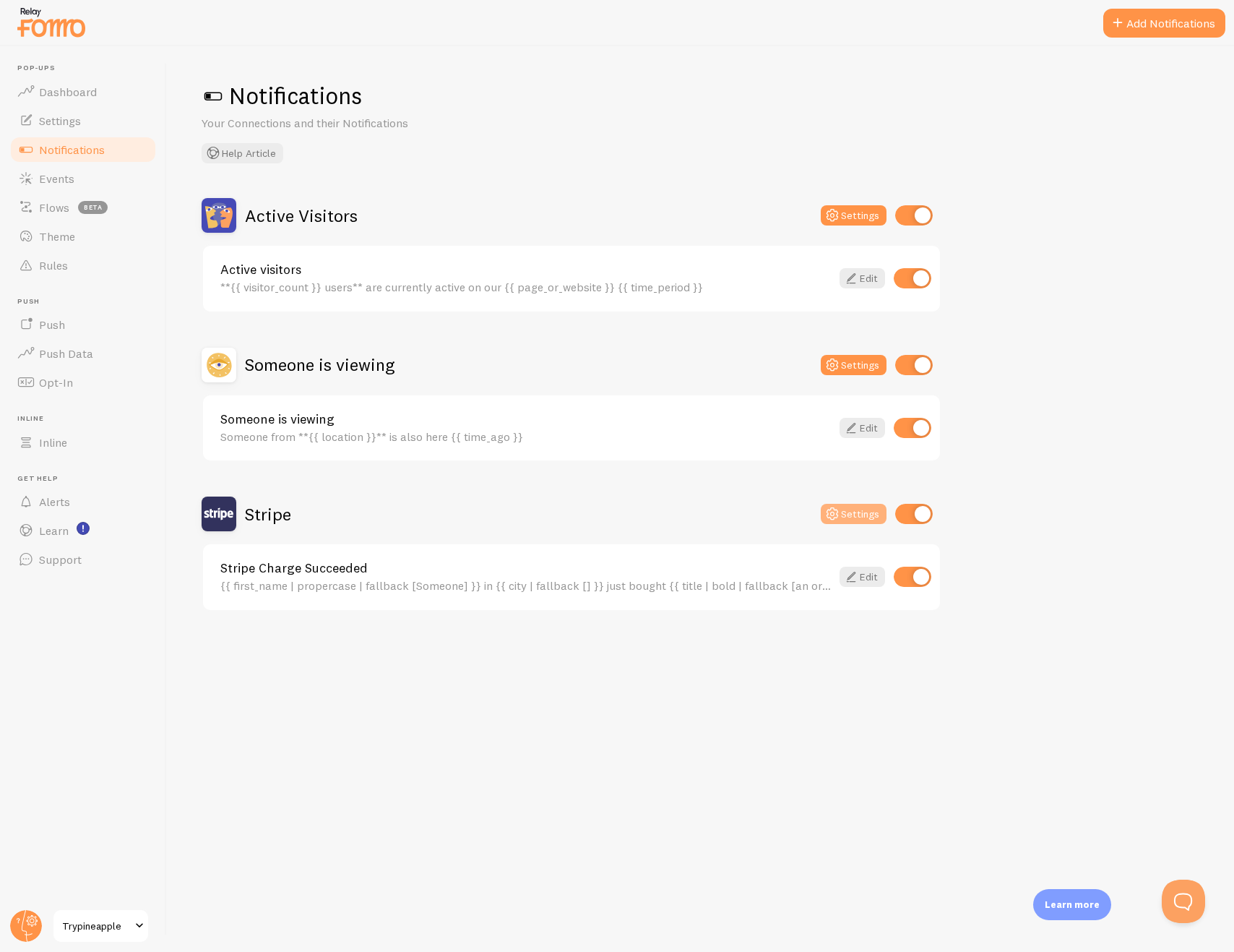
click at [863, 516] on button "Settings" at bounding box center [854, 514] width 66 height 21
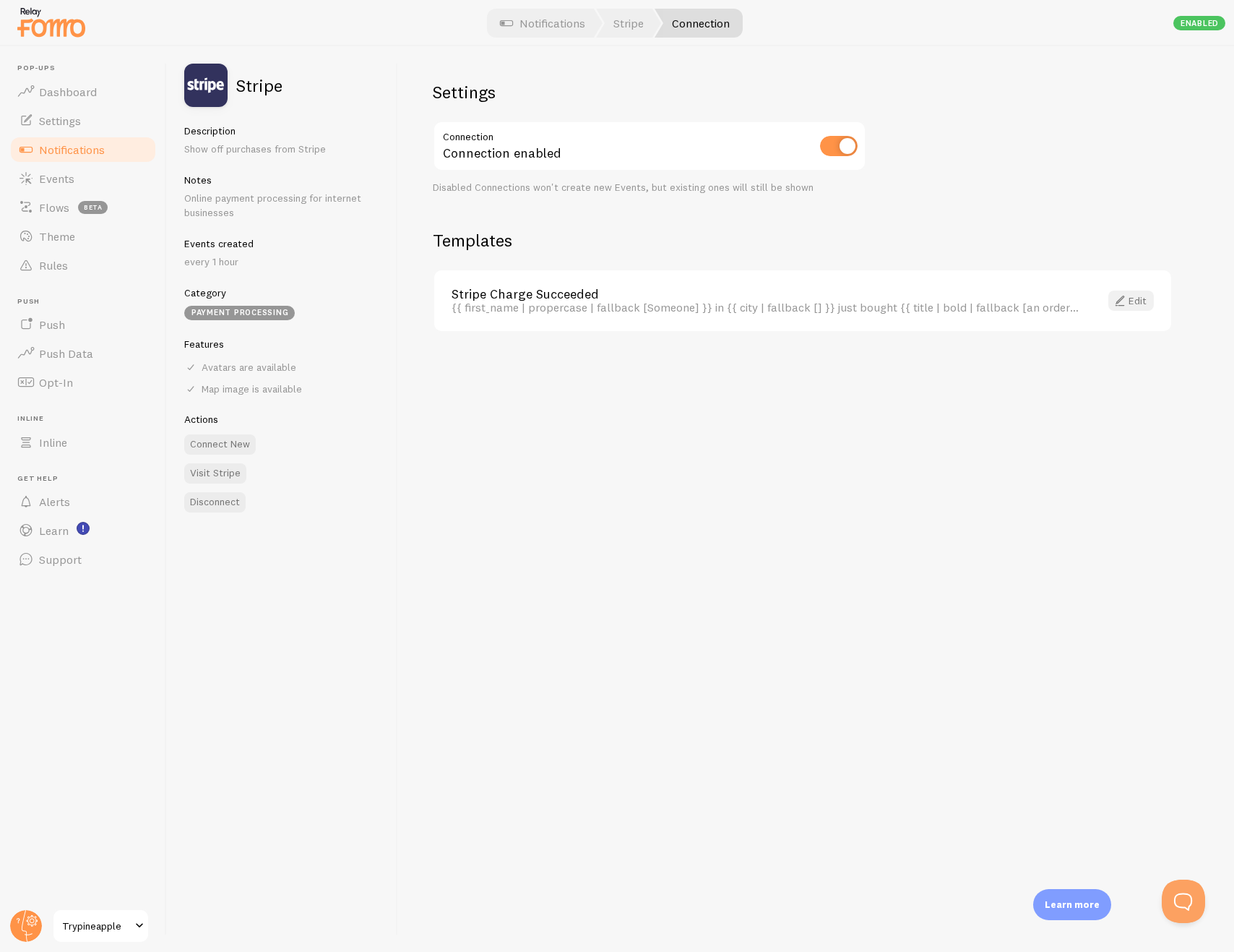
click at [1136, 300] on link "Edit" at bounding box center [1131, 301] width 45 height 21
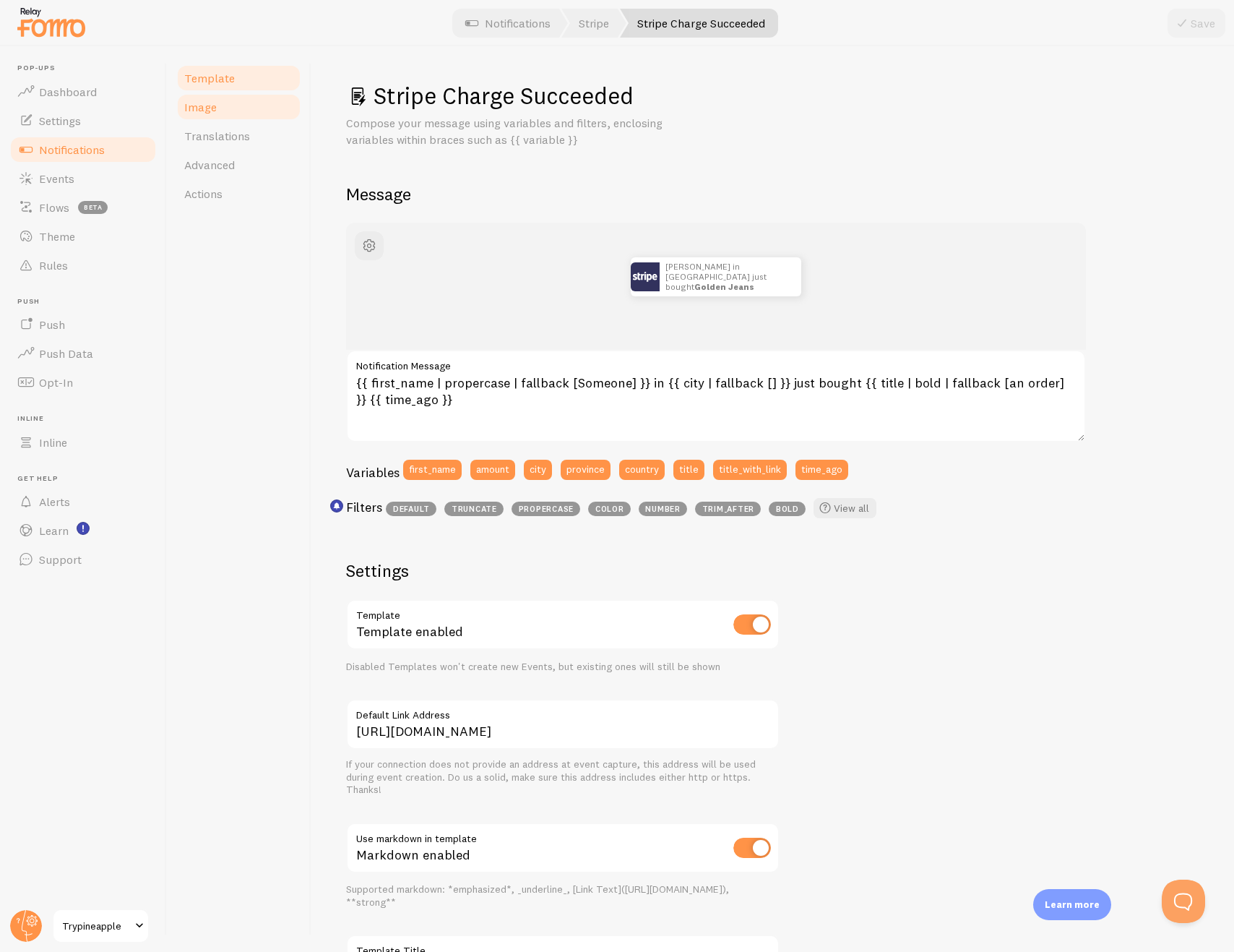
click at [254, 115] on link "Image" at bounding box center [238, 107] width 126 height 29
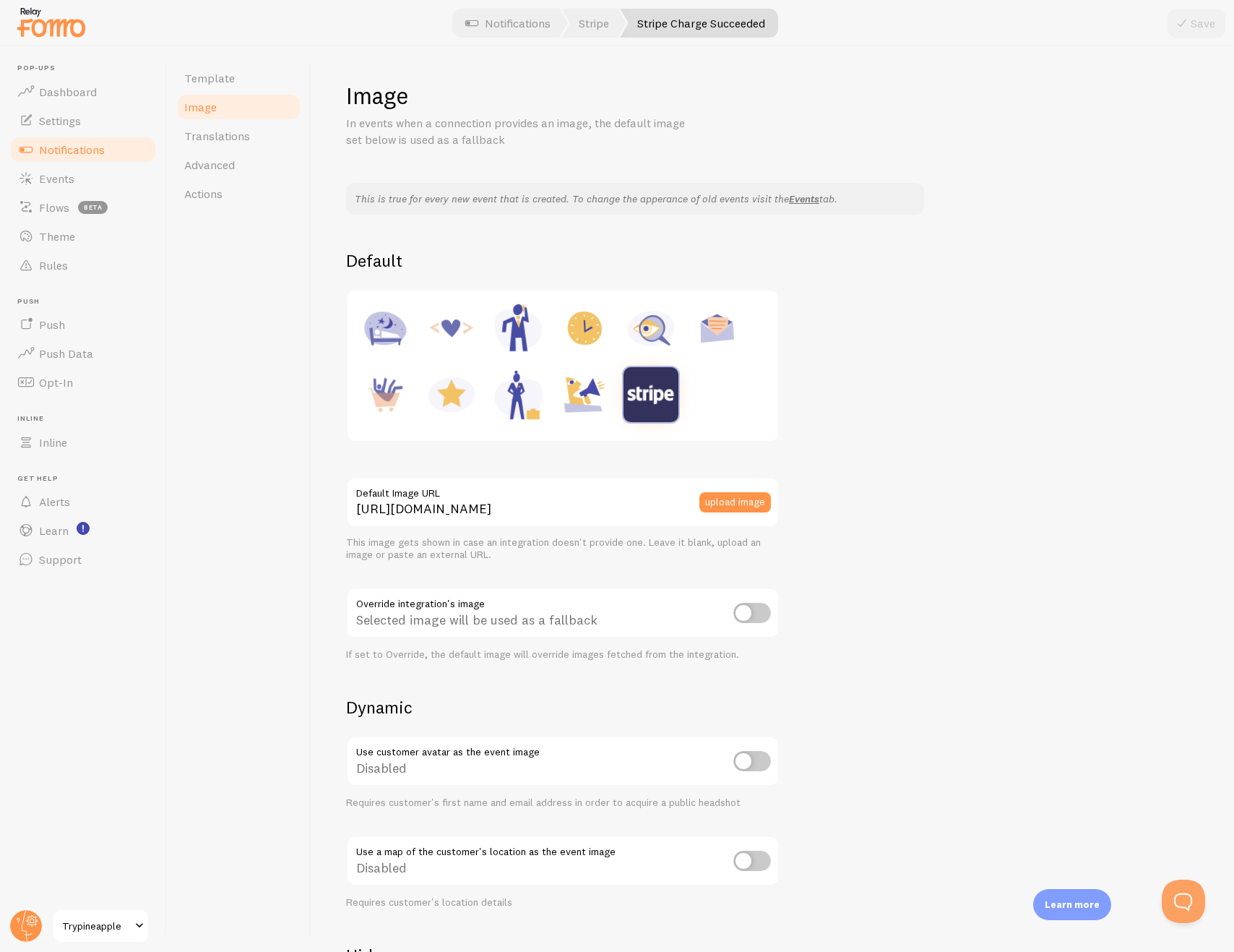
click at [627, 403] on img at bounding box center [651, 395] width 55 height 55
click at [461, 394] on img at bounding box center [451, 395] width 55 height 55
type input "https://fomo.com/images/widget/template_defaults/rating.jpg"
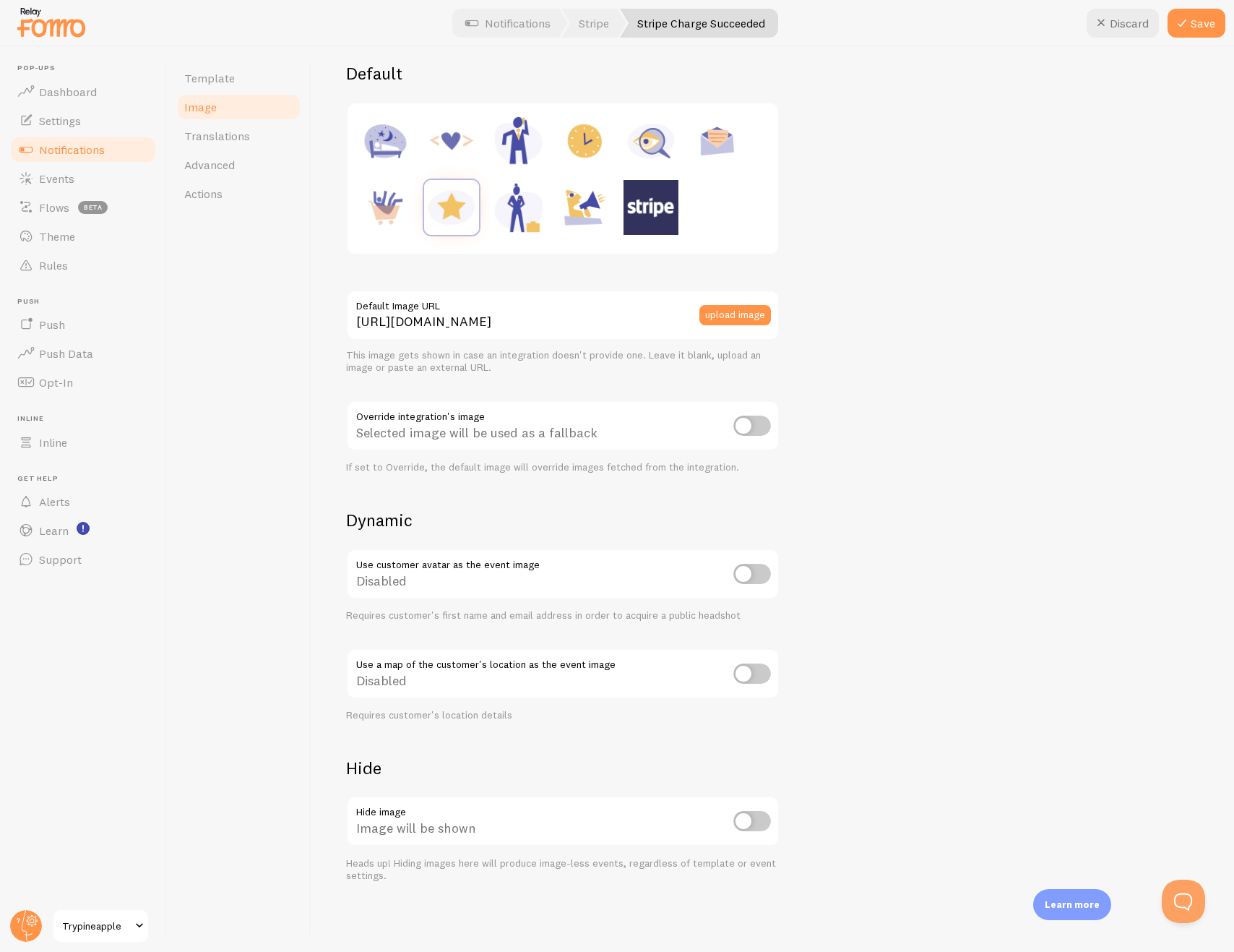
scroll to position [185, 0]
click at [745, 817] on input "checkbox" at bounding box center [752, 823] width 38 height 21
checkbox input "true"
click at [1188, 29] on icon at bounding box center [1182, 23] width 17 height 17
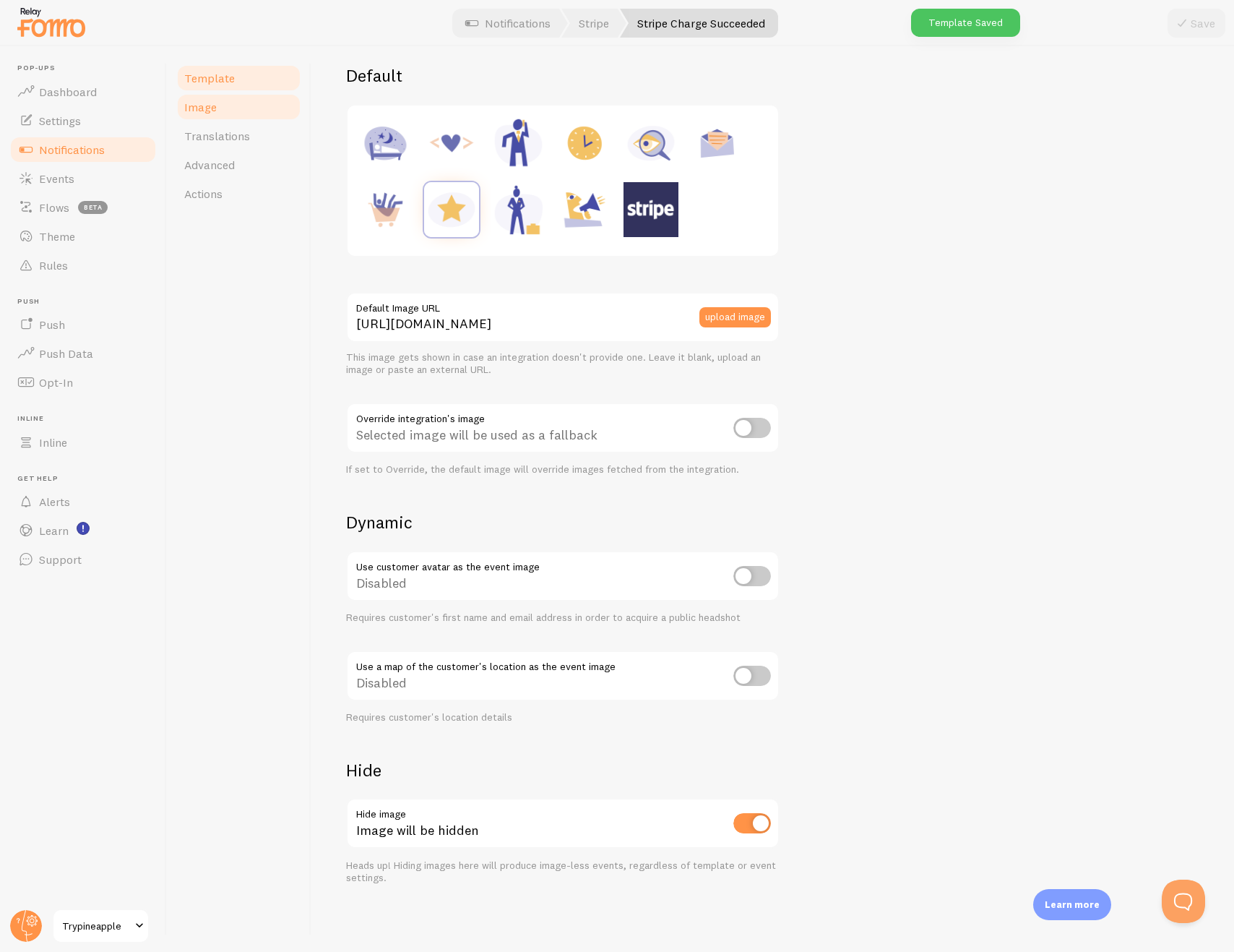
click at [246, 77] on link "Template" at bounding box center [238, 78] width 126 height 29
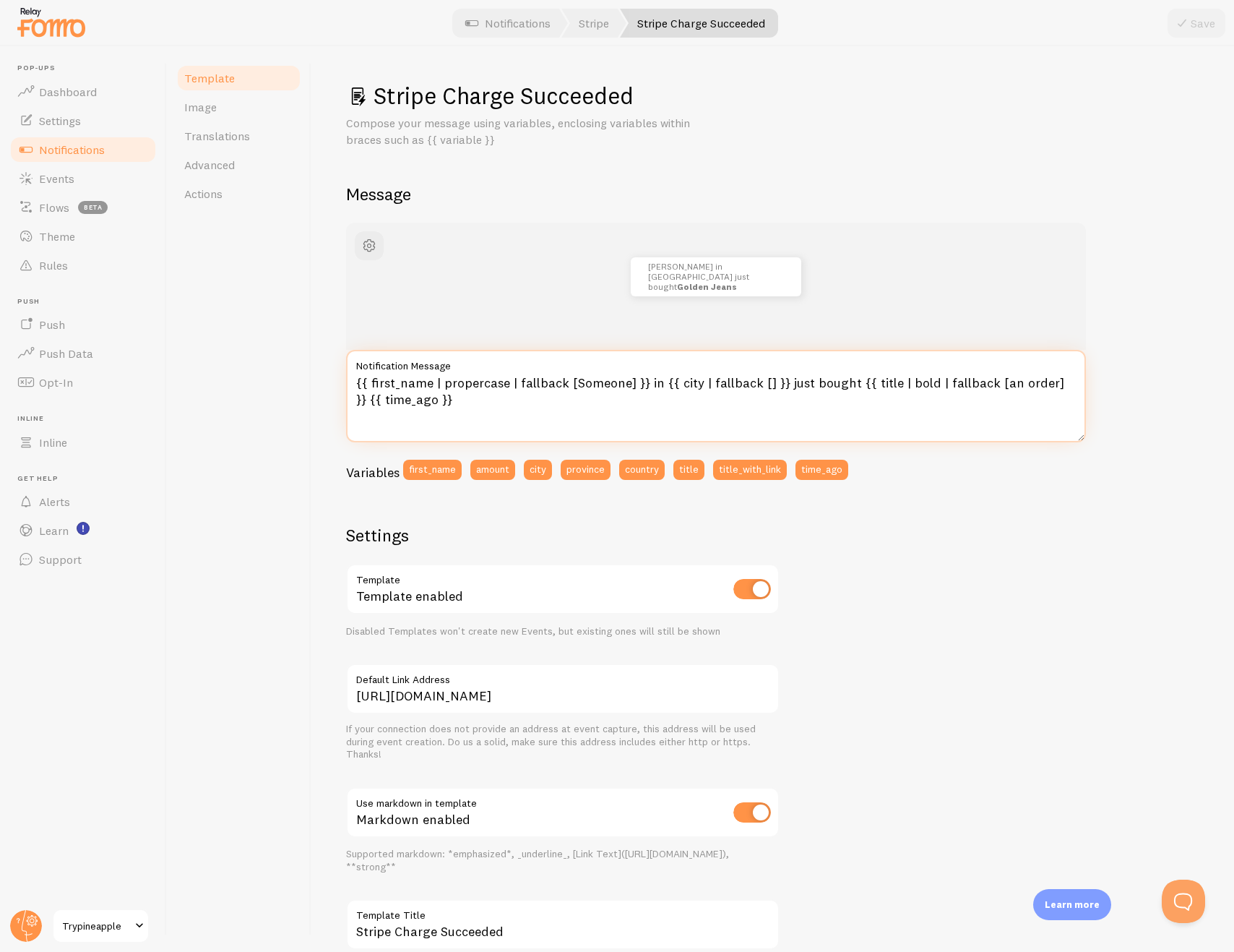
drag, startPoint x: 640, startPoint y: 382, endPoint x: 344, endPoint y: 366, distance: 296.4
click at [344, 366] on div "Stripe Charge Succeeded Compose your message using variables, enclosing variabl…" at bounding box center [773, 499] width 923 height 906
drag, startPoint x: 549, startPoint y: 384, endPoint x: 540, endPoint y: 382, distance: 9.2
click at [540, 382] on textarea "Someone in {{ city | fallback [] }} just bought {{ title | bold | fallback [an …" at bounding box center [716, 396] width 740 height 92
click at [548, 380] on textarea "Someone in {{ city | fallback [] }} just bought {{ title | bold | fallback [an …" at bounding box center [716, 396] width 740 height 92
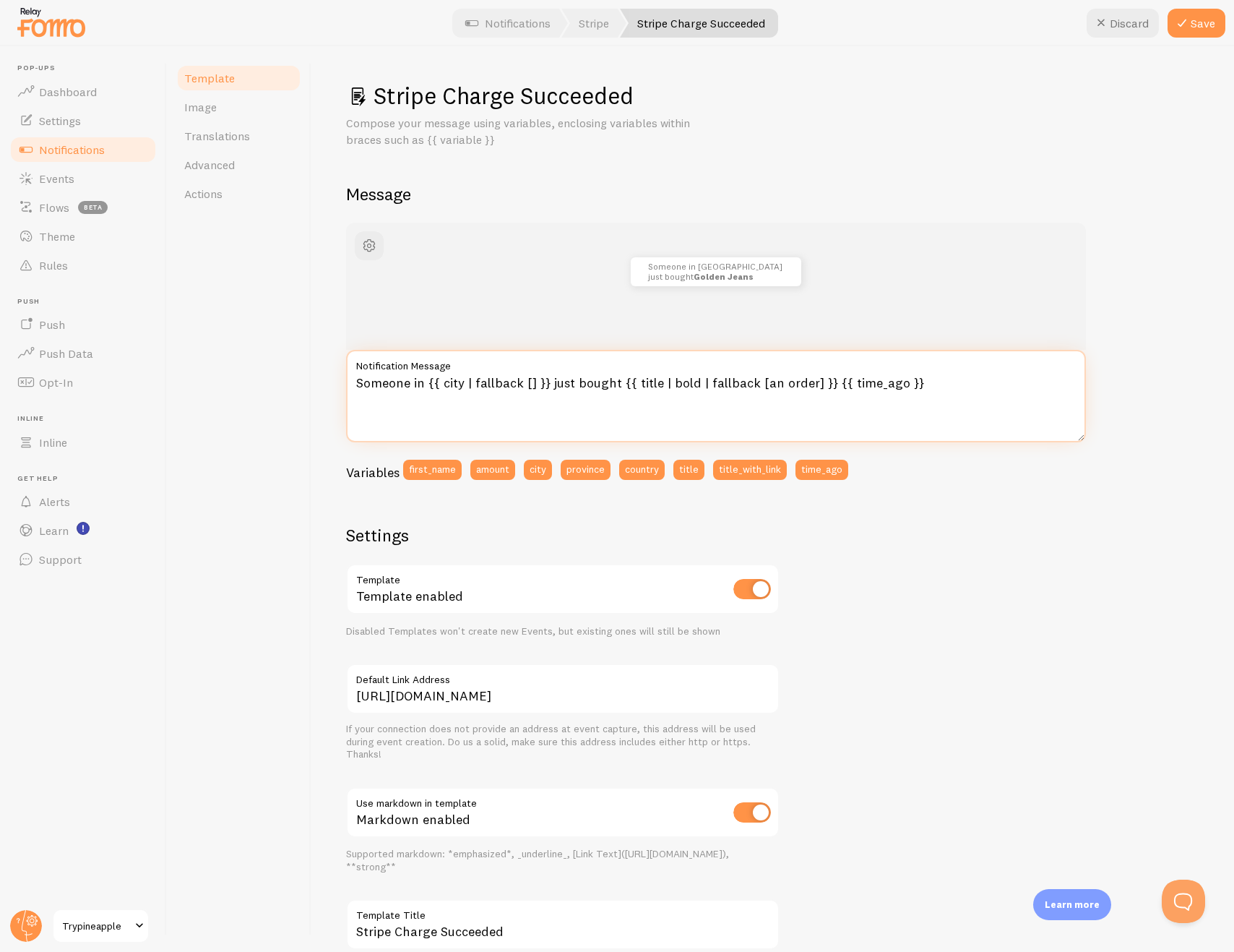
click at [593, 384] on textarea "Someone in {{ city | fallback [] }} just bought {{ title | bold | fallback [an …" at bounding box center [716, 396] width 740 height 92
click at [777, 398] on textarea "Someone in {{ city | fallback [] }} just start {{ title | bold | fallback [an o…" at bounding box center [716, 396] width 740 height 92
drag, startPoint x: 630, startPoint y: 385, endPoint x: 808, endPoint y: 377, distance: 178.2
click at [808, 377] on textarea "Someone in {{ city | fallback [] }} just start {{ title | bold | fallback [an o…" at bounding box center [716, 396] width 740 height 92
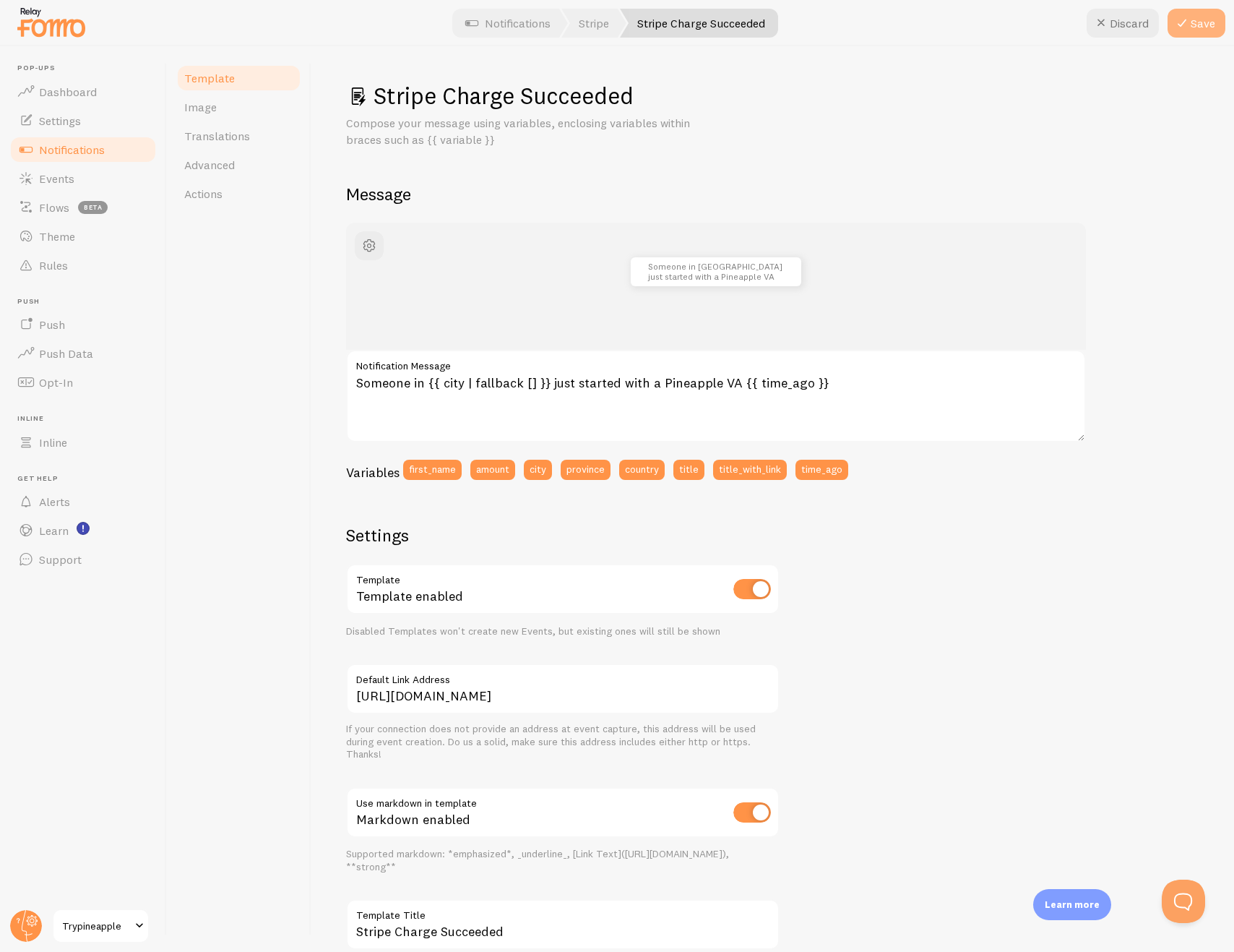
click at [1208, 31] on button "Save" at bounding box center [1197, 23] width 58 height 29
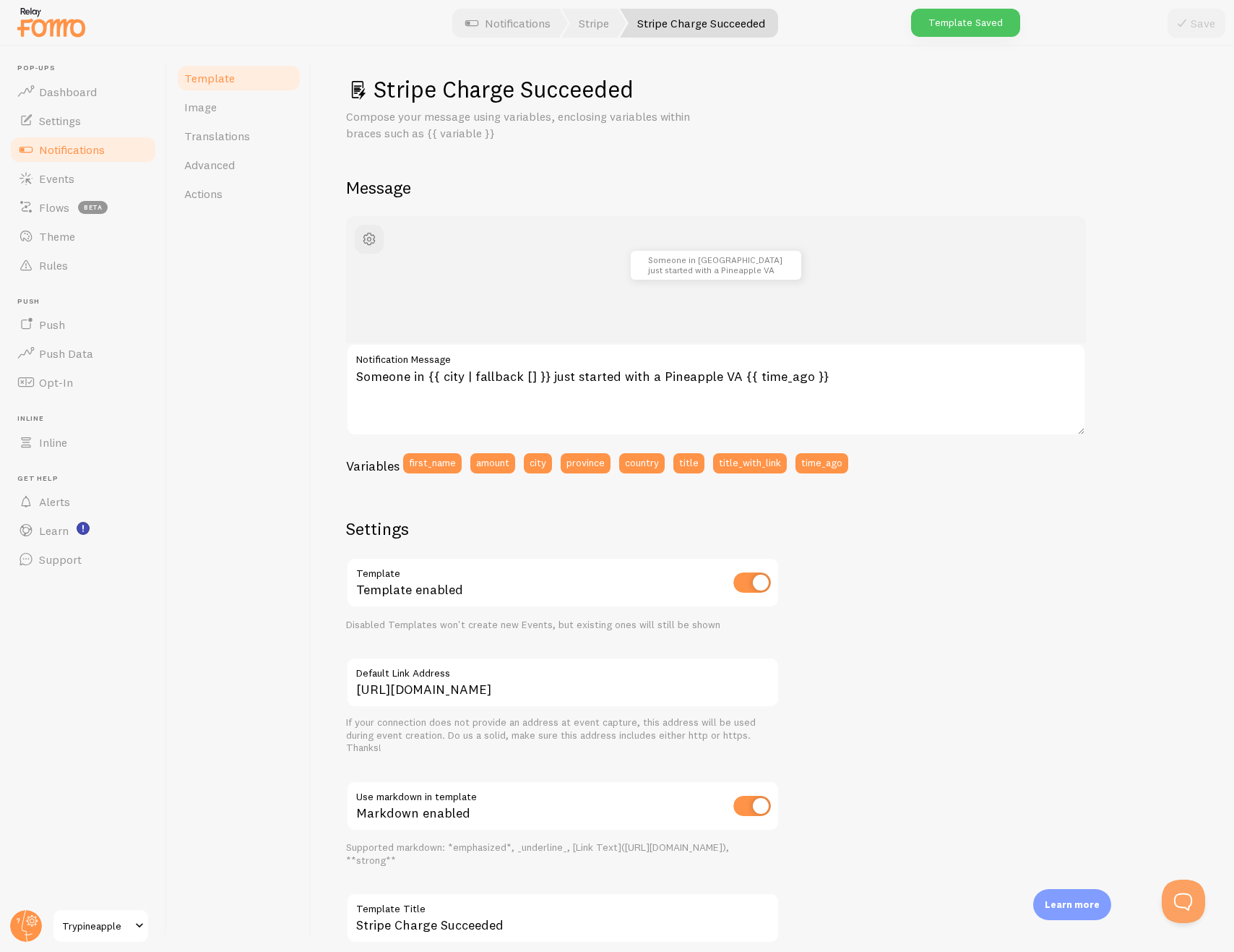
scroll to position [6, 0]
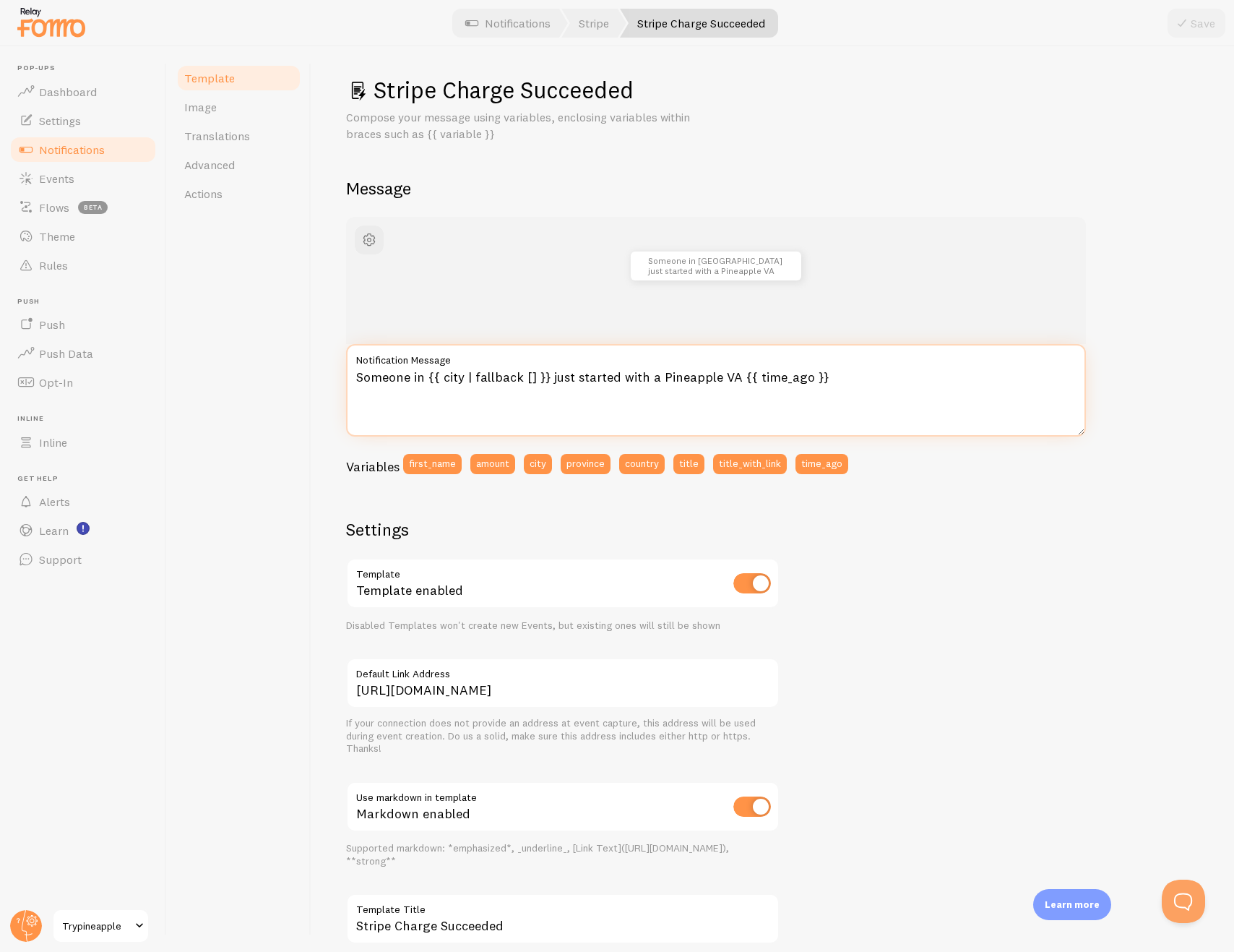
drag, startPoint x: 613, startPoint y: 373, endPoint x: 573, endPoint y: 369, distance: 40.2
click at [573, 369] on textarea "Someone in {{ city | fallback [] }} just started with a Pineapple VA {{ time_ag…" at bounding box center [716, 391] width 740 height 92
type textarea "Someone in {{ city | fallback [] }} just hired a Pineapple VA {{ time_ago }}"
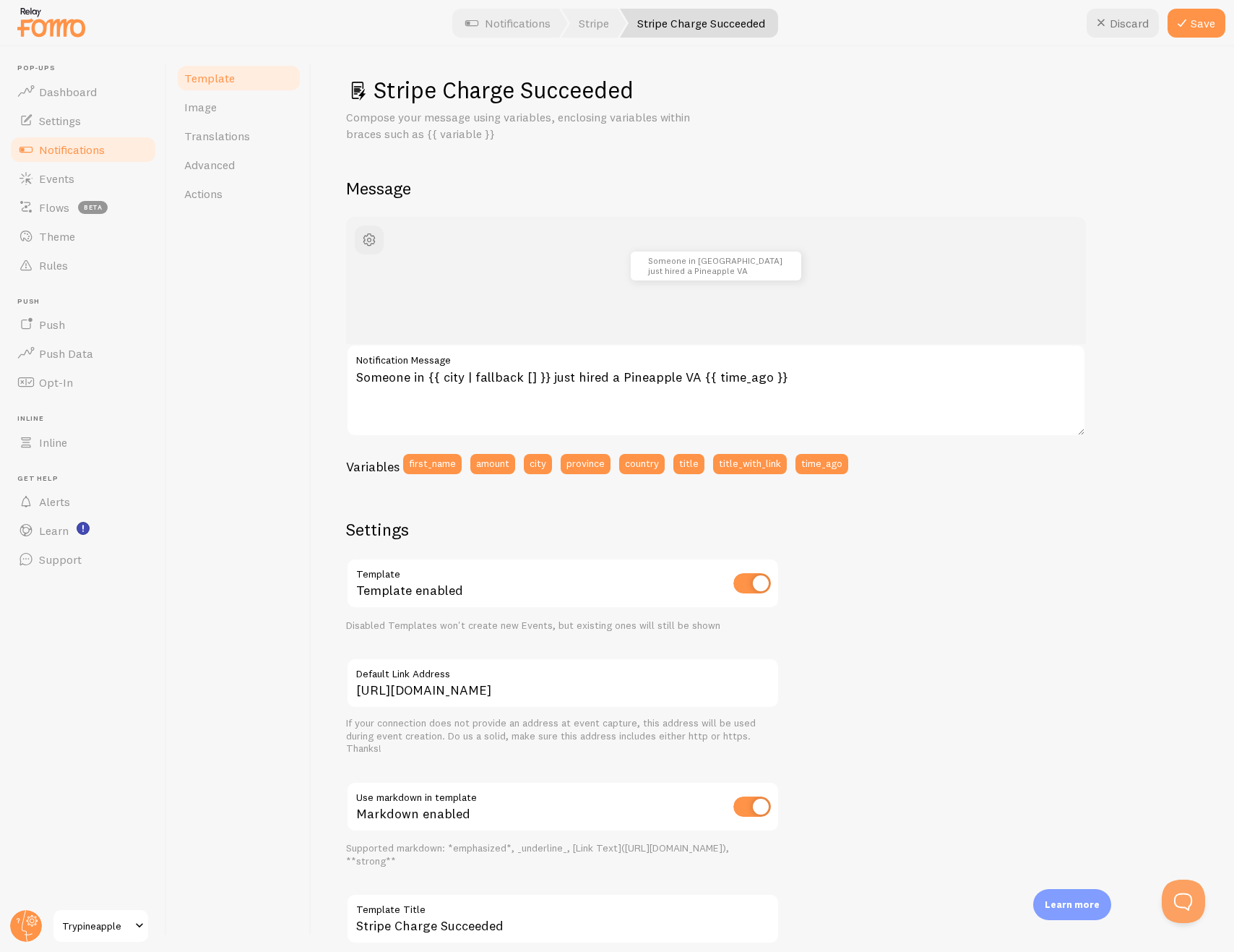
click at [1119, 335] on div "Someone in San Francisco just hired a Pineapple VA about 4 minutes ago Someone …" at bounding box center [773, 597] width 854 height 761
click at [1179, 19] on icon at bounding box center [1182, 23] width 17 height 17
click at [260, 148] on link "Translations" at bounding box center [238, 136] width 126 height 29
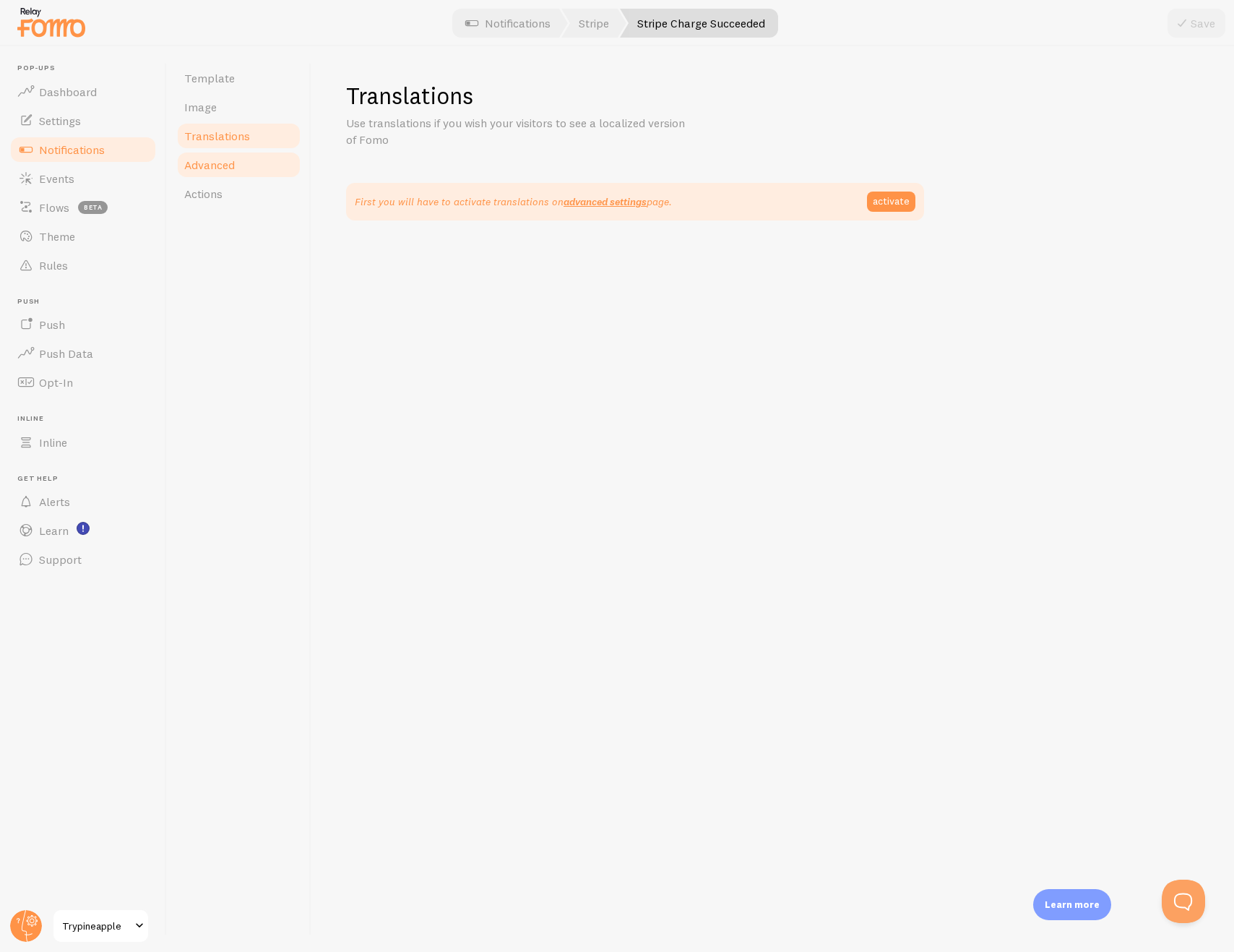
click at [243, 161] on link "Advanced" at bounding box center [238, 165] width 126 height 29
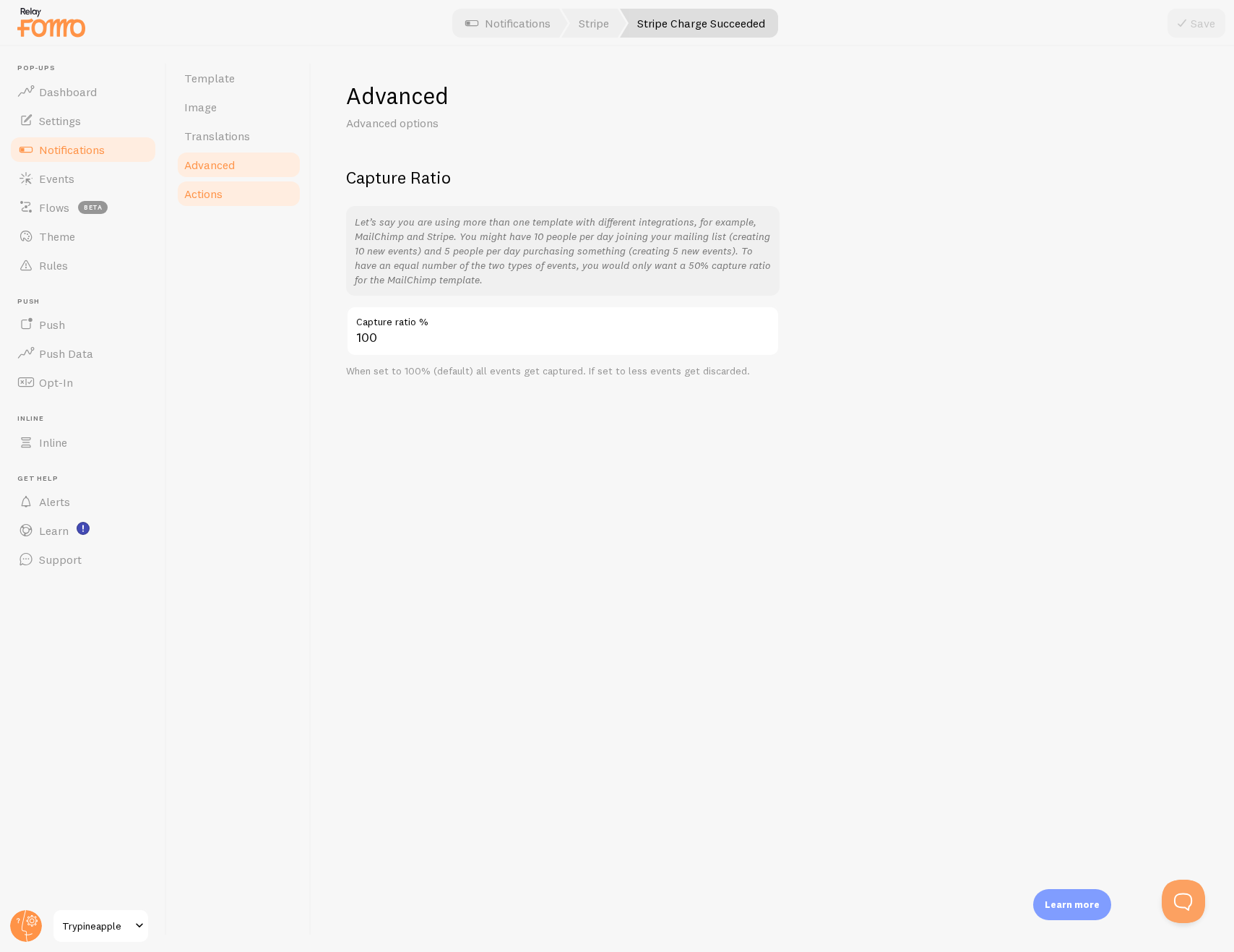
click at [220, 182] on link "Actions" at bounding box center [238, 194] width 126 height 29
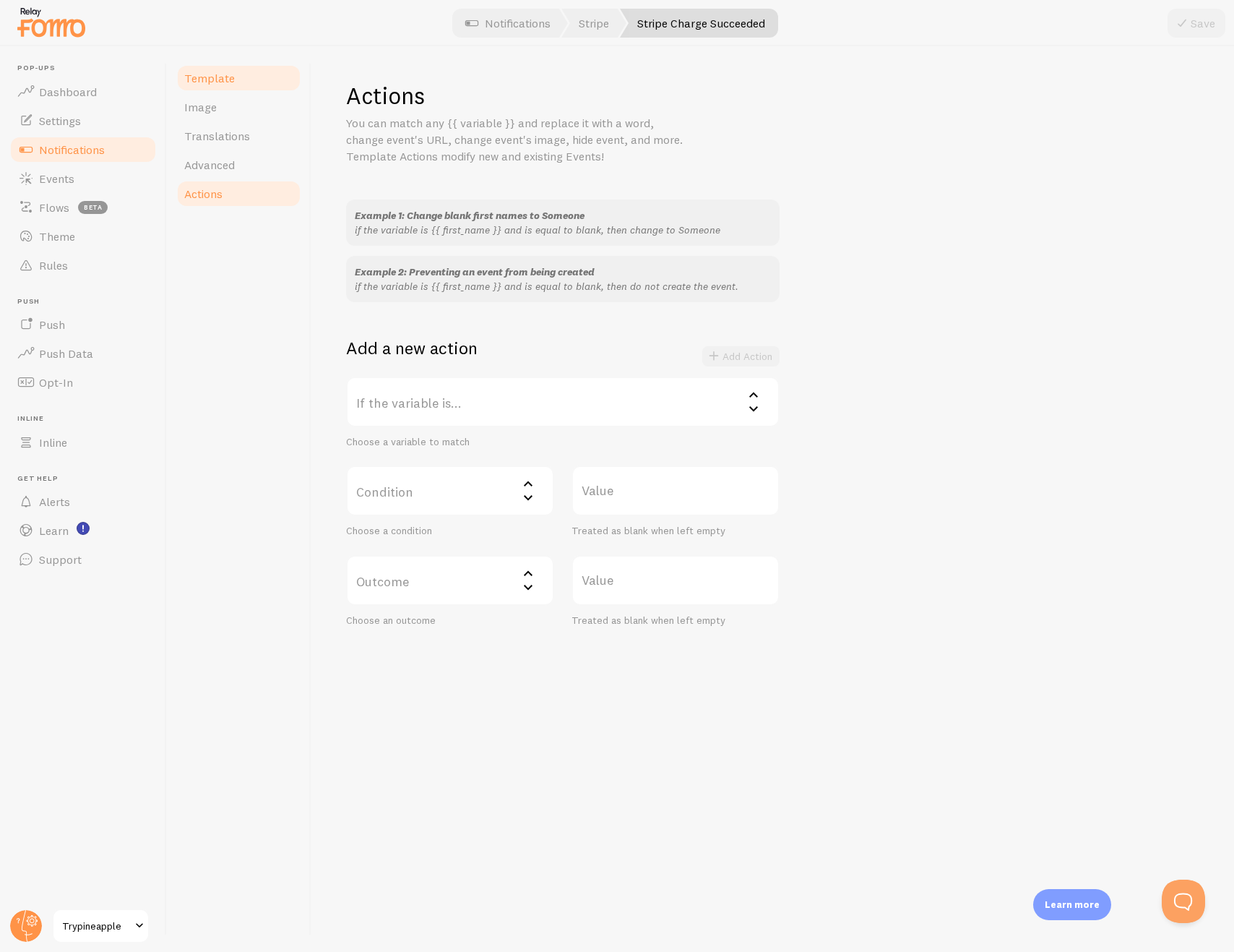
click at [232, 90] on link "Template" at bounding box center [238, 78] width 126 height 29
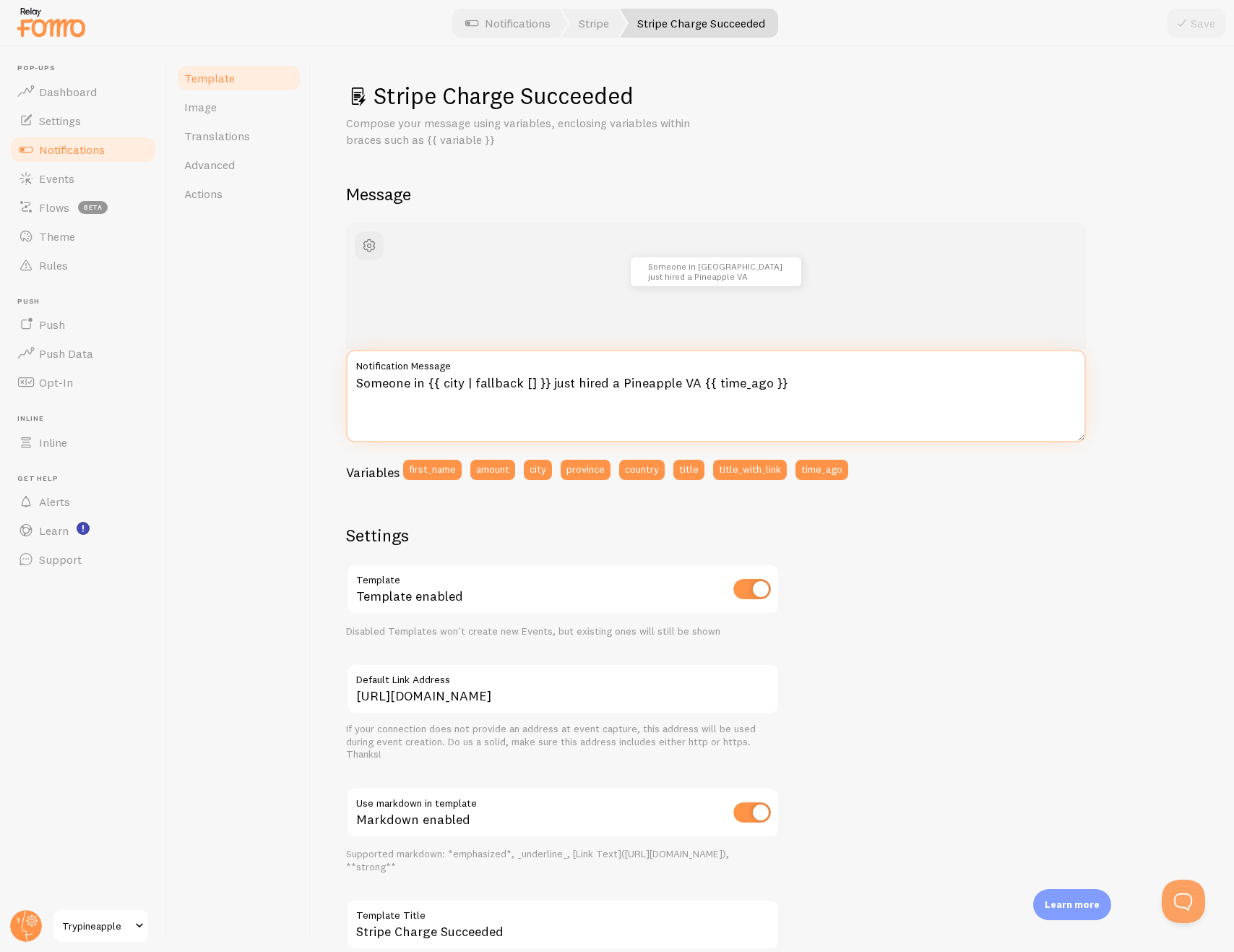
click at [695, 379] on textarea "Someone in {{ city | fallback [] }} just hired a Pineapple VA {{ time_ago }}" at bounding box center [716, 396] width 740 height 92
type textarea "Someone in {{ city | fallback [] }} just hired a Pineapple VA 🍍 {{ time_ago }}"
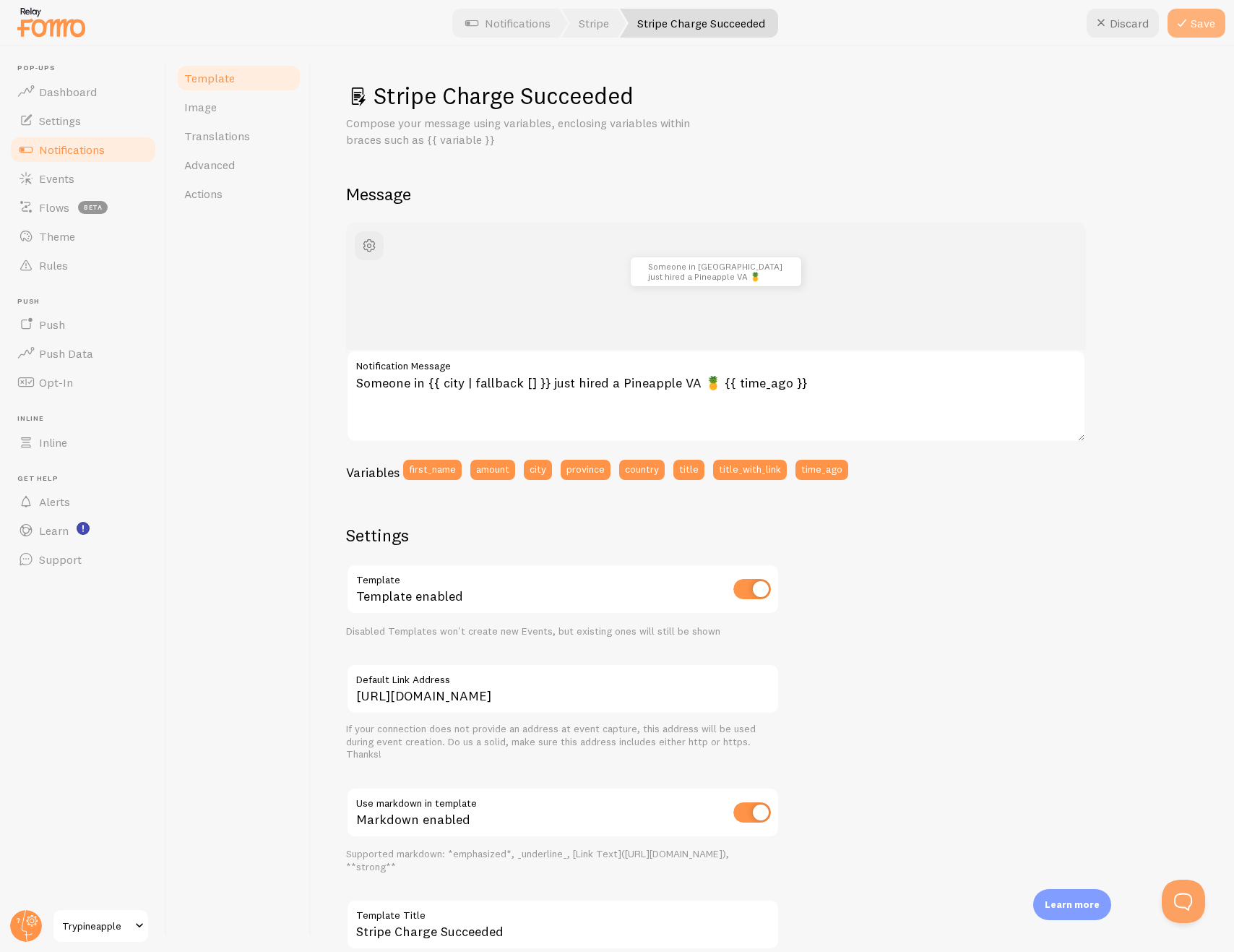
click at [1188, 21] on icon at bounding box center [1182, 23] width 17 height 17
click at [845, 377] on textarea "Someone in {{ city | fallback [] }} just hired a Pineapple VA 🍍 {{ time_ago }}" at bounding box center [716, 396] width 740 height 92
drag, startPoint x: 530, startPoint y: 376, endPoint x: 197, endPoint y: 373, distance: 333.0
click at [198, 373] on div "Template Image Translations Advanced Actions Stripe Charge Succeeded Compose yo…" at bounding box center [700, 499] width 1067 height 906
click at [260, 457] on div "Template Image Translations Advanced Actions" at bounding box center [238, 499] width 144 height 906
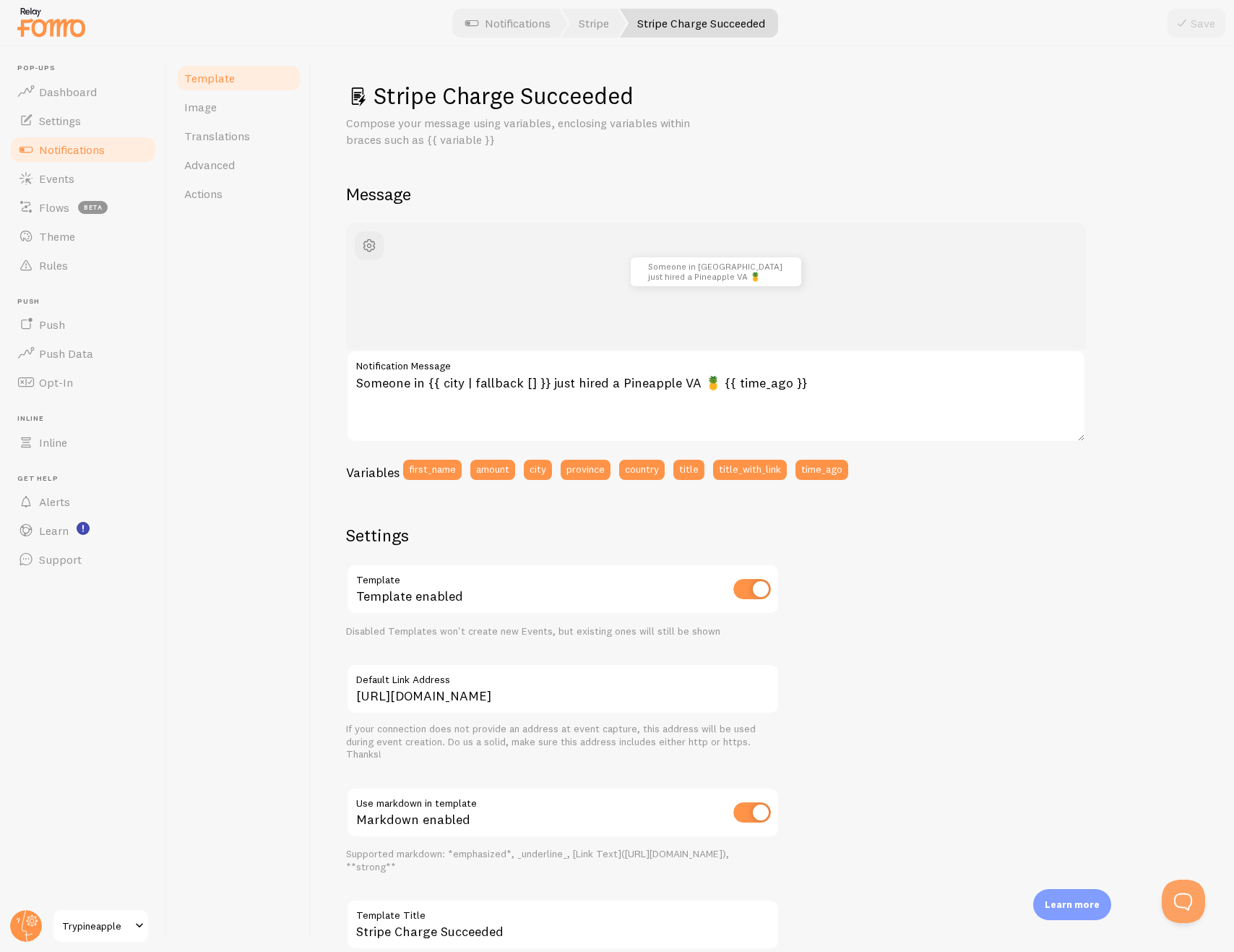
scroll to position [92, 0]
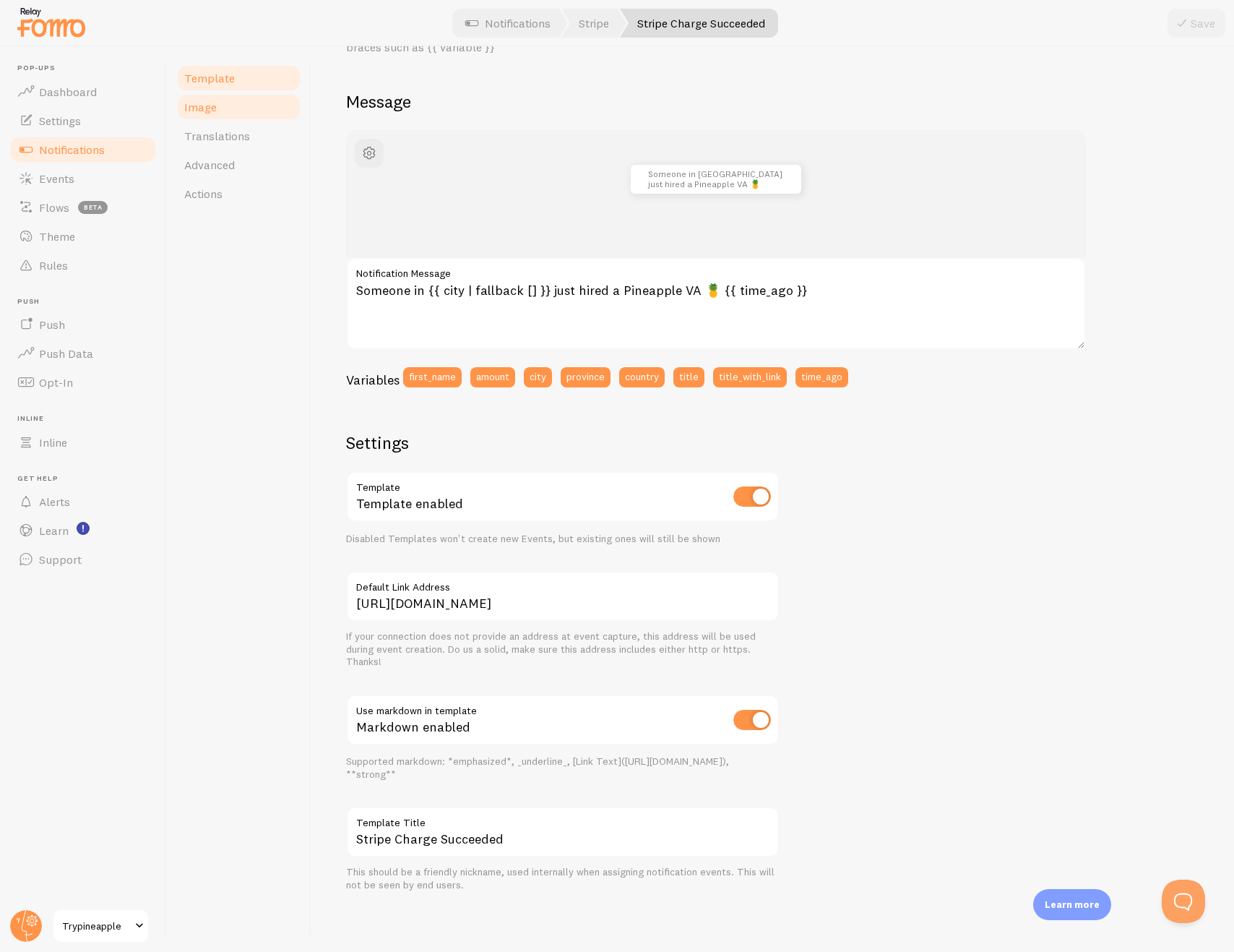
click at [223, 110] on link "Image" at bounding box center [238, 107] width 126 height 29
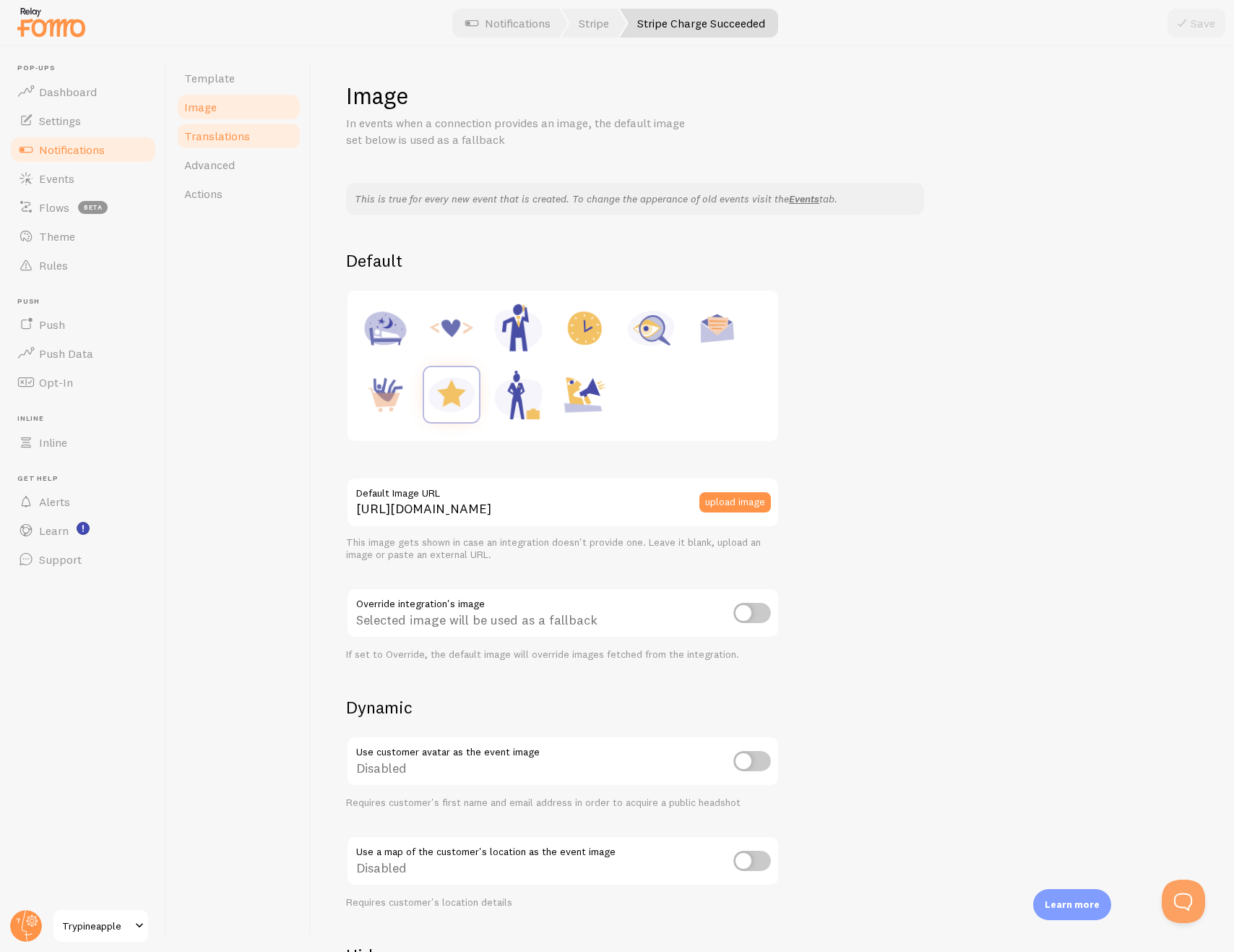
click at [223, 147] on link "Translations" at bounding box center [238, 136] width 126 height 29
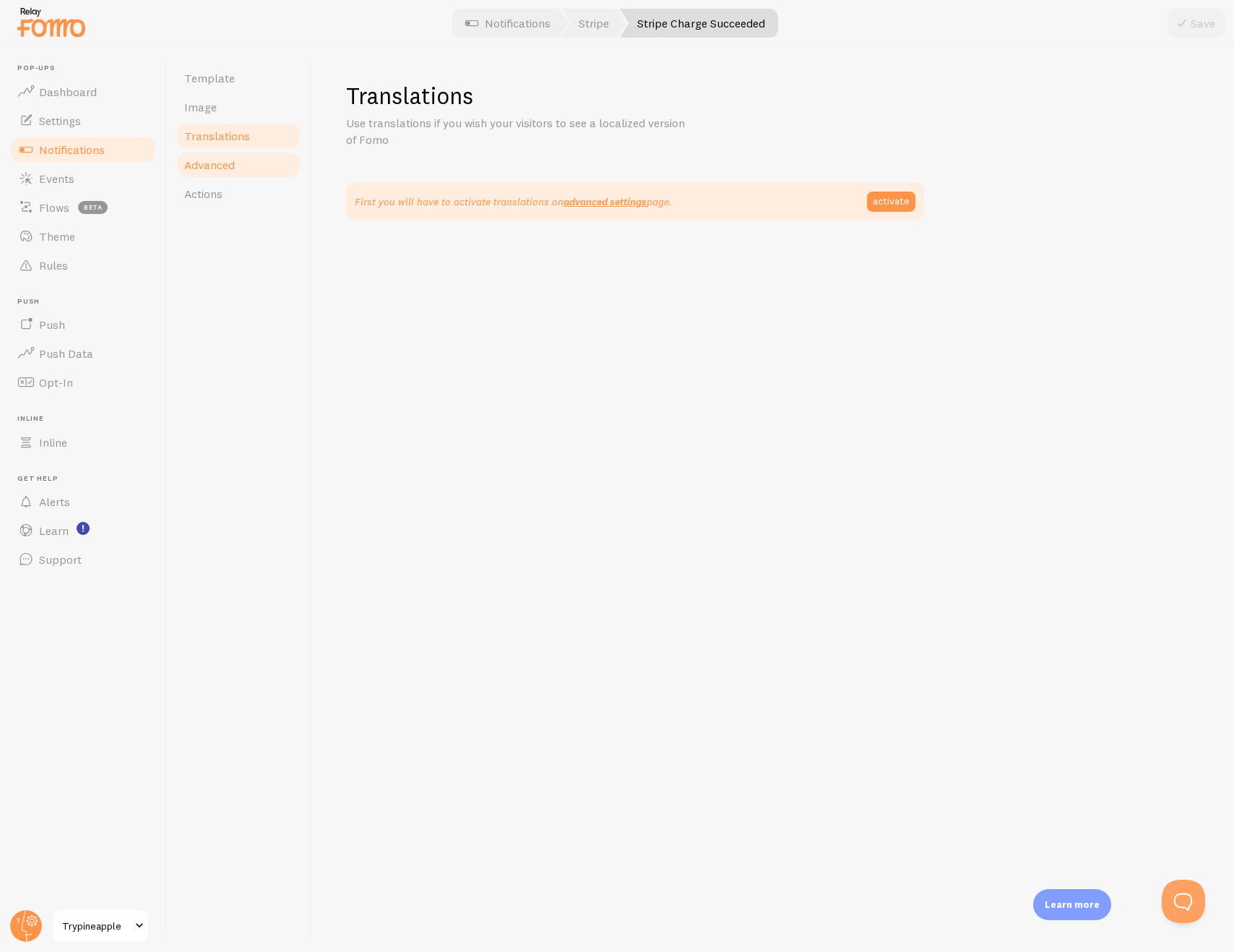
click at [228, 167] on span "Advanced" at bounding box center [209, 164] width 50 height 15
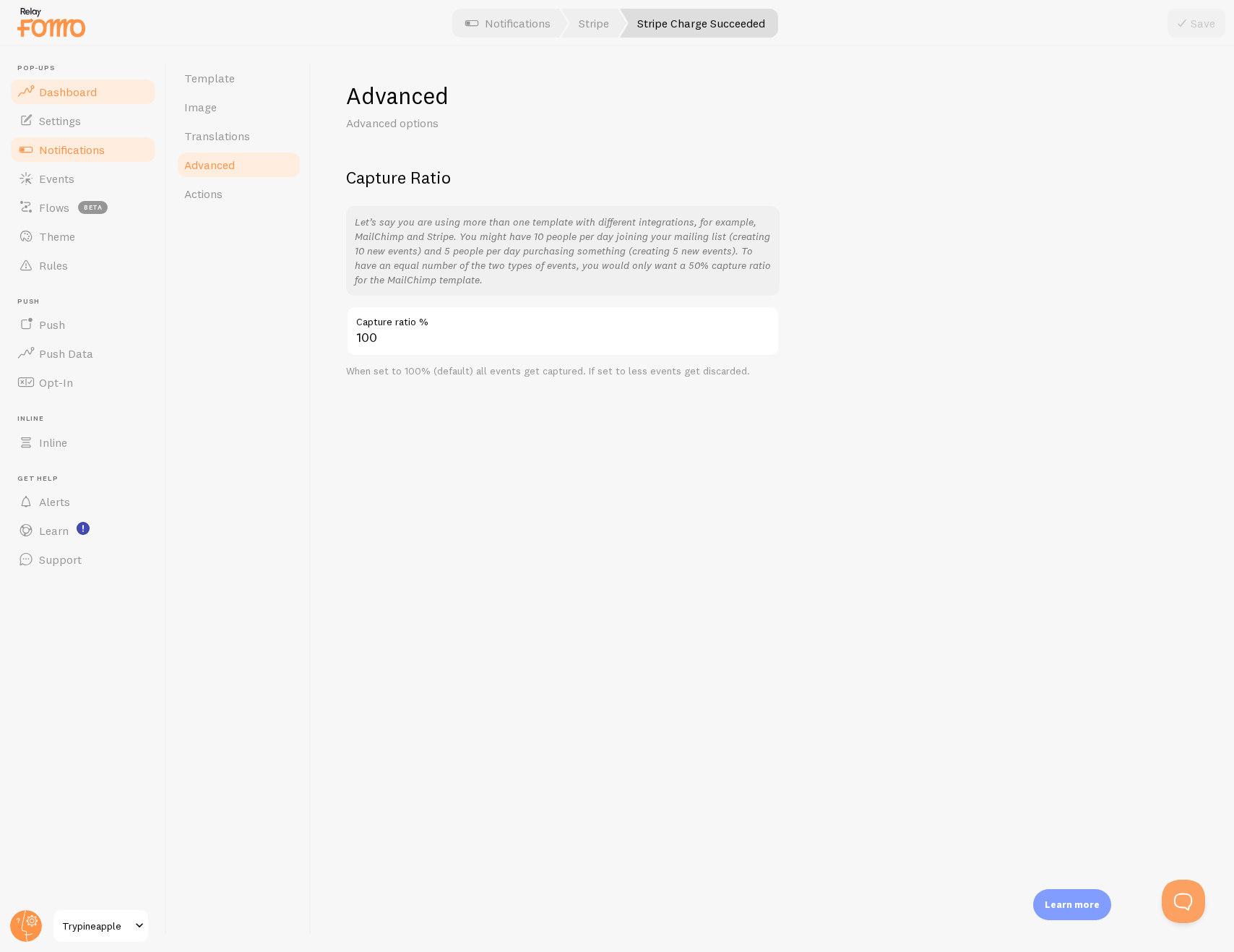
click at [91, 79] on link "Dashboard" at bounding box center [83, 91] width 149 height 29
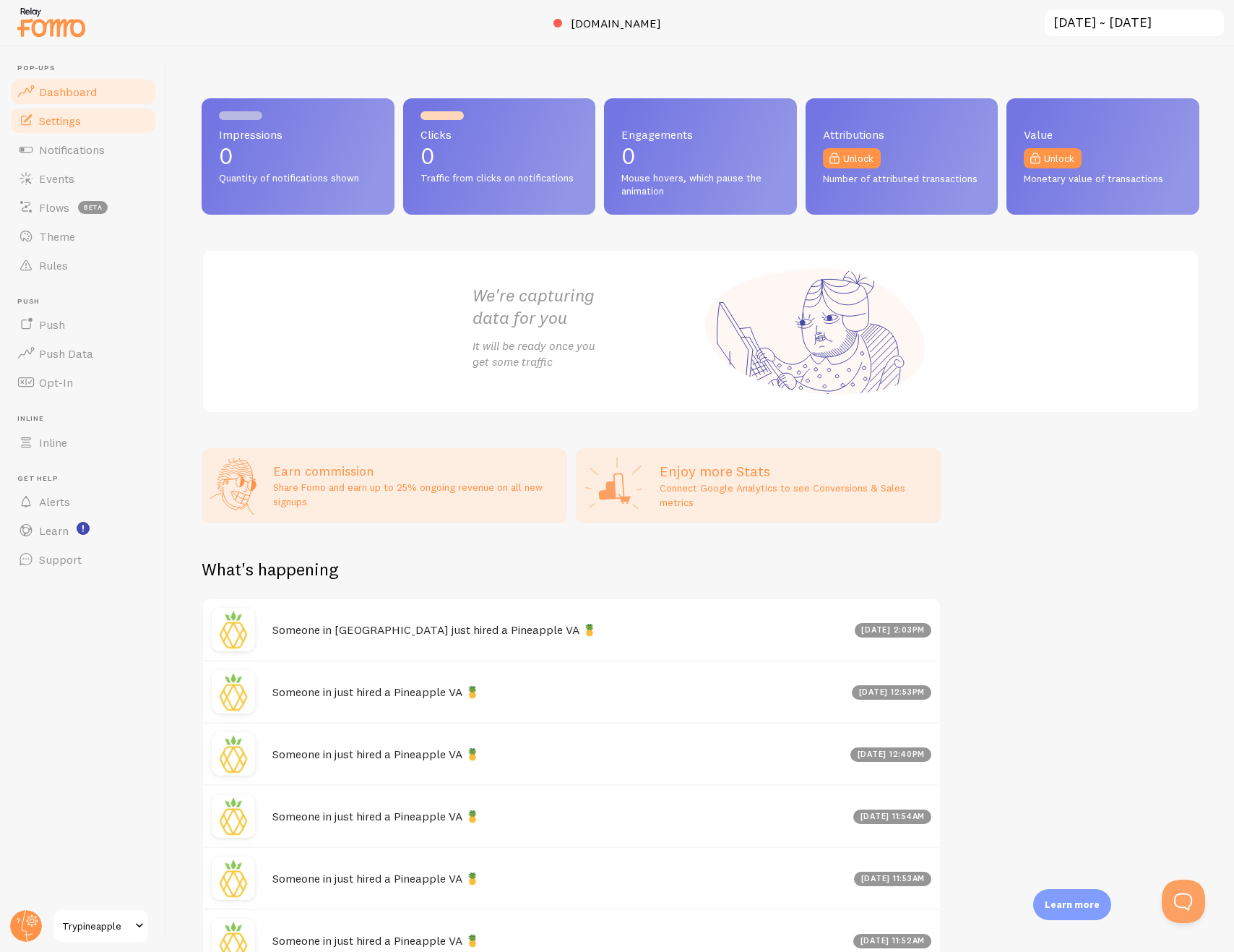
click at [91, 116] on link "Settings" at bounding box center [83, 120] width 149 height 29
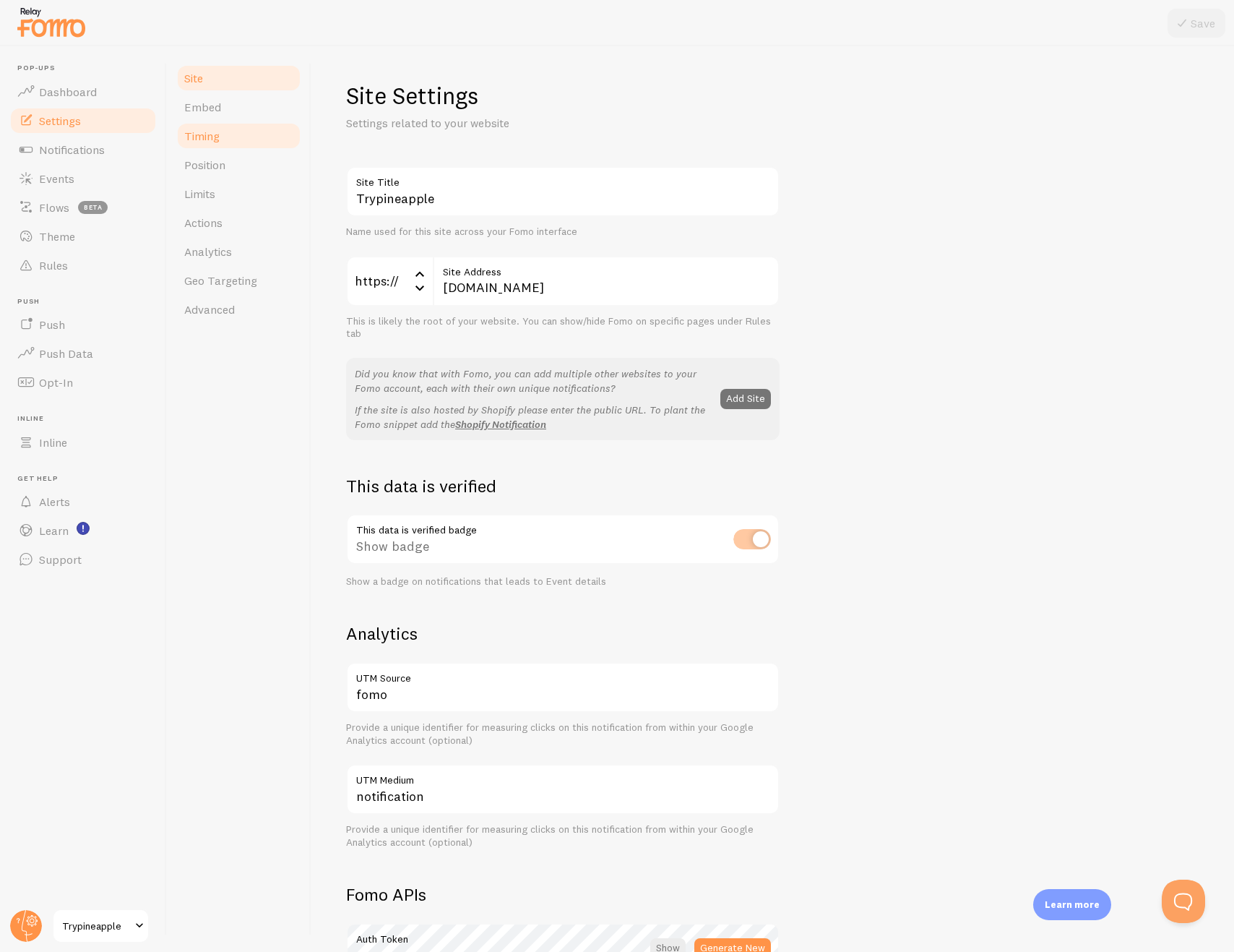
click at [246, 121] on link "Timing" at bounding box center [238, 136] width 126 height 29
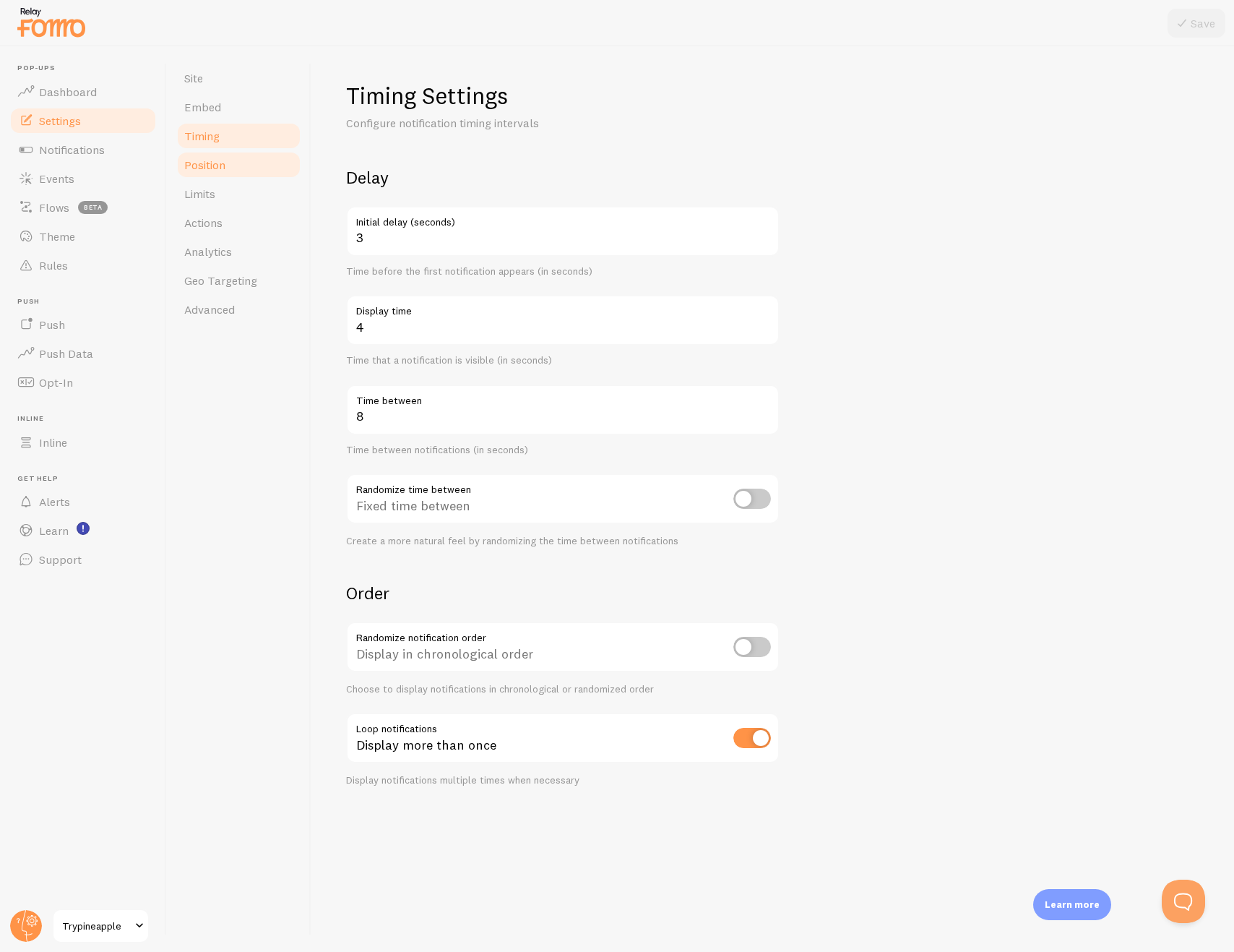
click at [237, 162] on link "Position" at bounding box center [238, 165] width 126 height 29
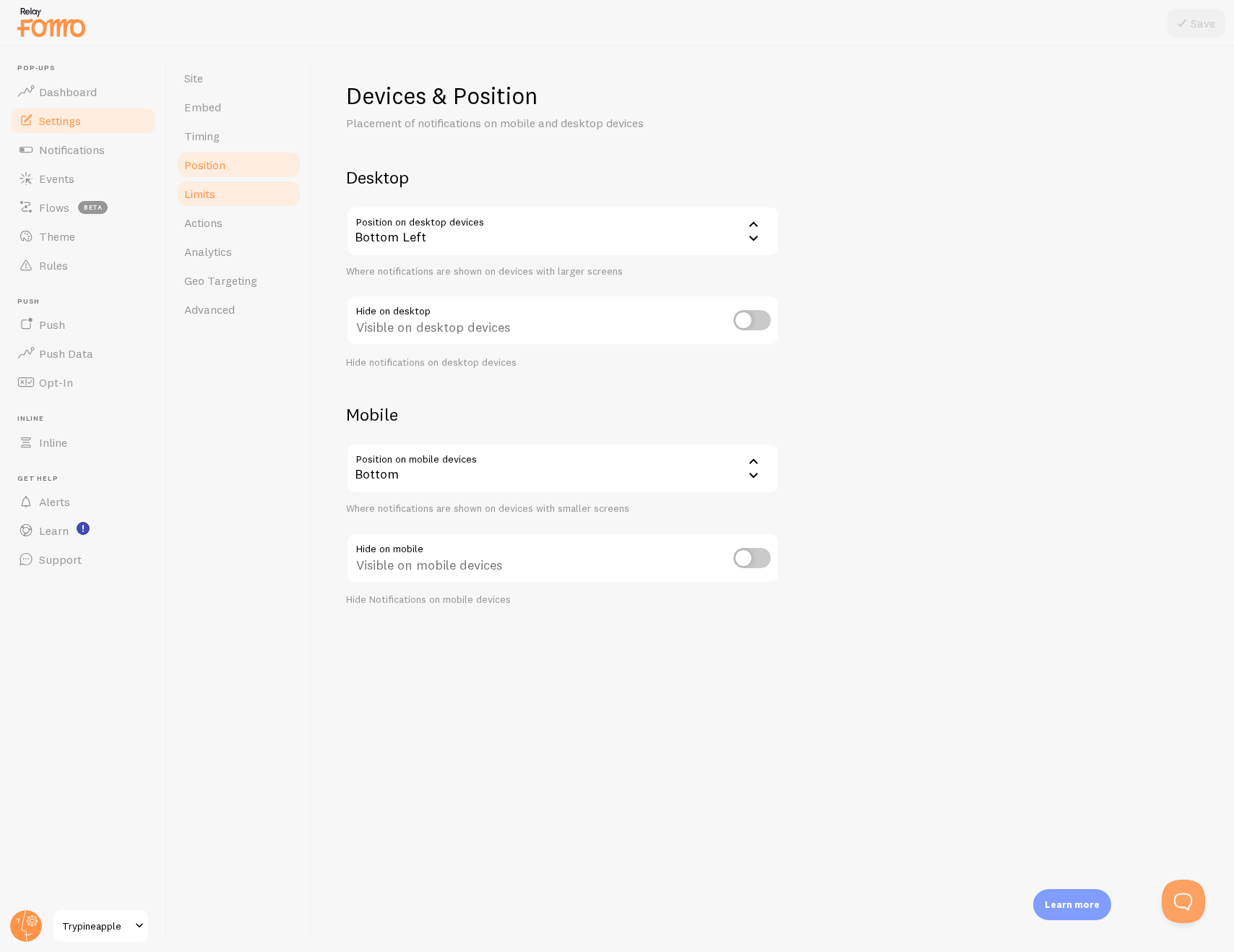
click at [238, 192] on link "Limits" at bounding box center [238, 194] width 126 height 29
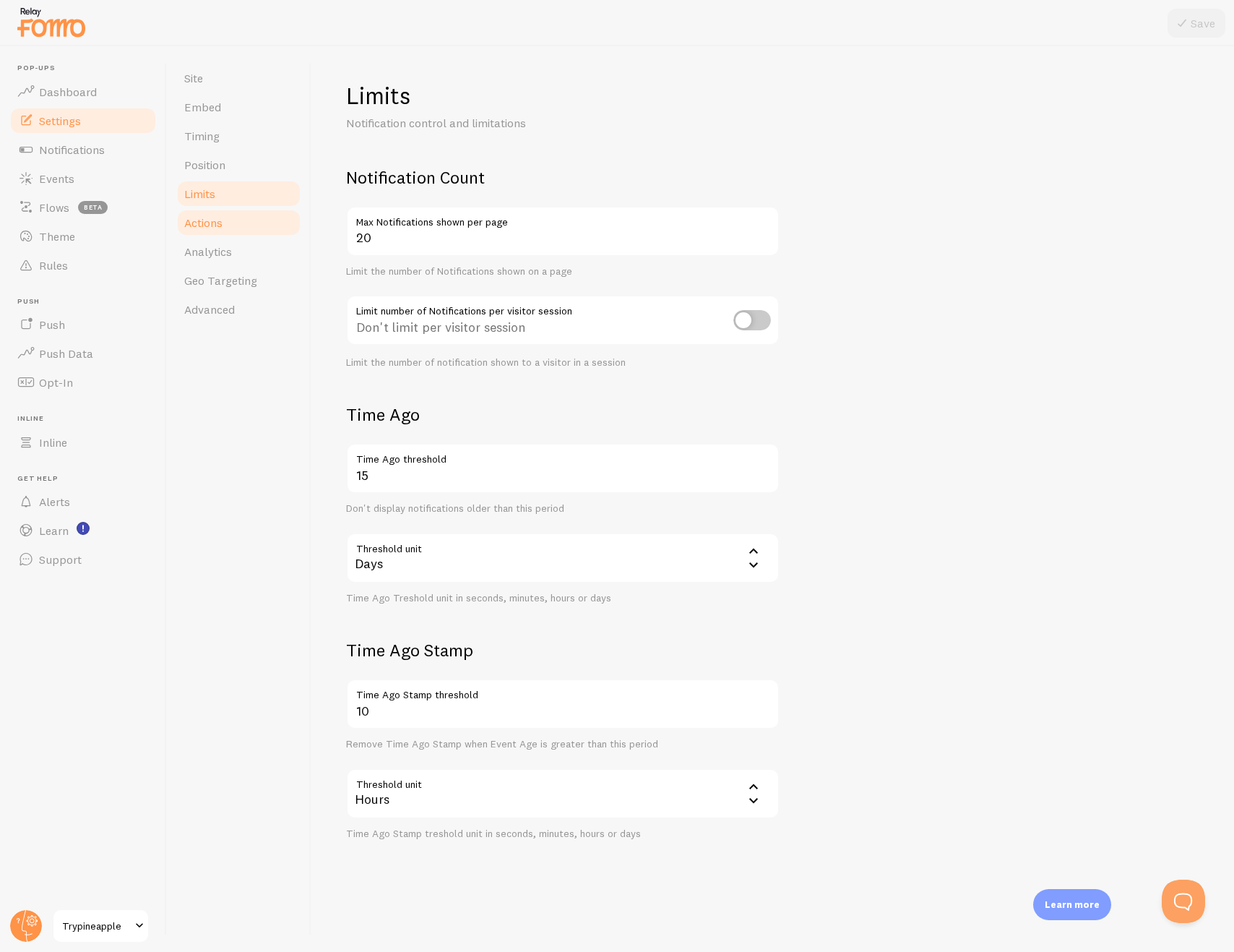
click at [238, 232] on link "Actions" at bounding box center [238, 223] width 126 height 29
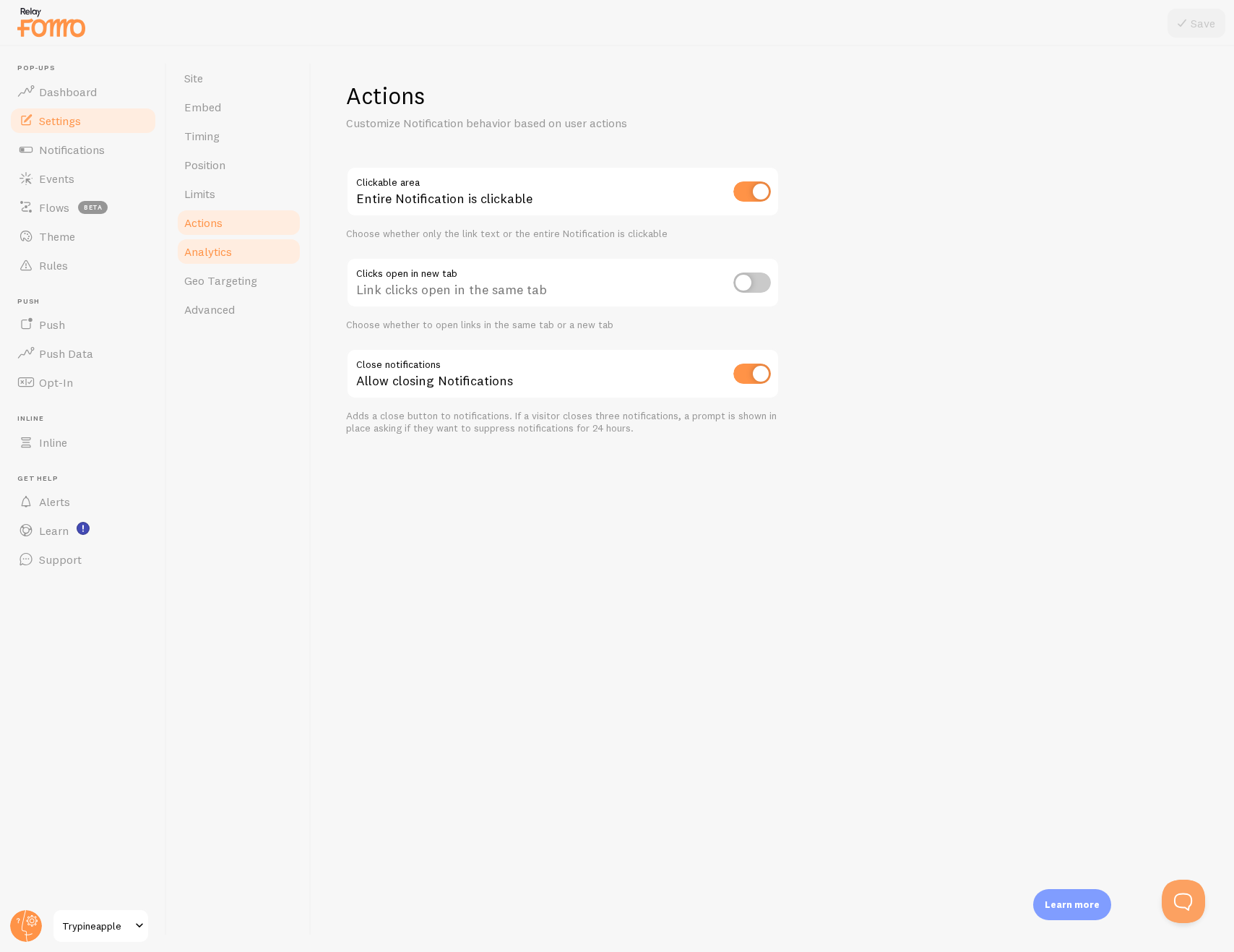
click at [246, 250] on link "Analytics" at bounding box center [238, 251] width 126 height 29
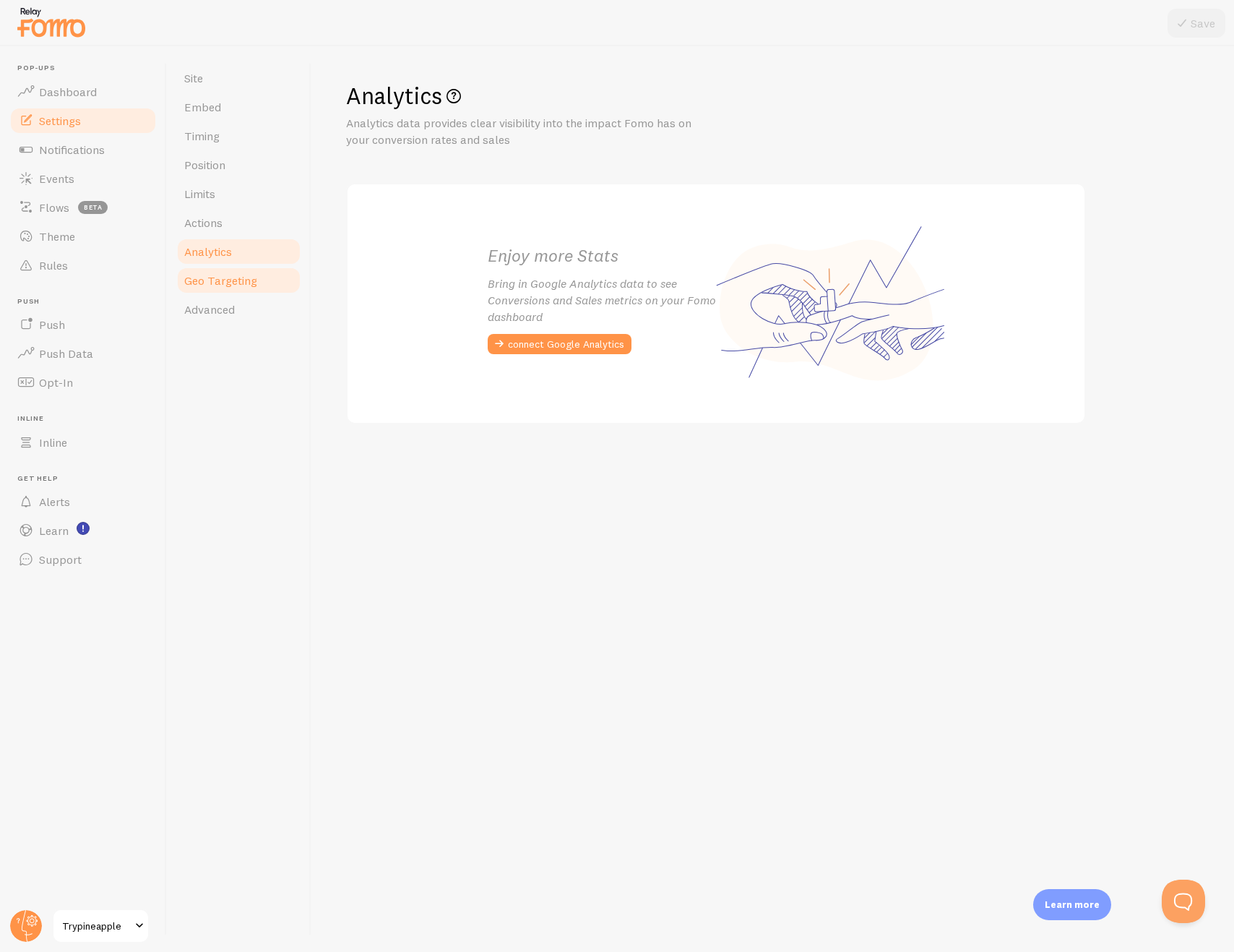
click at [243, 275] on span "Geo Targeting" at bounding box center [220, 280] width 73 height 15
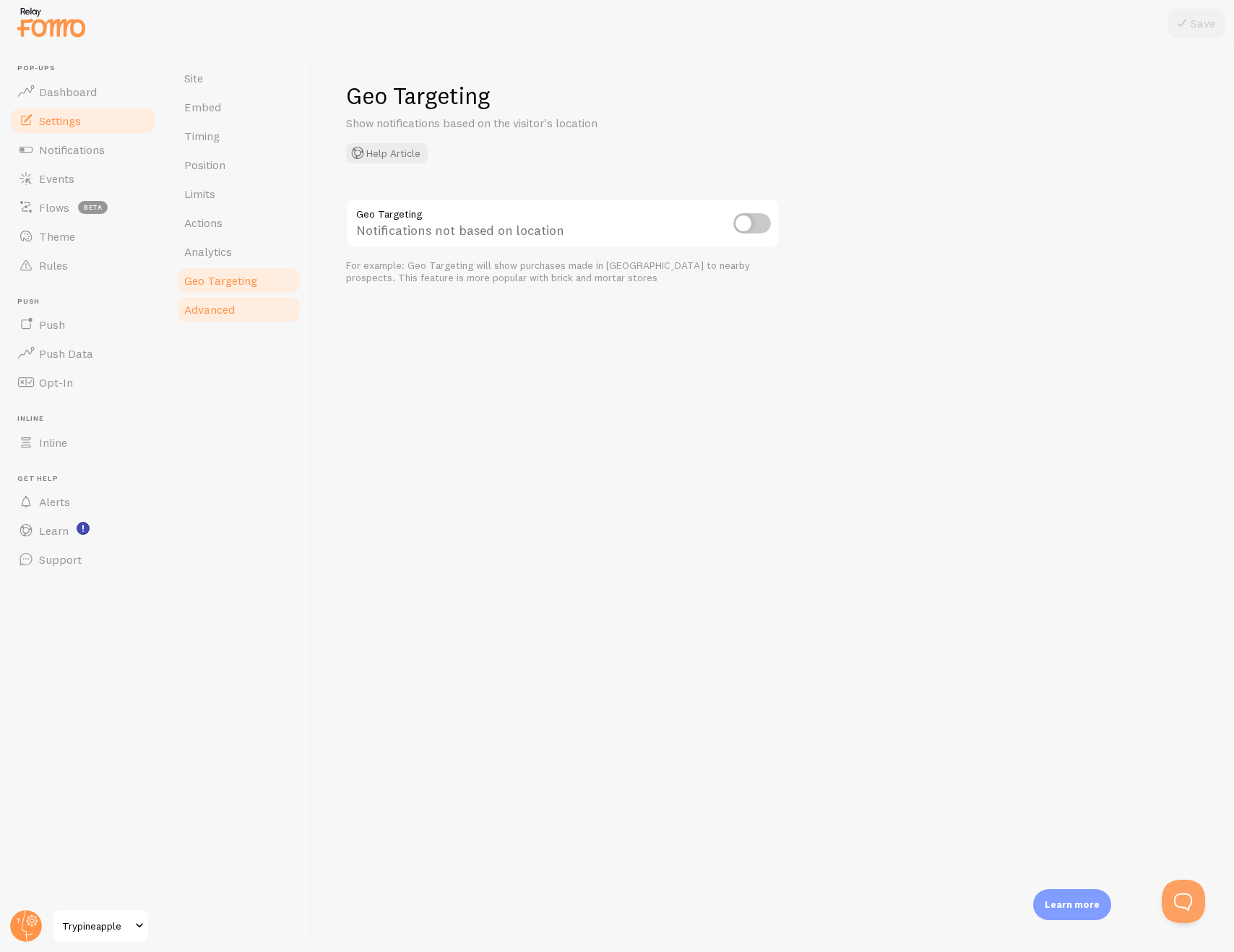
click at [227, 315] on span "Advanced" at bounding box center [209, 309] width 50 height 15
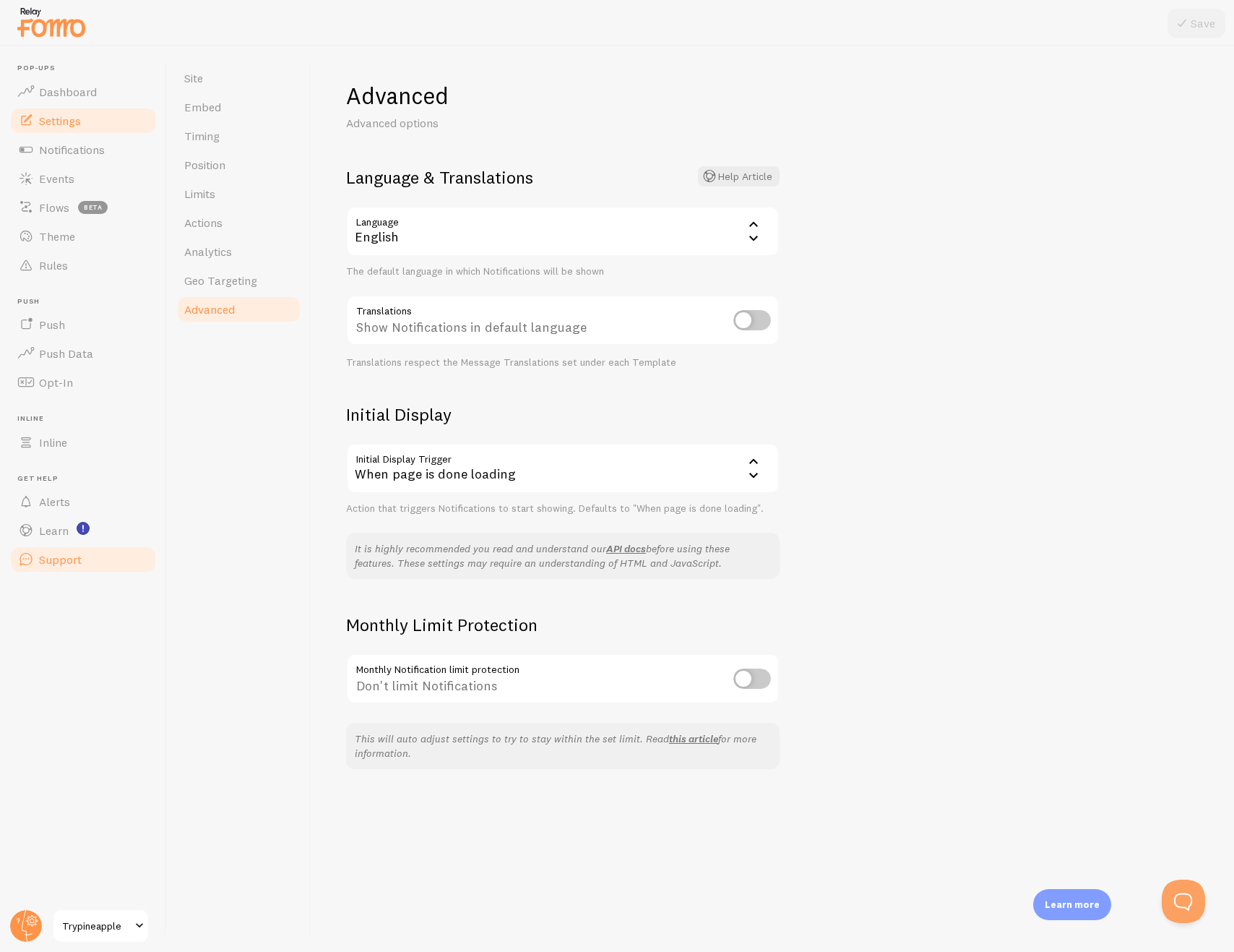
click at [91, 555] on link "Support" at bounding box center [83, 560] width 149 height 29
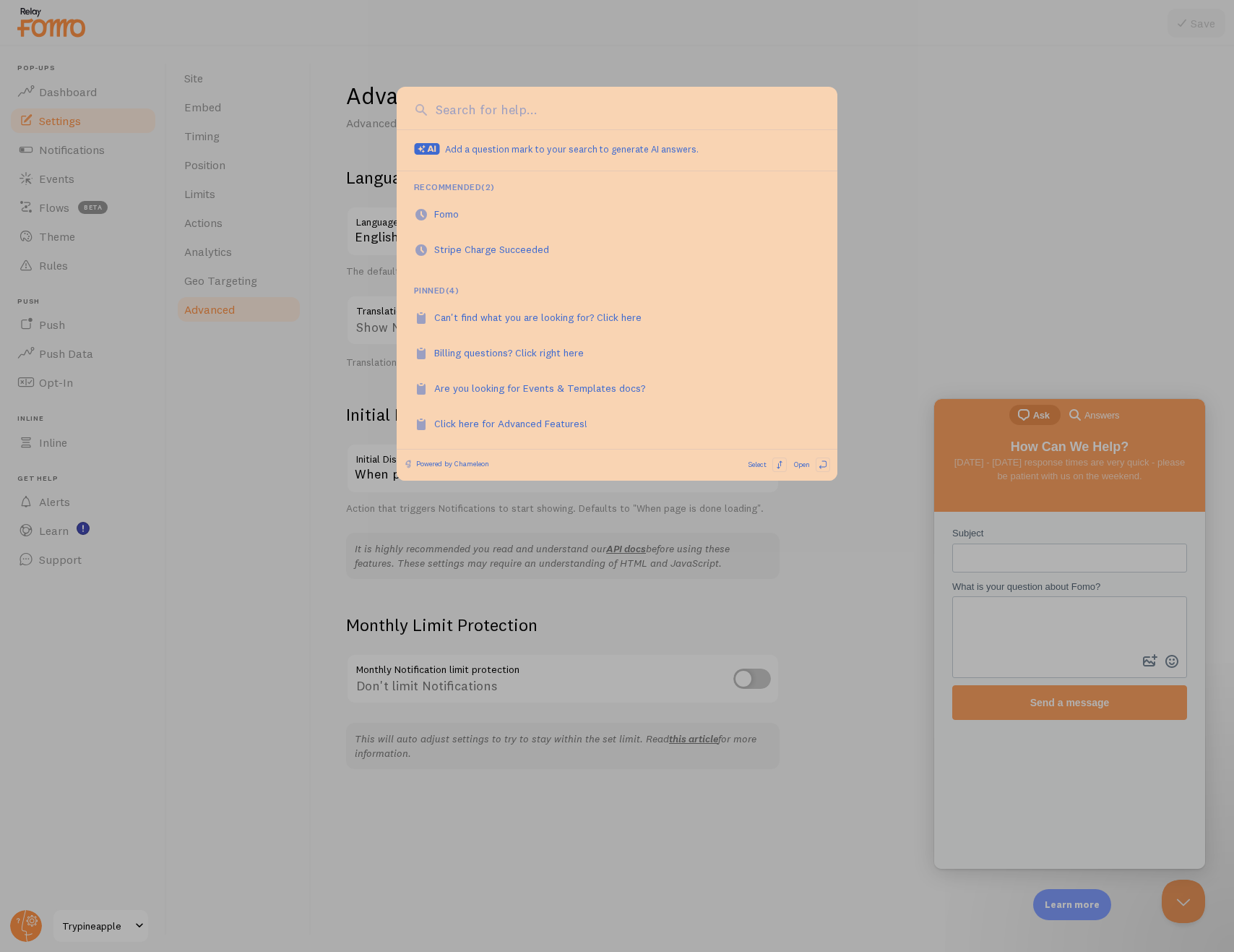
click at [232, 532] on div at bounding box center [617, 476] width 1234 height 952
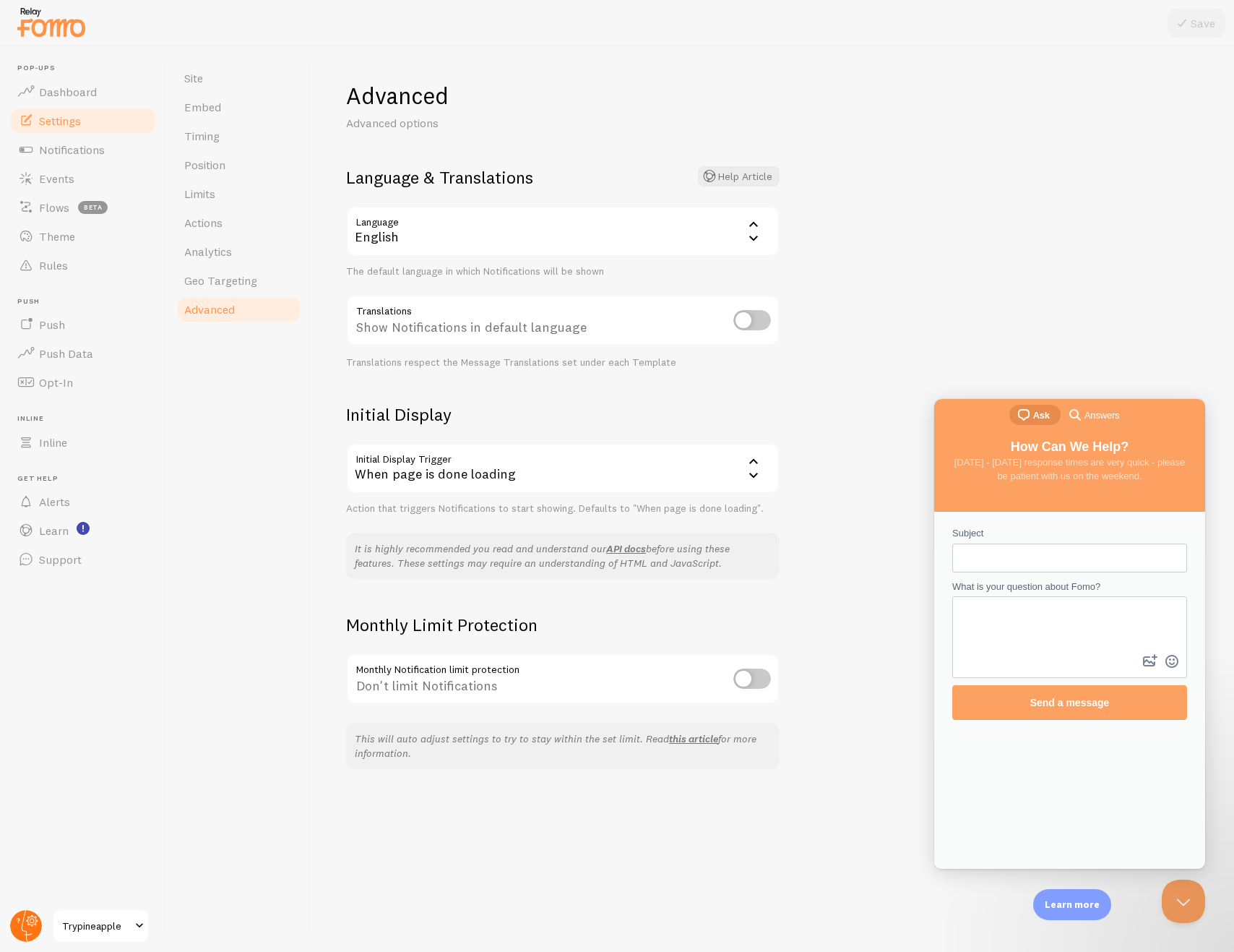
click at [32, 920] on icon at bounding box center [32, 921] width 5 height 5
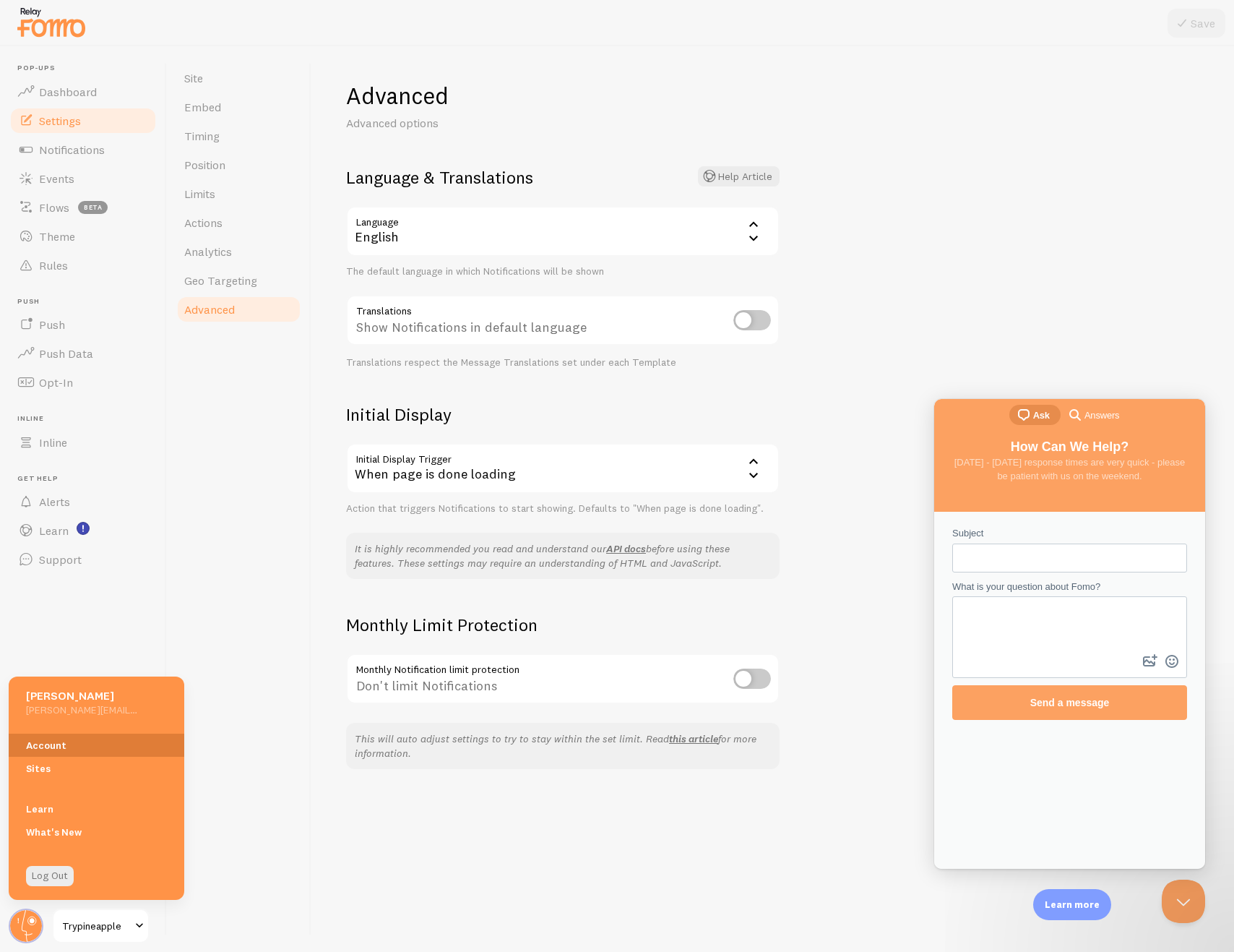
click at [79, 742] on link "Account" at bounding box center [96, 744] width 175 height 23
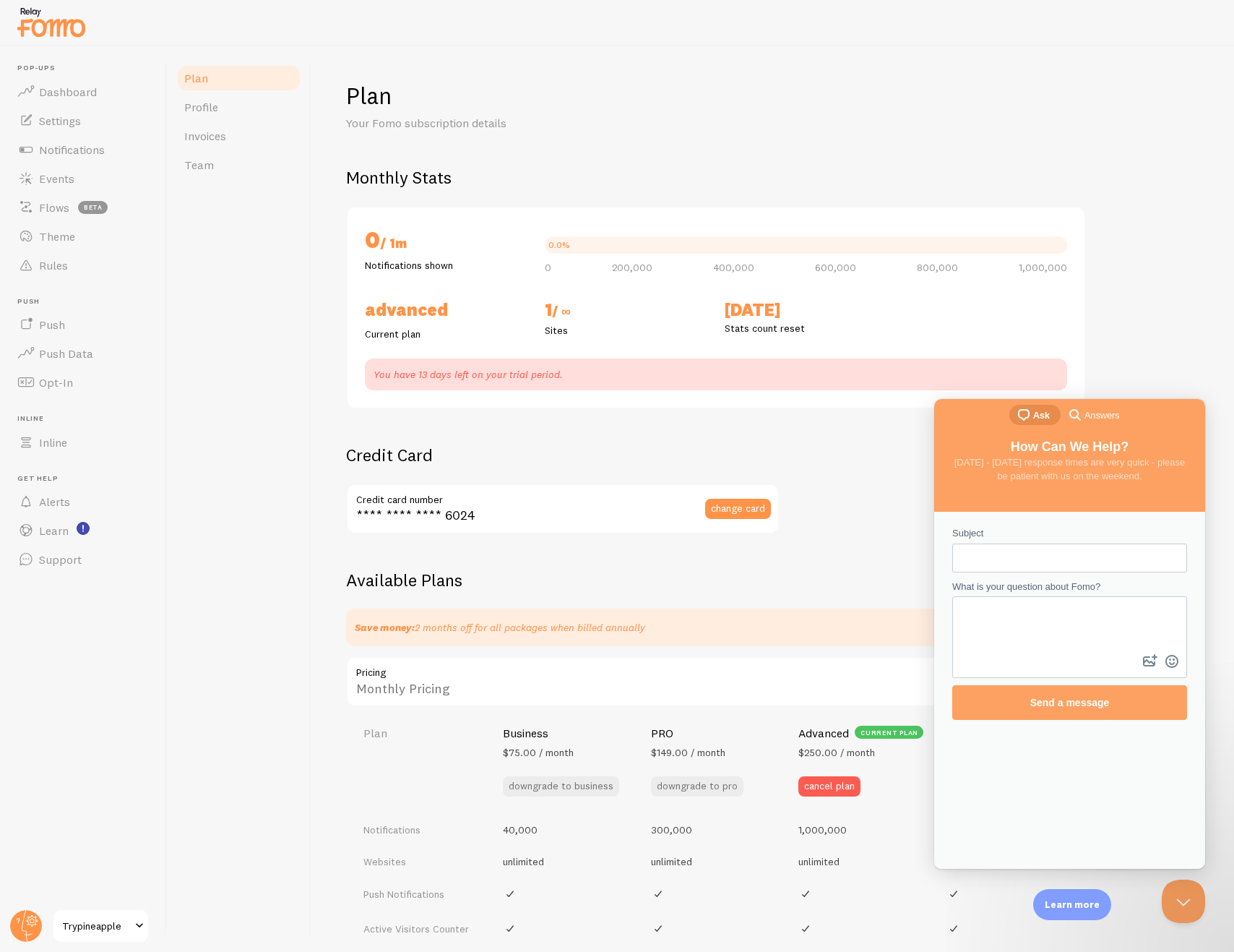
checkbox input "true"
click at [223, 165] on link "Team" at bounding box center [238, 165] width 126 height 29
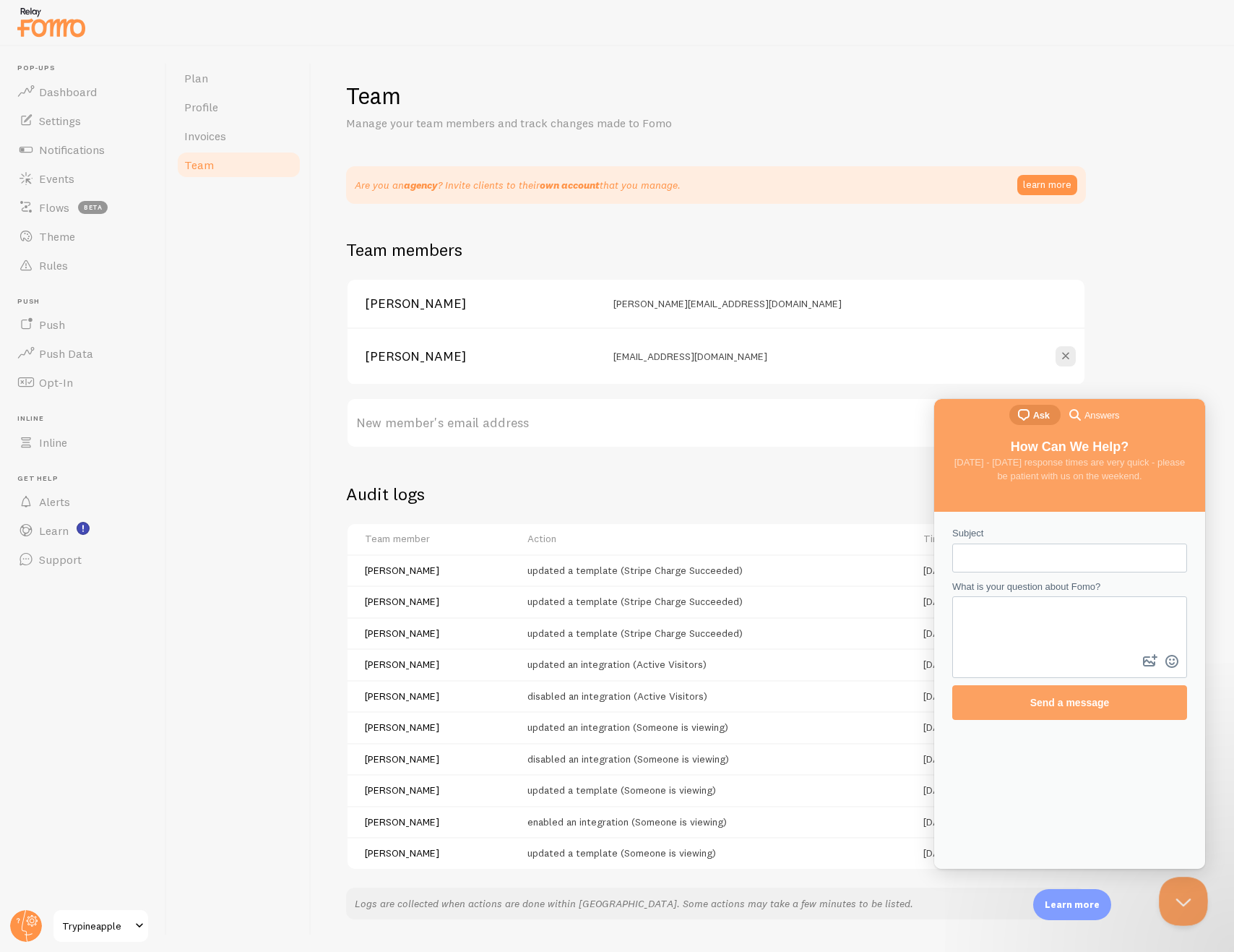
click at [1174, 892] on button "Close Beacon popover" at bounding box center [1180, 898] width 44 height 44
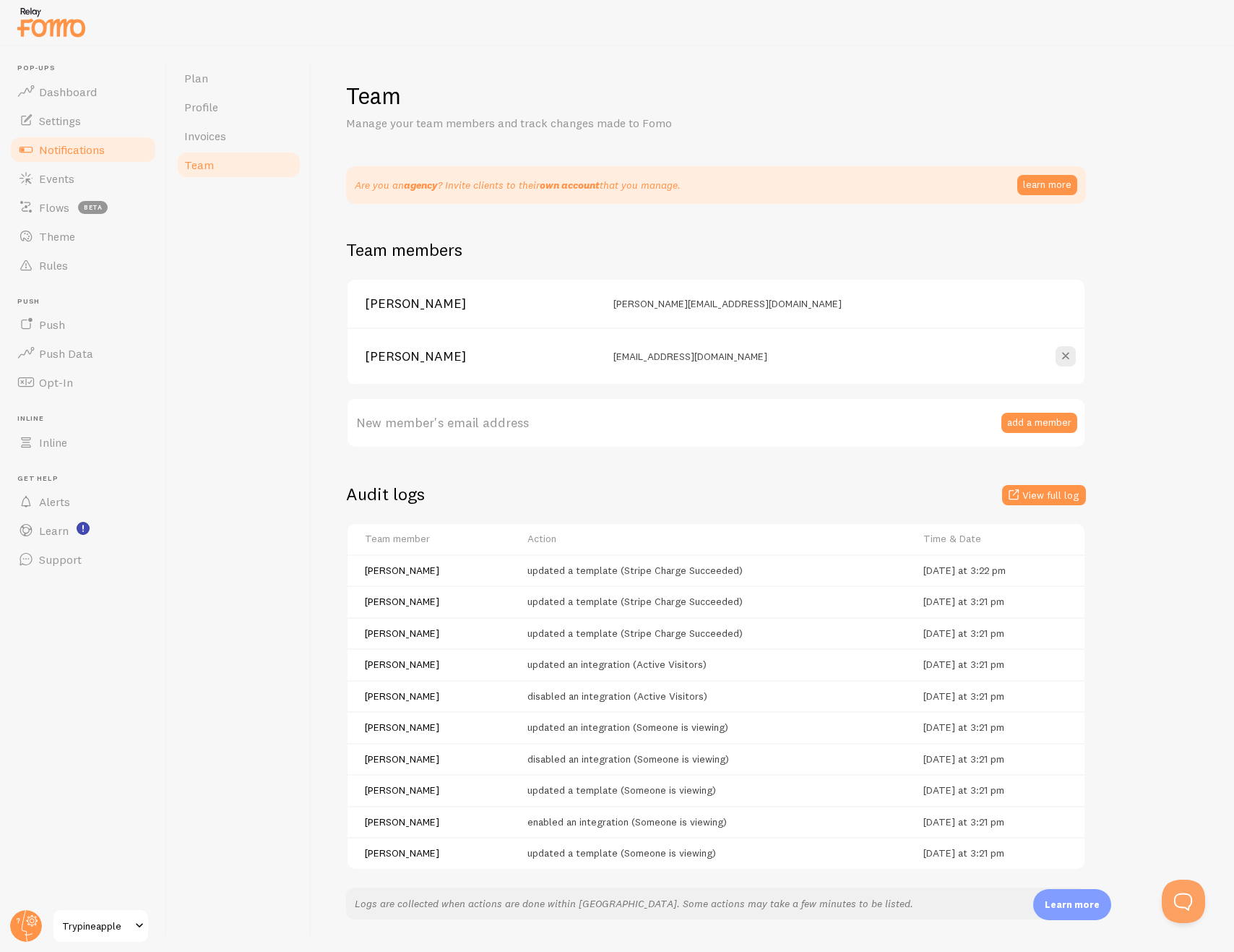
click at [73, 155] on span "Notifications" at bounding box center [72, 150] width 66 height 15
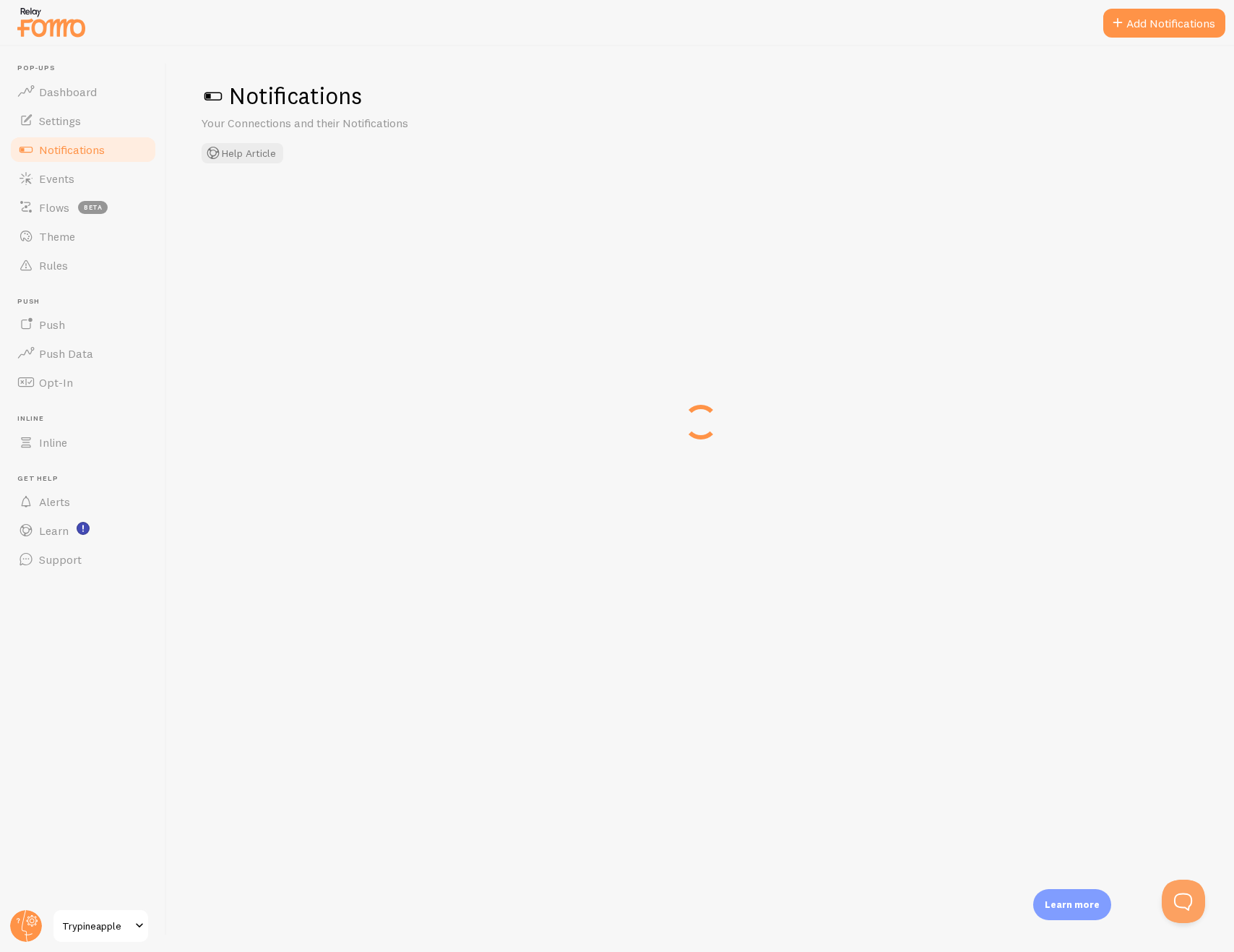
checkbox input "false"
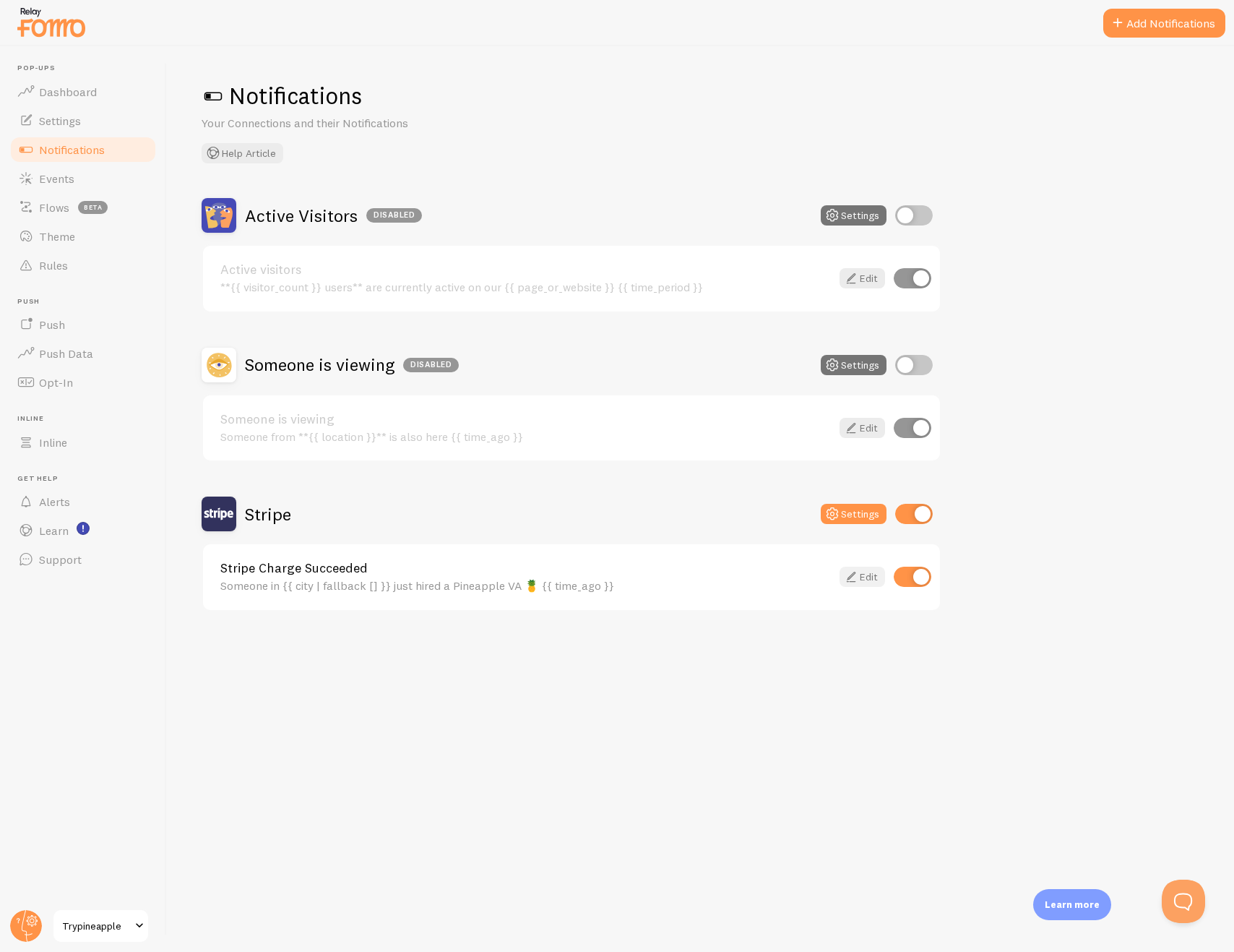
click at [868, 583] on link "Edit" at bounding box center [862, 577] width 45 height 21
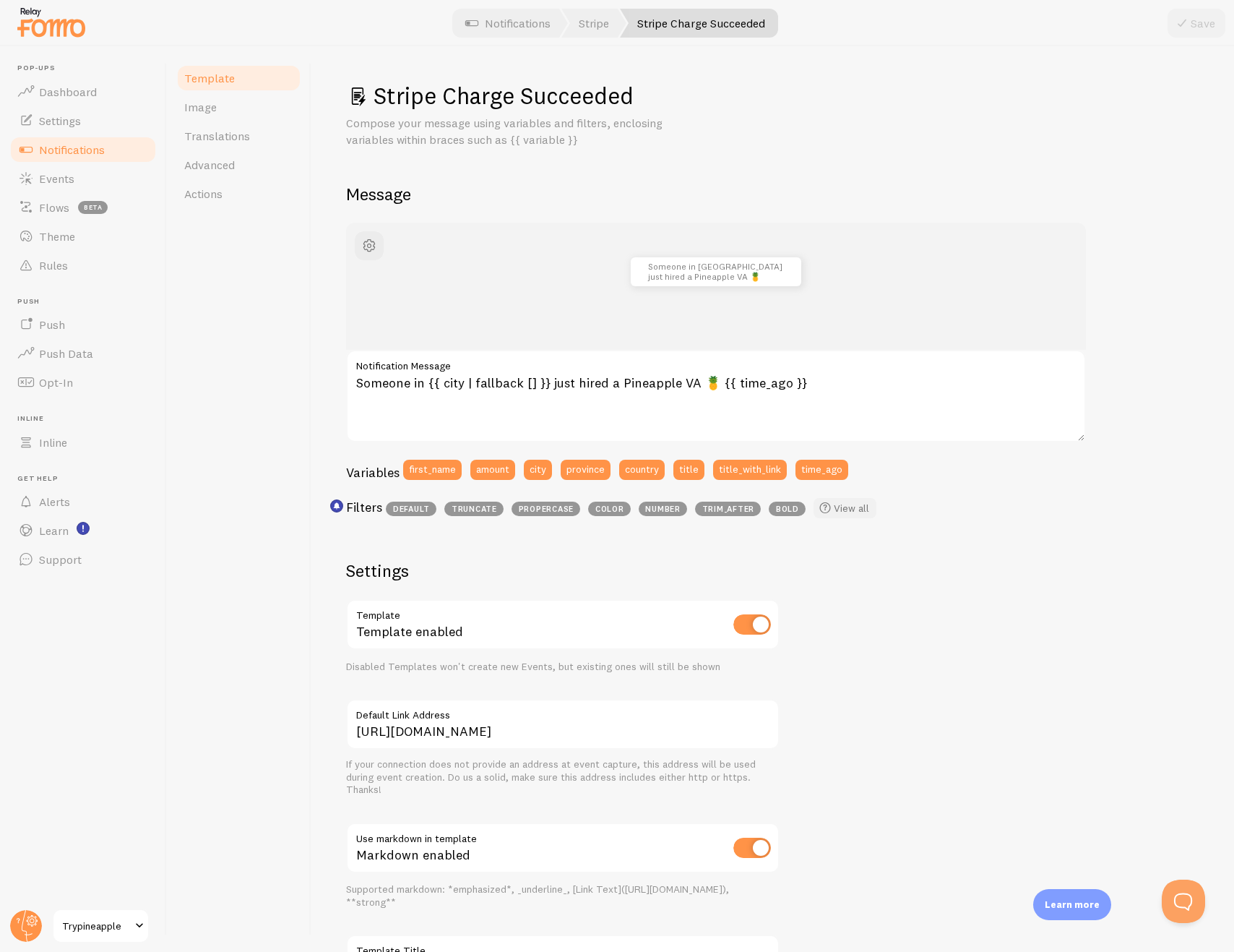
click at [844, 507] on link "View all" at bounding box center [845, 508] width 63 height 21
click at [77, 82] on link "Dashboard" at bounding box center [83, 91] width 149 height 29
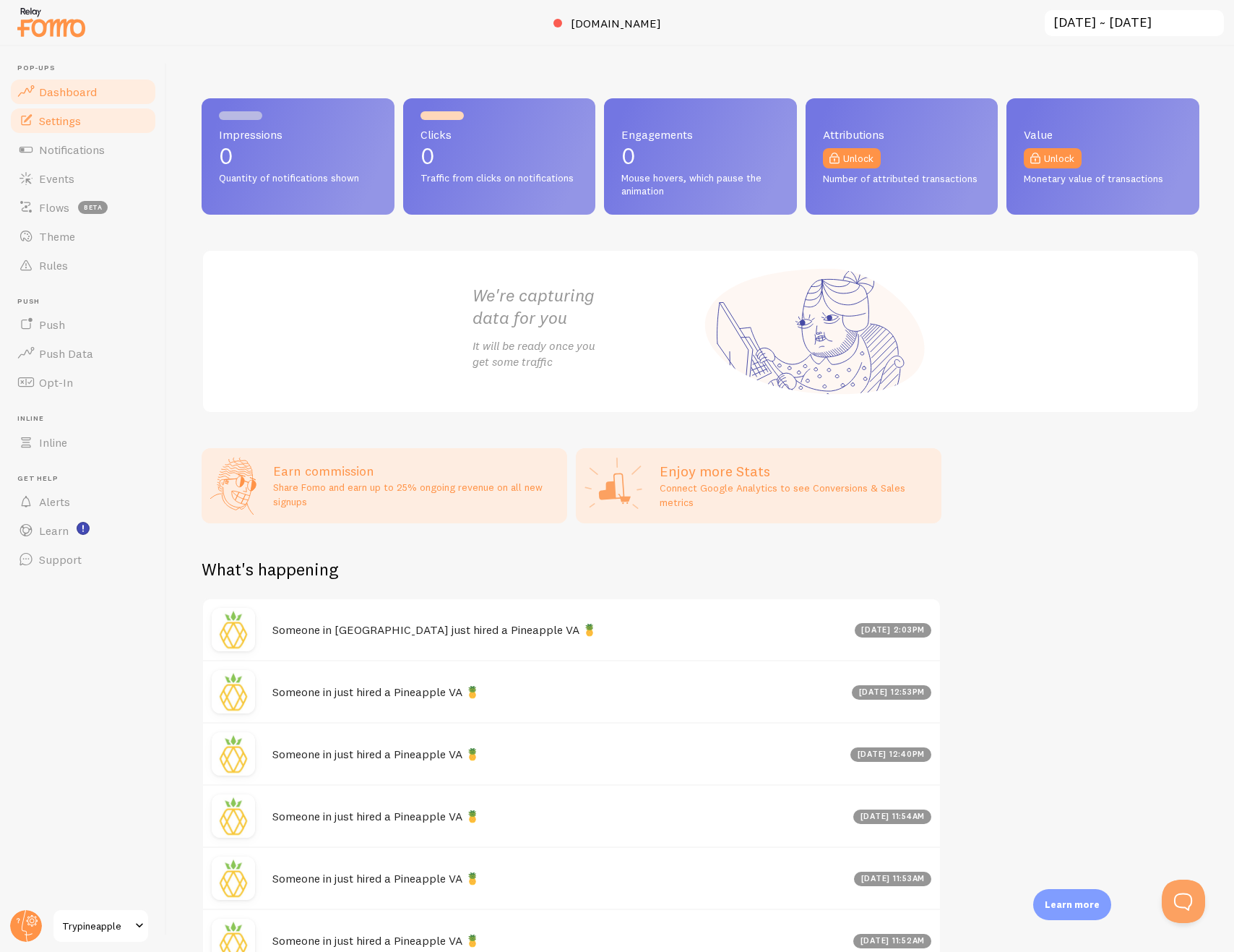
click at [96, 115] on link "Settings" at bounding box center [83, 120] width 149 height 29
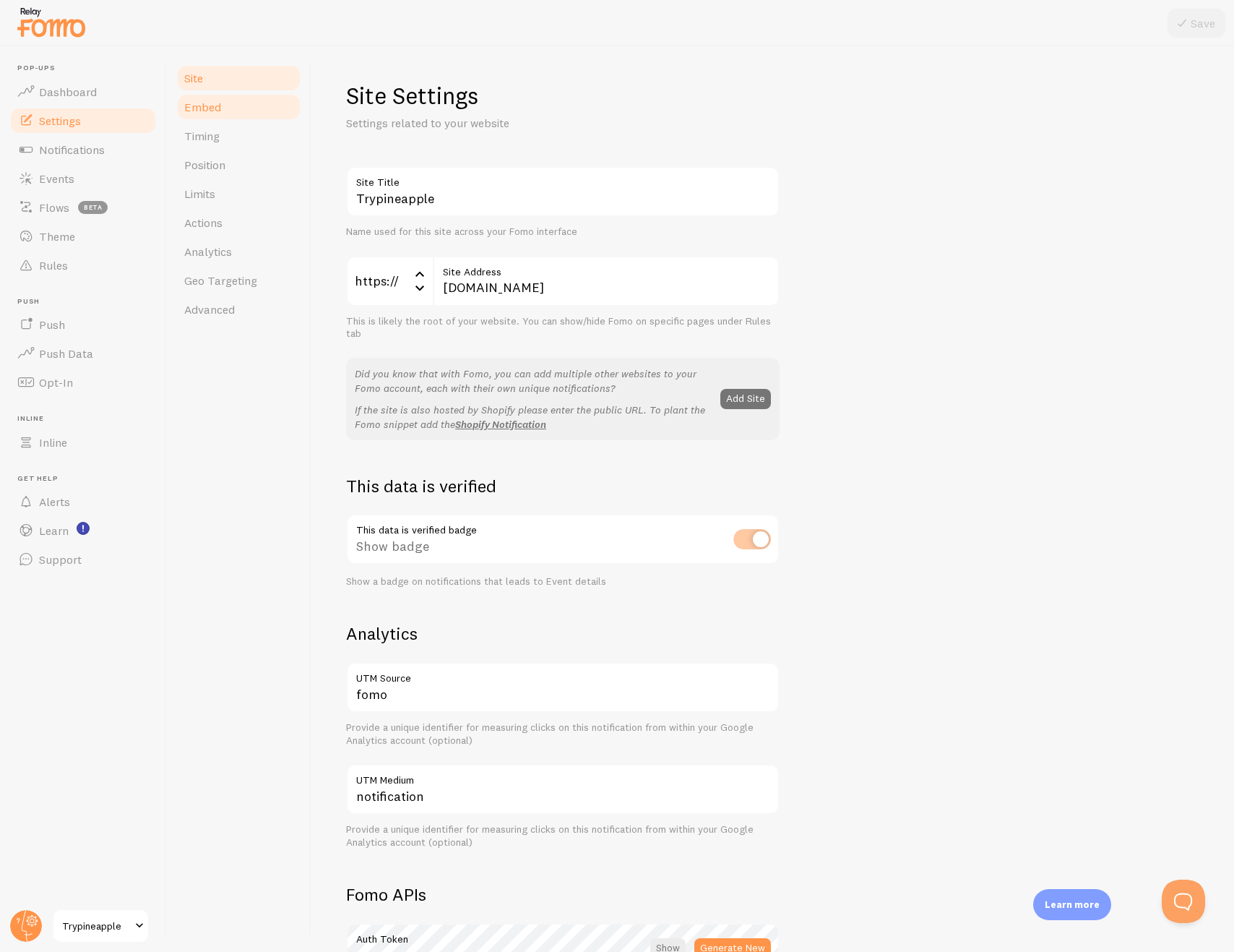
click at [203, 107] on span "Embed" at bounding box center [203, 107] width 37 height 15
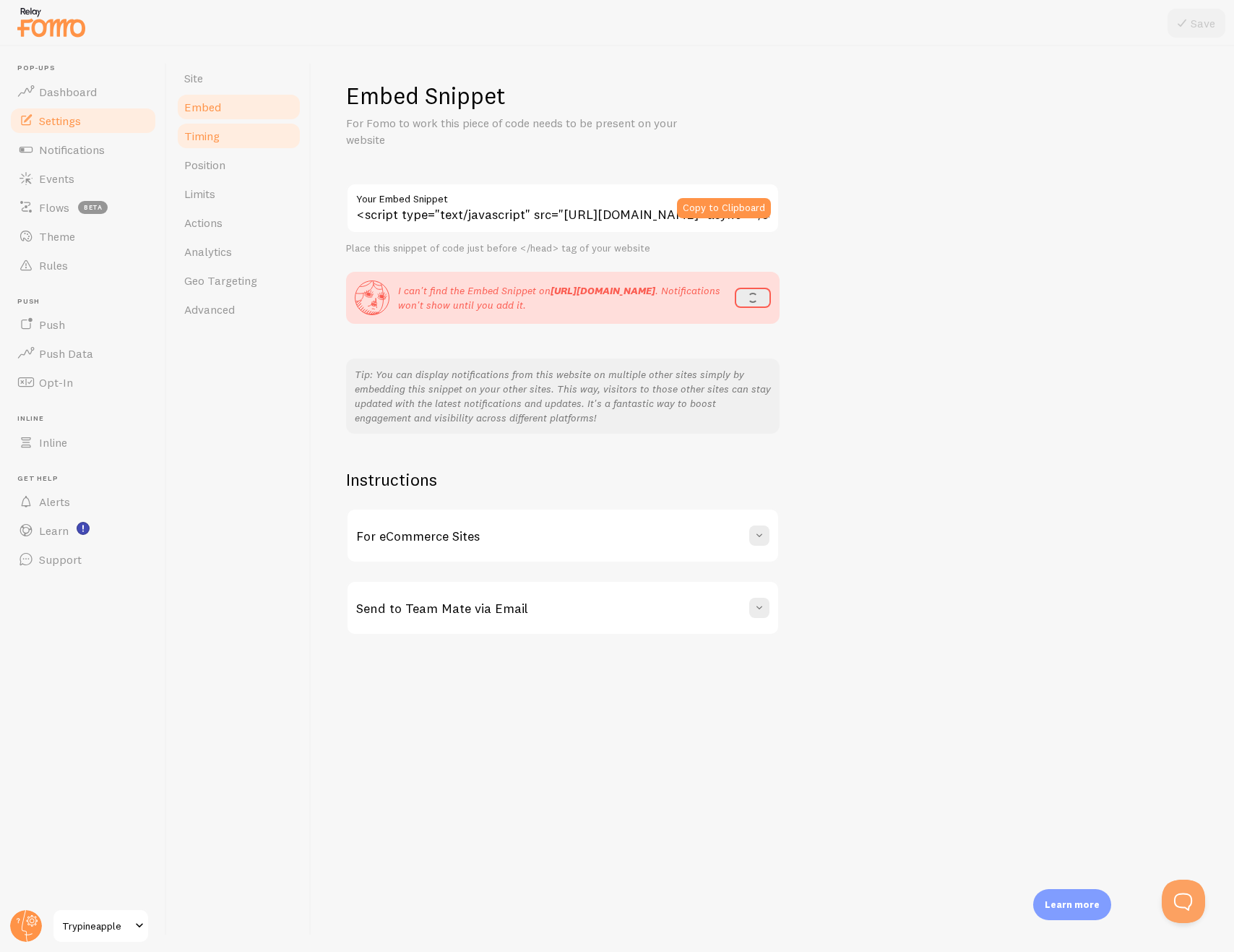
click at [213, 127] on link "Timing" at bounding box center [238, 136] width 126 height 29
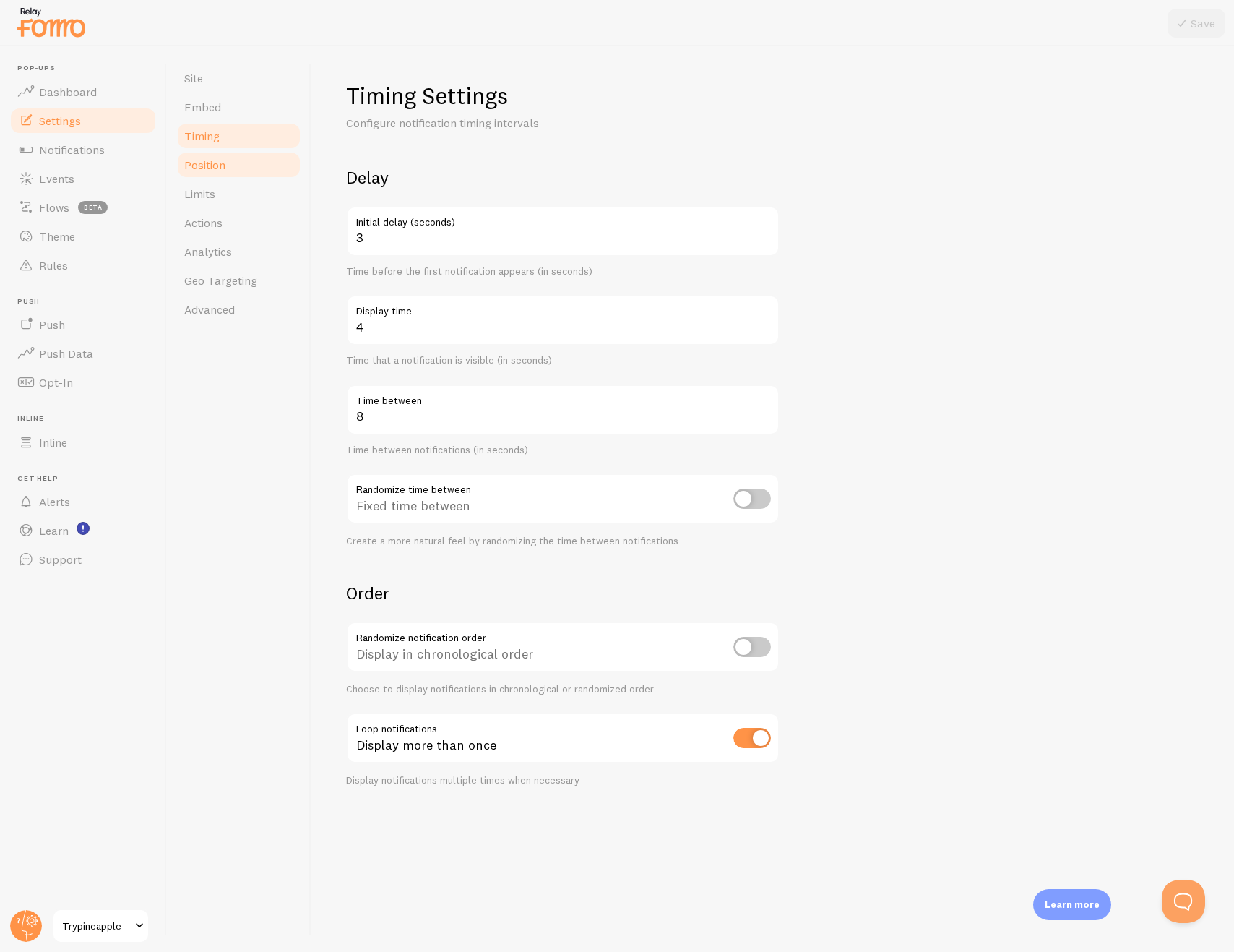
click at [214, 156] on link "Position" at bounding box center [238, 165] width 126 height 29
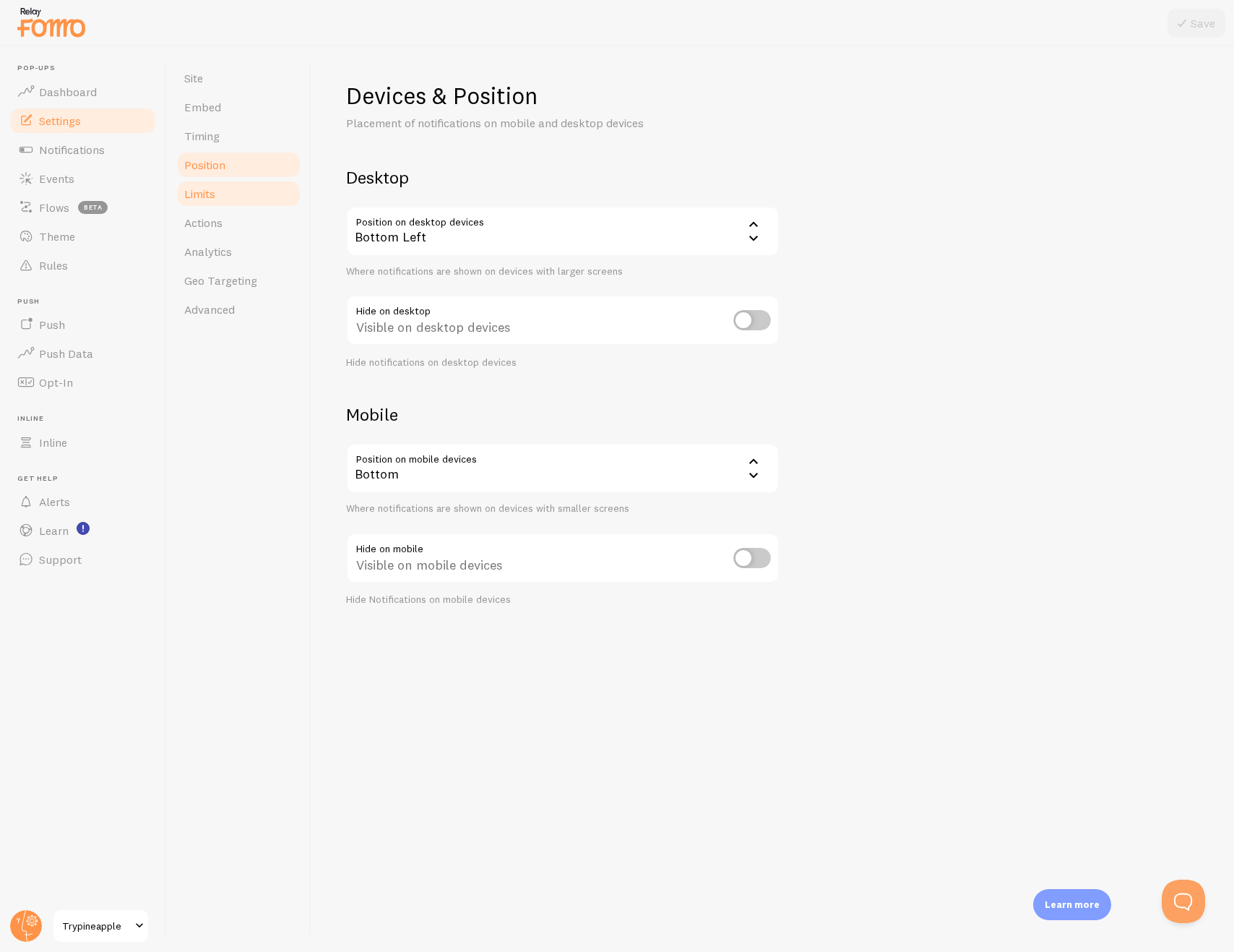
click at [226, 198] on link "Limits" at bounding box center [238, 194] width 126 height 29
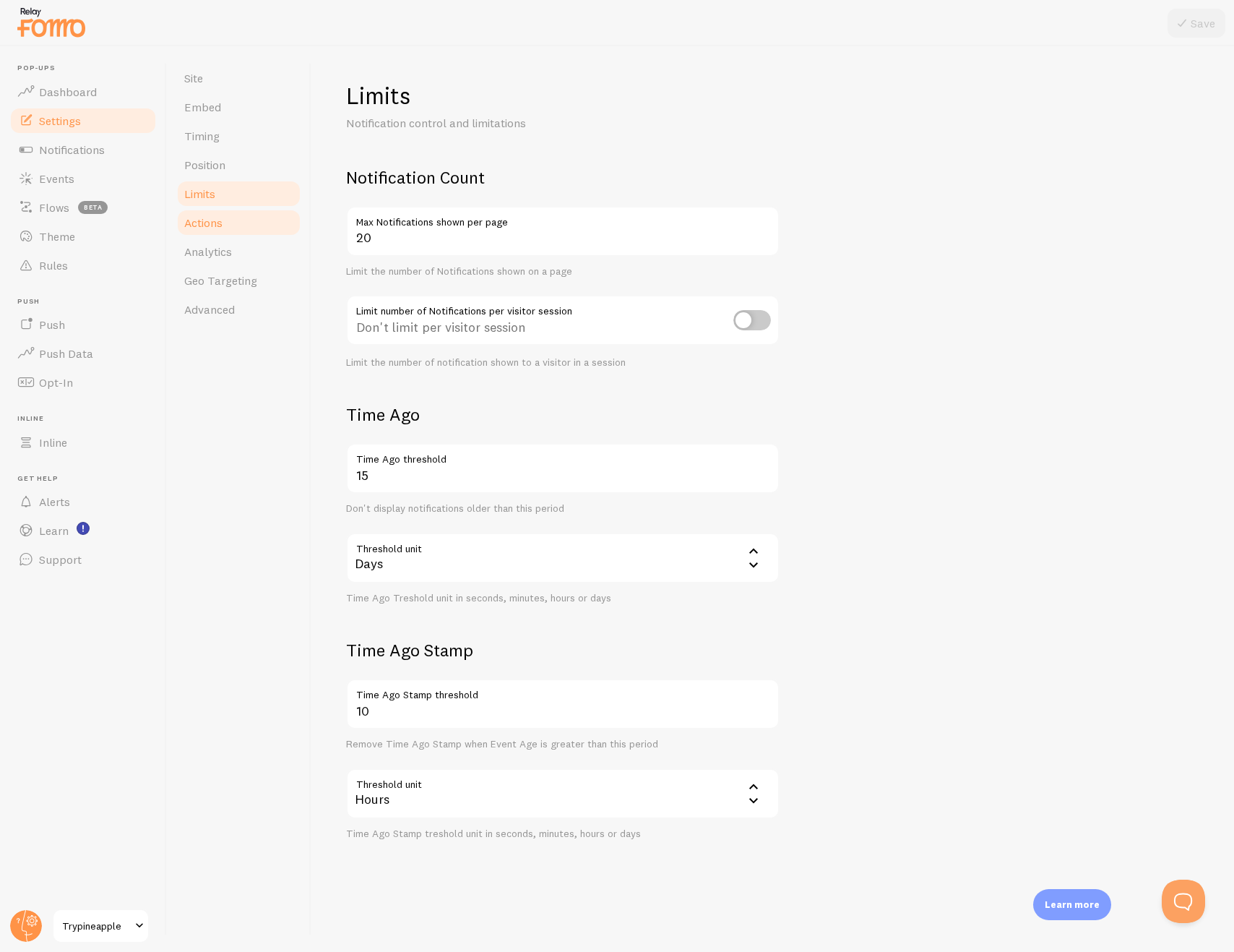
click at [226, 226] on link "Actions" at bounding box center [238, 223] width 126 height 29
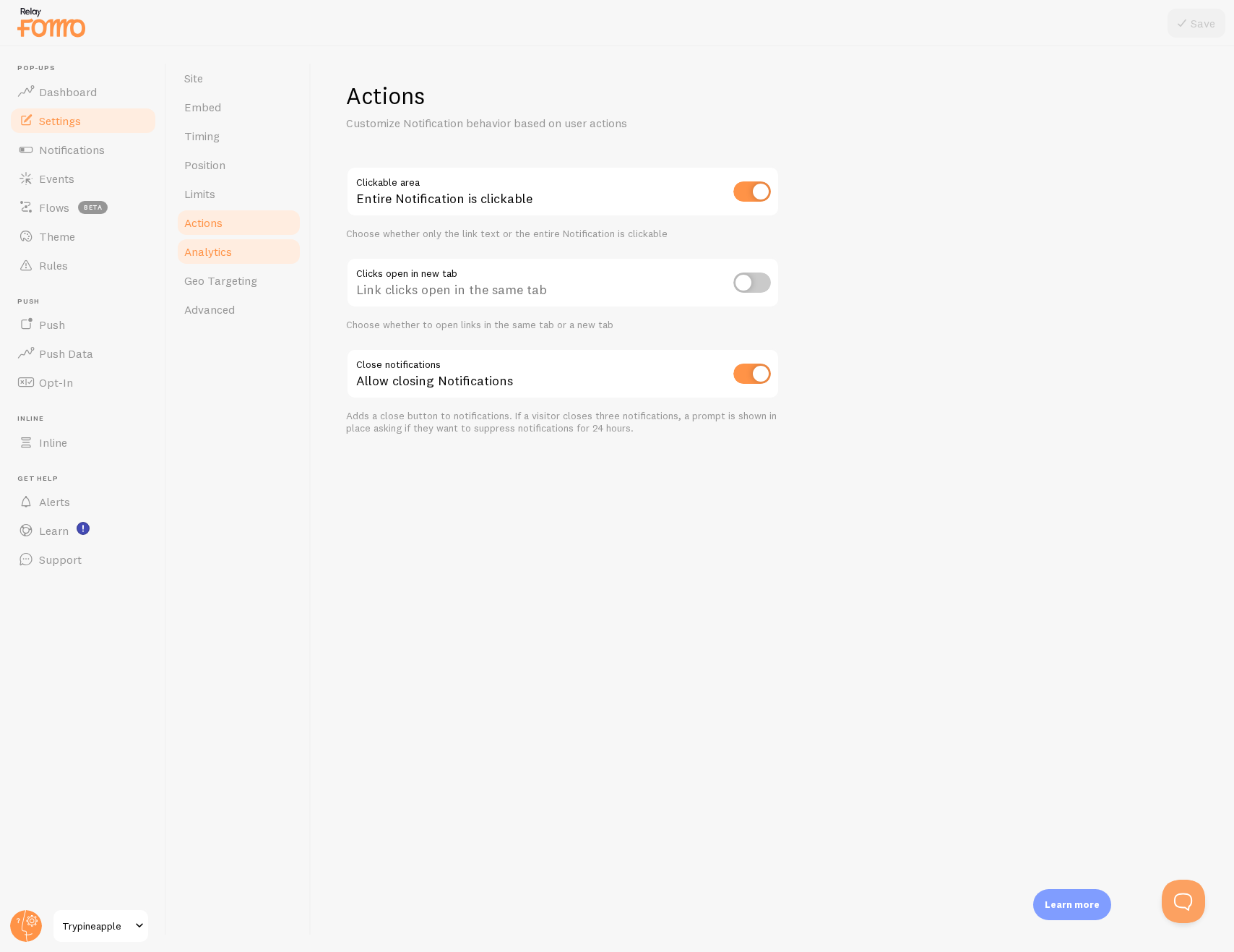
click at [227, 251] on span "Analytics" at bounding box center [209, 251] width 48 height 15
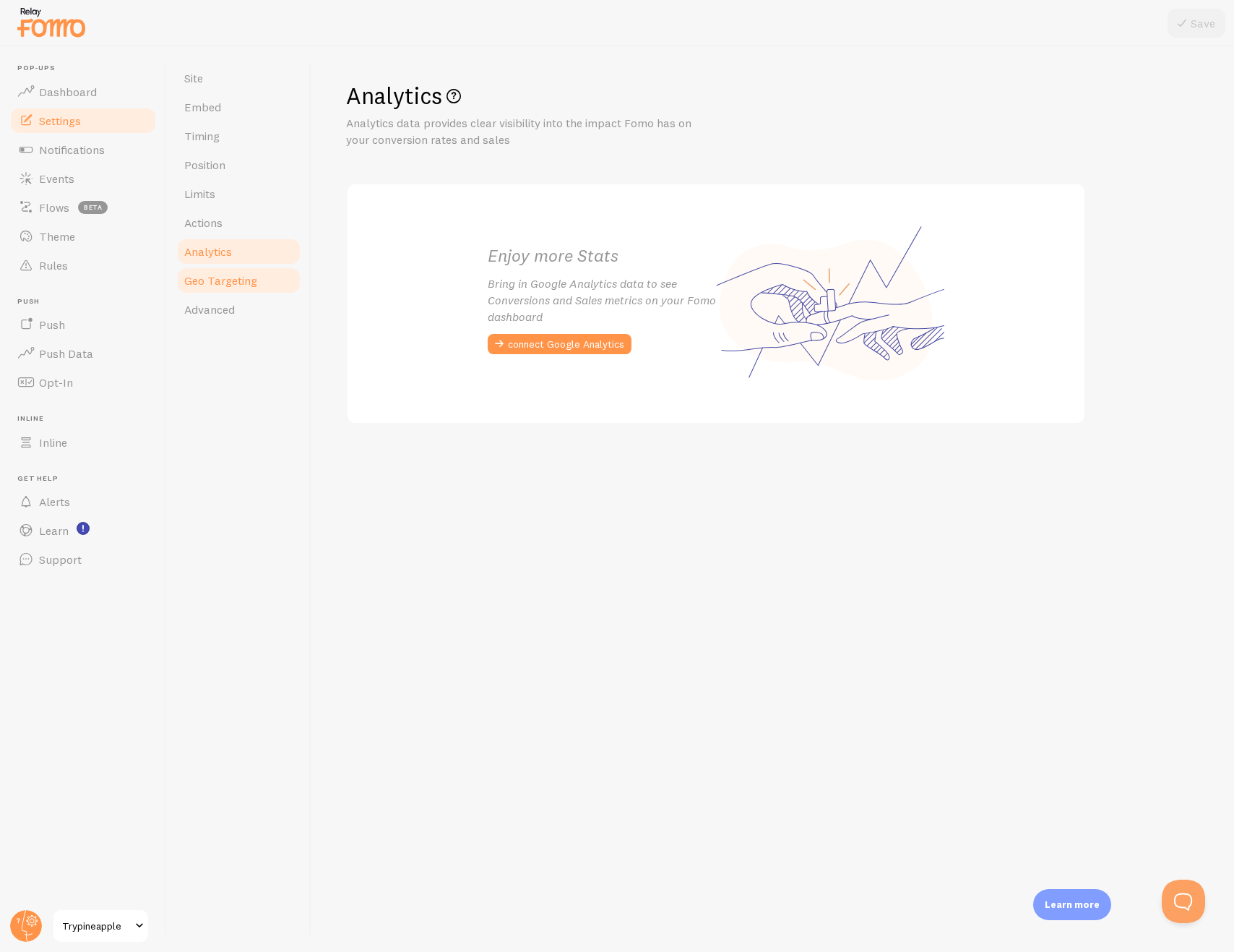
click at [240, 286] on span "Geo Targeting" at bounding box center [220, 280] width 73 height 15
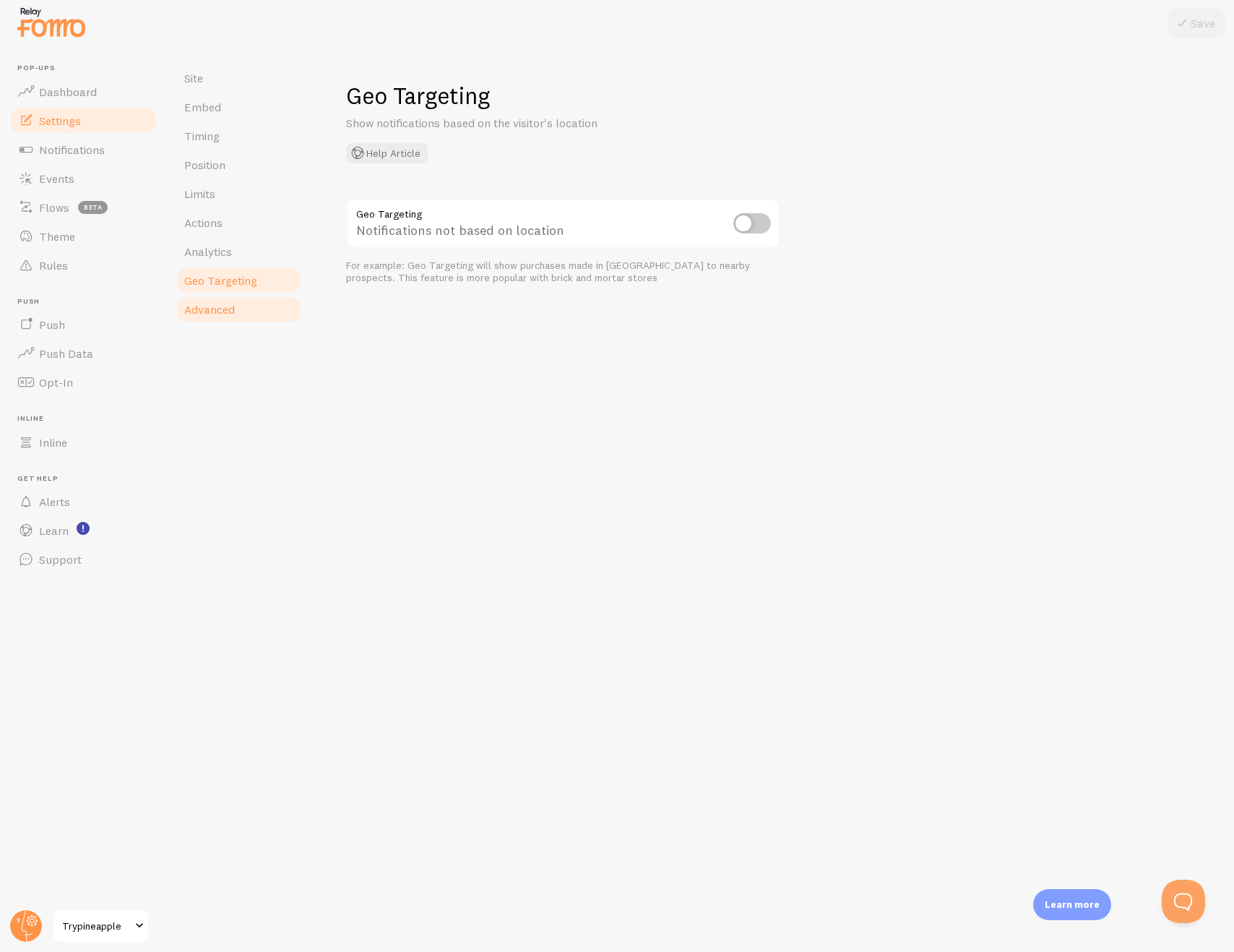
click at [240, 299] on link "Advanced" at bounding box center [238, 309] width 126 height 29
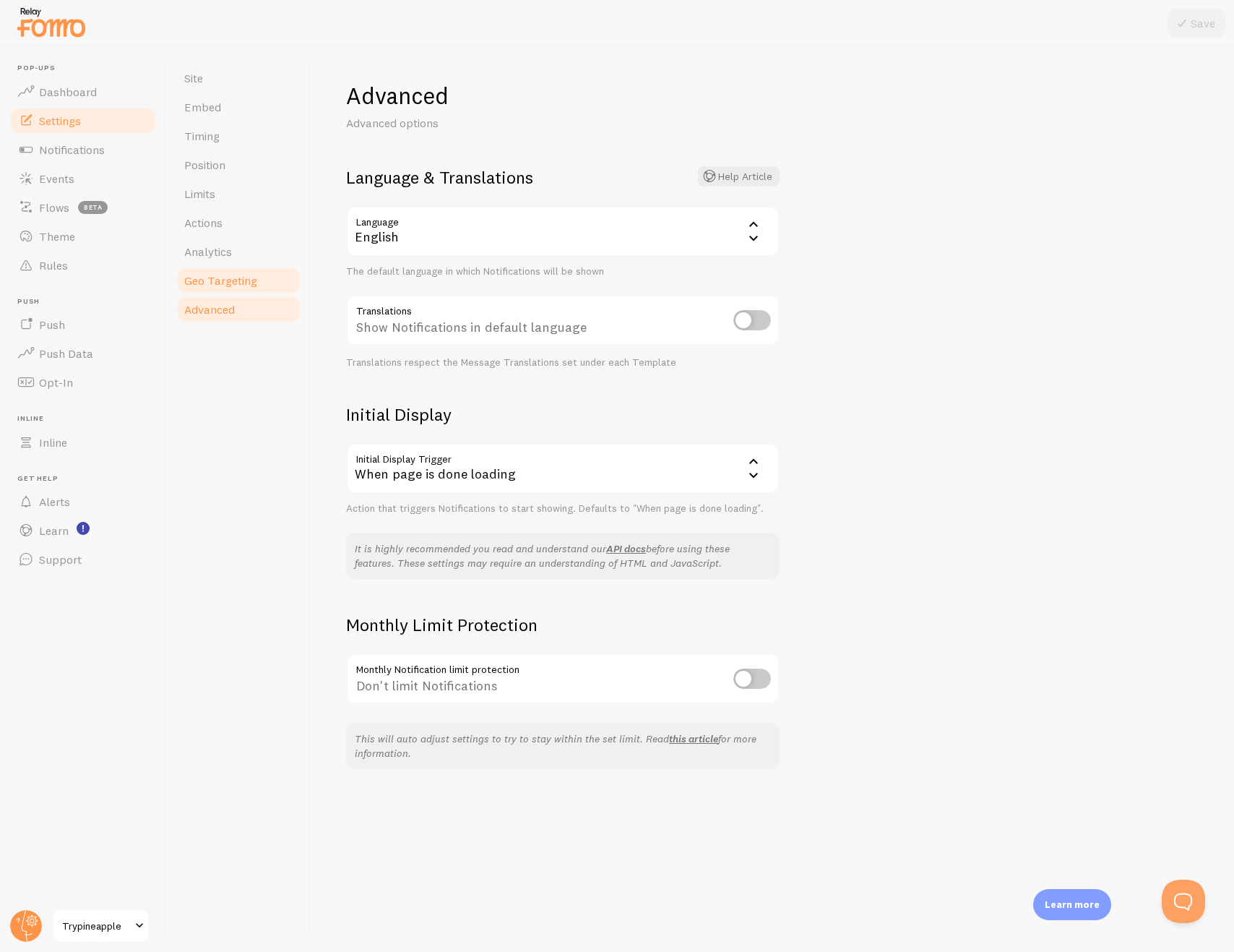
click at [223, 292] on link "Geo Targeting" at bounding box center [238, 280] width 126 height 29
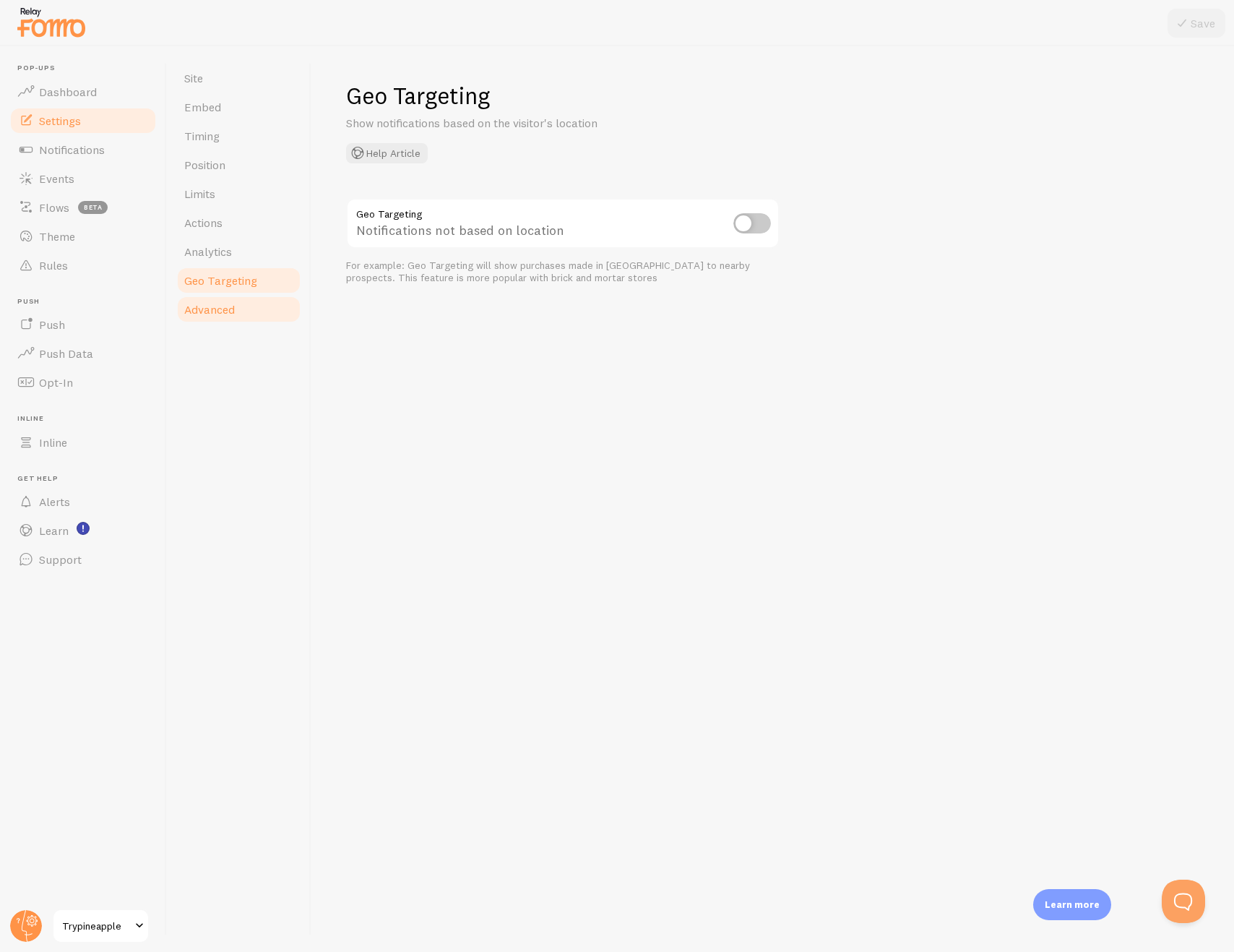
click at [227, 297] on link "Advanced" at bounding box center [238, 309] width 126 height 29
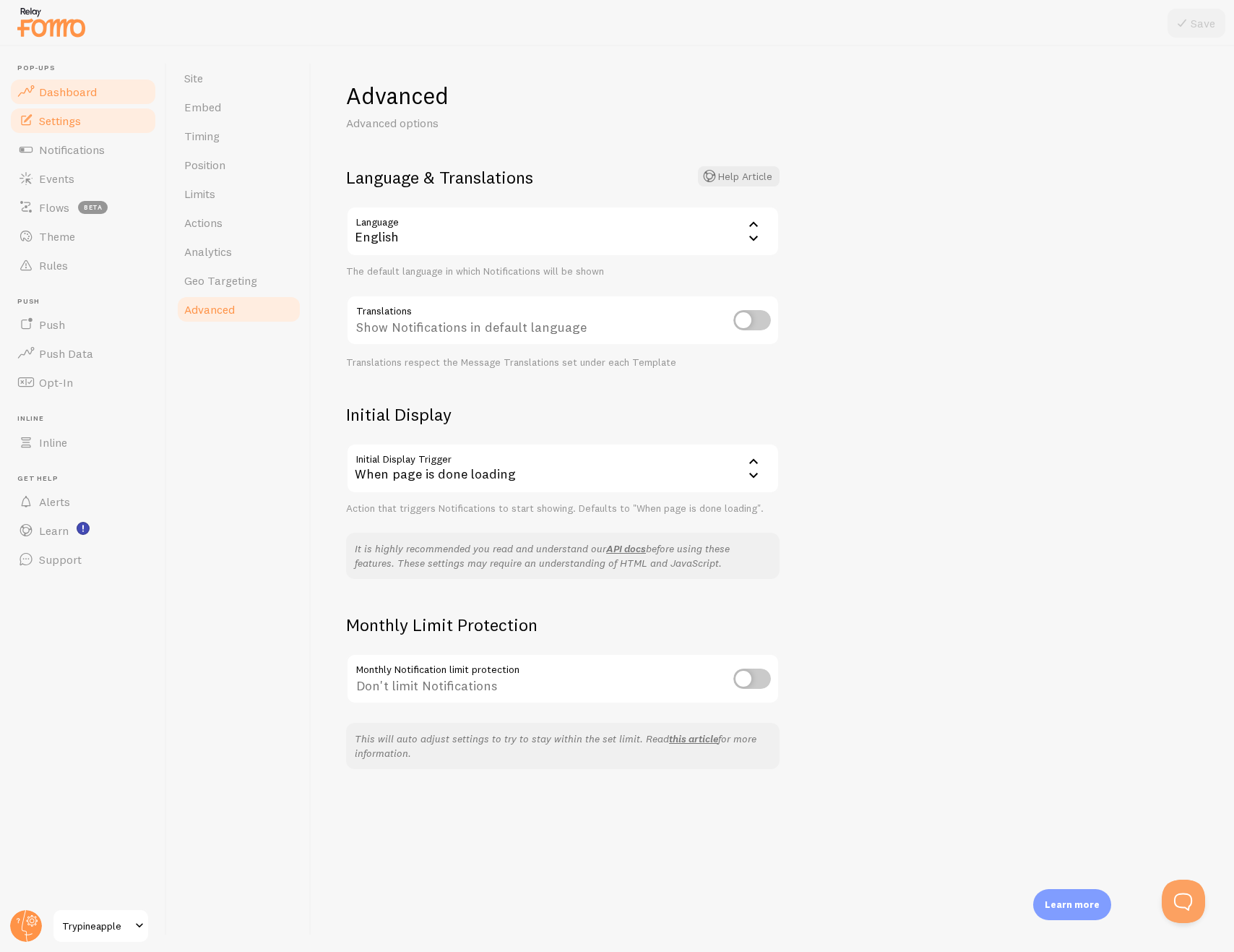
click at [83, 93] on span "Dashboard" at bounding box center [68, 91] width 58 height 15
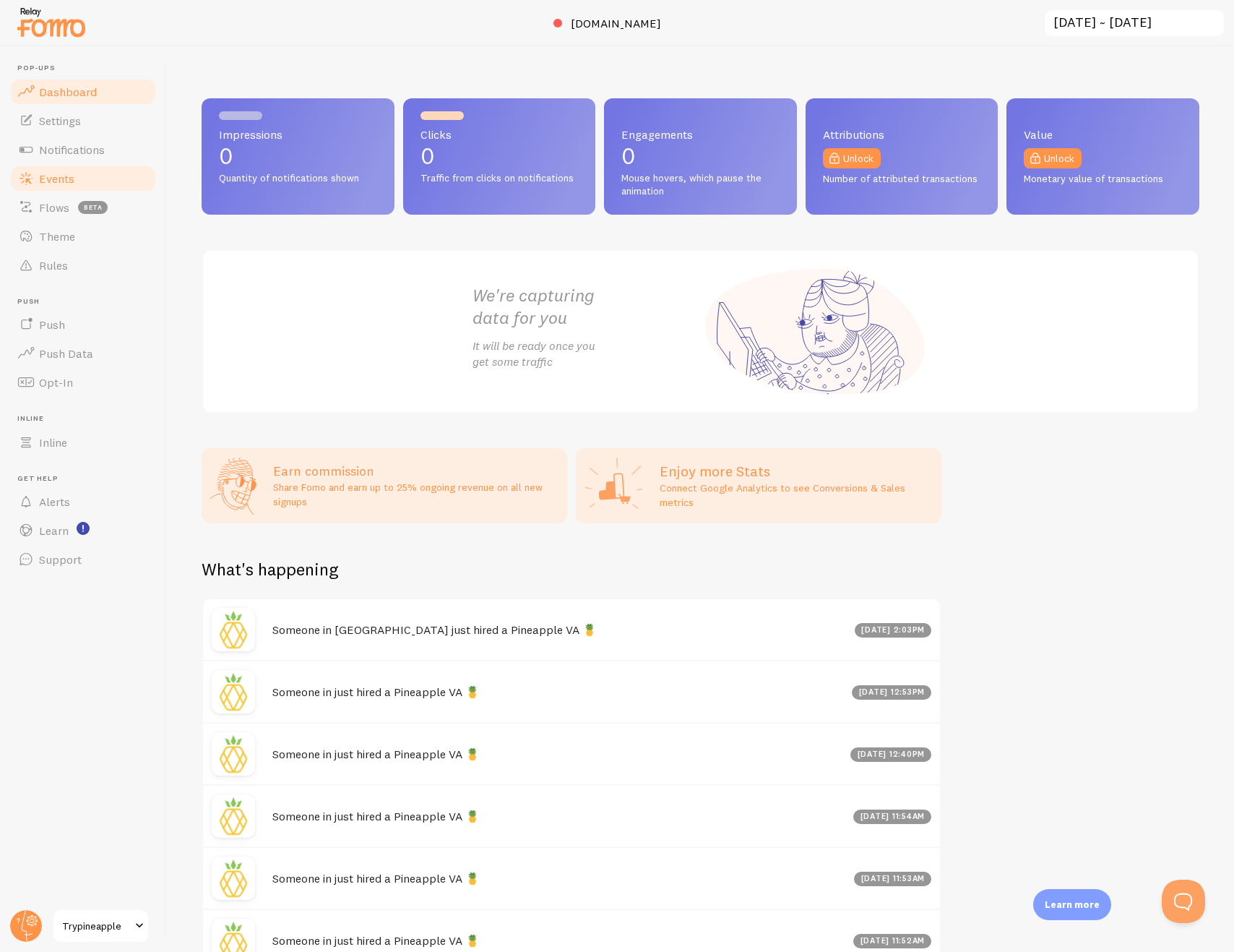
click at [77, 175] on link "Events" at bounding box center [83, 179] width 149 height 29
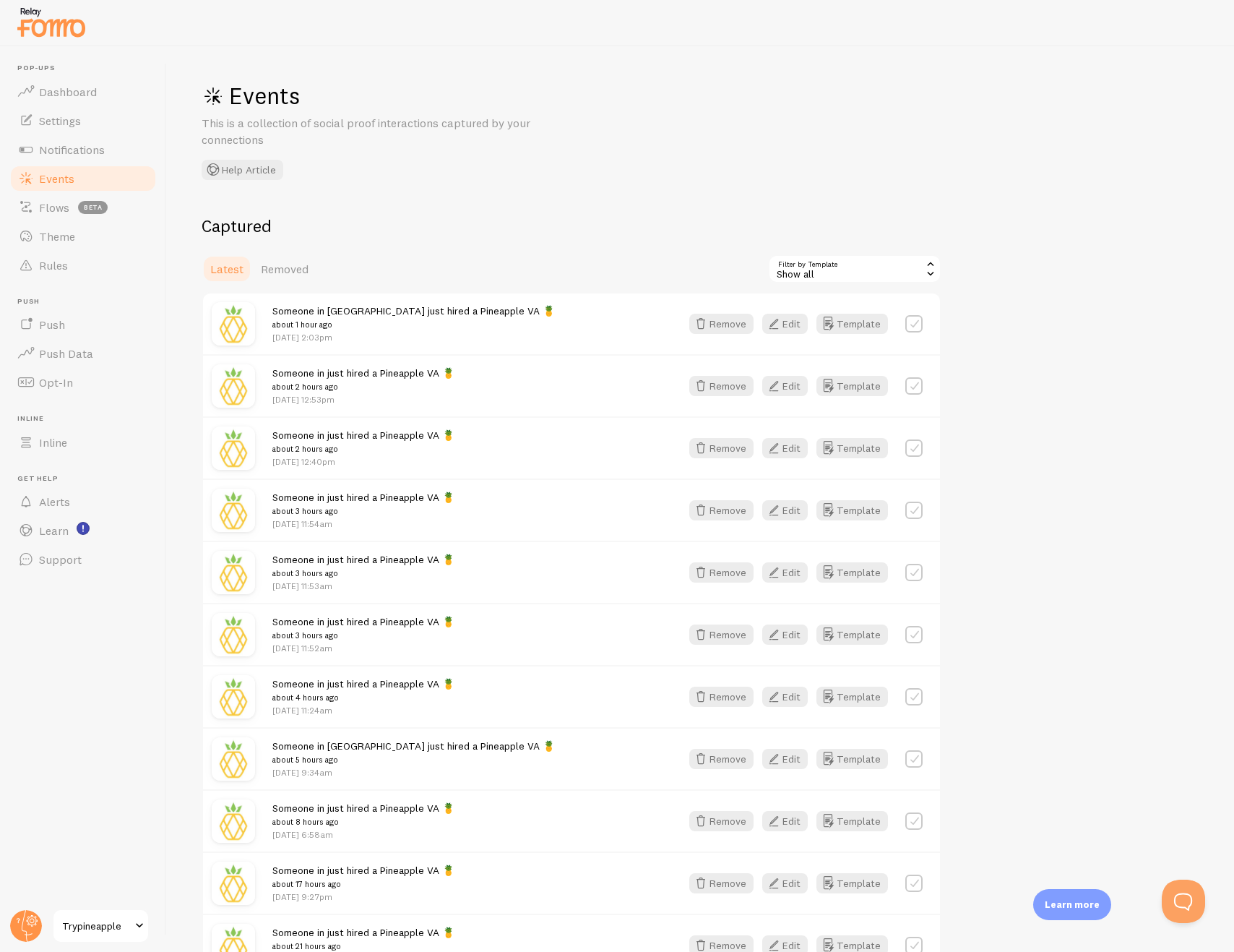
scroll to position [95, 0]
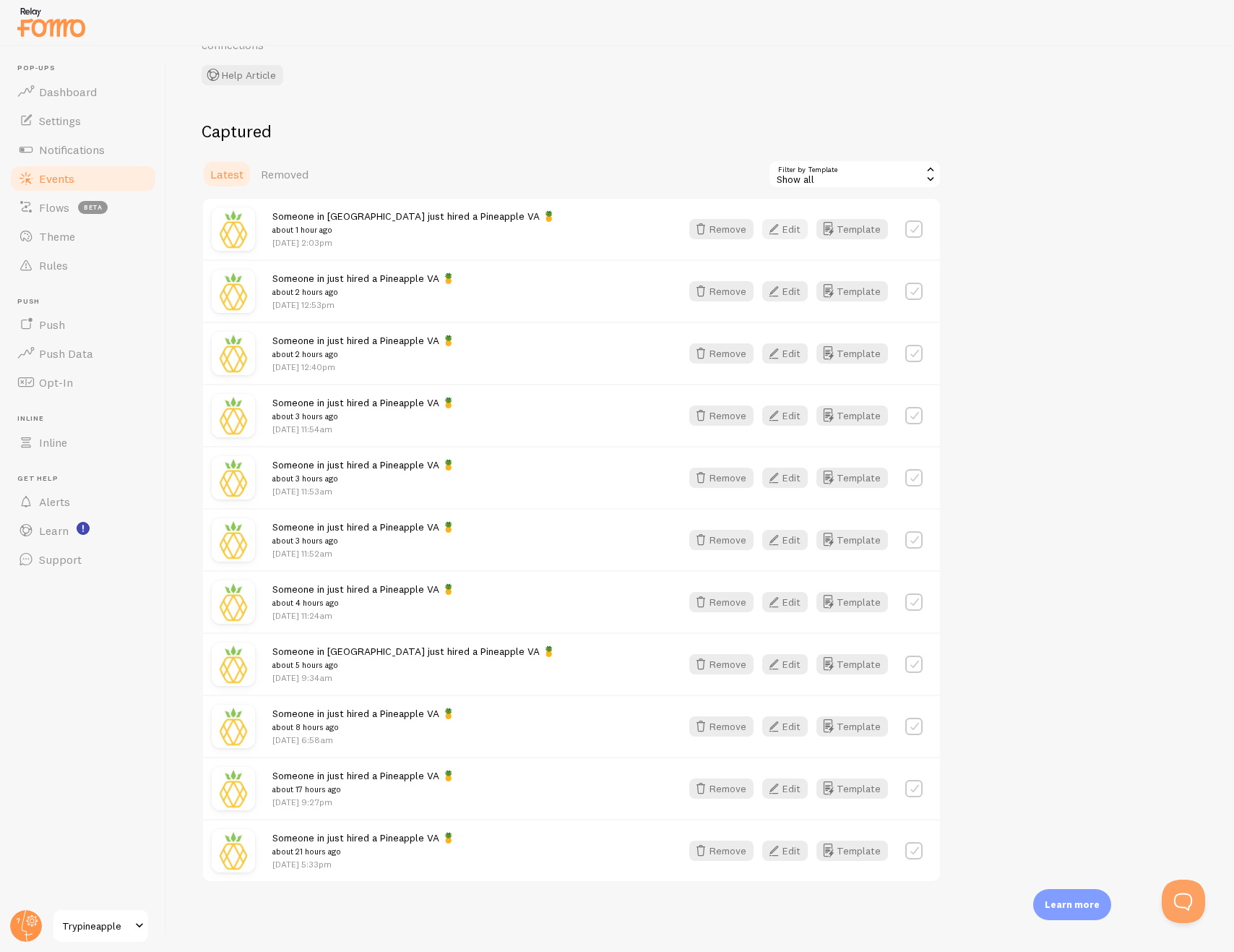
click at [783, 232] on icon "button" at bounding box center [774, 229] width 17 height 17
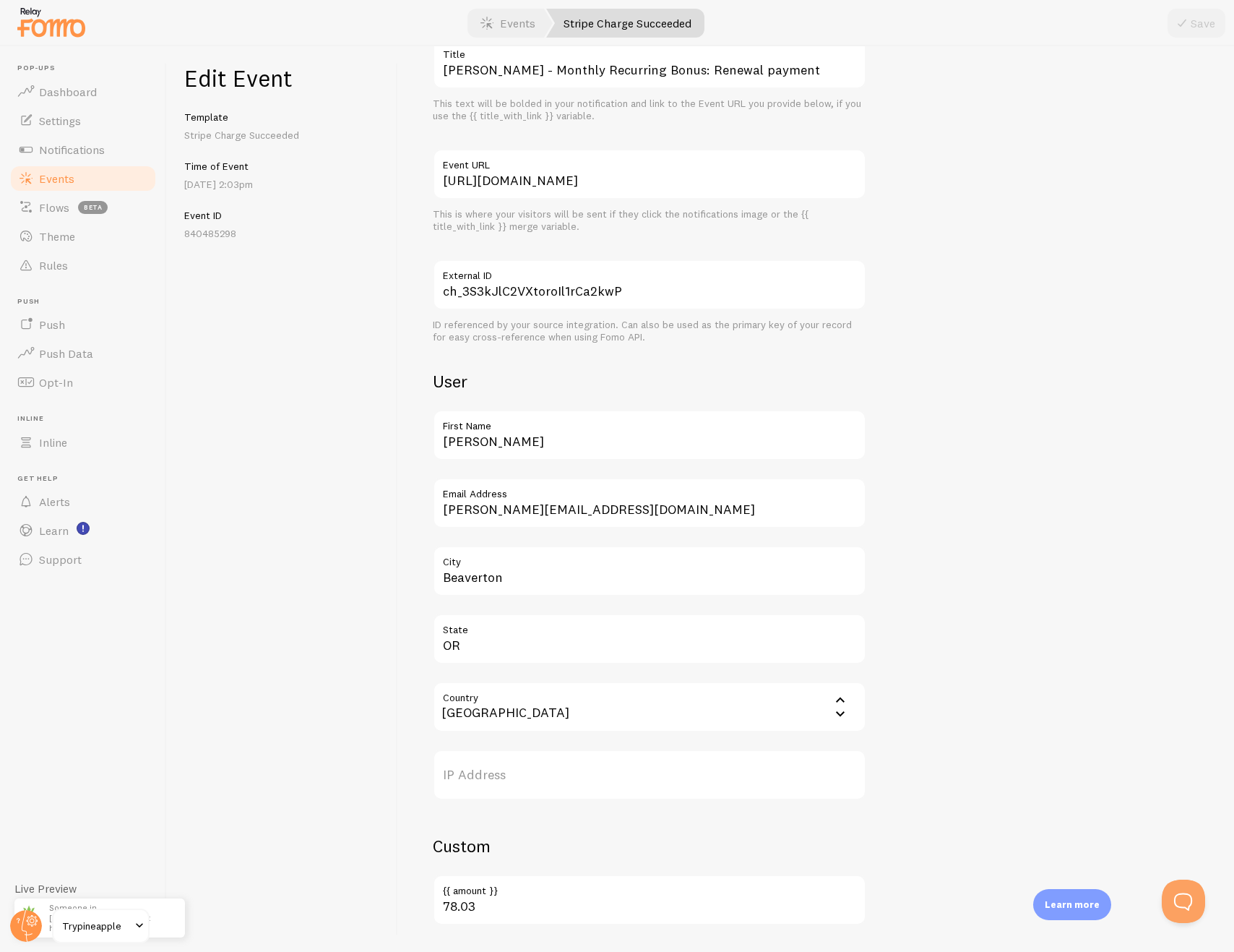
scroll to position [125, 0]
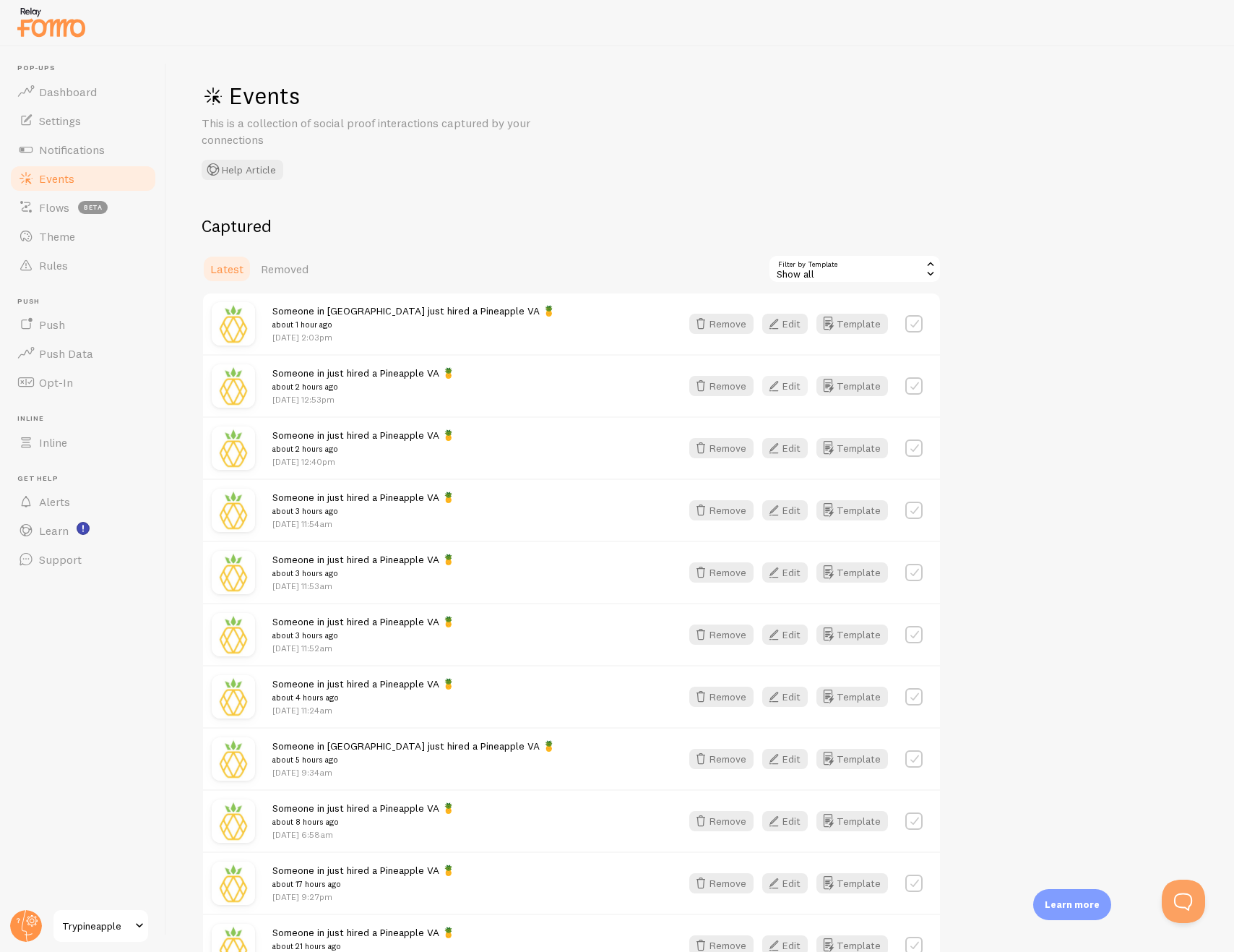
click at [789, 387] on button "Edit" at bounding box center [784, 386] width 45 height 21
click at [777, 450] on icon "button" at bounding box center [774, 448] width 17 height 17
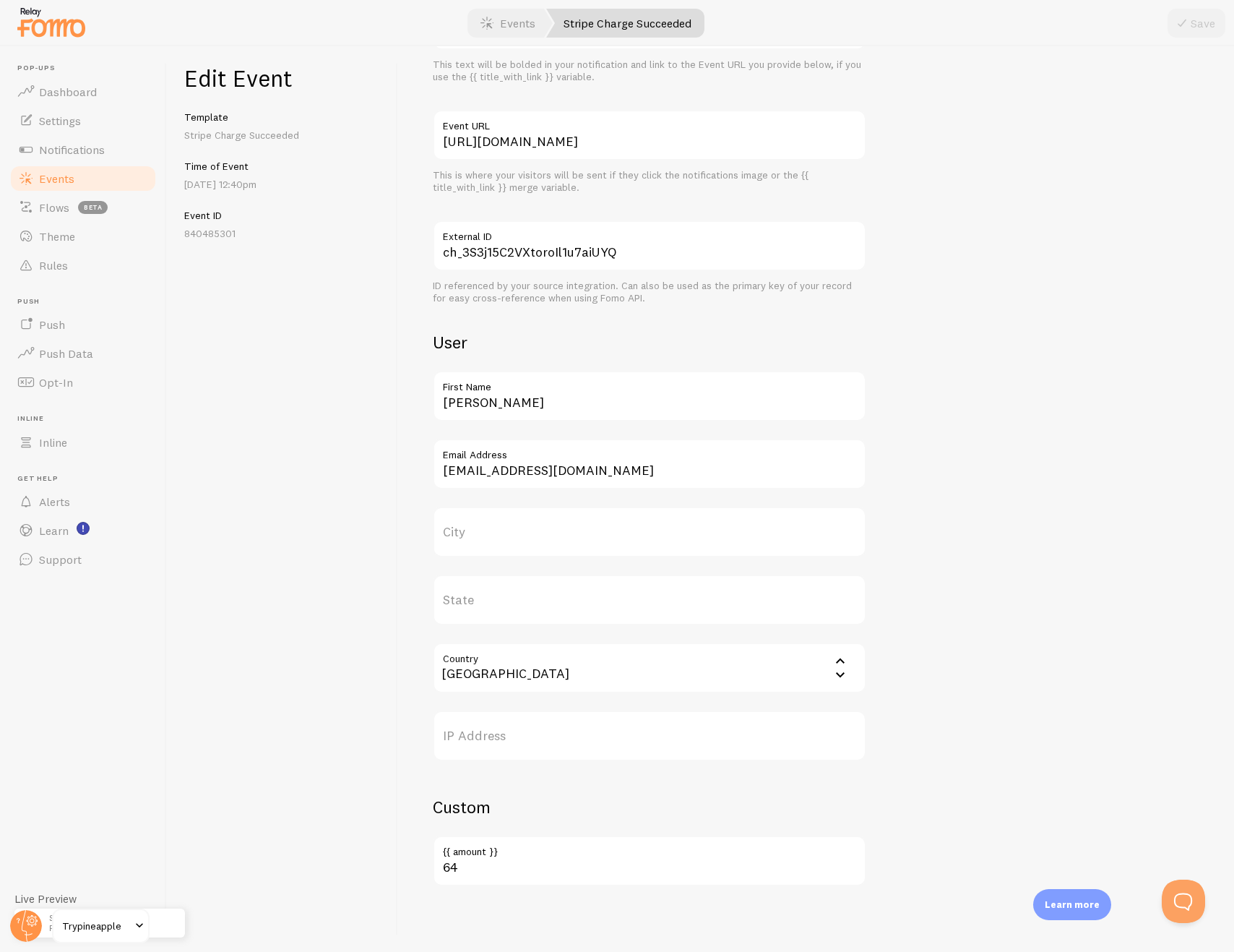
scroll to position [125, 0]
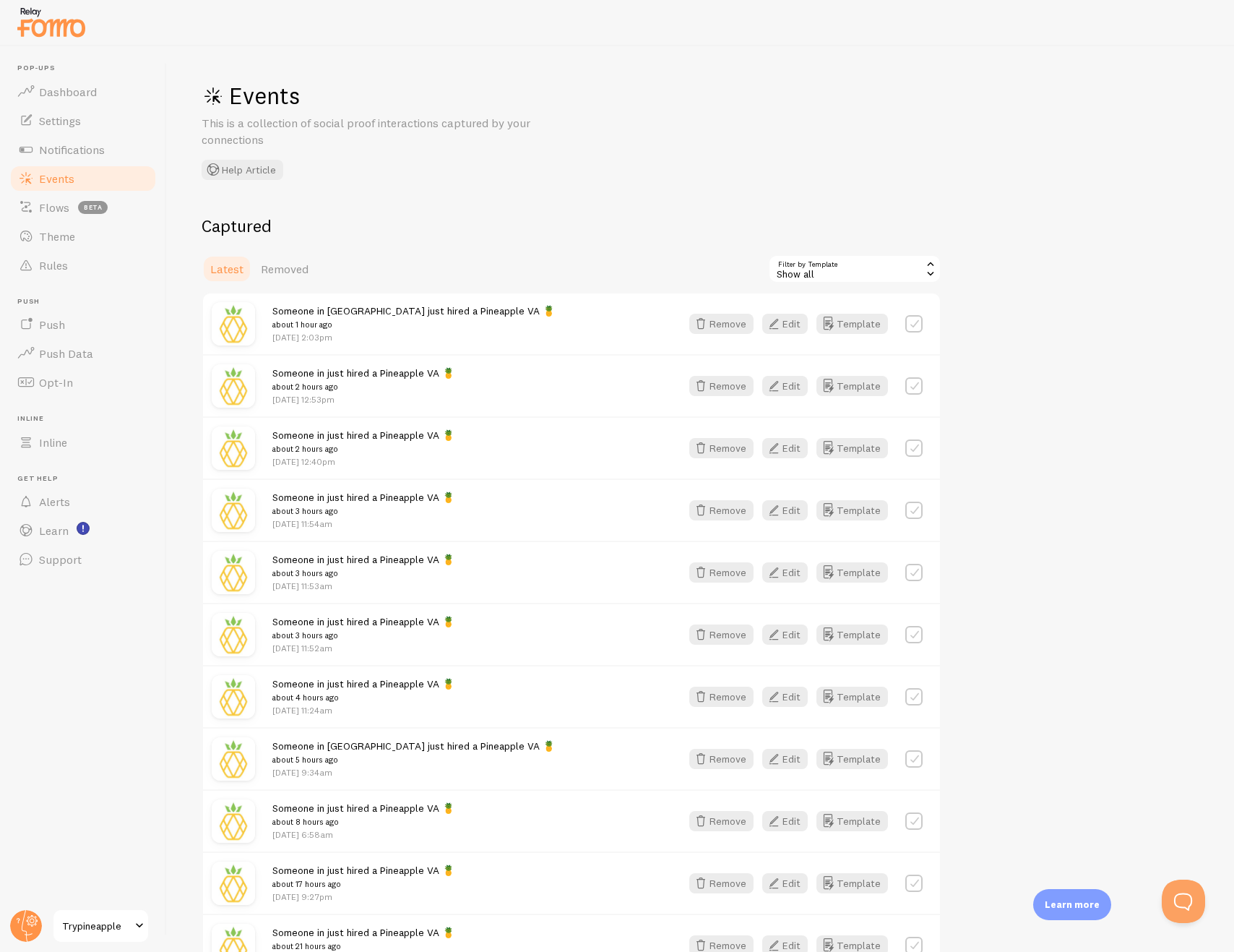
scroll to position [95, 0]
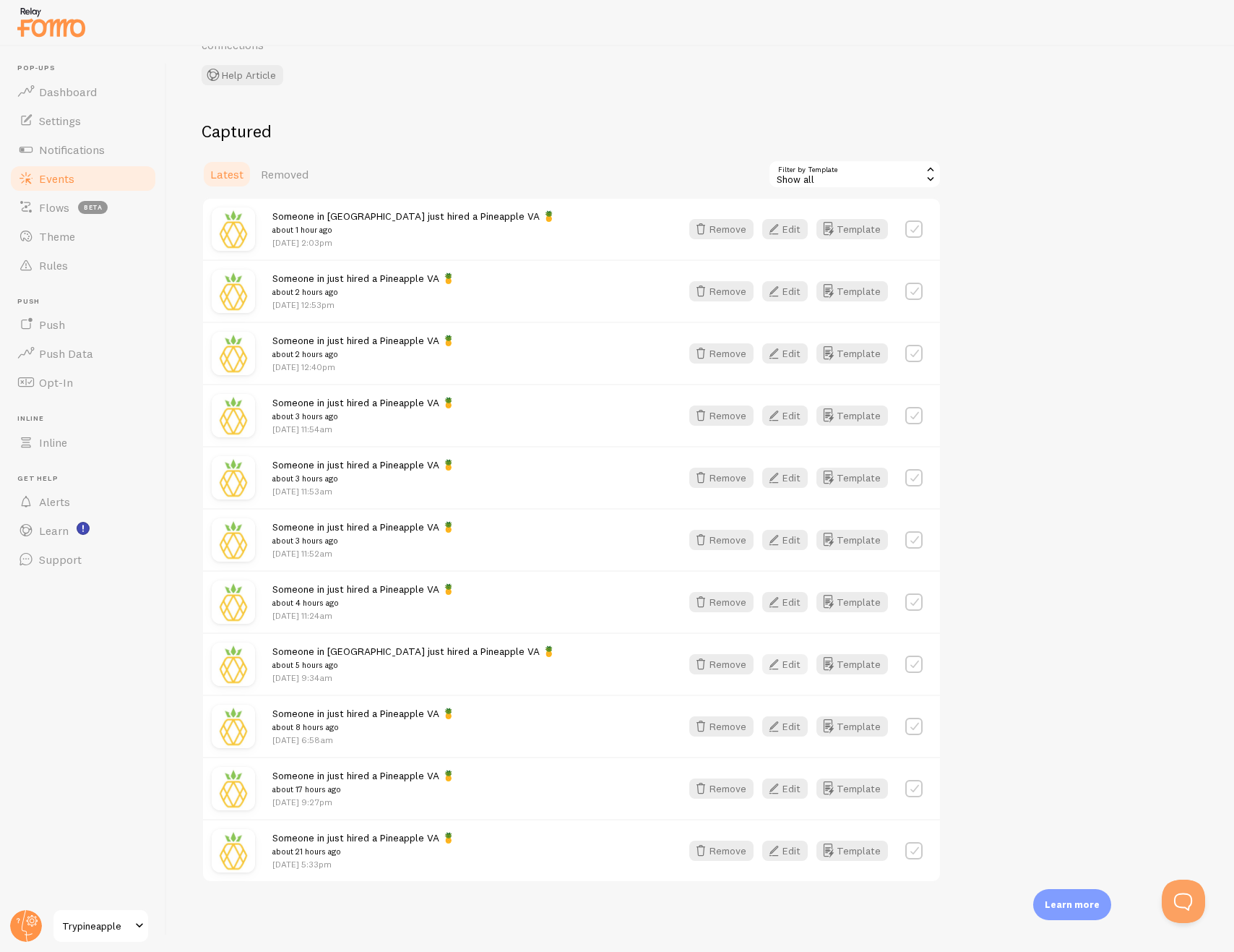
click at [785, 667] on button "Edit" at bounding box center [784, 664] width 45 height 21
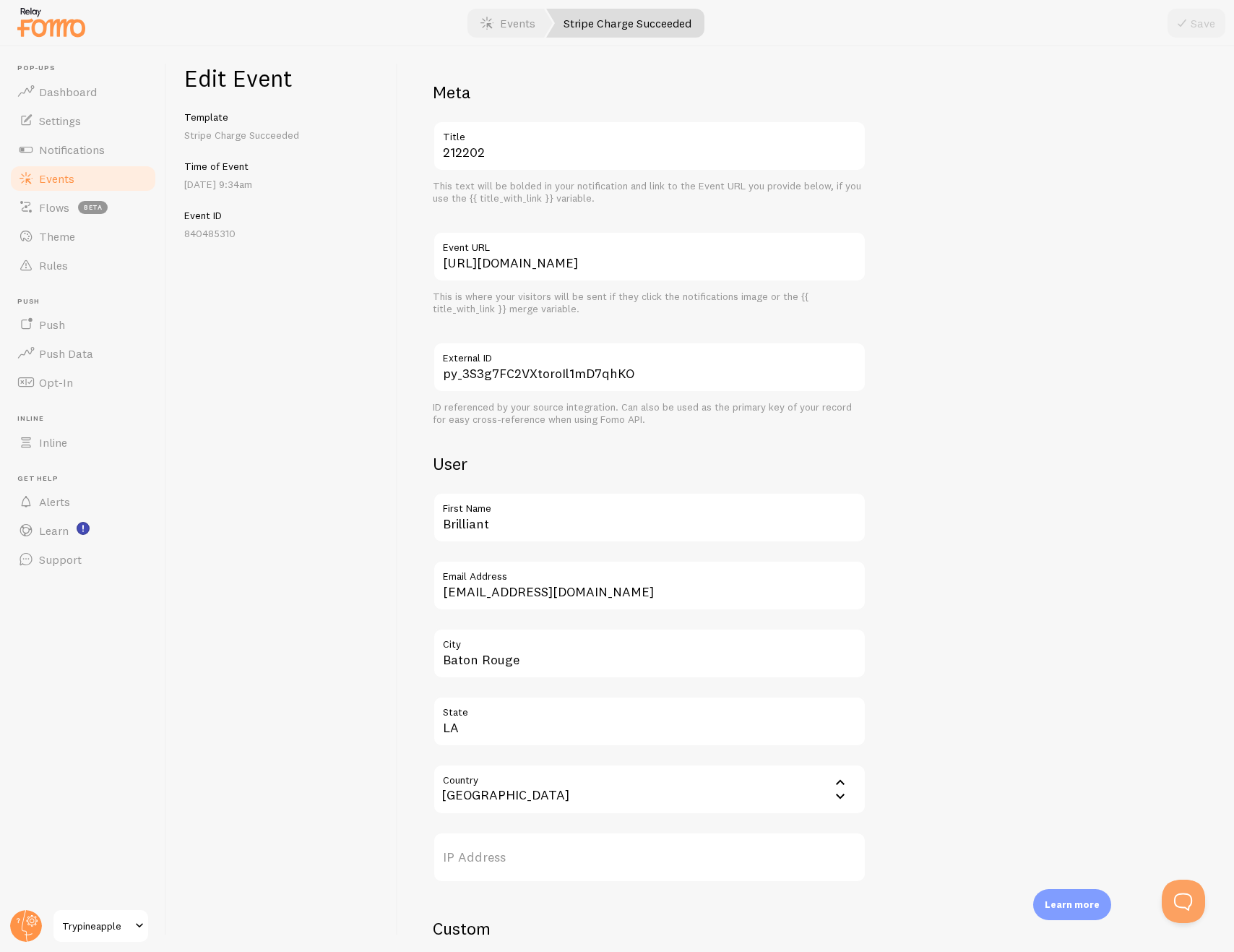
scroll to position [125, 0]
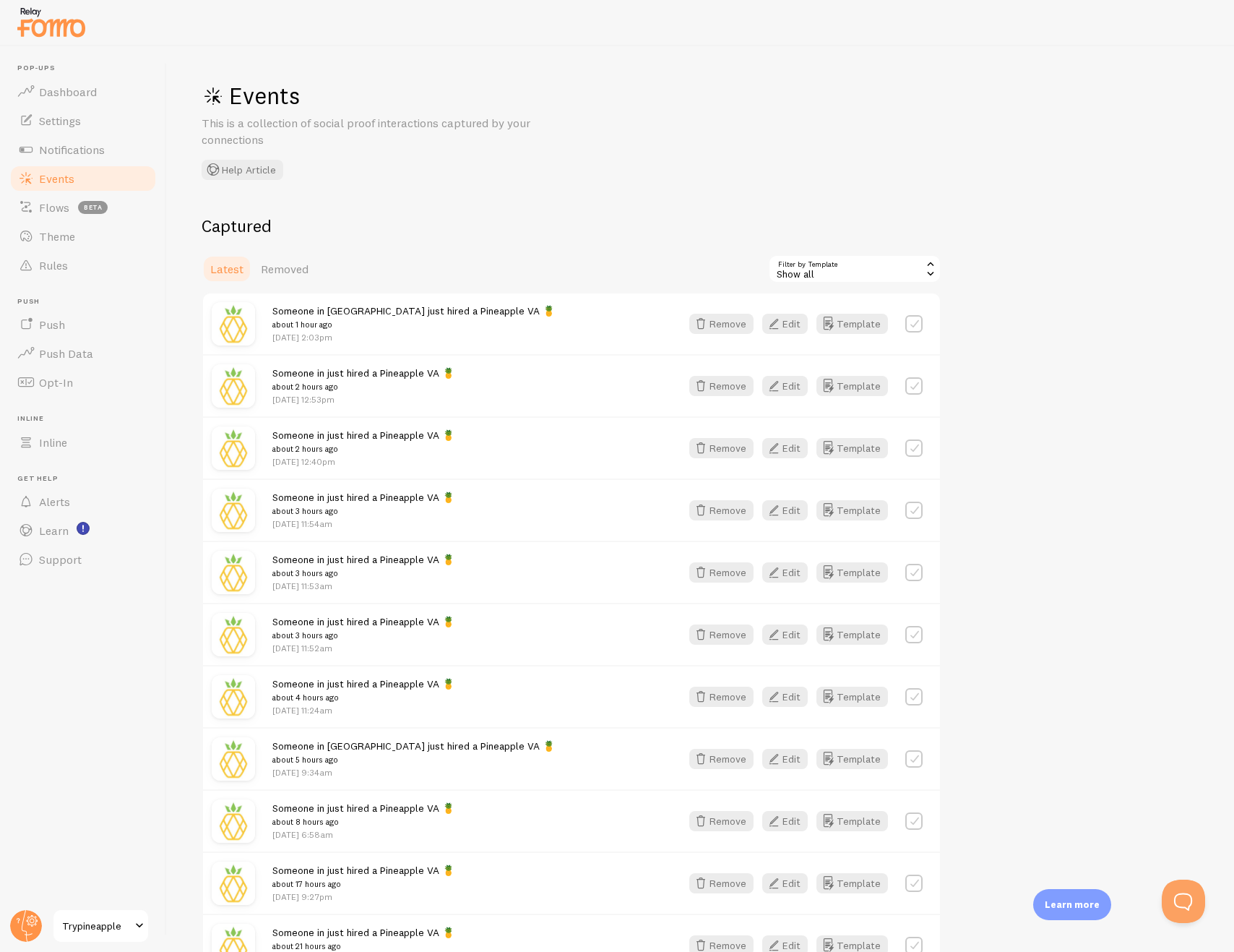
drag, startPoint x: 359, startPoint y: 320, endPoint x: 343, endPoint y: 322, distance: 16.1
click at [359, 320] on small "about 1 hour ago" at bounding box center [414, 324] width 283 height 13
drag, startPoint x: 419, startPoint y: 318, endPoint x: 697, endPoint y: 314, distance: 278.0
click at [499, 316] on span "Someone in [GEOGRAPHIC_DATA] just hired a Pineapple VA 🍍 about 1 hour ago" at bounding box center [414, 317] width 283 height 26
click at [876, 325] on button "Template" at bounding box center [853, 324] width 72 height 21
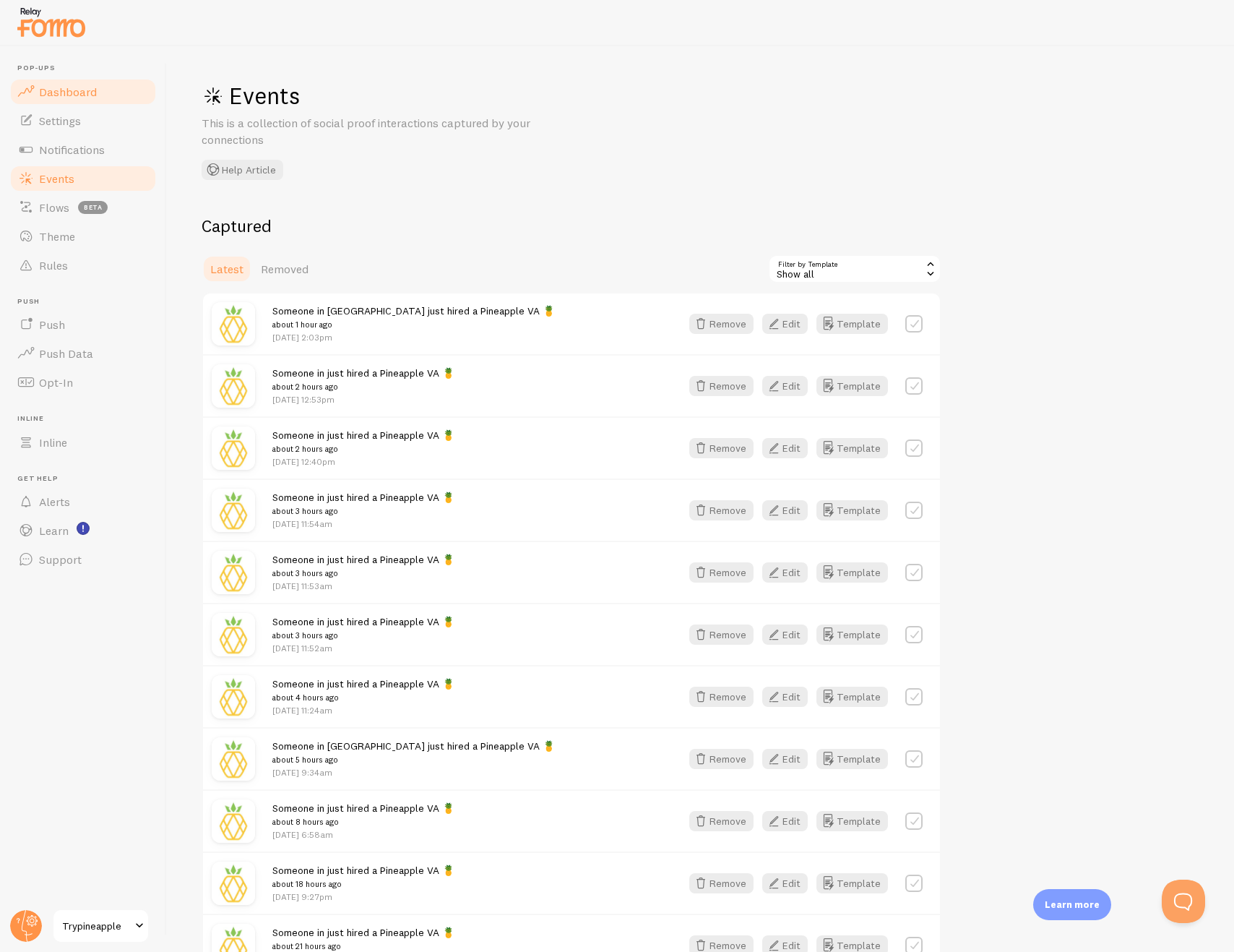
click at [100, 101] on link "Dashboard" at bounding box center [83, 91] width 149 height 29
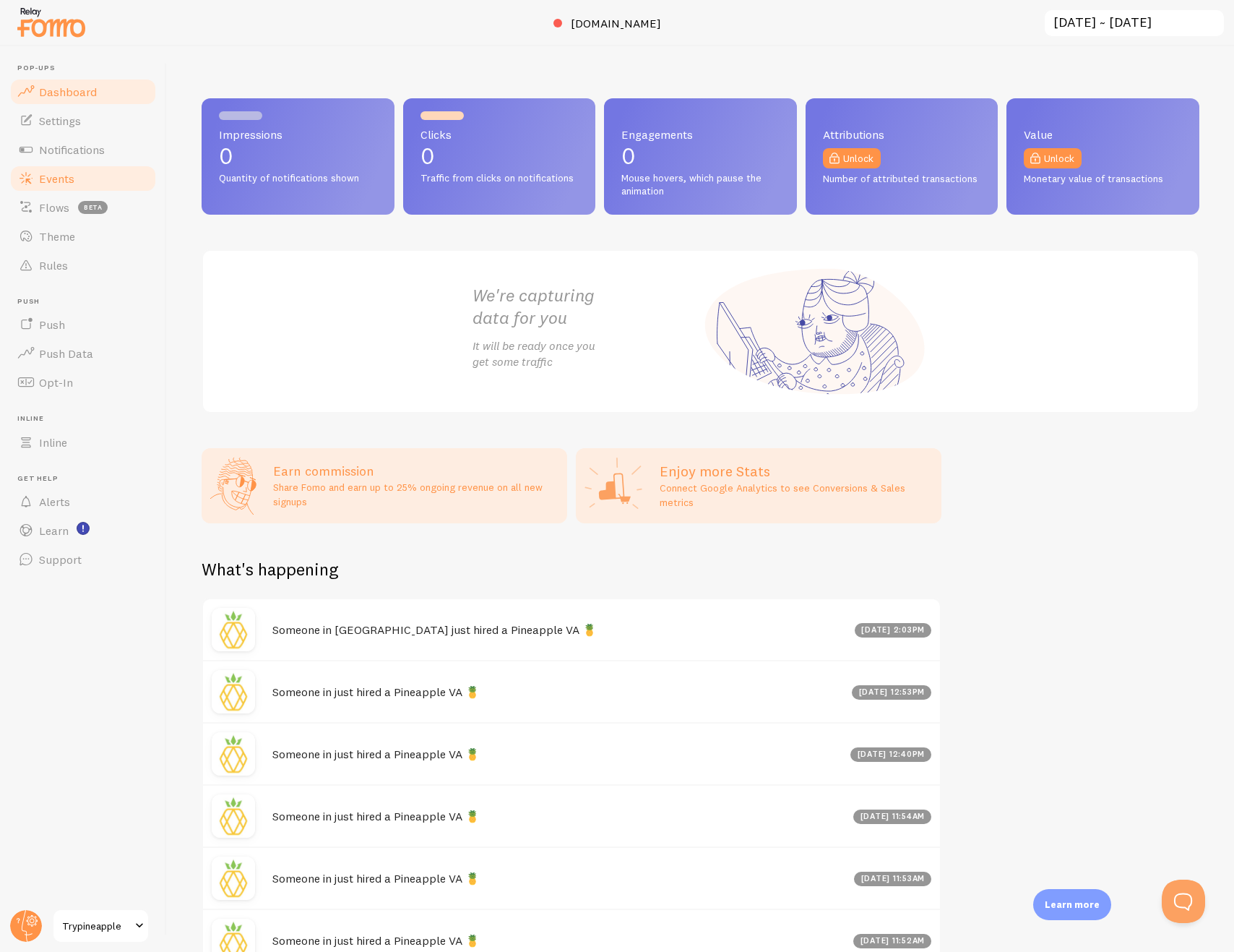
click at [96, 183] on link "Events" at bounding box center [83, 179] width 149 height 29
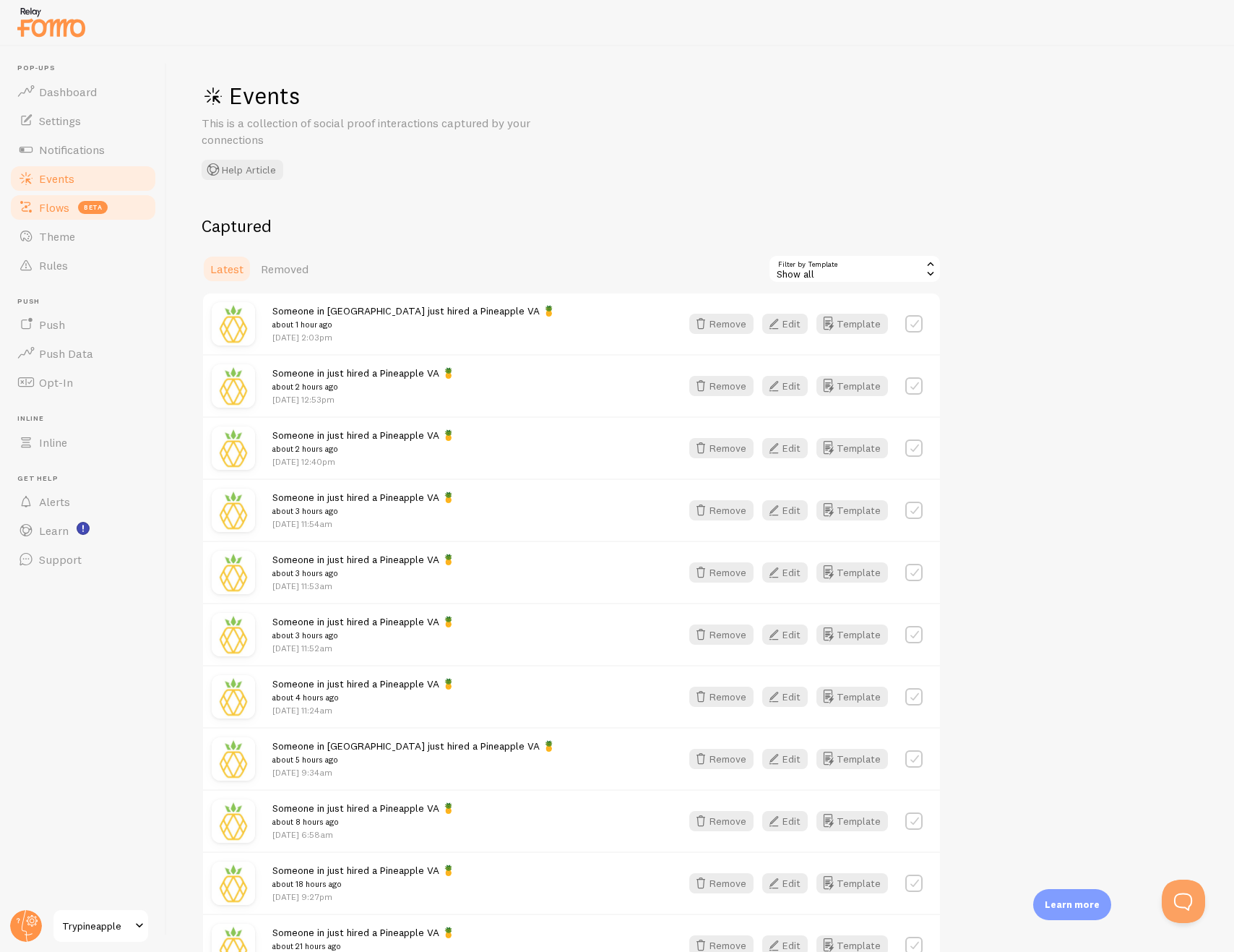
click at [86, 205] on span "beta" at bounding box center [92, 207] width 30 height 13
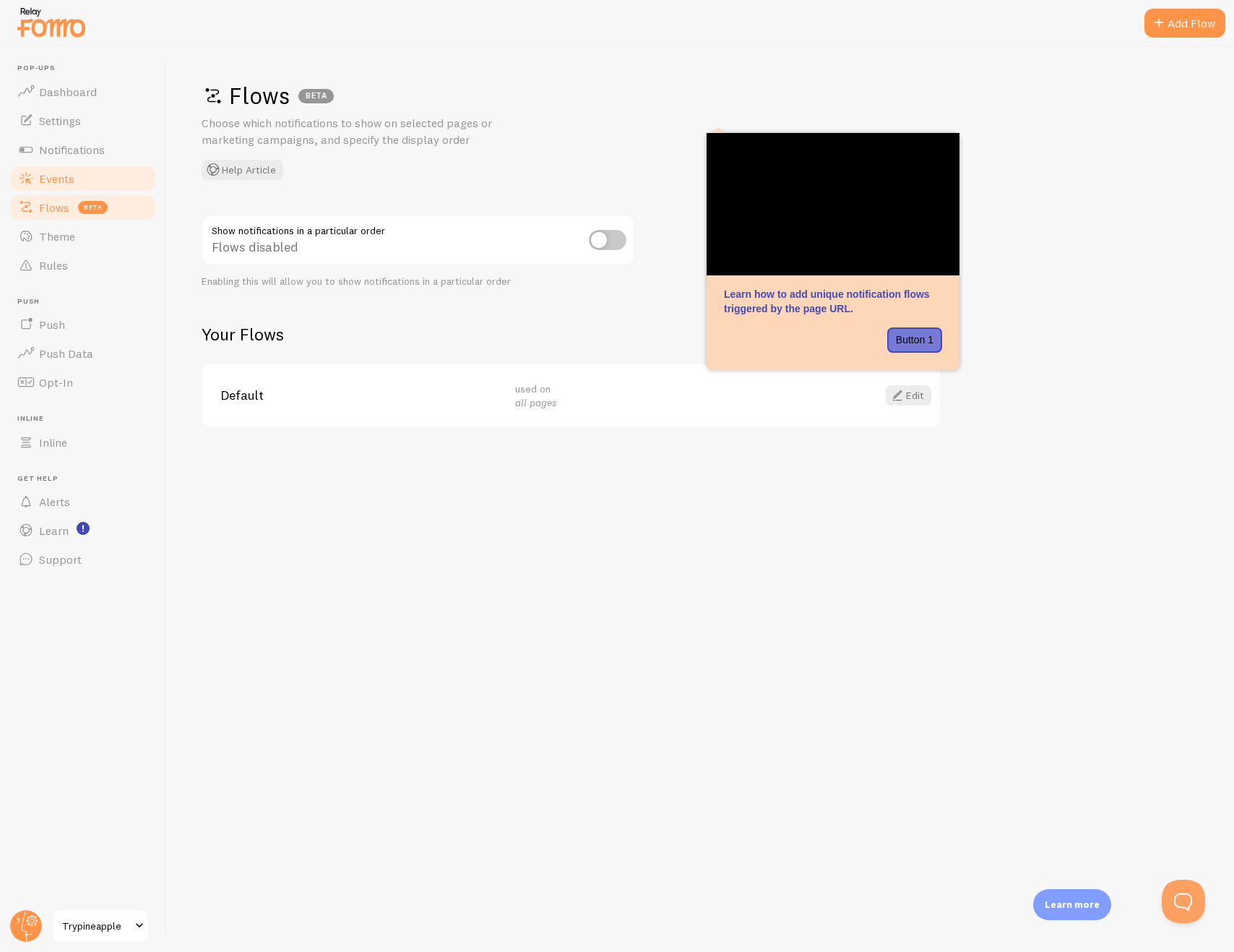
click at [77, 180] on link "Events" at bounding box center [83, 179] width 149 height 29
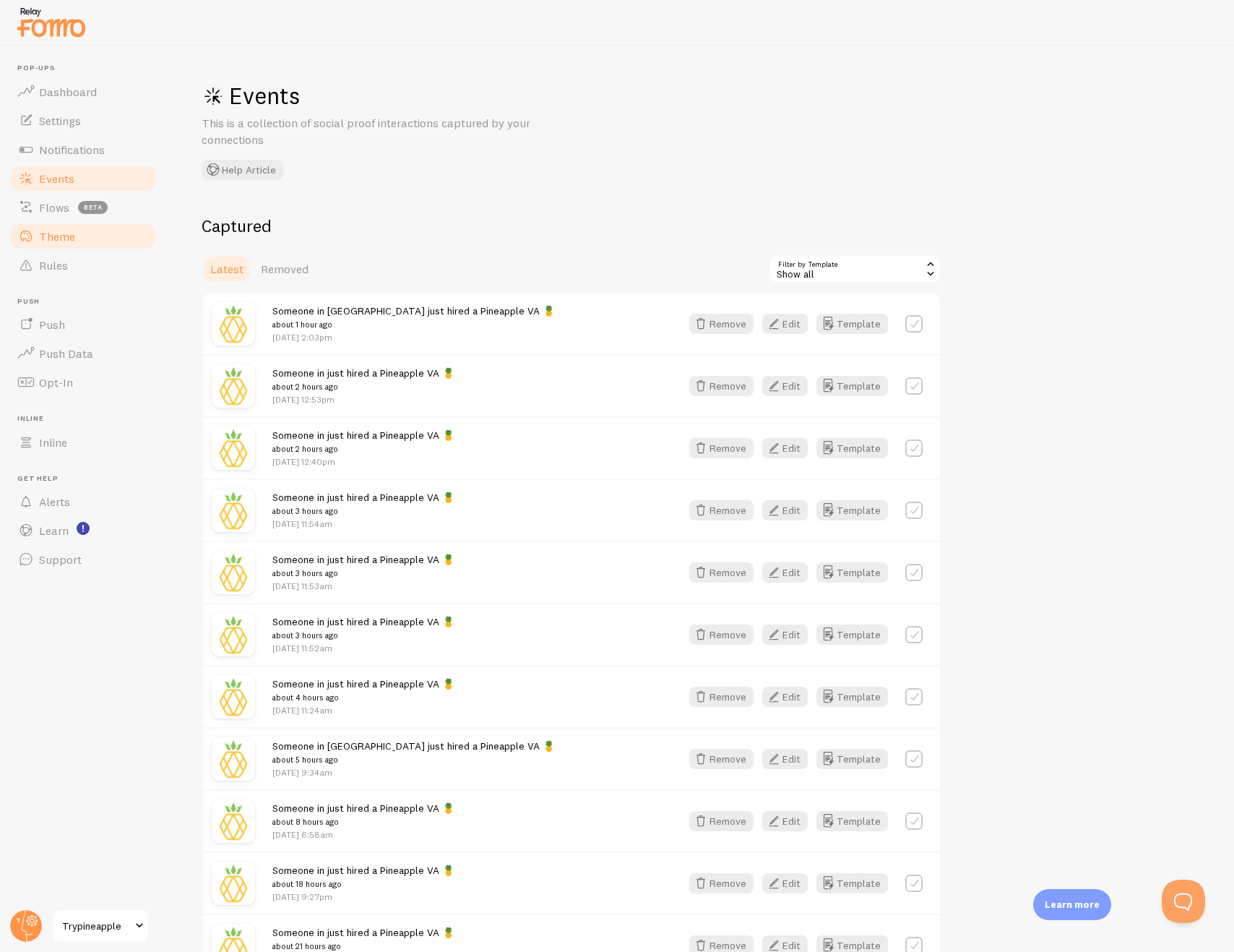
click at [73, 234] on span "Theme" at bounding box center [57, 236] width 36 height 15
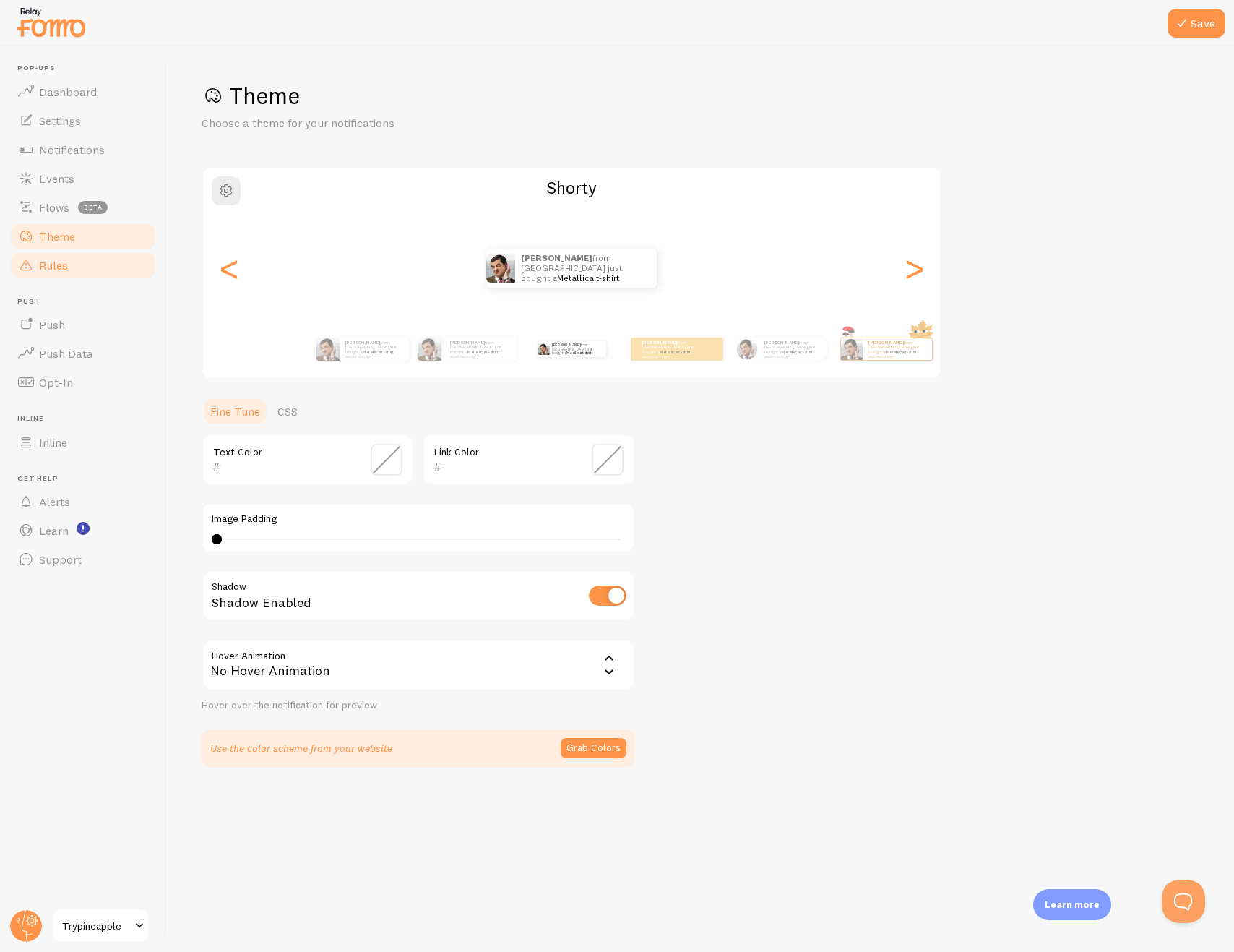
click at [86, 269] on link "Rules" at bounding box center [83, 265] width 149 height 29
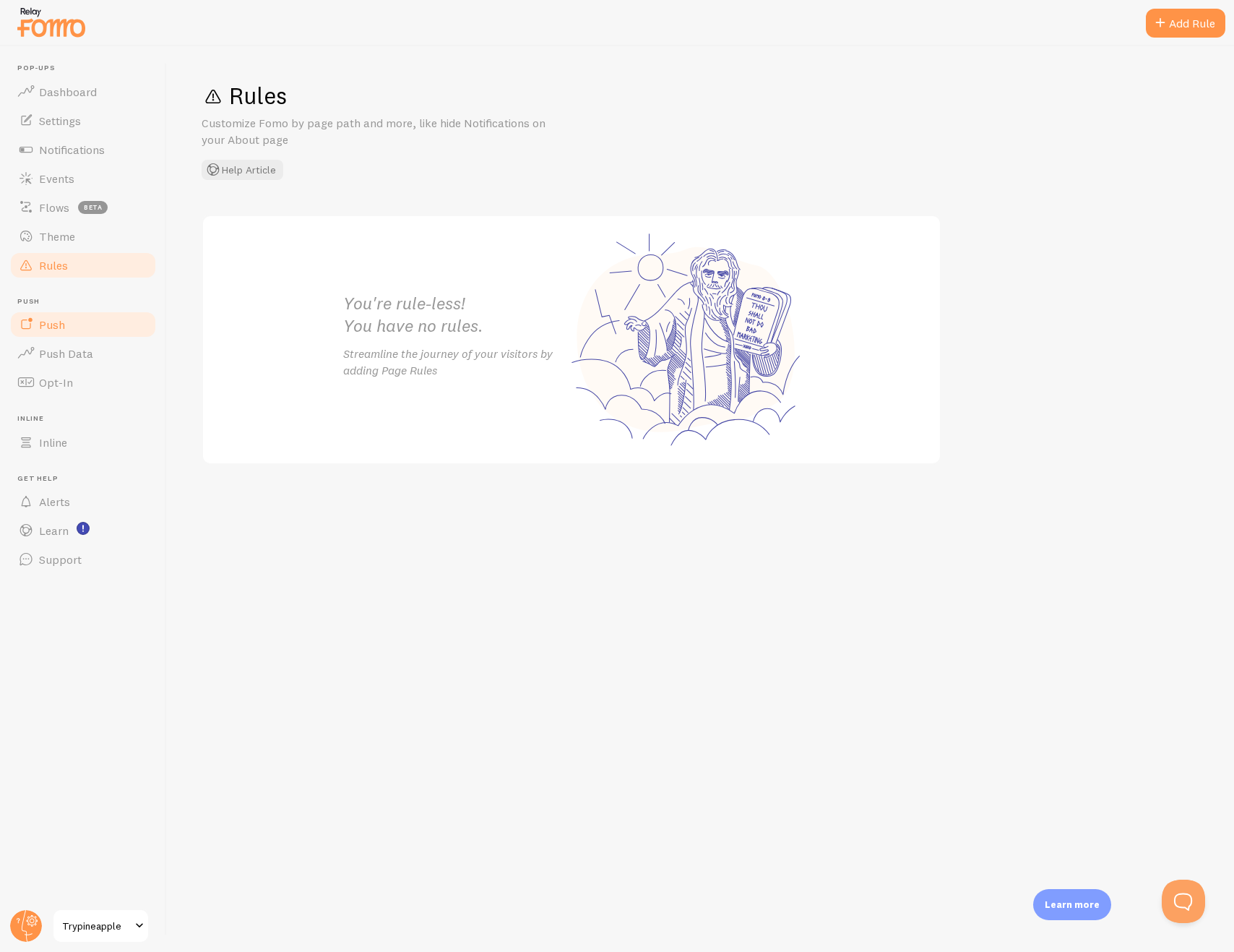
click at [105, 331] on link "Push" at bounding box center [83, 325] width 149 height 29
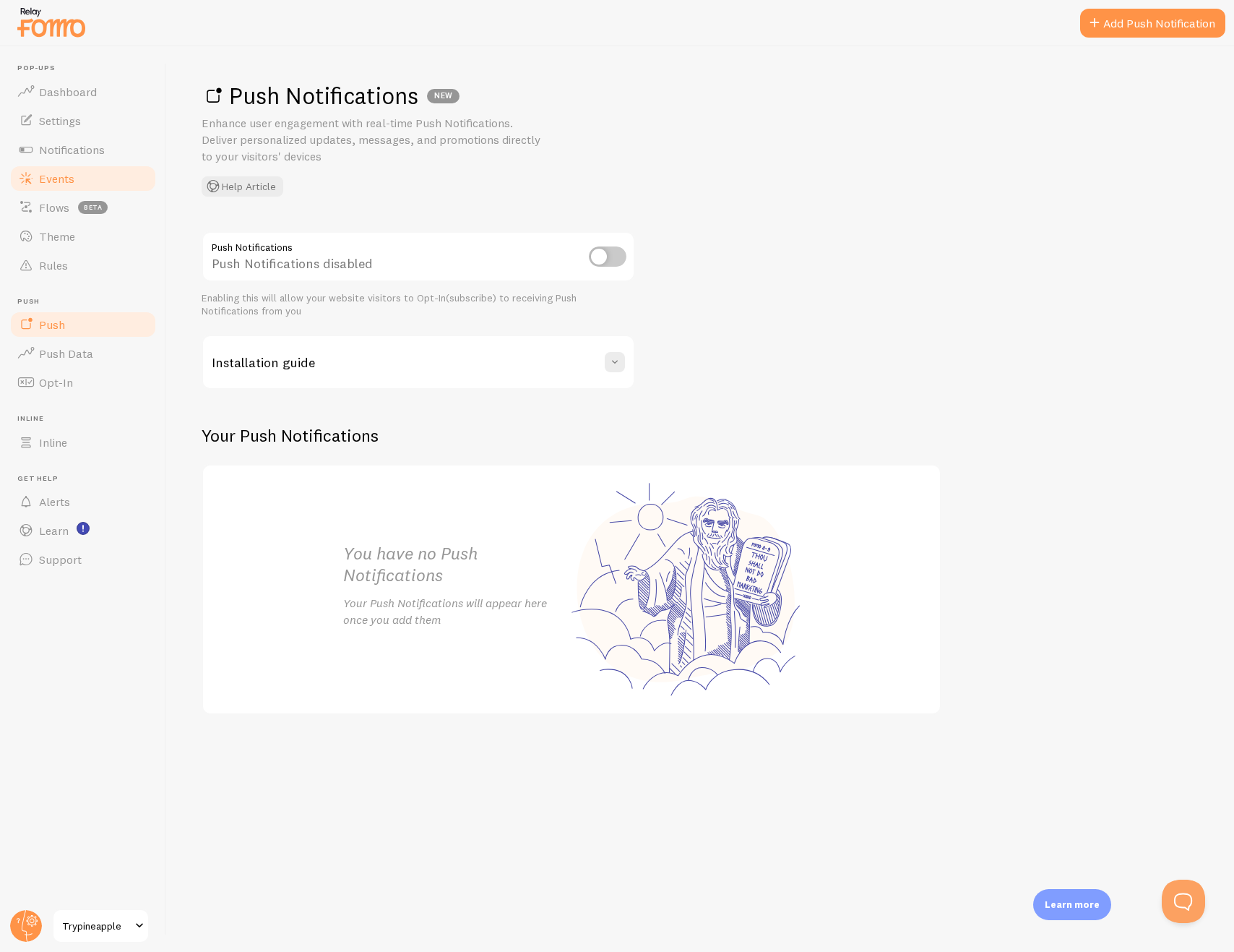
click at [91, 165] on link "Events" at bounding box center [83, 179] width 149 height 29
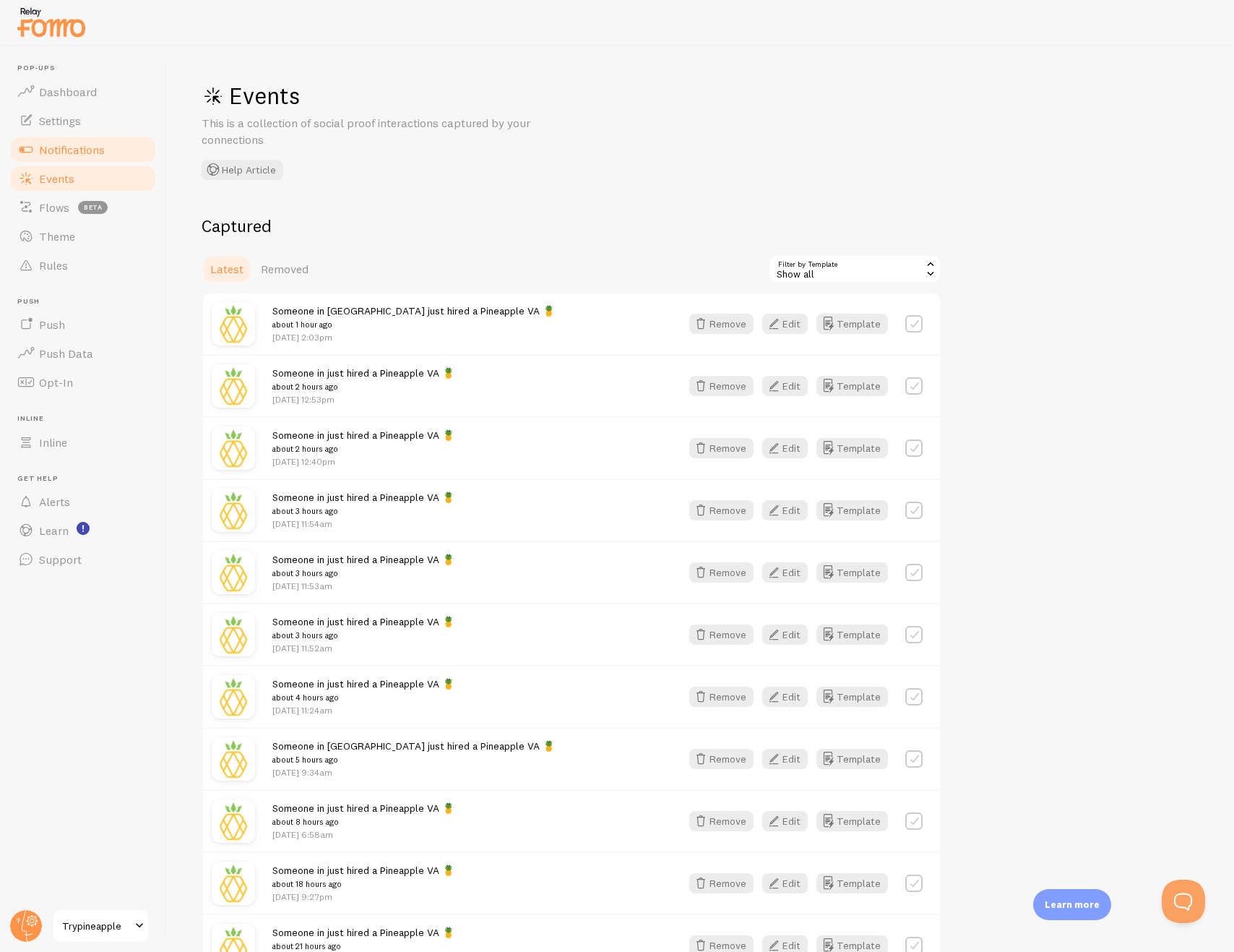
click at [101, 147] on span "Notifications" at bounding box center [72, 150] width 66 height 15
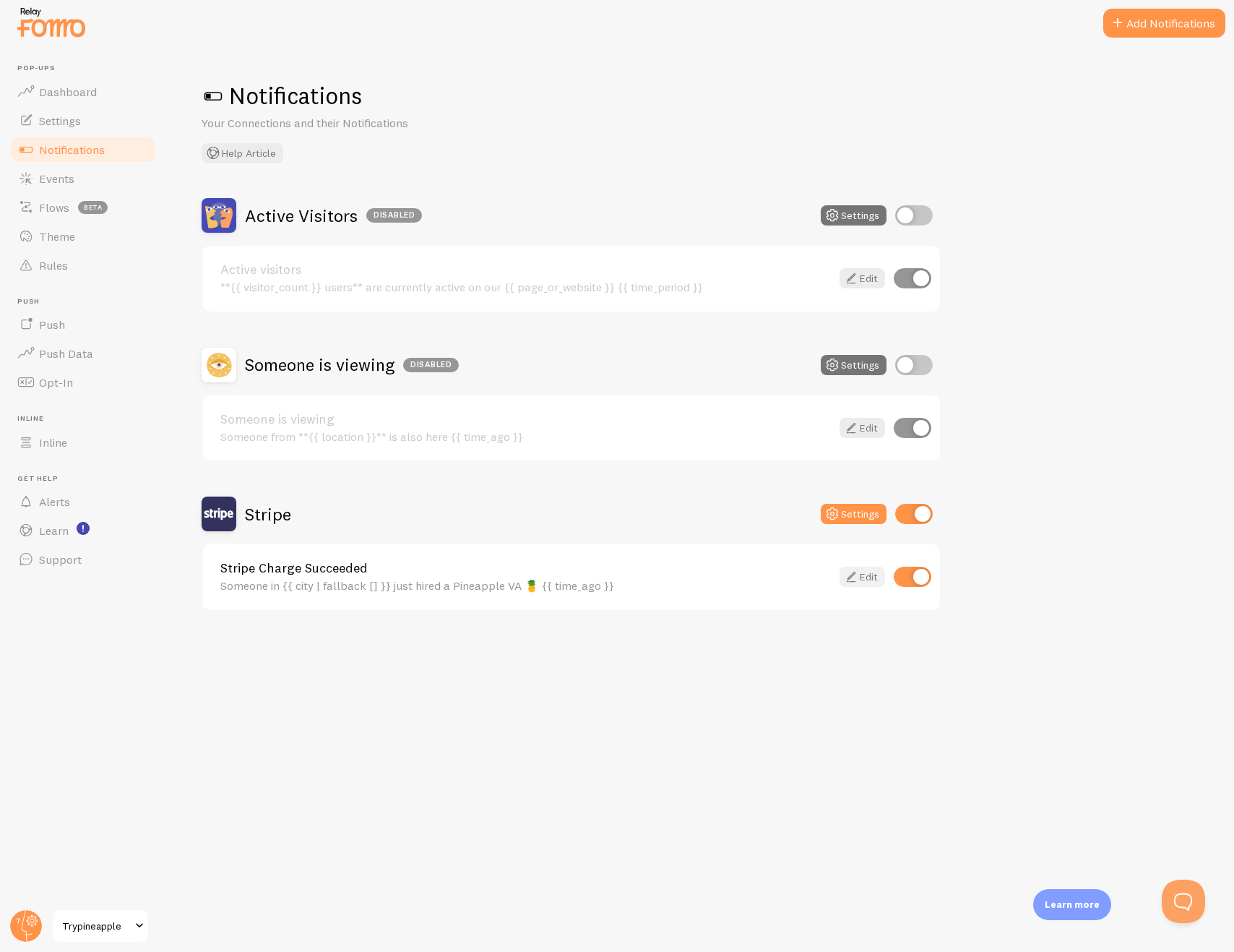
click at [864, 573] on link "Edit" at bounding box center [862, 577] width 45 height 21
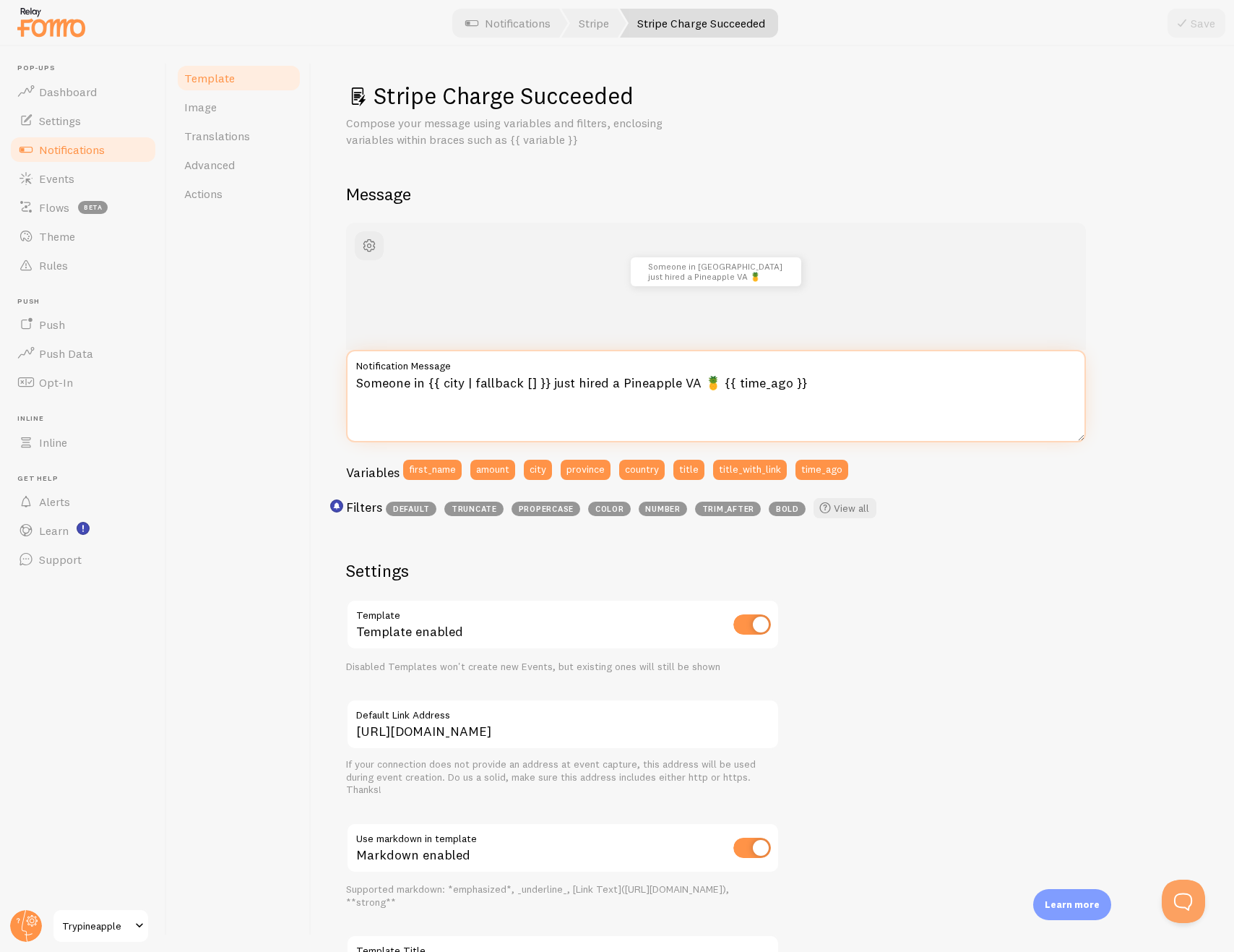
drag, startPoint x: 548, startPoint y: 383, endPoint x: 438, endPoint y: 384, distance: 110.0
click at [438, 384] on textarea "Someone in {{ city | fallback [] }} just hired a Pineapple VA 🍍 {{ time_ago }}" at bounding box center [716, 396] width 740 height 92
click at [527, 424] on textarea "Someone in {{ city | fallback [] }} just hired a Pineapple VA 🍍 {{ time_ago }}" at bounding box center [716, 396] width 740 height 92
drag, startPoint x: 547, startPoint y: 381, endPoint x: 426, endPoint y: 382, distance: 121.0
click at [426, 382] on textarea "Someone in {{ city | fallback [] }} just hired a Pineapple VA 🍍 {{ time_ago }}" at bounding box center [716, 396] width 740 height 92
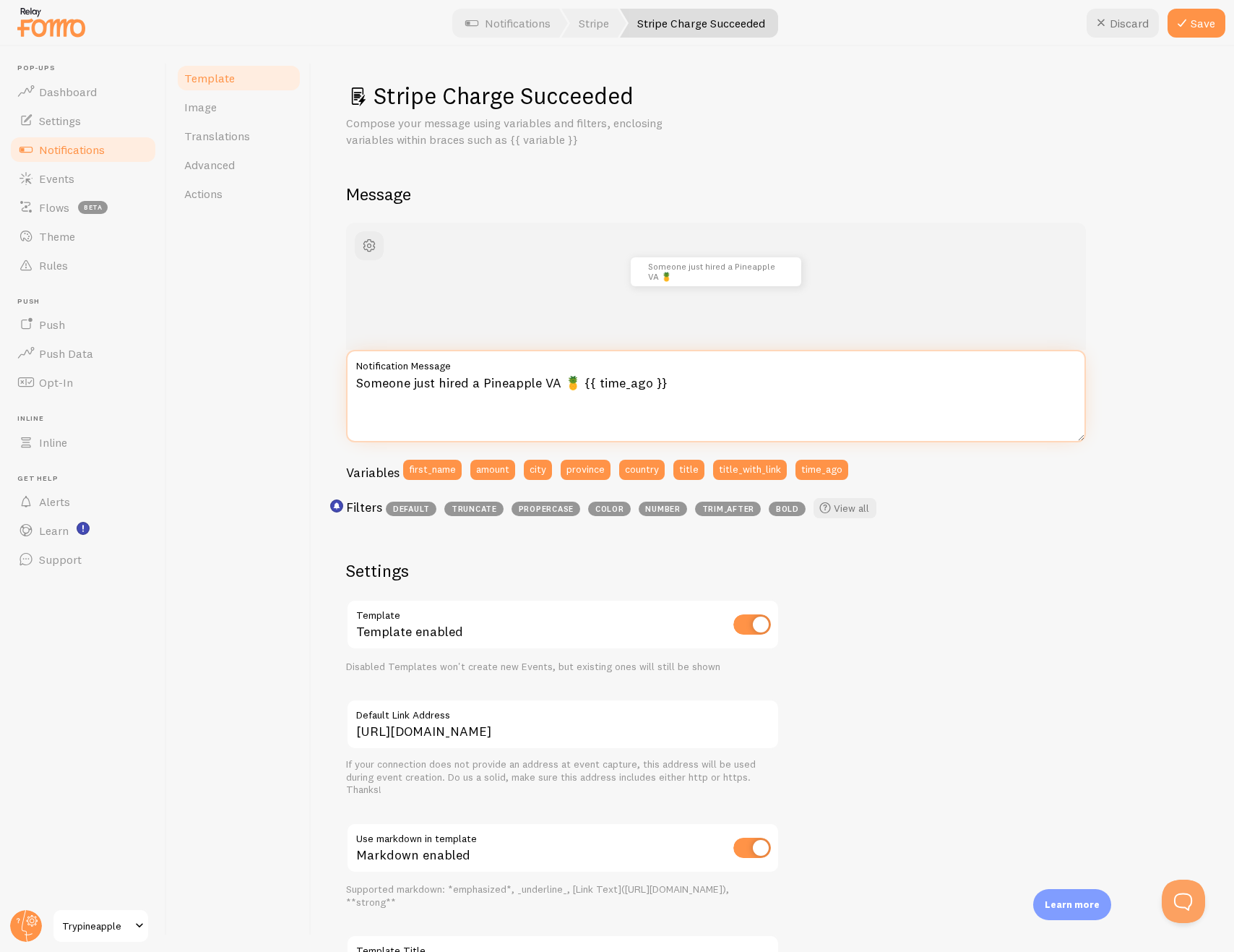
type textarea "Someone just hired a Pineapple VA 🍍 {{ time_ago }}"
click at [1158, 345] on div "Someone just hired a Pineapple VA 🍍 about 4 minutes ago Someone just hired a Pi…" at bounding box center [773, 620] width 854 height 797
click at [1187, 27] on icon at bounding box center [1182, 23] width 17 height 17
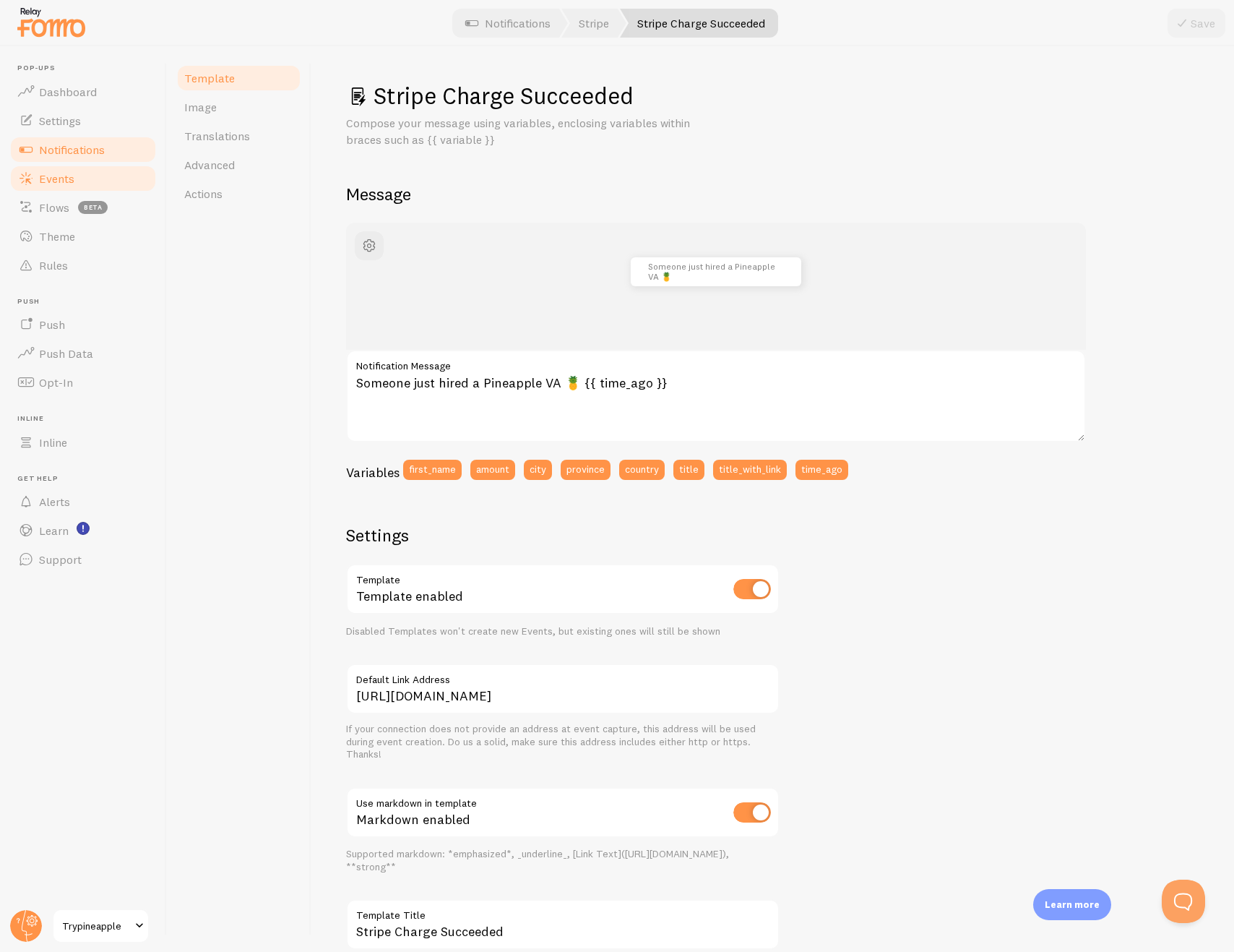
click at [109, 177] on link "Events" at bounding box center [83, 179] width 149 height 29
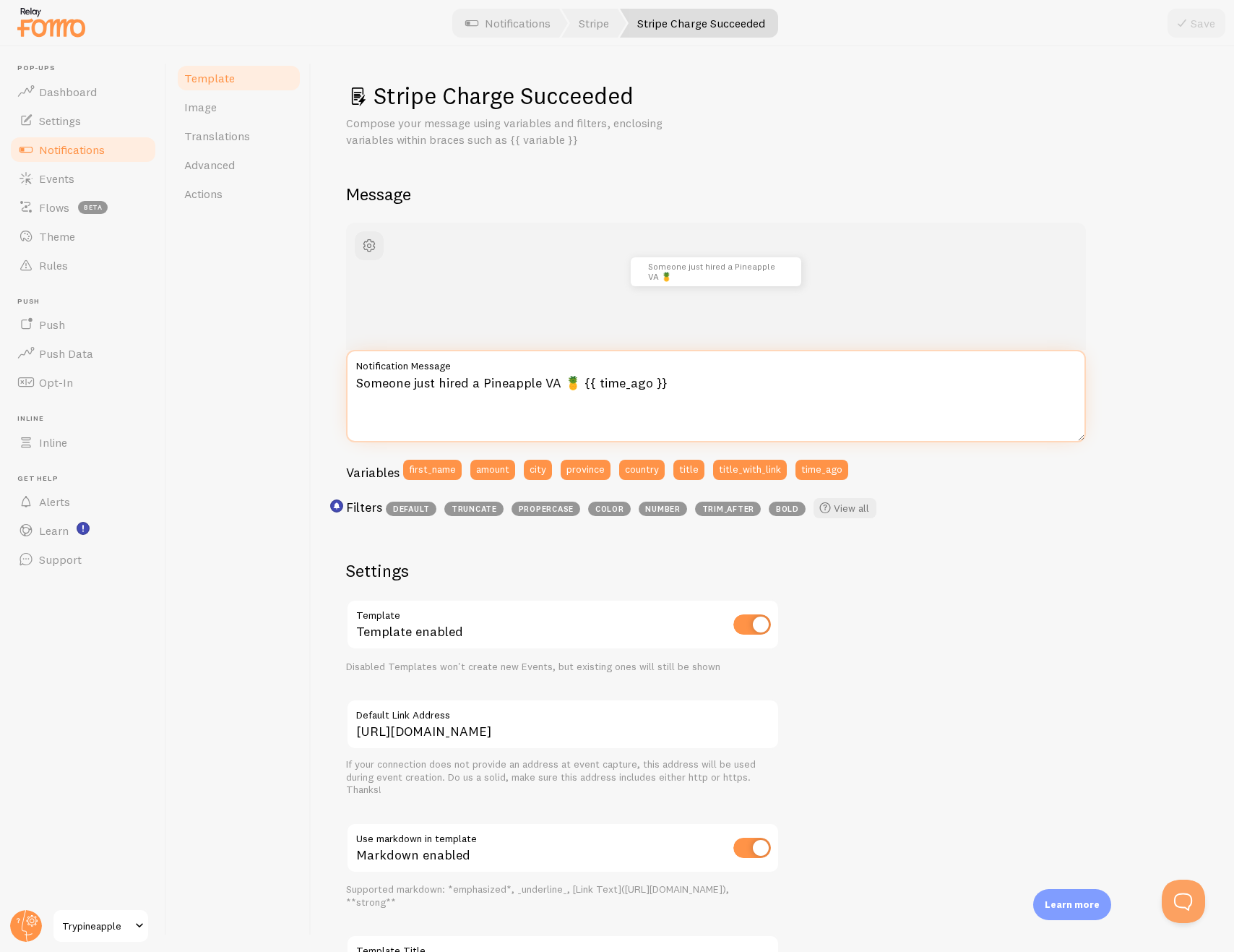
click at [411, 385] on textarea "Someone just hired a Pineapple VA 🍍 {{ time_ago }}" at bounding box center [716, 396] width 740 height 92
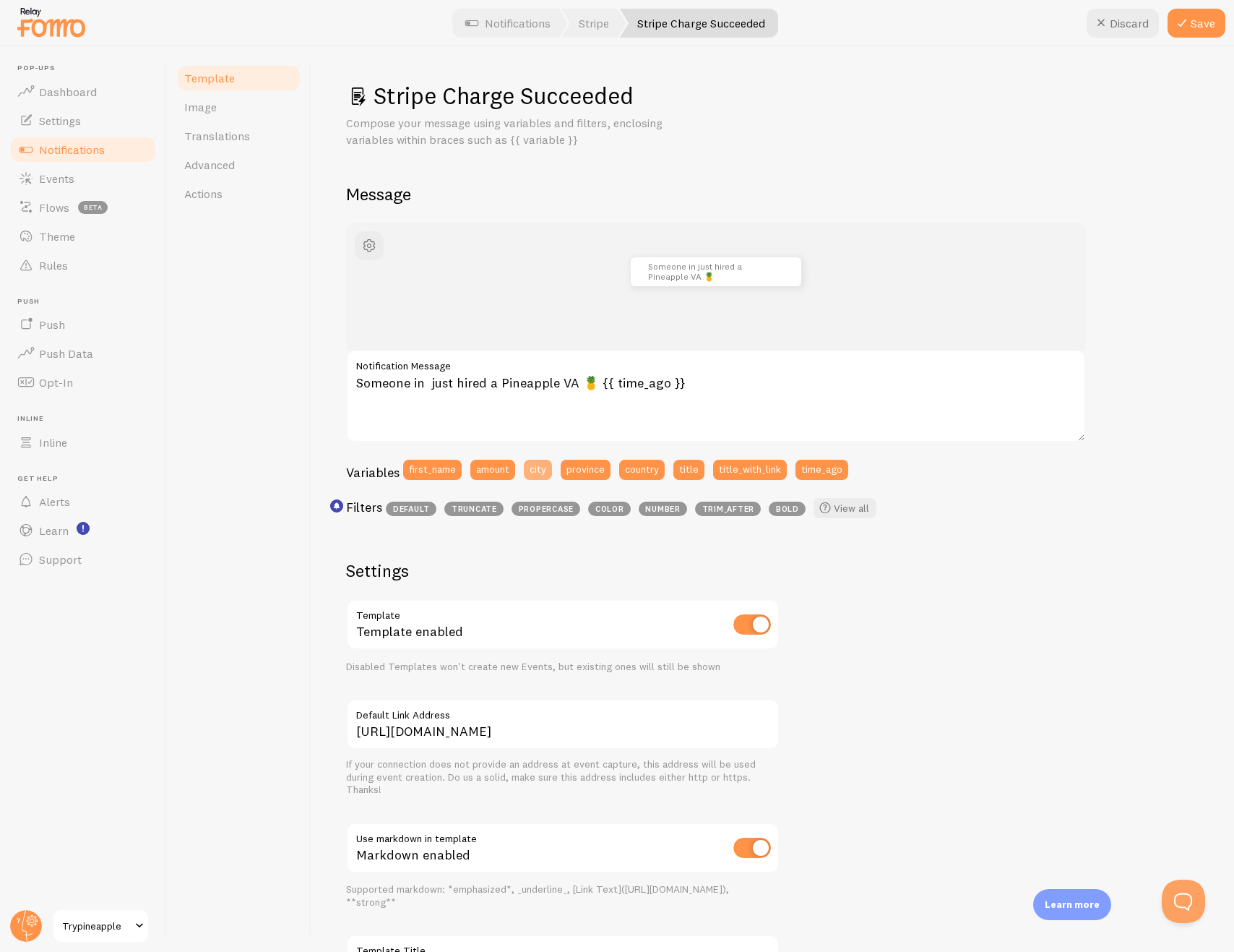
click at [546, 471] on button "city" at bounding box center [538, 470] width 28 height 21
drag, startPoint x: 477, startPoint y: 380, endPoint x: 426, endPoint y: 381, distance: 51.0
click at [426, 381] on textarea "Someone in {{ city }} just hired a Pineapple VA 🍍 {{ time_ago }}" at bounding box center [716, 396] width 740 height 92
paste textarea "| fallback []"
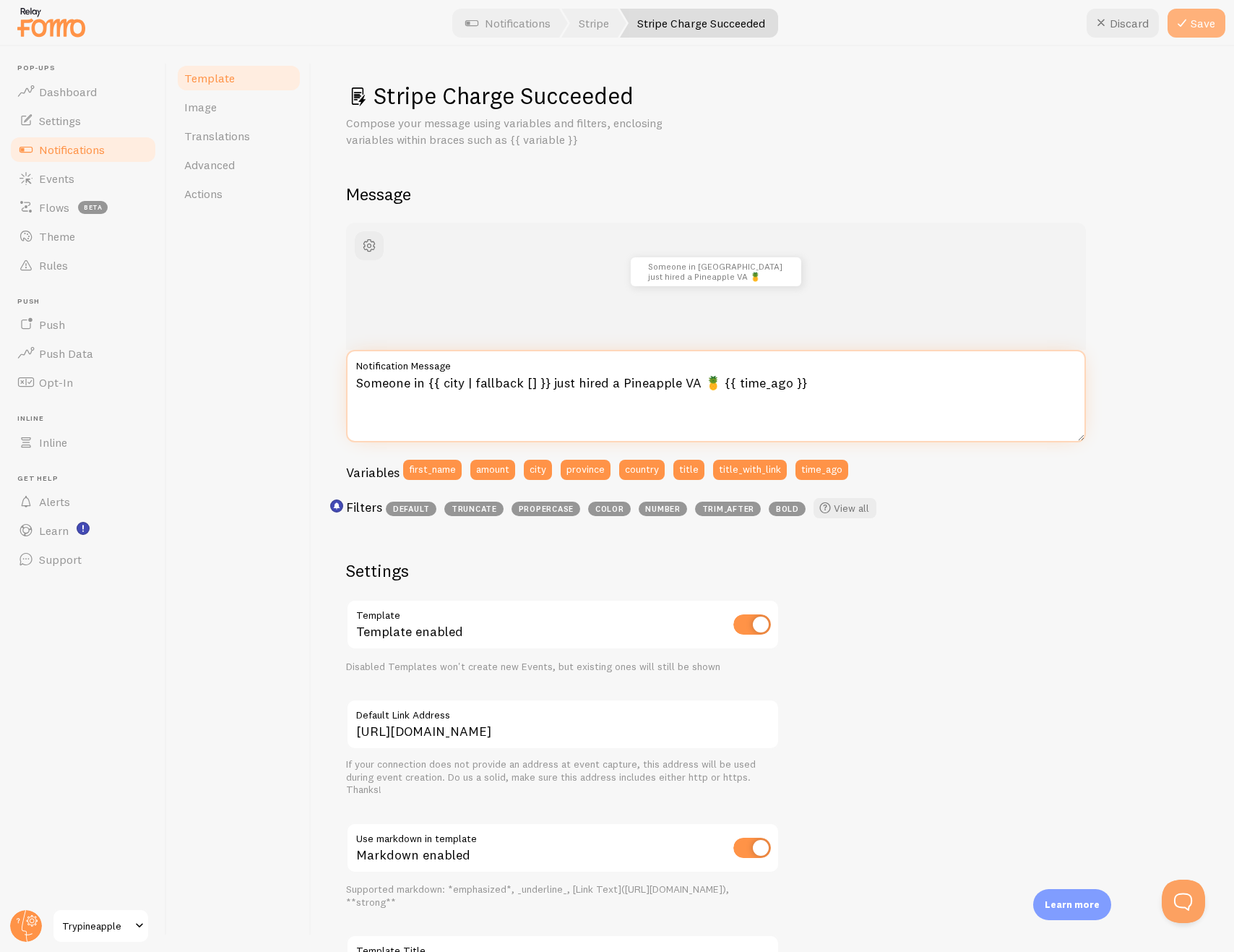
type textarea "Someone in {{ city | fallback [] }} just hired a Pineapple VA 🍍 {{ time_ago }}"
click at [1205, 30] on button "Save" at bounding box center [1197, 23] width 58 height 29
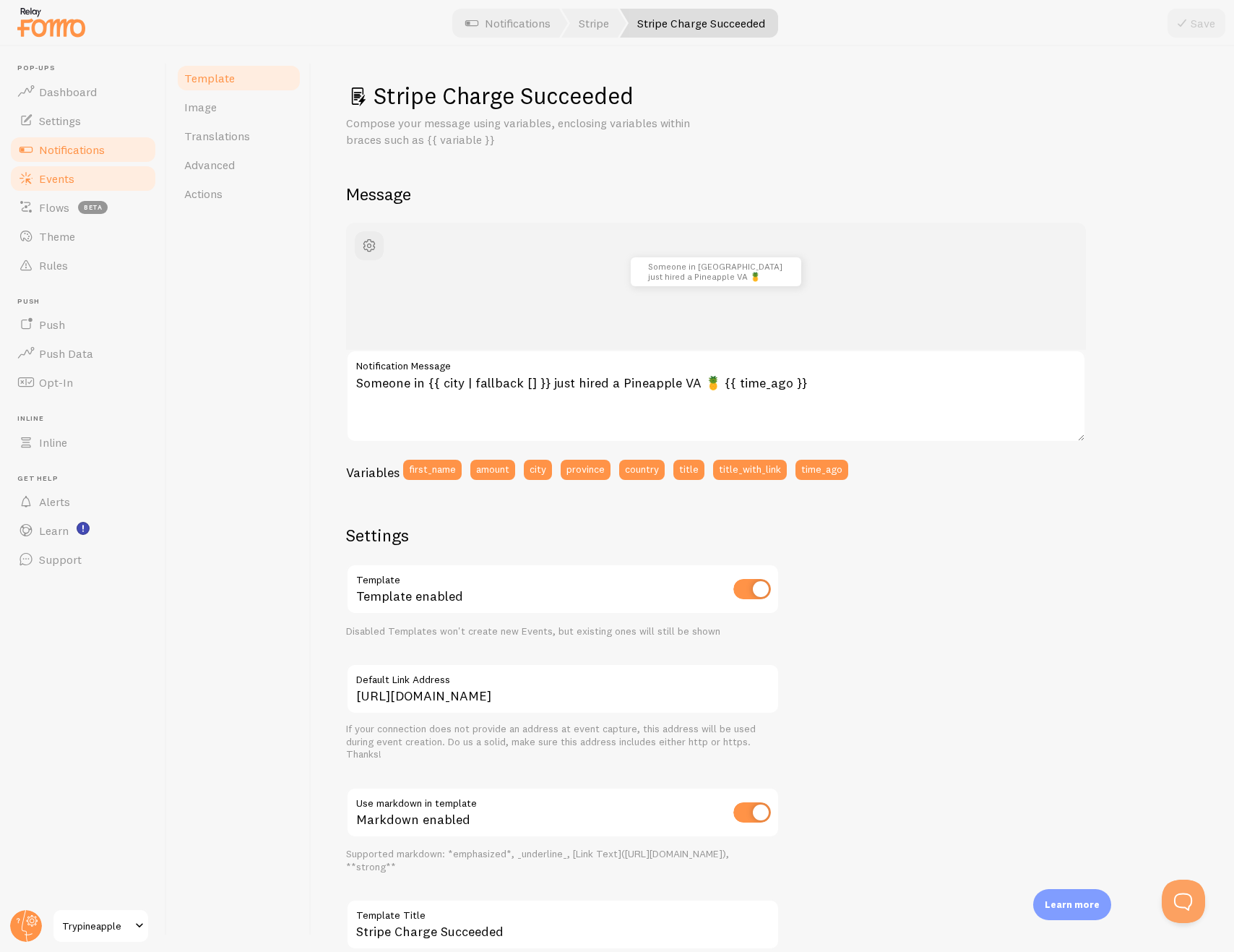
click at [101, 180] on link "Events" at bounding box center [83, 179] width 149 height 29
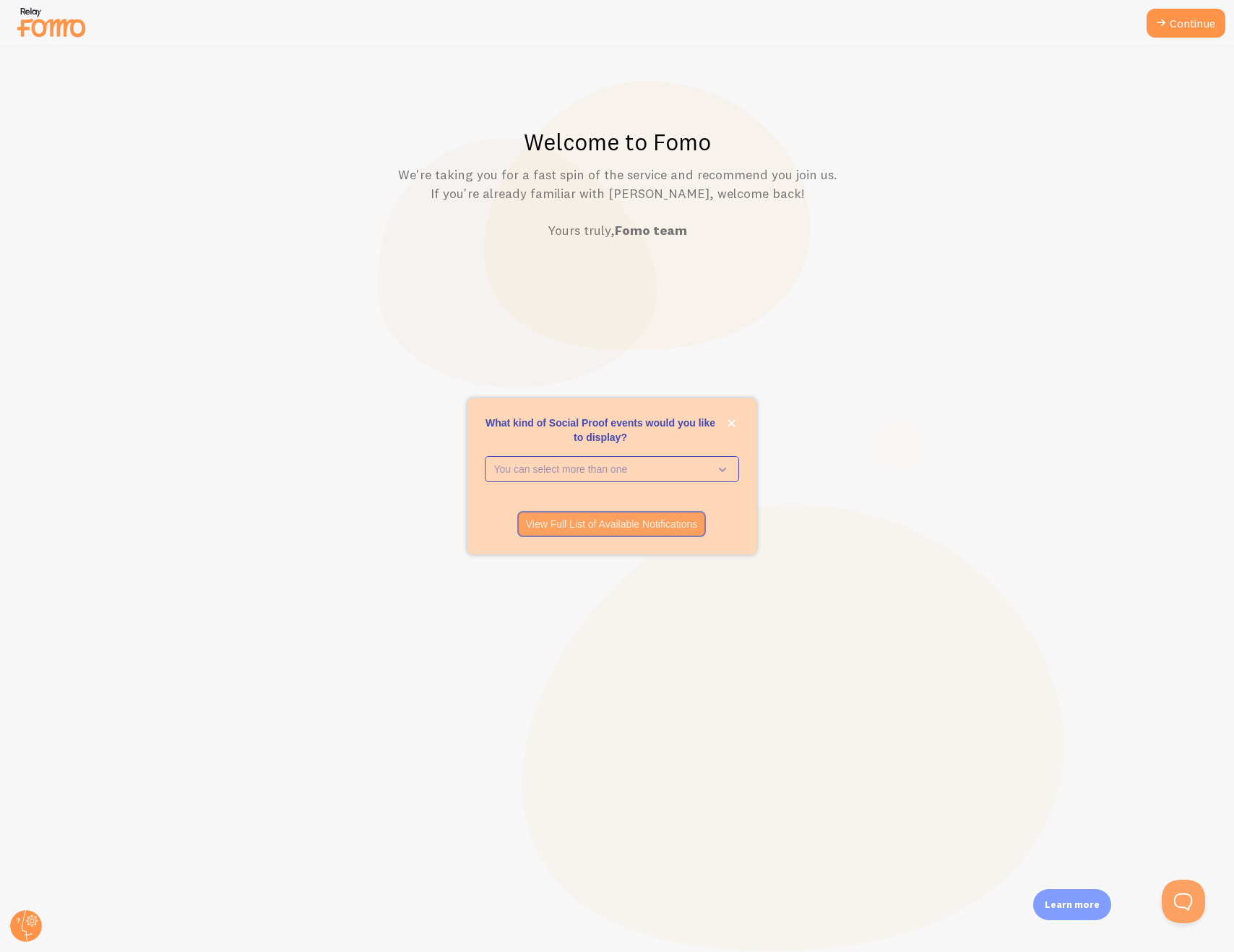
click at [85, 17] on img at bounding box center [51, 21] width 73 height 37
click at [74, 21] on img at bounding box center [51, 21] width 73 height 37
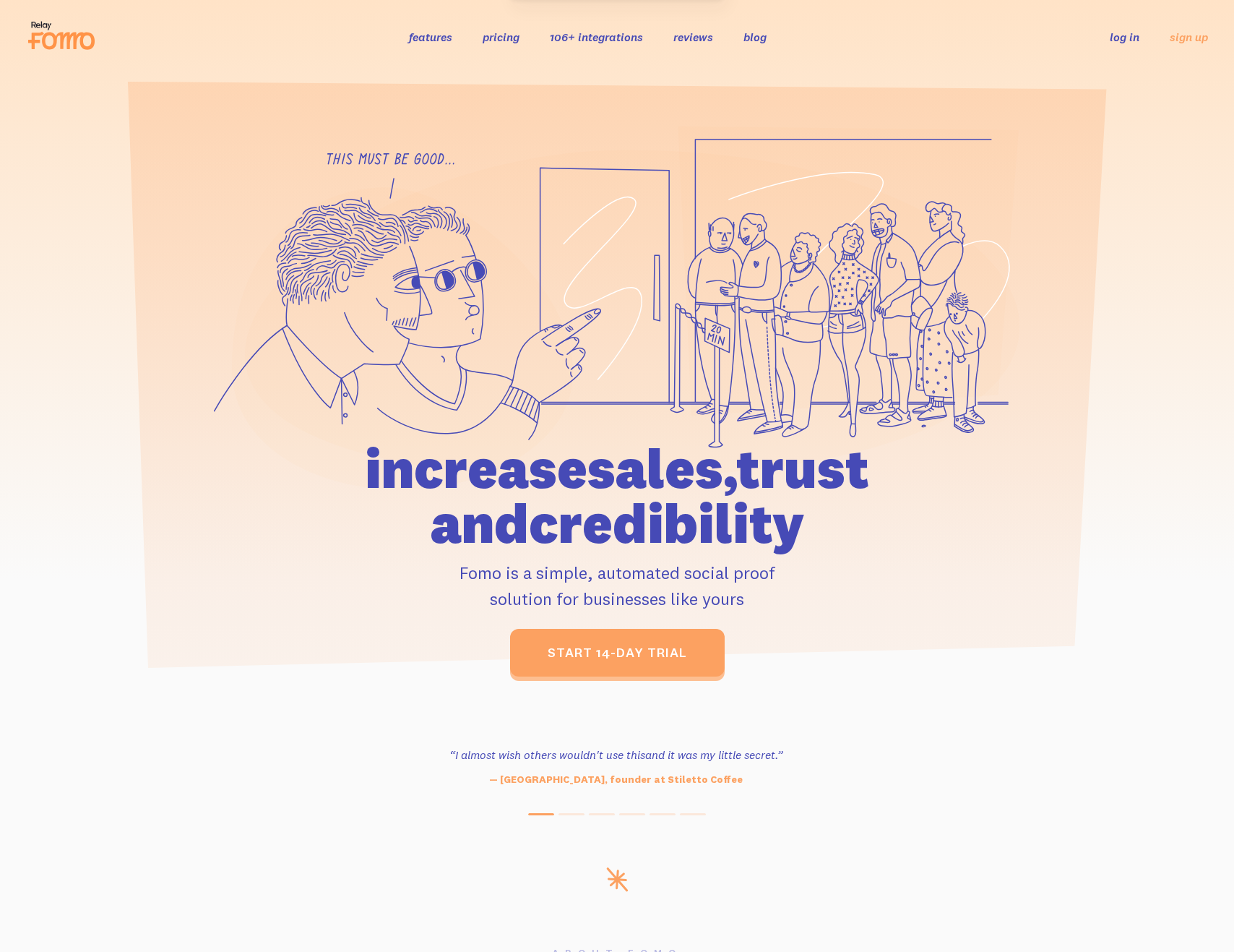
click at [1126, 44] on link "log in" at bounding box center [1125, 37] width 30 height 15
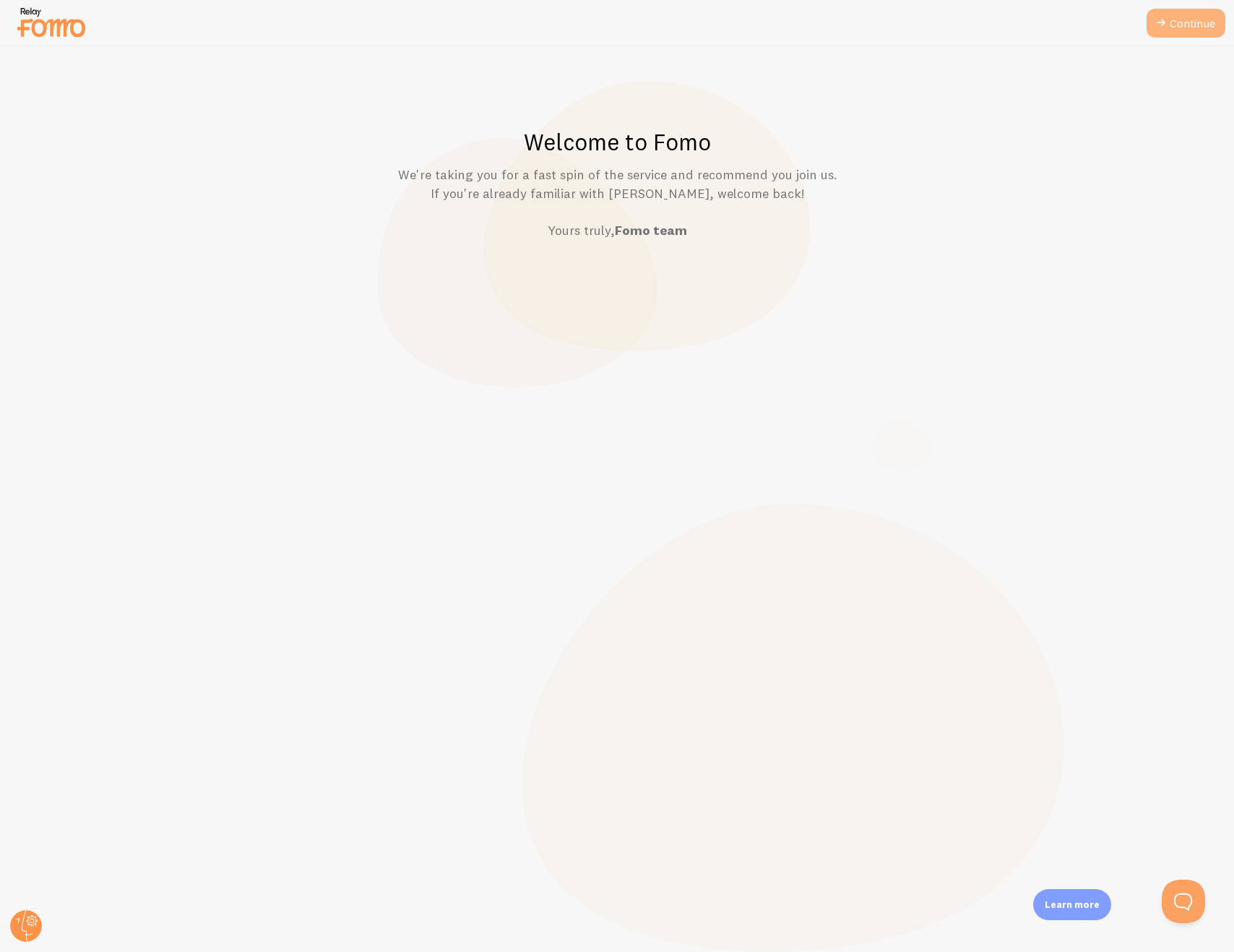
click at [1168, 29] on link "Continue" at bounding box center [1186, 23] width 79 height 29
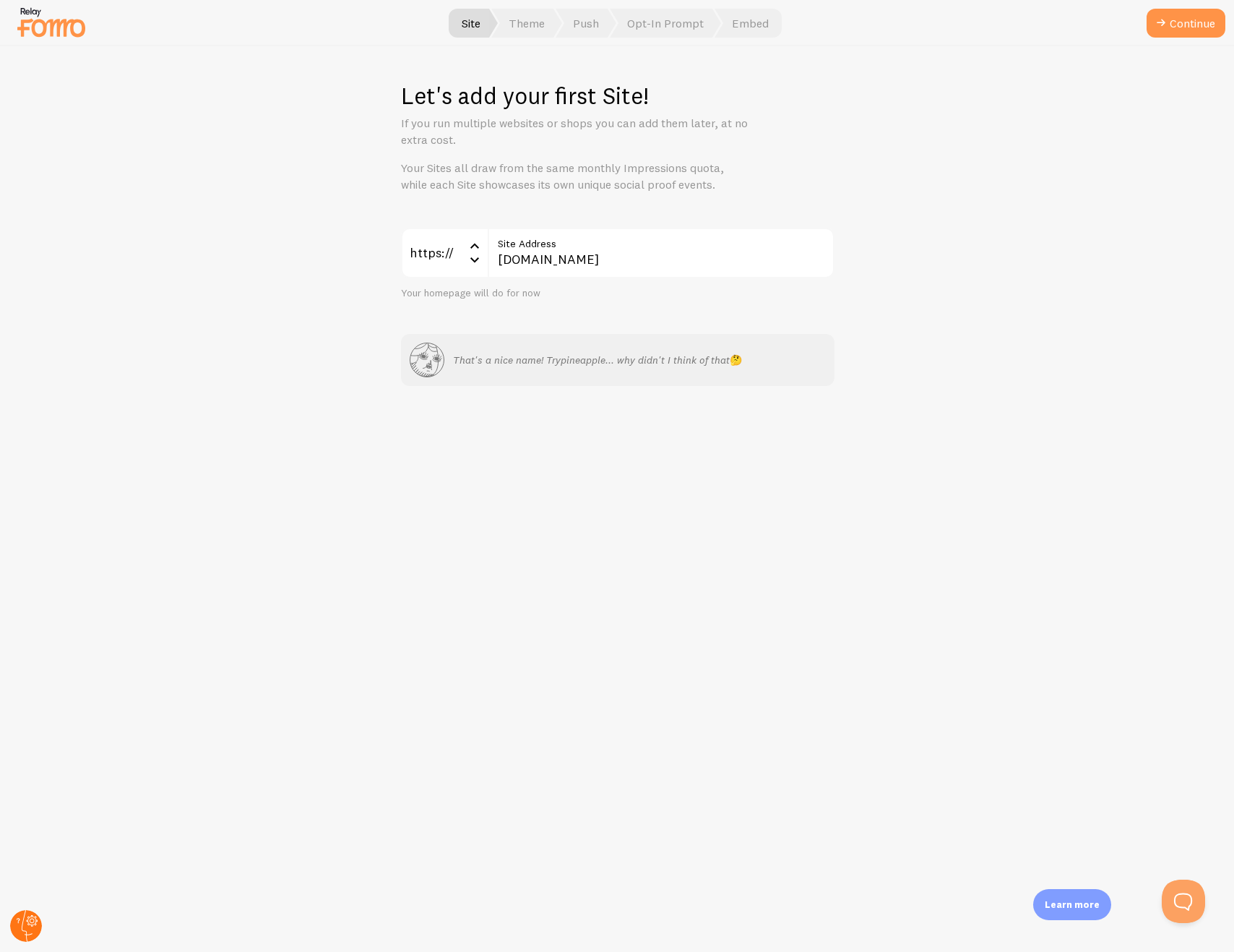
click at [34, 914] on circle at bounding box center [26, 926] width 32 height 32
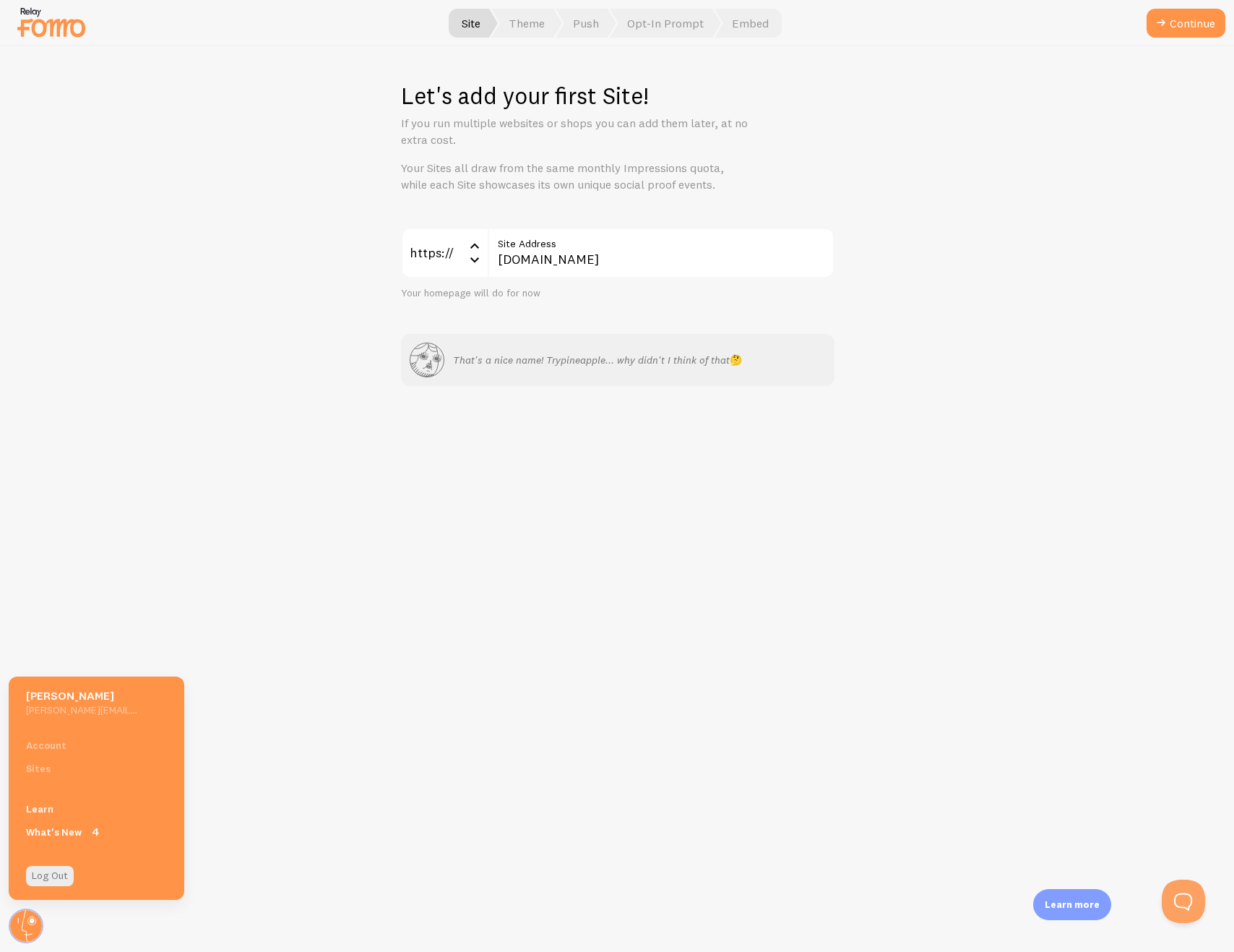
click at [50, 761] on div "Account Sites" at bounding box center [96, 756] width 175 height 46
click at [44, 769] on div "Account Sites" at bounding box center [96, 756] width 175 height 46
click at [49, 743] on div "Account Sites" at bounding box center [96, 756] width 175 height 46
click at [330, 714] on div "Let's add your first Site! If you run multiple websites or shops you can add th…" at bounding box center [618, 499] width 1234 height 906
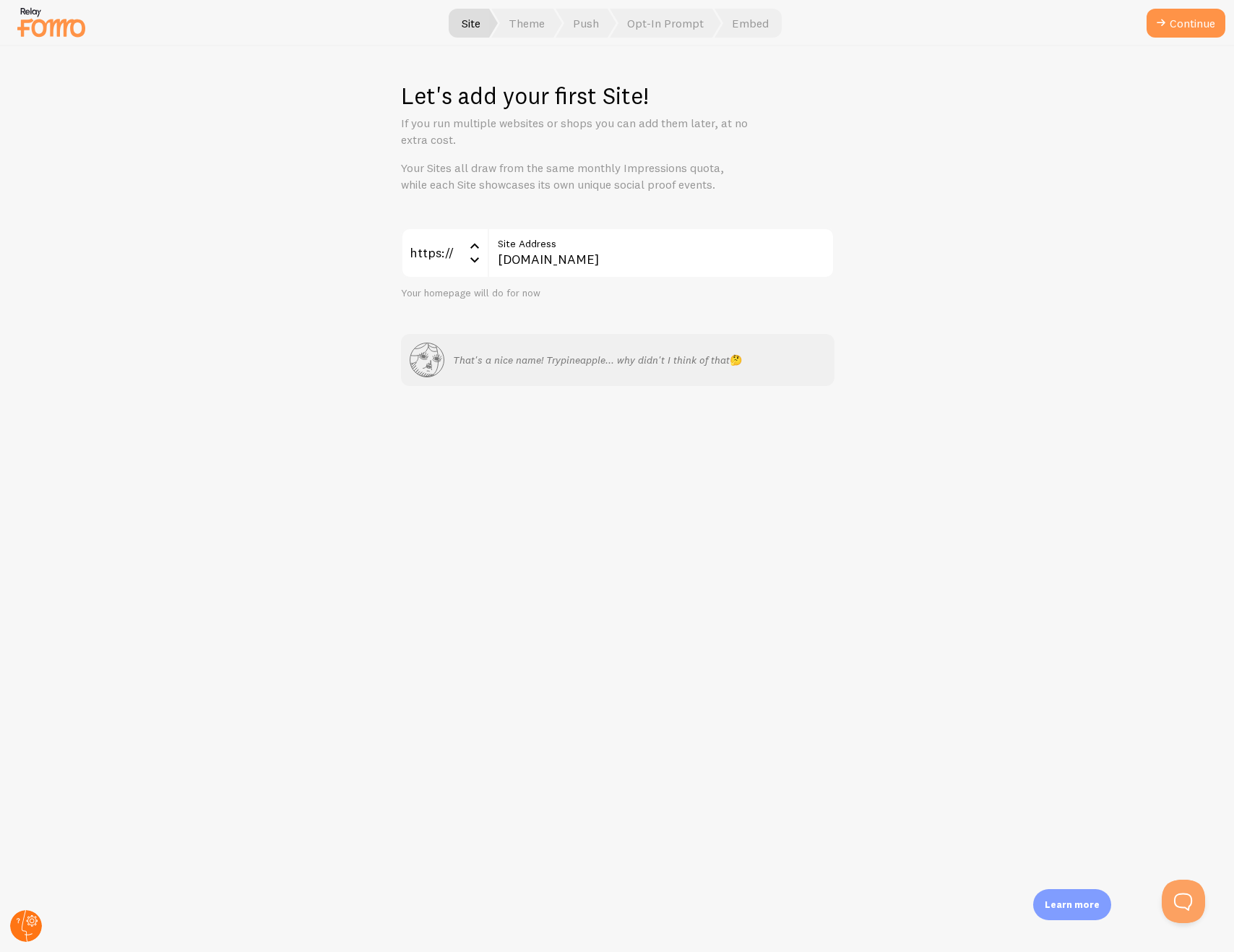
click at [33, 935] on circle at bounding box center [26, 926] width 32 height 32
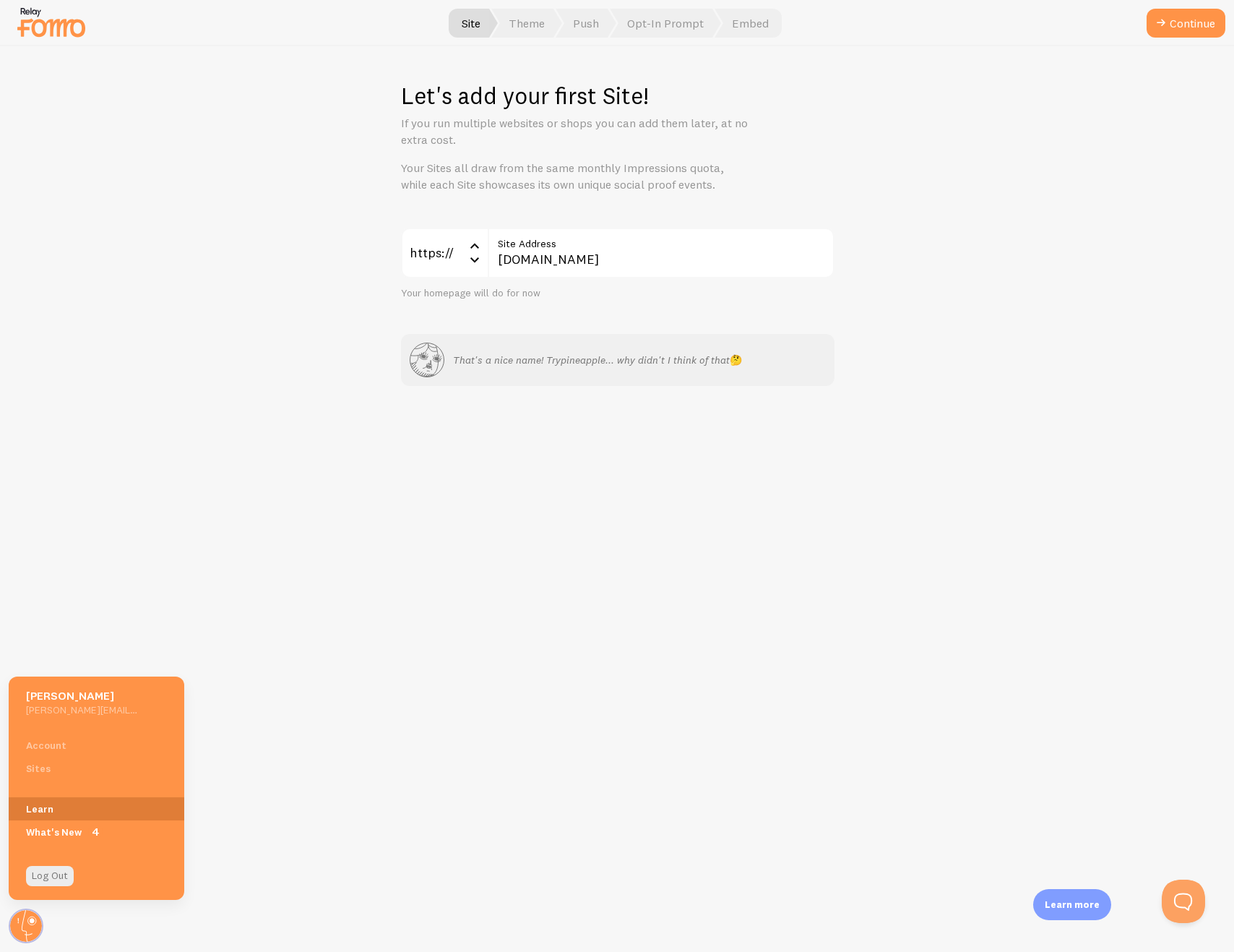
click at [62, 811] on link "Learn" at bounding box center [96, 808] width 175 height 23
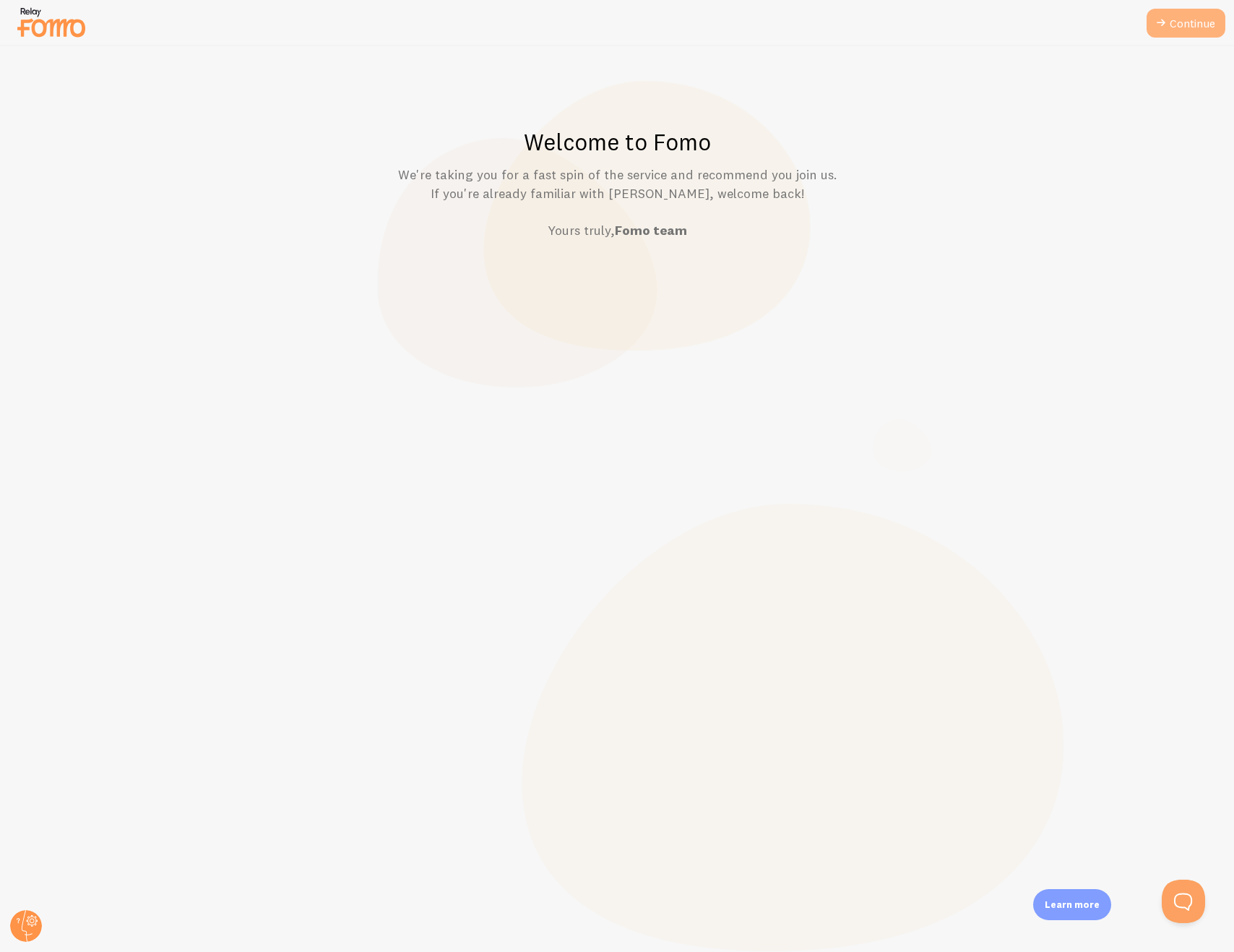
click at [1179, 21] on link "Continue" at bounding box center [1186, 23] width 79 height 29
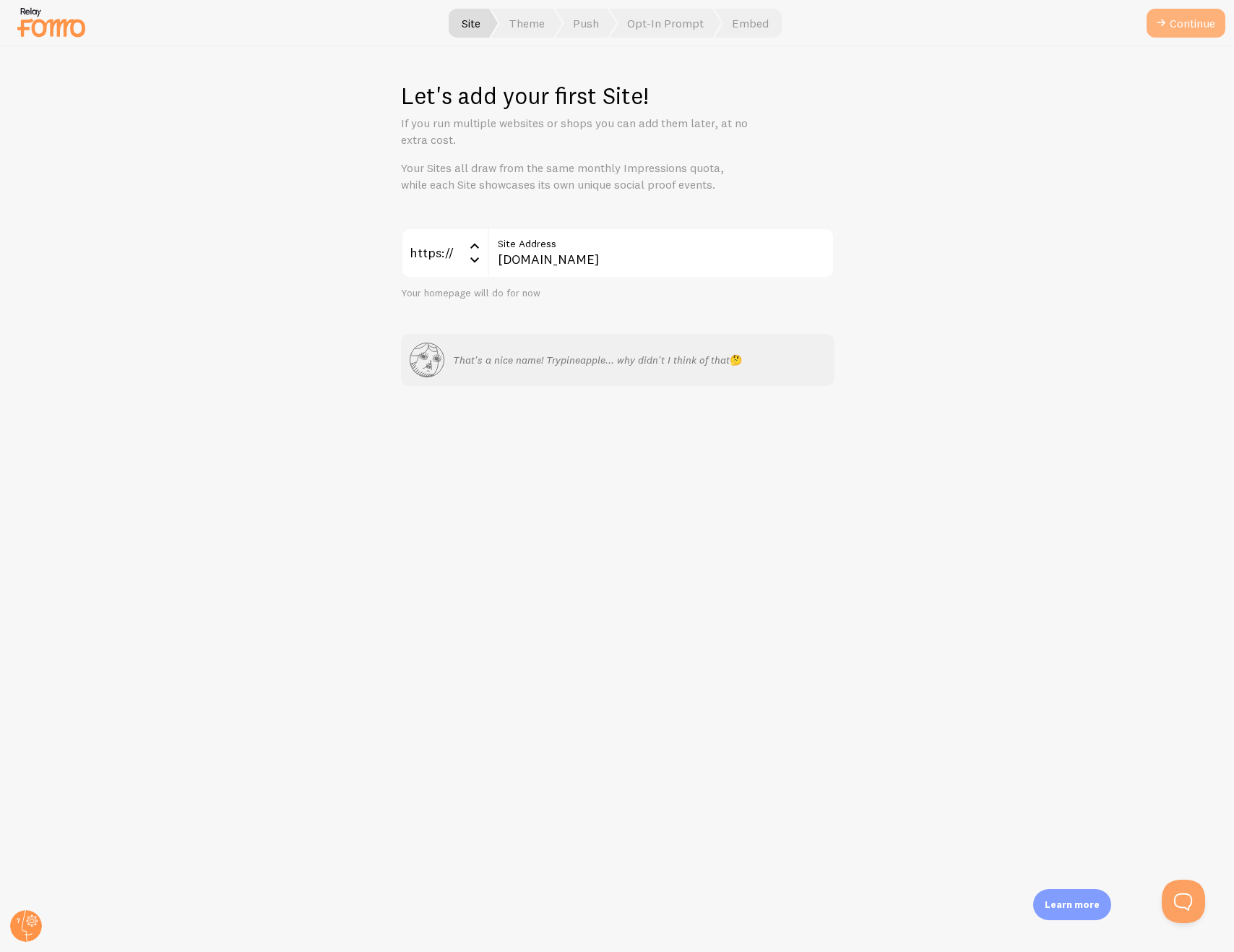
click at [1178, 21] on button "Continue" at bounding box center [1186, 23] width 79 height 29
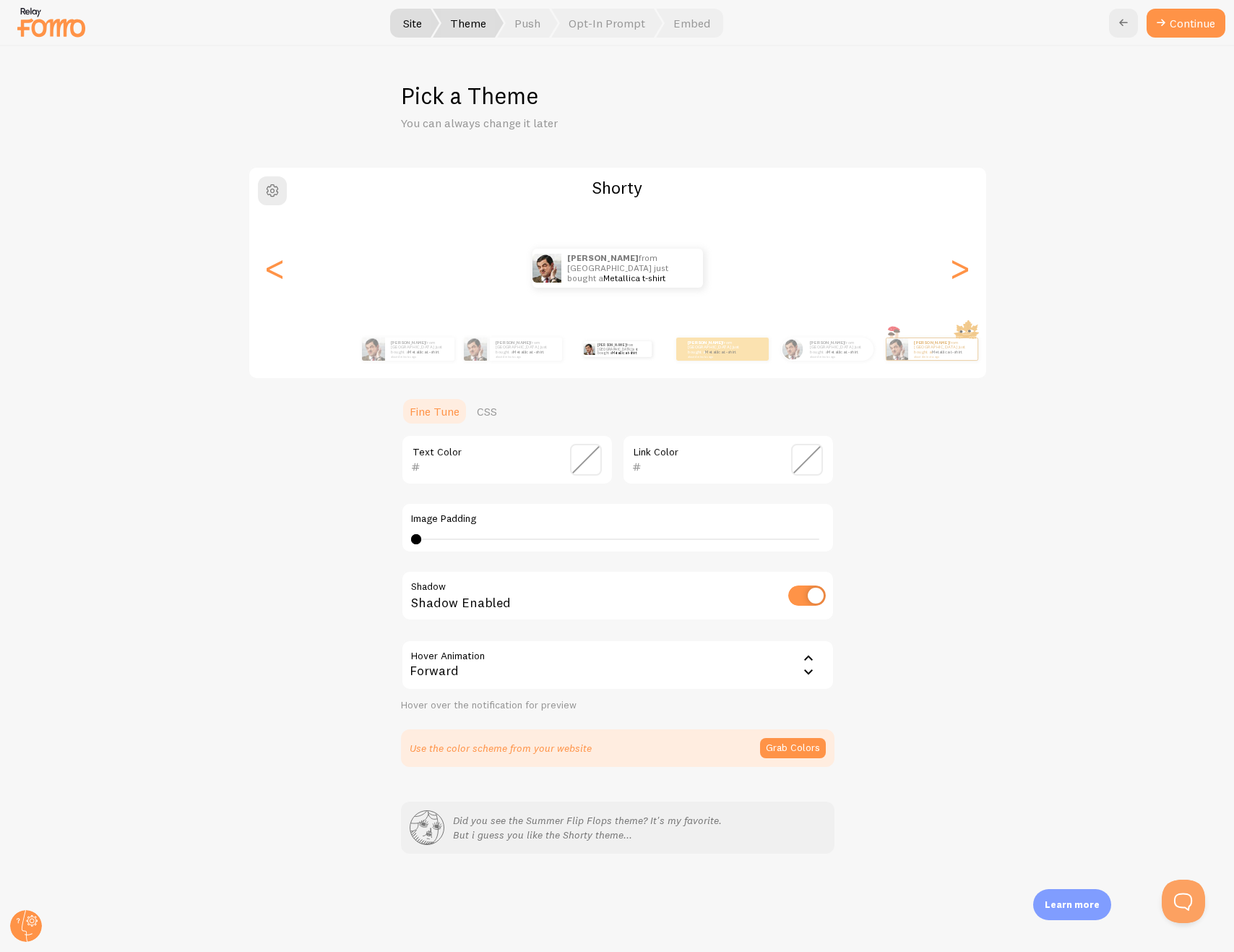
click at [1178, 21] on button "Continue" at bounding box center [1186, 23] width 79 height 29
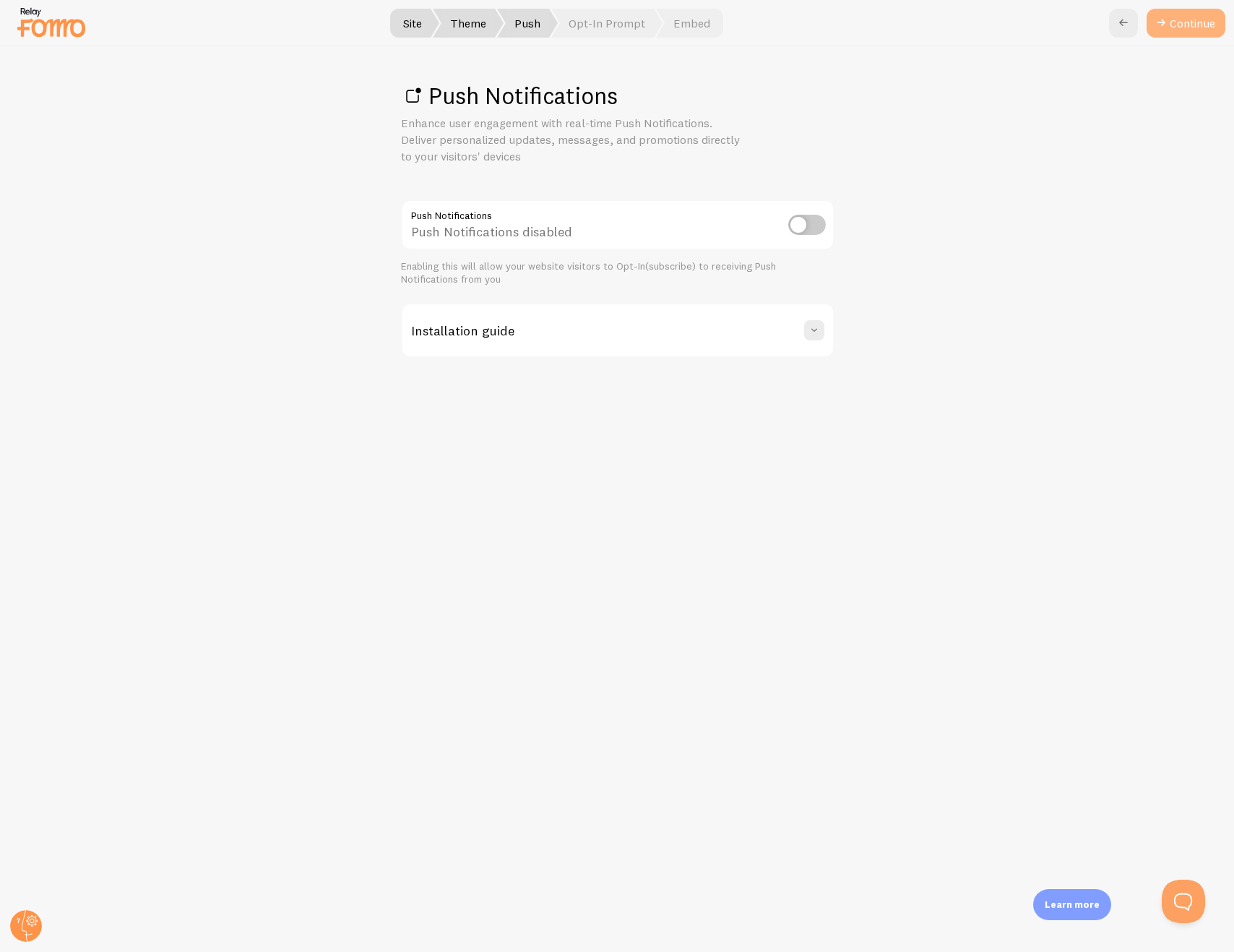
click at [1181, 21] on link "Continue" at bounding box center [1186, 23] width 79 height 29
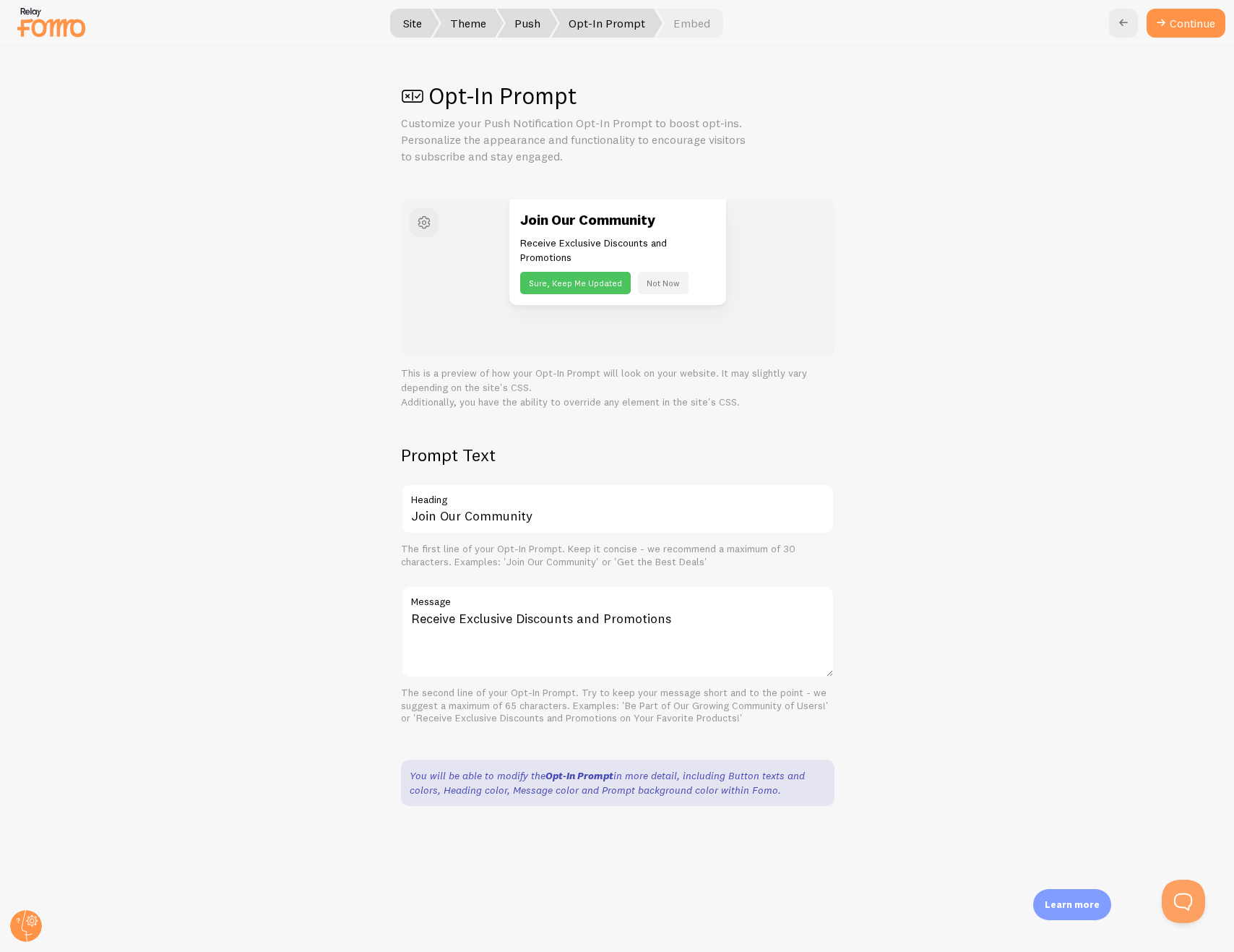
click at [1181, 21] on button "Continue" at bounding box center [1186, 23] width 79 height 29
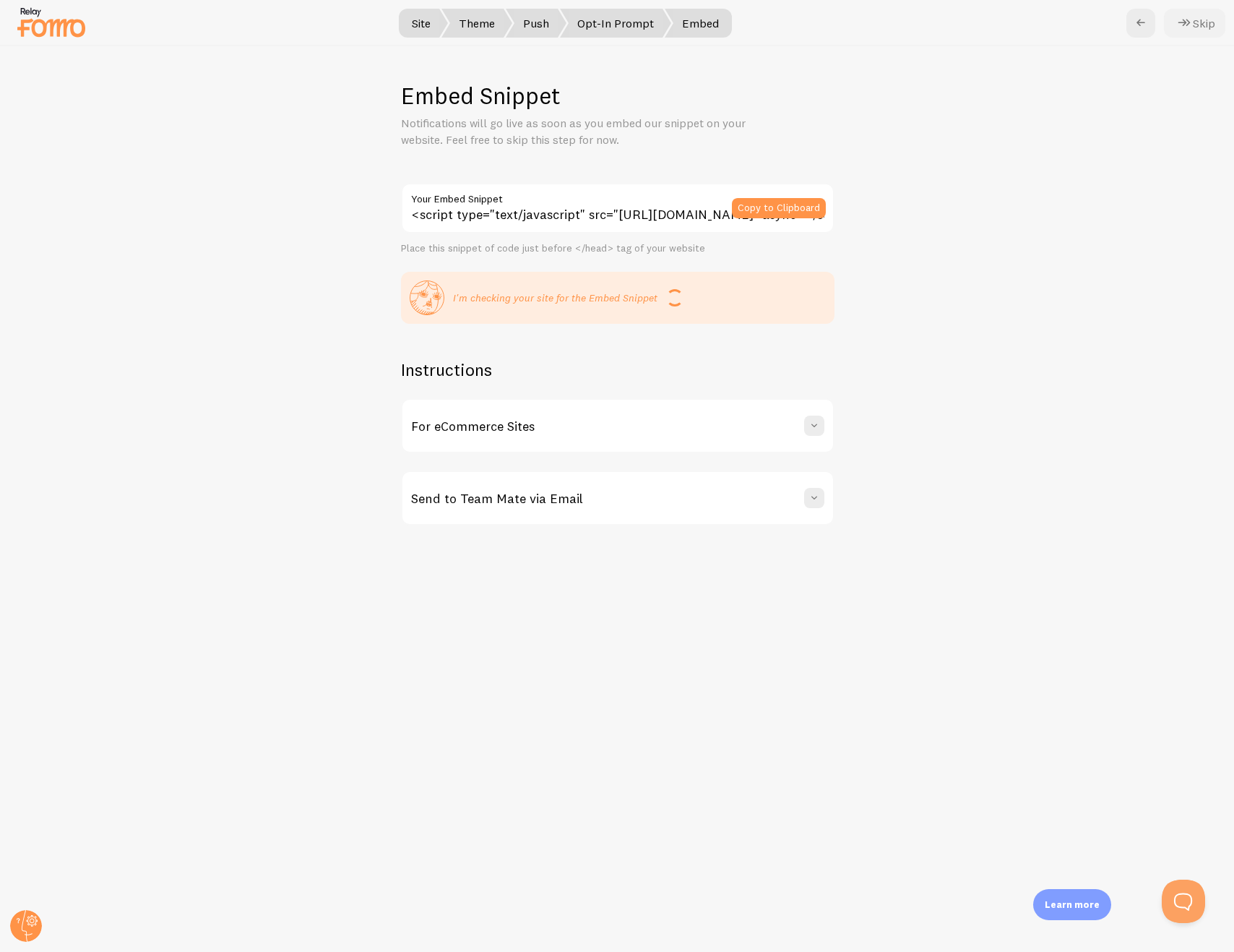
click at [1184, 21] on icon at bounding box center [1184, 23] width 17 height 17
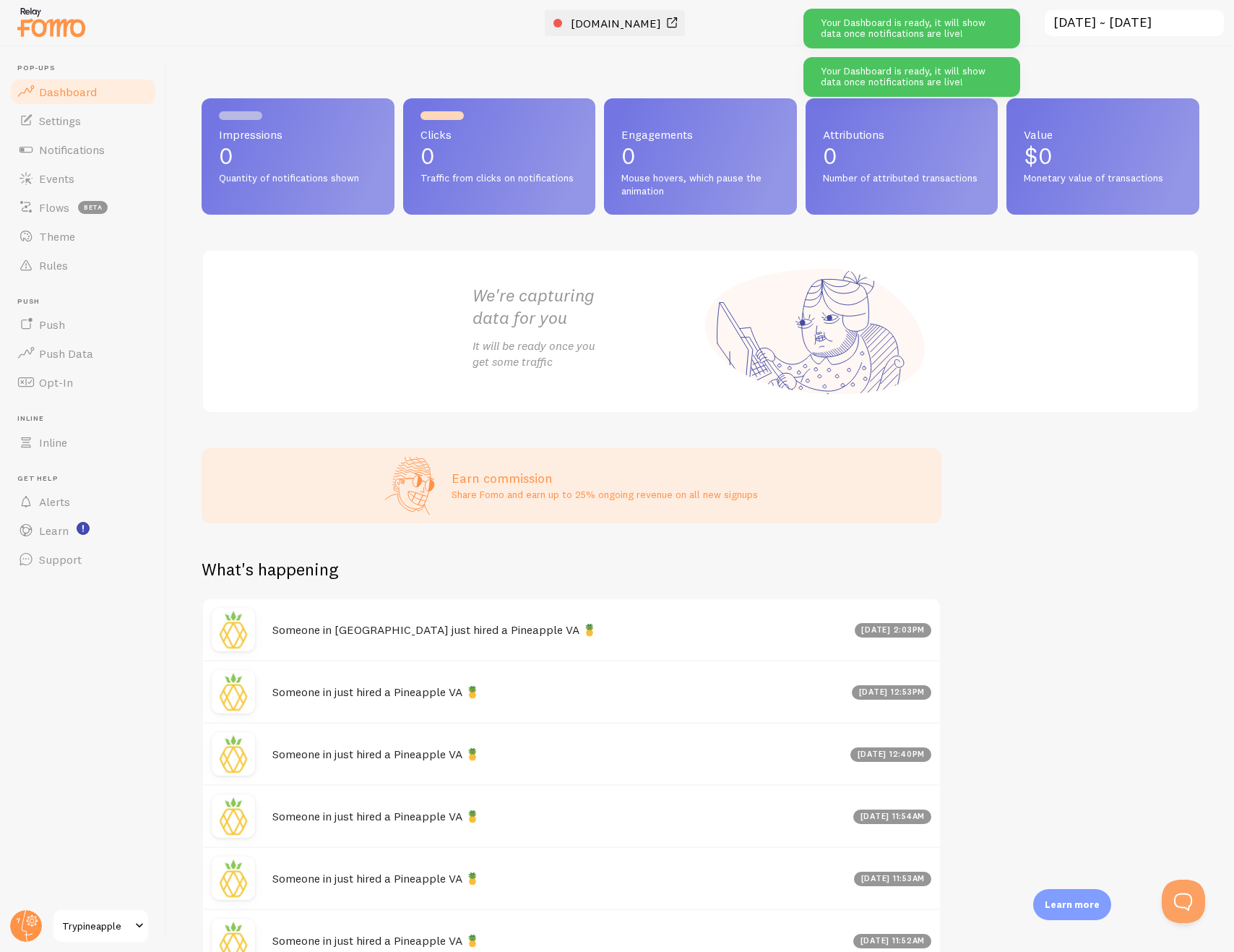
click at [652, 25] on span "[DOMAIN_NAME]" at bounding box center [616, 23] width 91 height 15
click at [101, 914] on link "Trypineapple" at bounding box center [101, 926] width 97 height 35
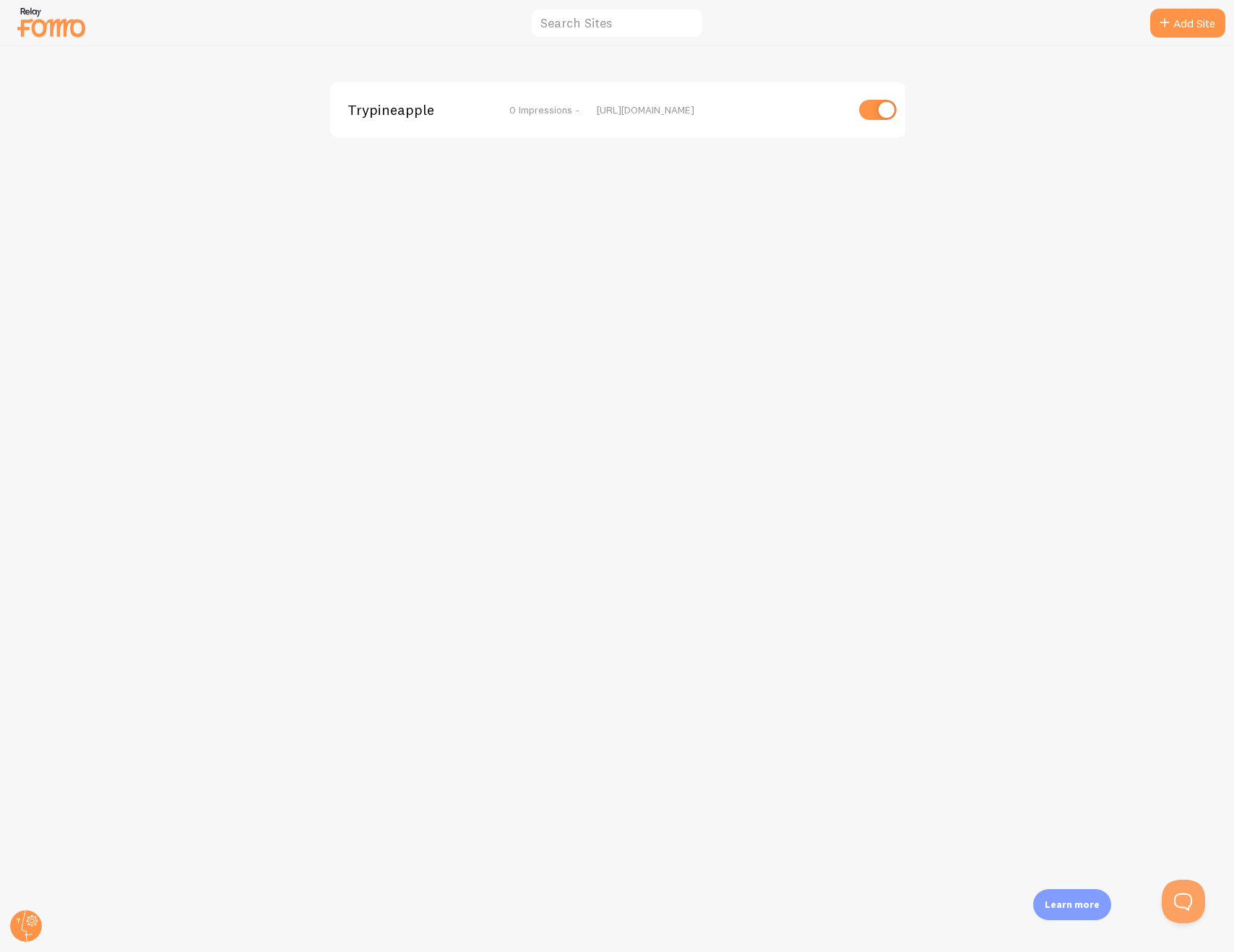
click at [878, 109] on input "checkbox" at bounding box center [878, 110] width 38 height 21
checkbox input "false"
click at [39, 925] on circle at bounding box center [26, 926] width 32 height 32
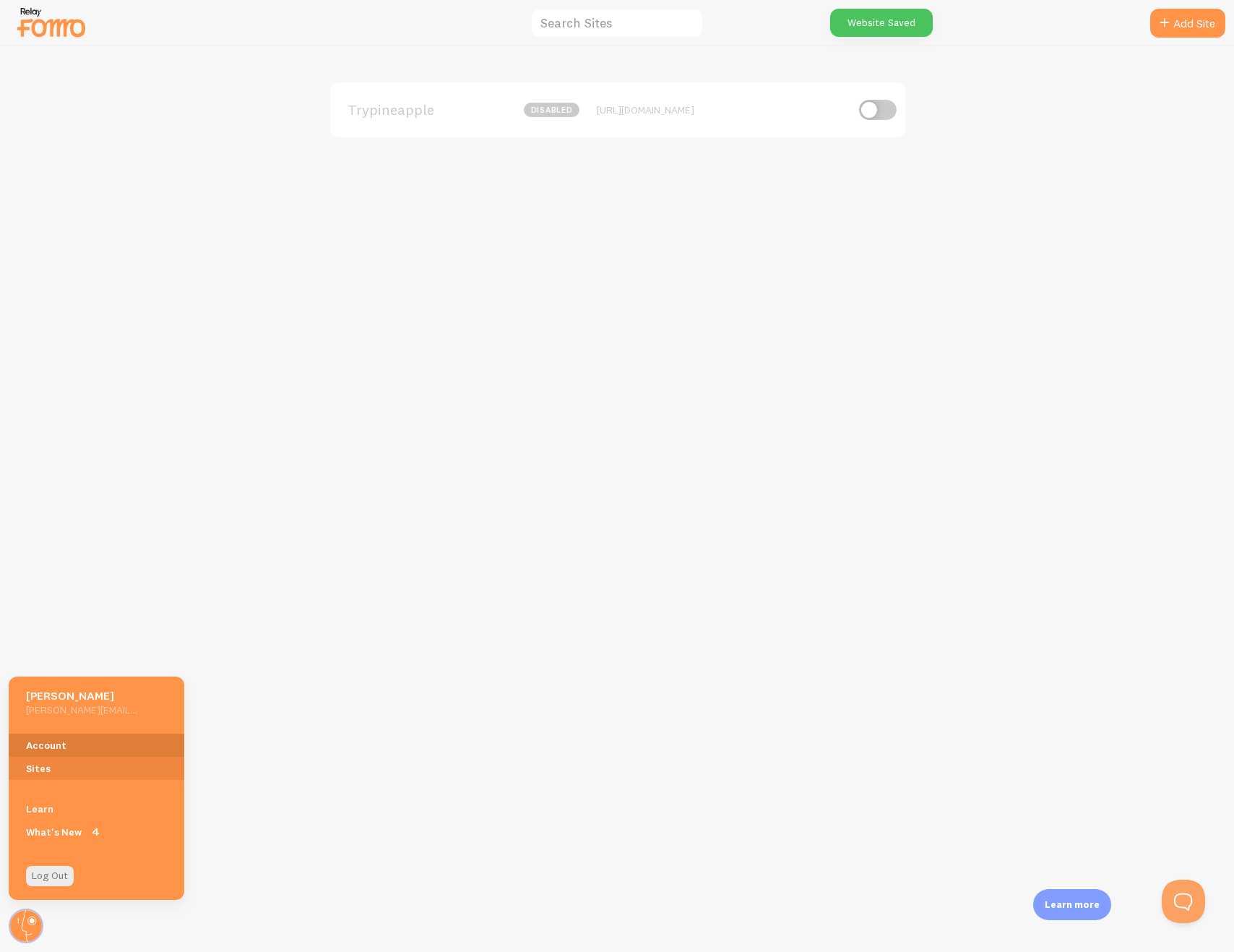
click at [64, 747] on link "Account" at bounding box center [96, 744] width 175 height 23
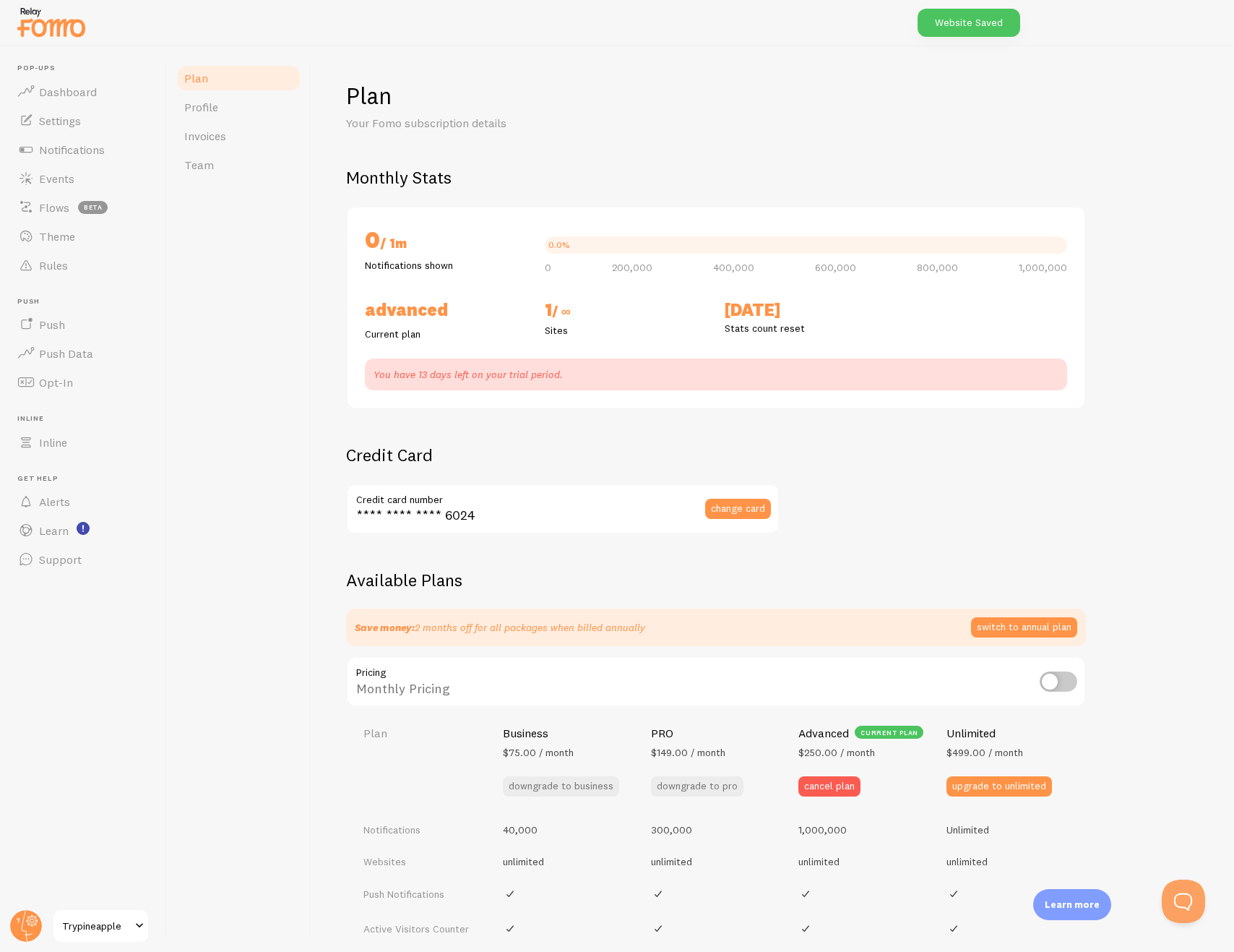
checkbox input "true"
click at [229, 150] on link "Team" at bounding box center [238, 165] width 126 height 29
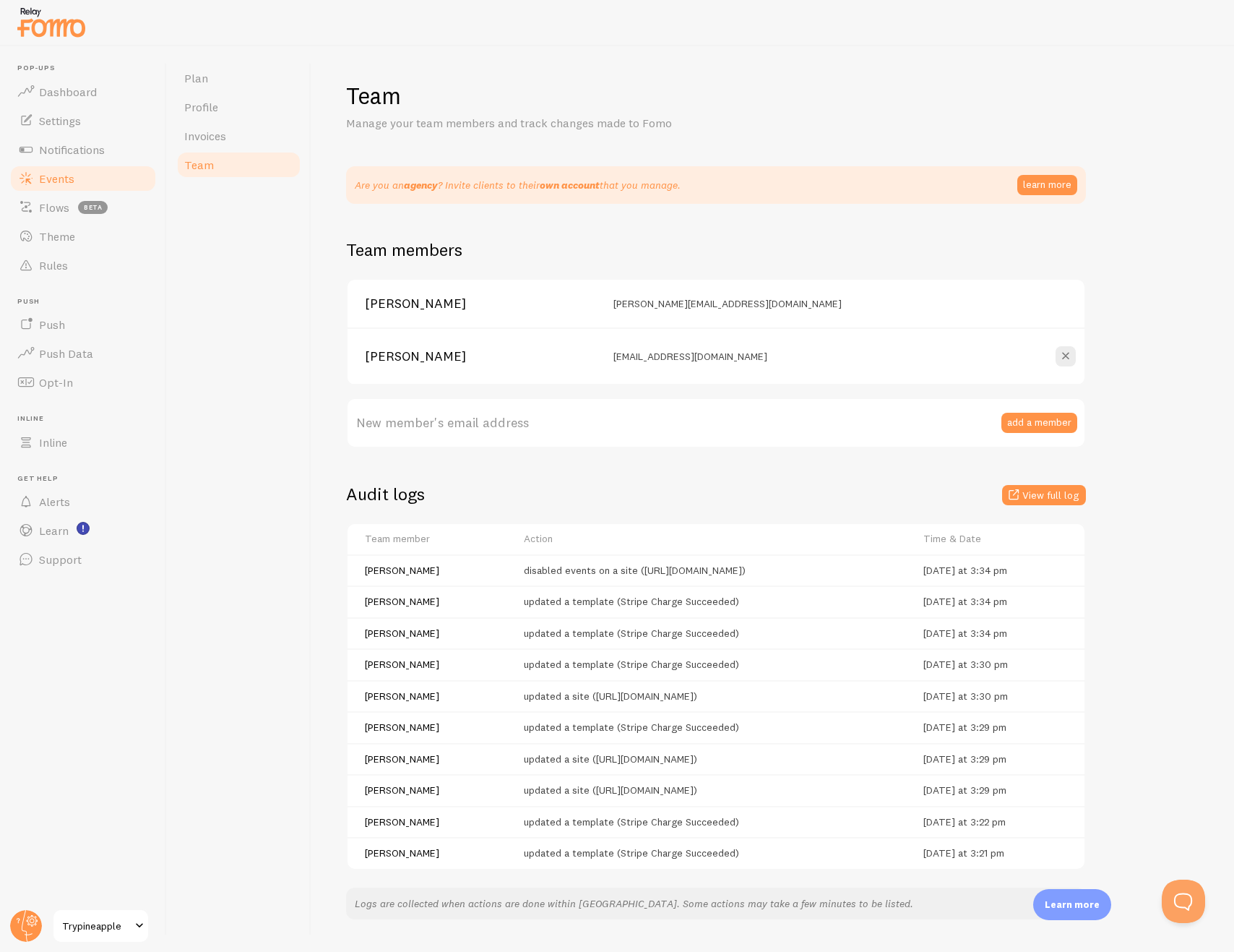
click at [76, 185] on link "Events" at bounding box center [83, 179] width 149 height 29
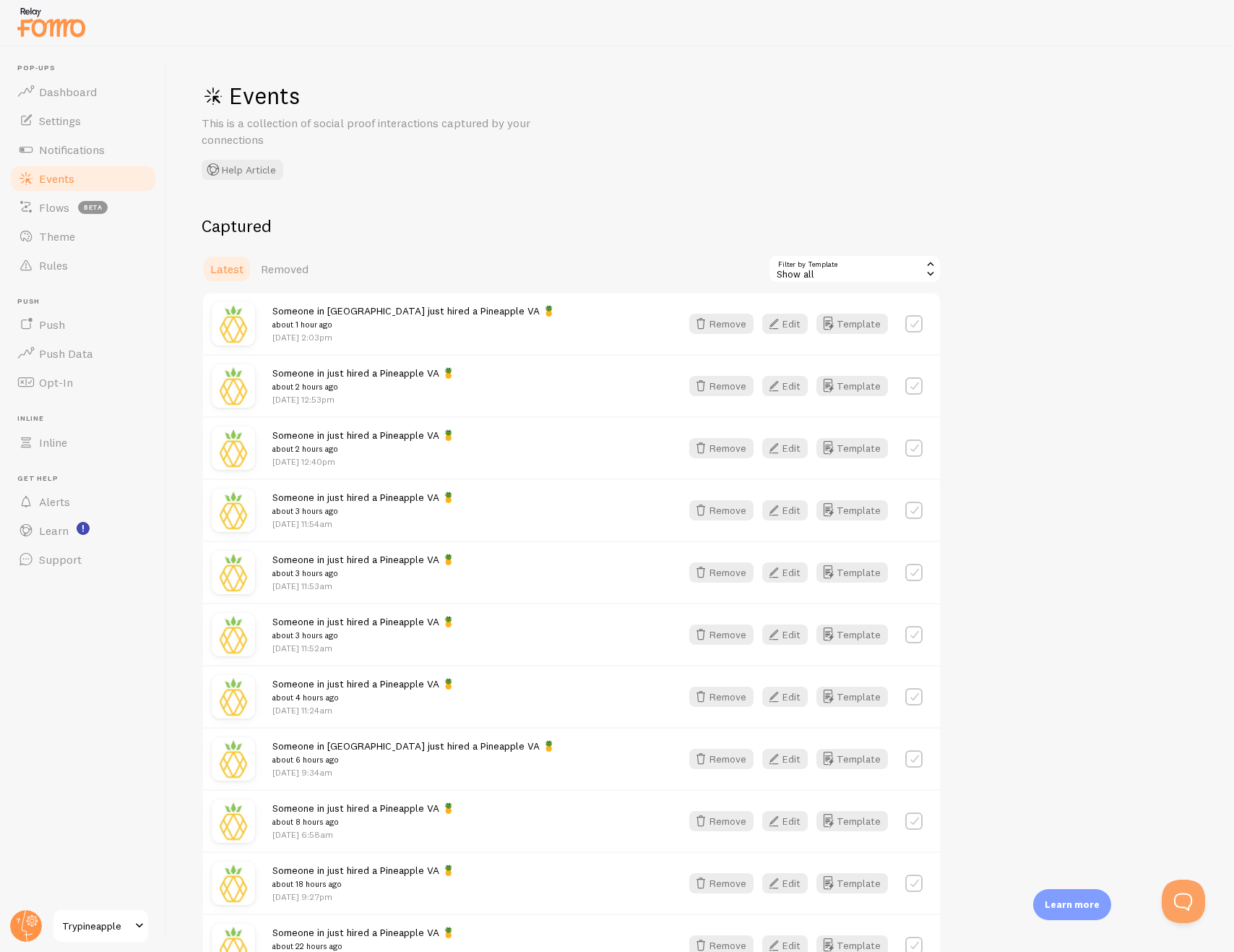
drag, startPoint x: 432, startPoint y: 409, endPoint x: 452, endPoint y: 437, distance: 34.4
click at [432, 410] on div "Someone in just hired a Pineapple VA 🍍 about 2 hours ago [DATE] 12:53pm Remove …" at bounding box center [572, 385] width 737 height 62
drag, startPoint x: 381, startPoint y: 446, endPoint x: 237, endPoint y: 461, distance: 144.8
click at [273, 437] on div "Someone in just hired a Pineapple VA 🍍 about 2 hours ago [DATE] 12:40pm" at bounding box center [468, 448] width 391 height 40
copy span "Someone in just hired a Pineapple VA 🍍"
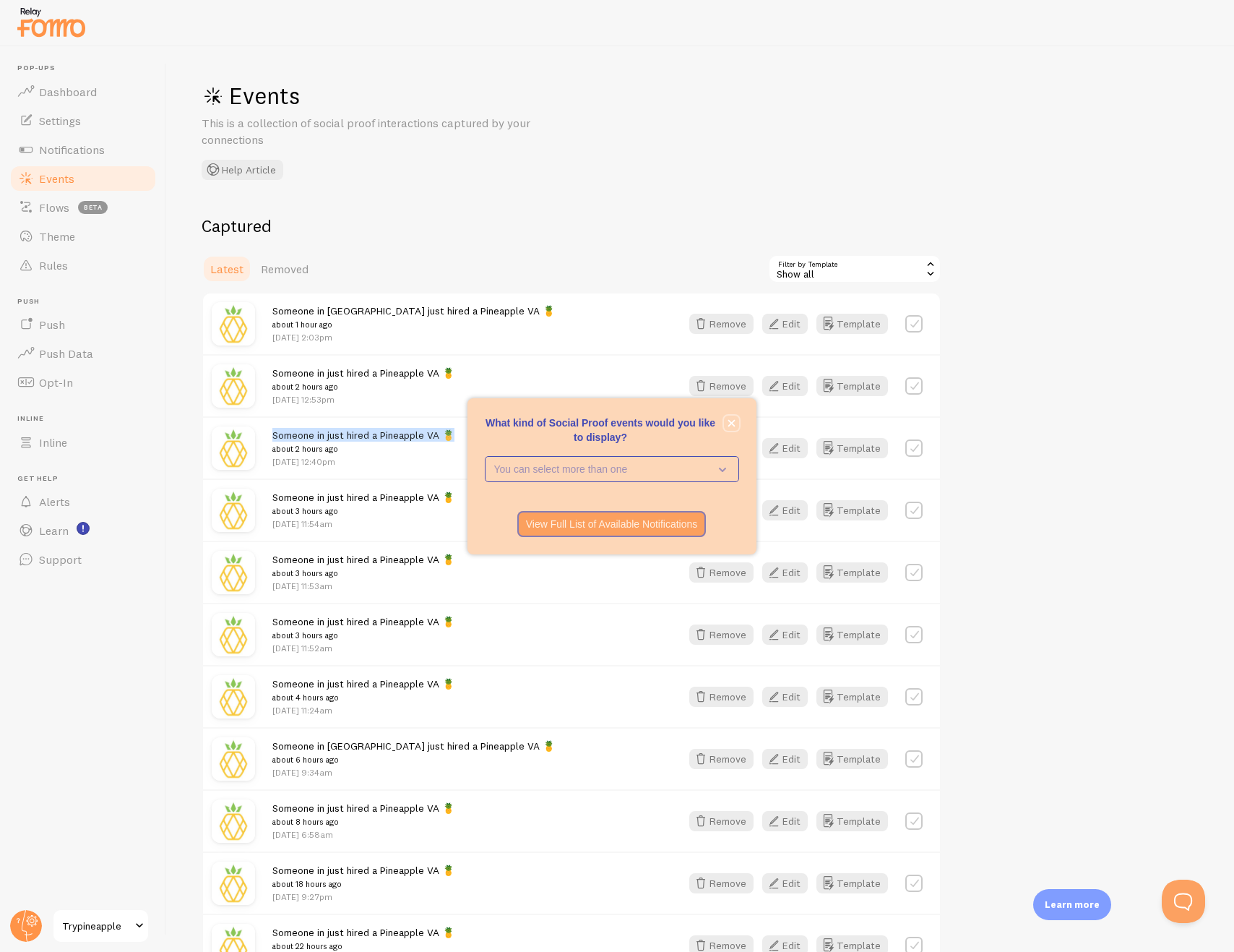
click at [728, 425] on icon "close," at bounding box center [732, 422] width 8 height 8
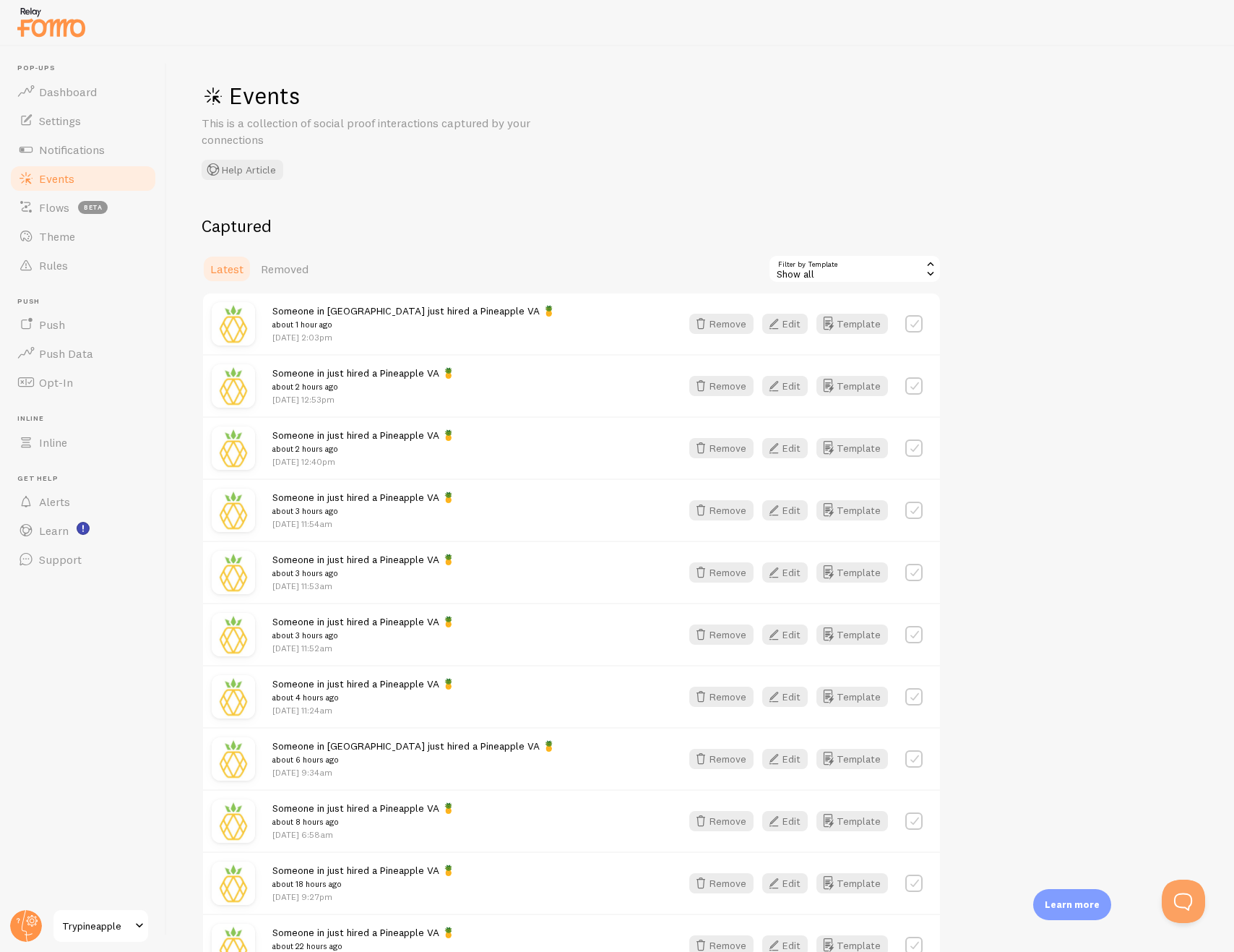
click at [446, 238] on div "Captured Latest Removed Filter by Template all Show all Show all Active visitor…" at bounding box center [572, 596] width 740 height 762
